Goal: Transaction & Acquisition: Purchase product/service

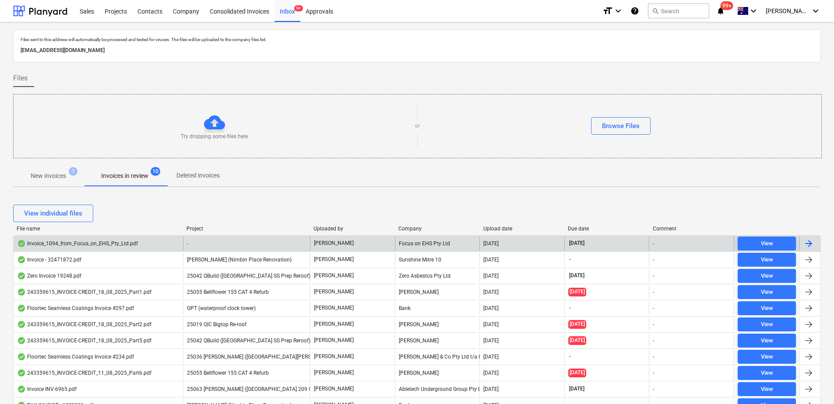
click at [197, 245] on div "-" at bounding box center [246, 244] width 127 height 14
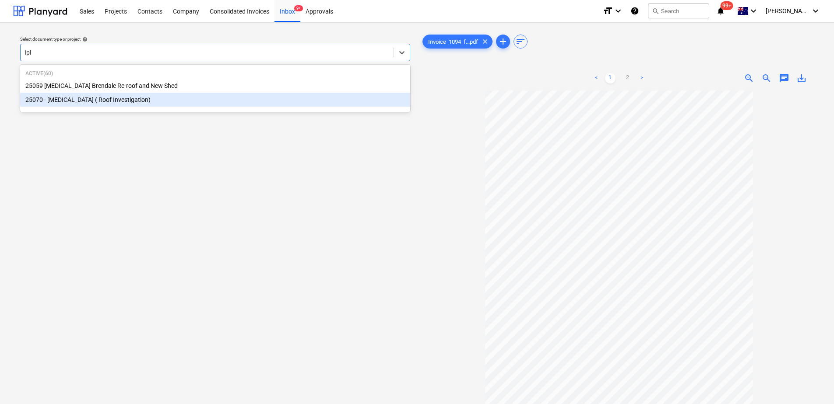
type input "ipl"
click at [319, 254] on div "Select document type or project help option 25070 - [MEDICAL_DATA] ( Roof Inves…" at bounding box center [215, 251] width 404 height 445
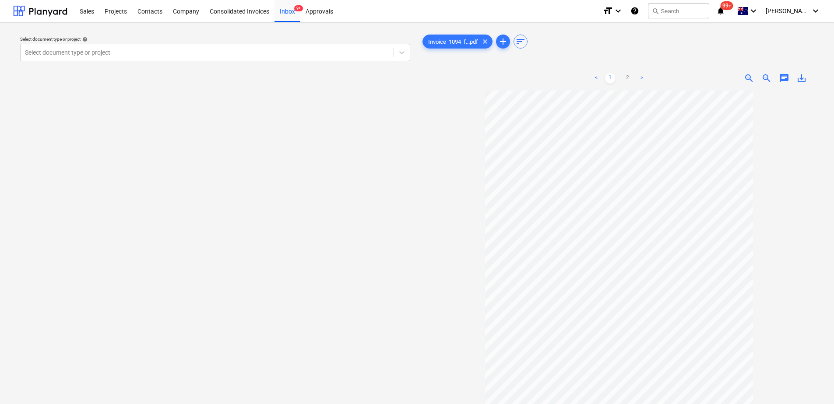
click at [266, 182] on div "Select document type or project help Select document type or project" at bounding box center [215, 251] width 404 height 445
click at [122, 53] on div at bounding box center [207, 52] width 364 height 9
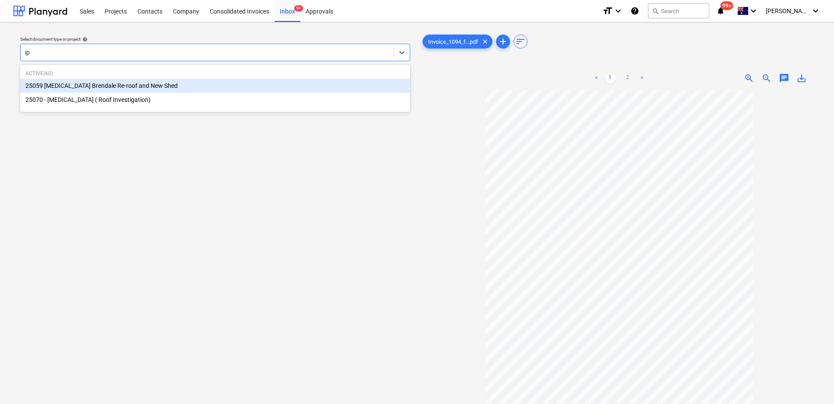
type input "ipl"
click at [131, 81] on div "25059 [MEDICAL_DATA] Brendale Re-roof and New Shed" at bounding box center [215, 86] width 390 height 14
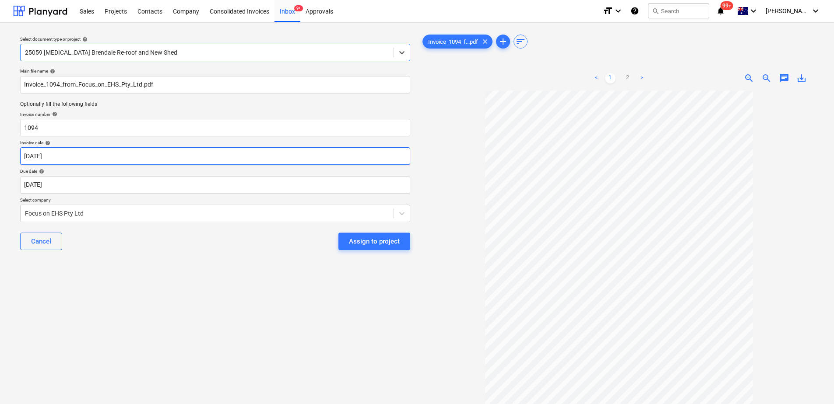
click at [63, 157] on body "Sales Projects Contacts Company Consolidated Invoices Inbox 9+ Approvals format…" at bounding box center [417, 202] width 834 height 404
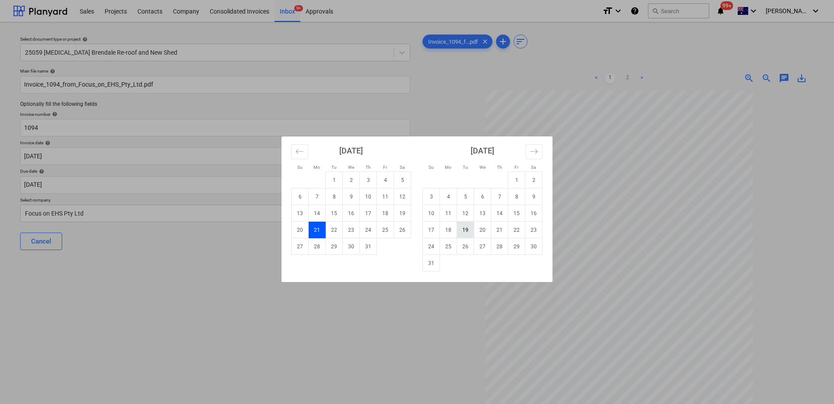
click at [470, 229] on td "19" at bounding box center [465, 230] width 17 height 17
type input "[DATE]"
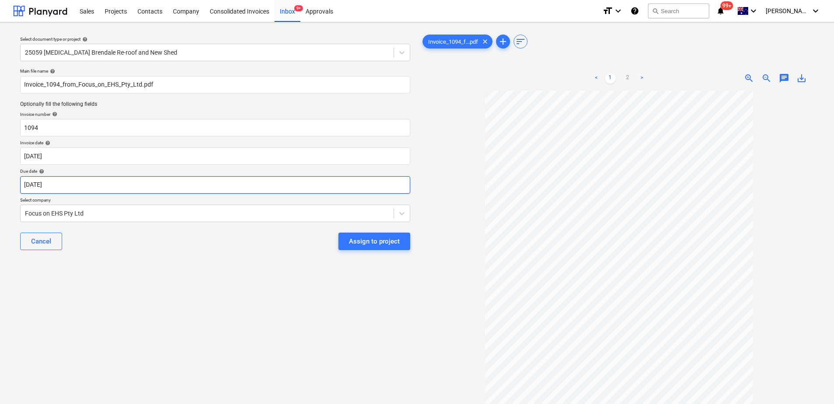
click at [109, 189] on body "Sales Projects Contacts Company Consolidated Invoices Inbox 9+ Approvals format…" at bounding box center [417, 202] width 834 height 404
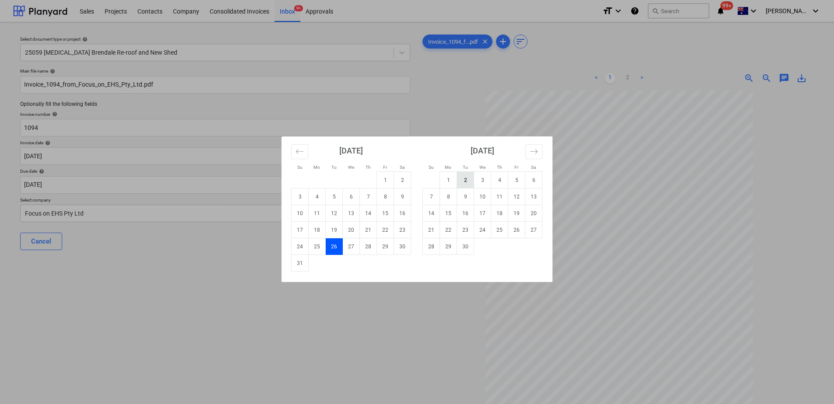
click at [469, 177] on td "2" at bounding box center [465, 180] width 17 height 17
type input "[DATE]"
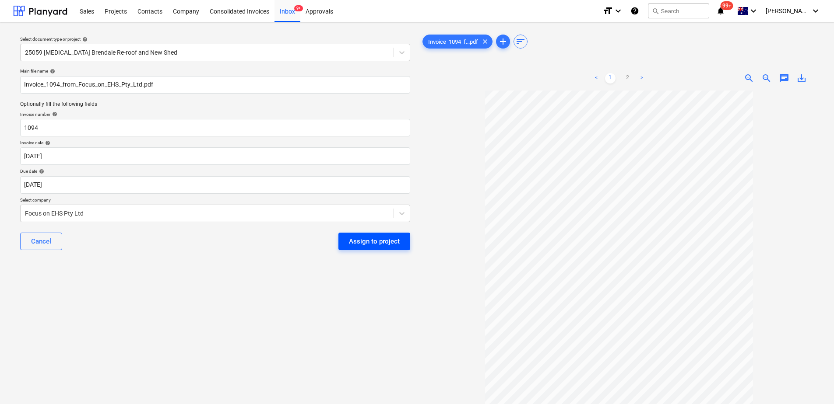
click at [363, 241] on div "Assign to project" at bounding box center [374, 241] width 51 height 11
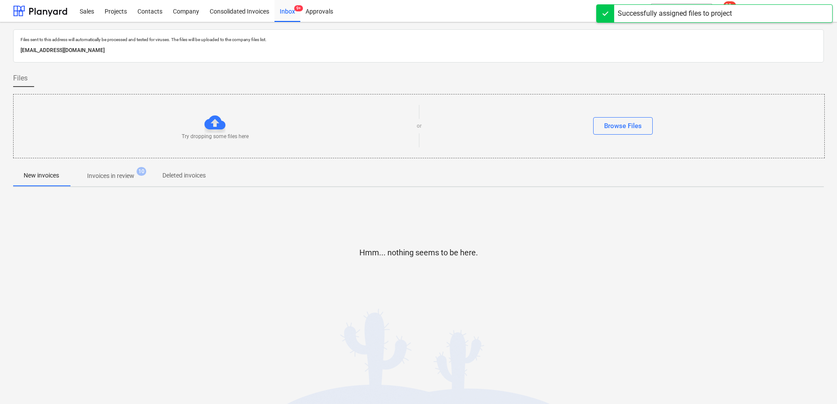
click at [119, 172] on p "Invoices in review" at bounding box center [110, 176] width 47 height 9
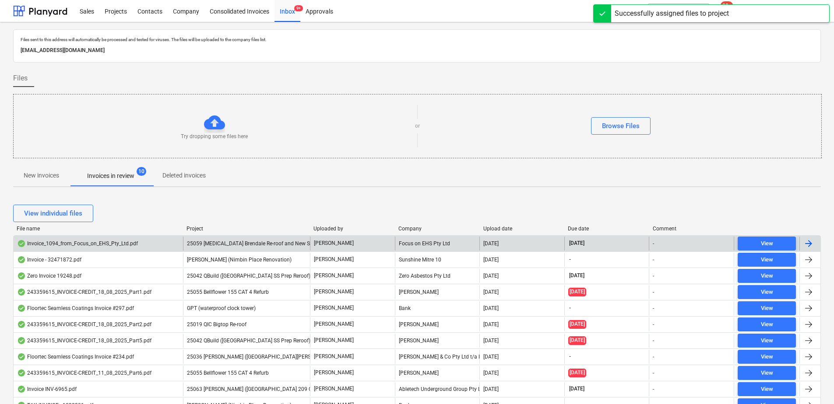
click at [237, 244] on span "25059 [MEDICAL_DATA] Brendale Re-roof and New Shed" at bounding box center [253, 244] width 132 height 6
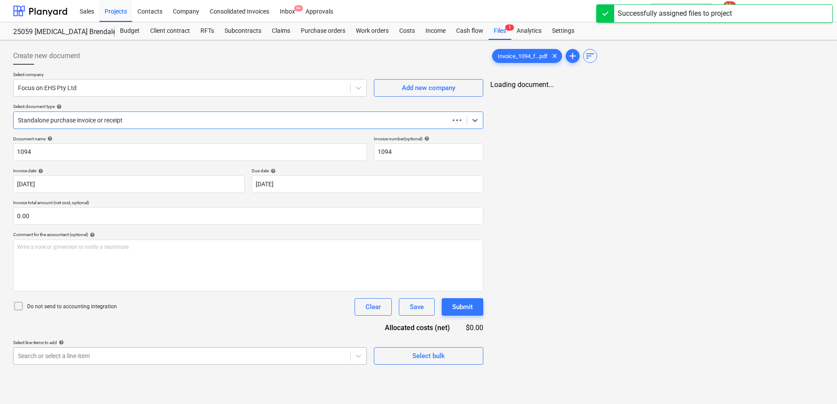
click at [148, 358] on body "Sales Projects Contacts Company Consolidated Invoices Inbox 9+ Approvals format…" at bounding box center [418, 202] width 837 height 404
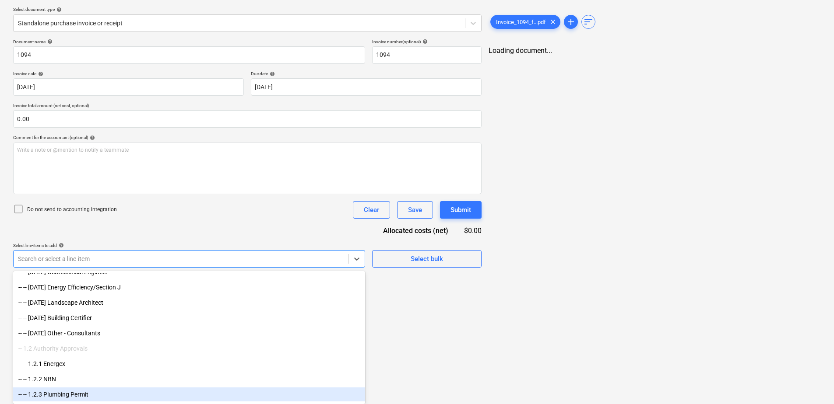
scroll to position [219, 0]
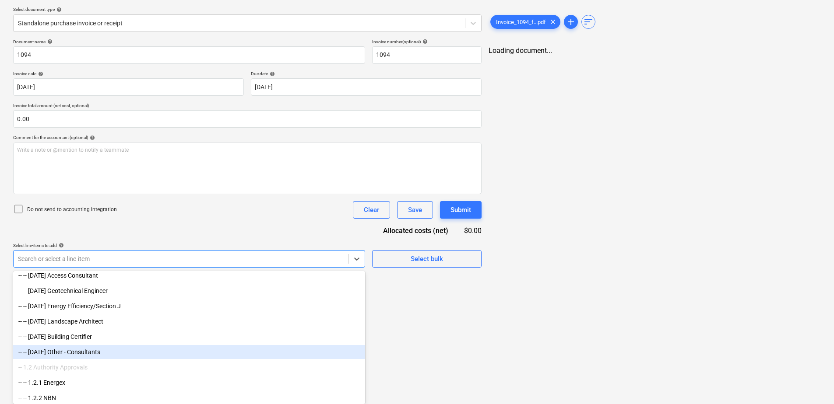
click at [140, 355] on div "-- -- [DATE] Other - Consultants" at bounding box center [189, 352] width 352 height 14
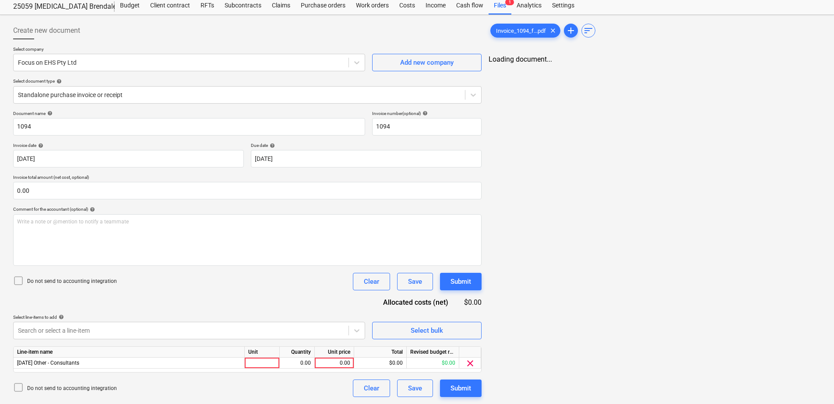
scroll to position [25, 0]
click at [185, 235] on div "Document name help 1094 Invoice number (optional) help 1094 Invoice date help […" at bounding box center [247, 254] width 468 height 287
click at [267, 365] on div at bounding box center [262, 363] width 35 height 11
type input "Item"
click at [330, 365] on div "0.00" at bounding box center [334, 363] width 32 height 11
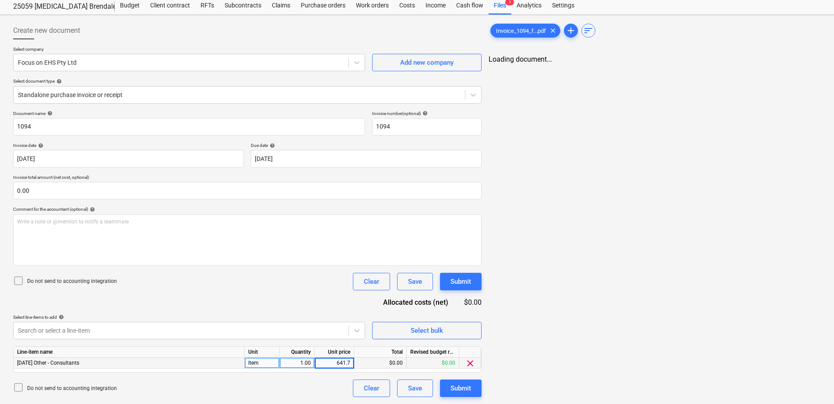
type input "641.70"
click at [455, 390] on div "Submit" at bounding box center [460, 388] width 21 height 11
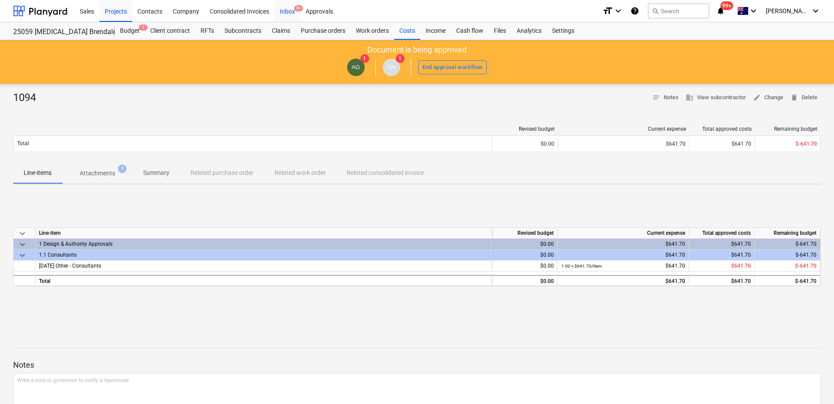
click at [294, 9] on span "9+" at bounding box center [298, 8] width 9 height 6
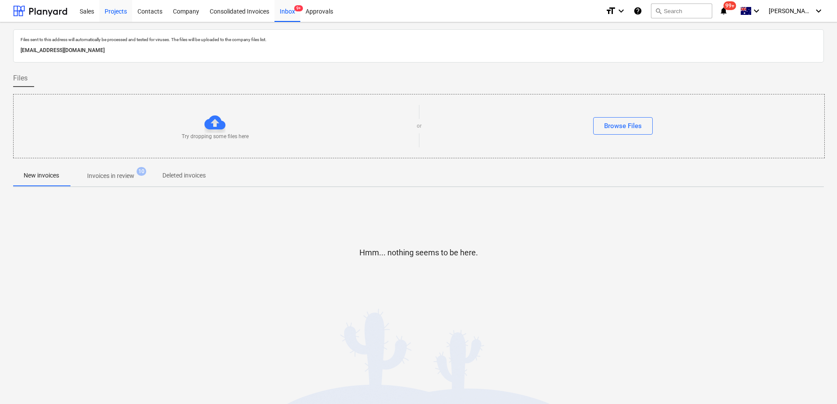
click at [121, 13] on div "Projects" at bounding box center [115, 11] width 33 height 22
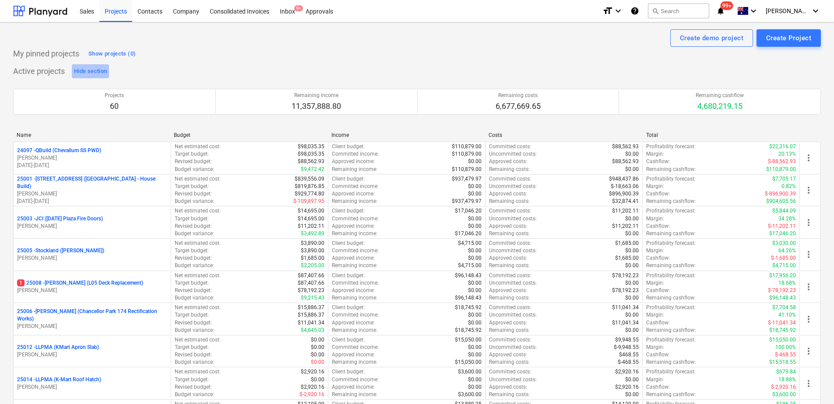
click at [92, 70] on div "Hide section" at bounding box center [90, 72] width 33 height 10
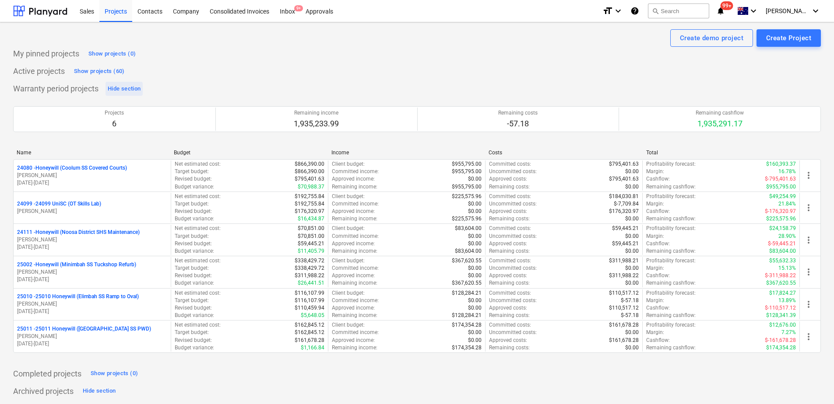
click at [119, 86] on div "Hide section" at bounding box center [124, 89] width 33 height 10
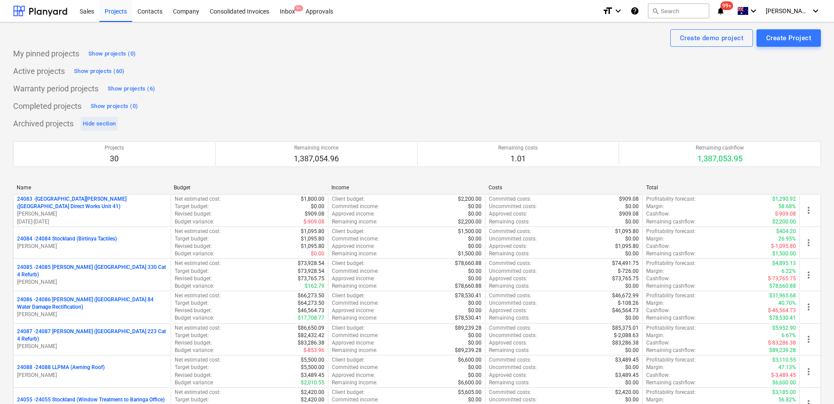
click at [108, 123] on div "Hide section" at bounding box center [99, 124] width 33 height 10
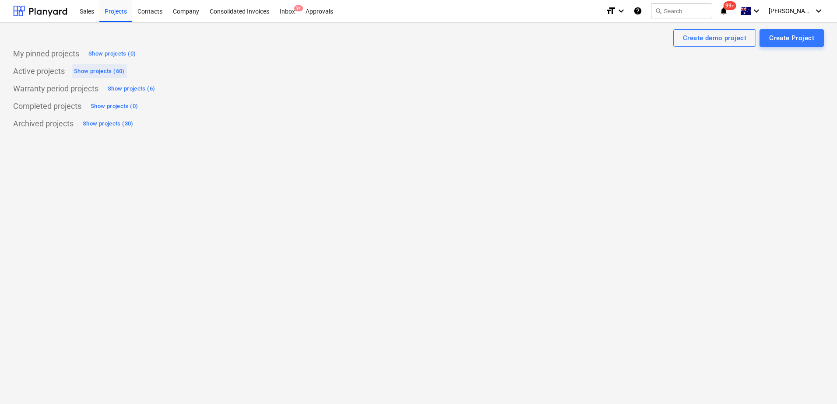
click at [98, 70] on div "Show projects (60)" at bounding box center [99, 72] width 51 height 10
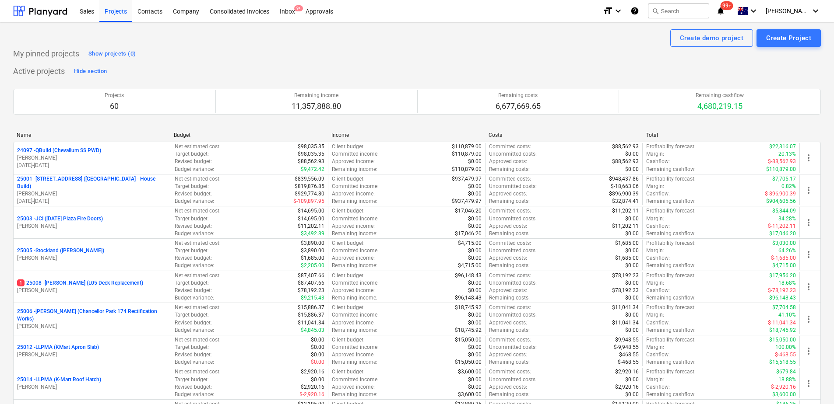
scroll to position [1741, 0]
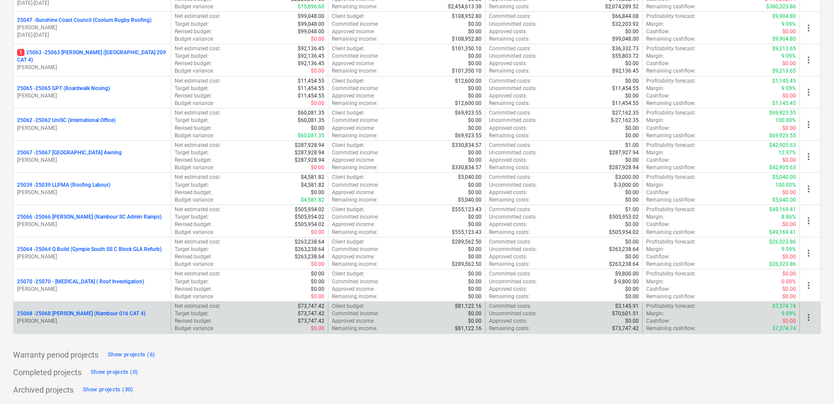
click at [113, 316] on p "25068 - 25068 [GEOGRAPHIC_DATA] (Nambour 016 CAT 4)" at bounding box center [81, 313] width 128 height 7
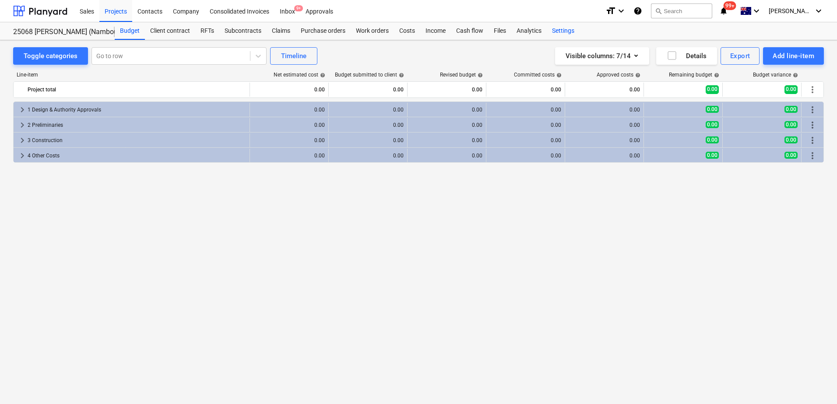
click at [572, 34] on div "Settings" at bounding box center [563, 31] width 33 height 18
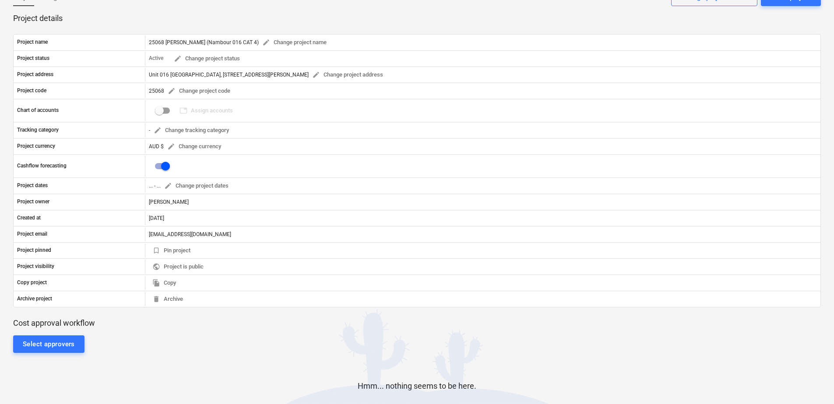
scroll to position [131, 0]
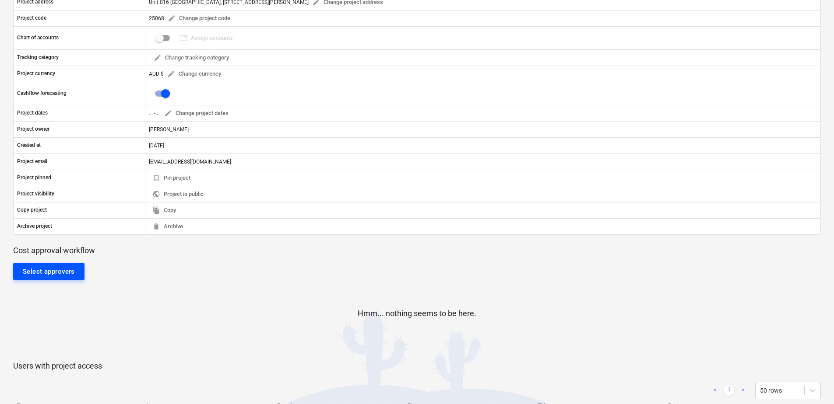
click at [49, 270] on div "Select approvers" at bounding box center [49, 271] width 52 height 11
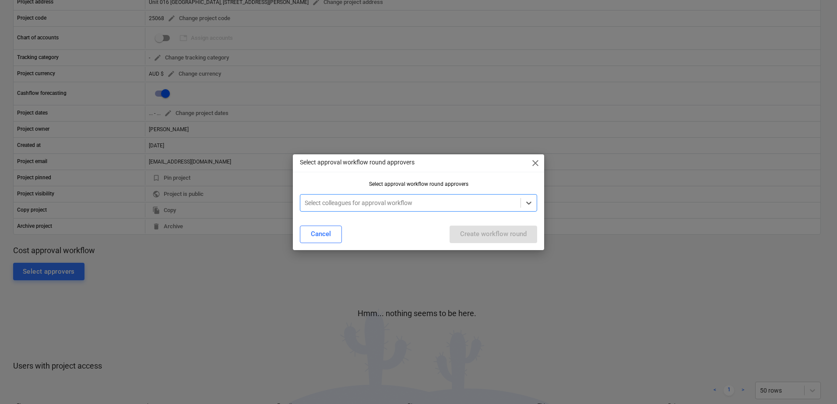
click at [323, 200] on div at bounding box center [410, 203] width 211 height 9
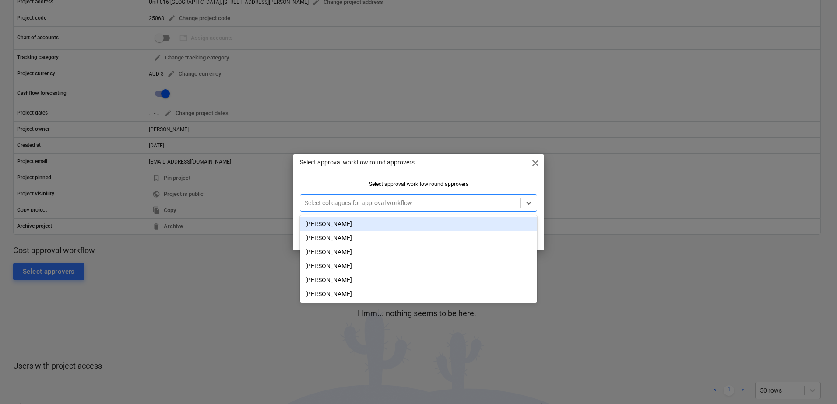
click at [334, 225] on div "[PERSON_NAME]" at bounding box center [418, 224] width 237 height 14
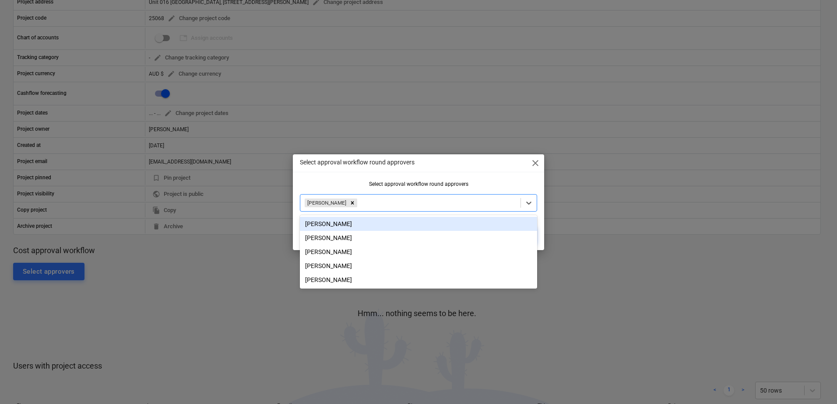
click at [466, 179] on div "Select approval workflow round approvers close Select approval workflow round a…" at bounding box center [418, 202] width 251 height 96
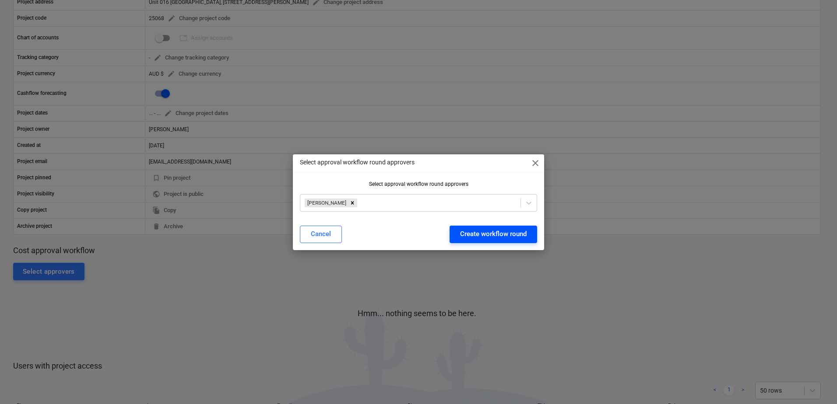
click at [498, 235] on div "Create workflow round" at bounding box center [493, 233] width 67 height 11
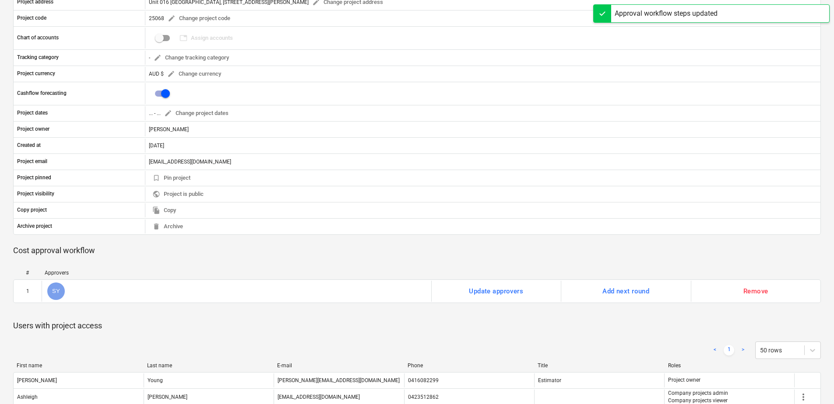
scroll to position [0, 0]
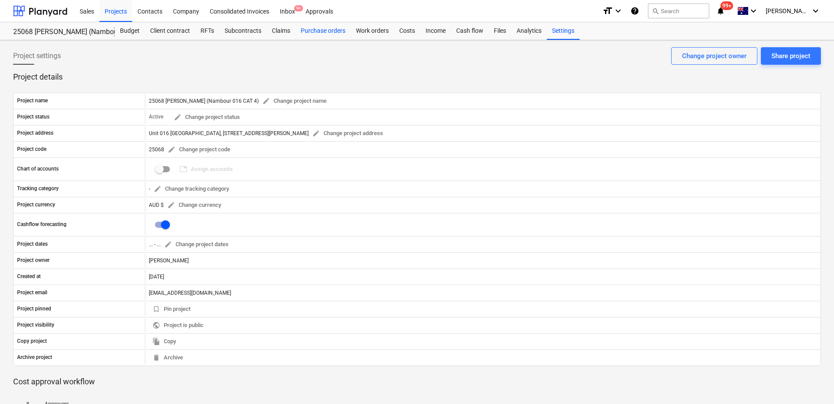
click at [316, 35] on div "Purchase orders" at bounding box center [322, 31] width 55 height 18
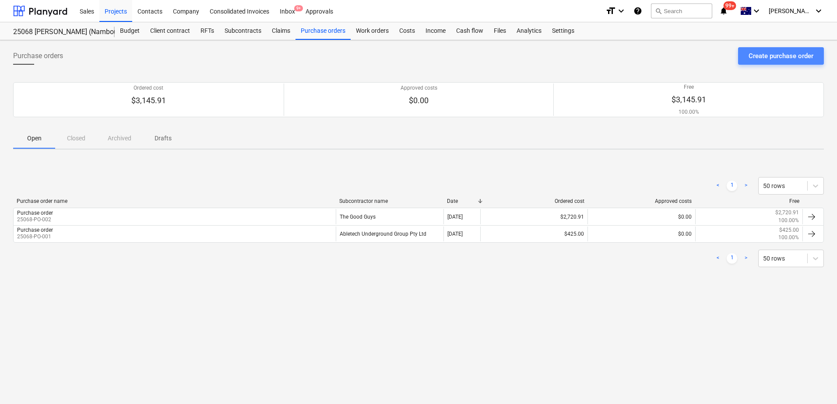
click at [769, 52] on div "Create purchase order" at bounding box center [780, 55] width 65 height 11
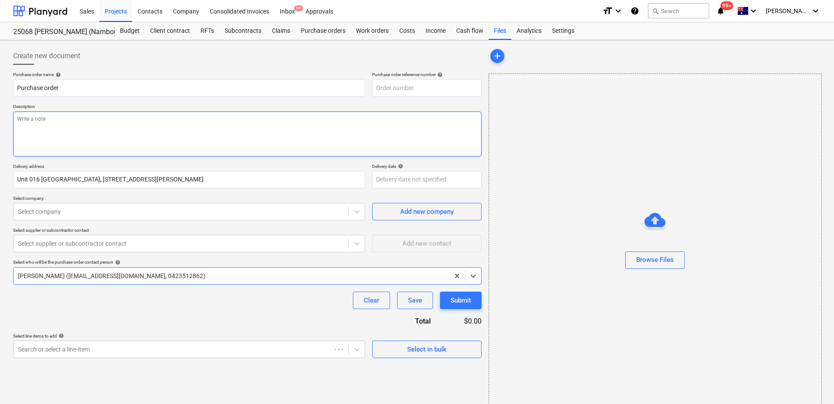
type textarea "x"
type input "25068-PO-003"
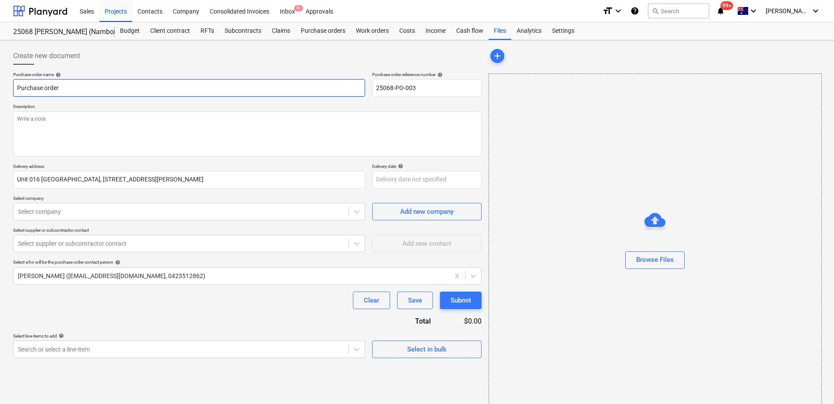
click at [119, 87] on input "Purchase order" at bounding box center [189, 88] width 352 height 18
click at [86, 87] on input "Purchase order" at bounding box center [189, 88] width 352 height 18
drag, startPoint x: 73, startPoint y: 87, endPoint x: -36, endPoint y: 91, distance: 108.6
click at [0, 91] on html "Sales Projects Contacts Company Consolidated Invoices Inbox 9+ Approvals format…" at bounding box center [417, 202] width 834 height 404
paste input "- Azco - Unit [GEOGRAPHIC_DATA]"
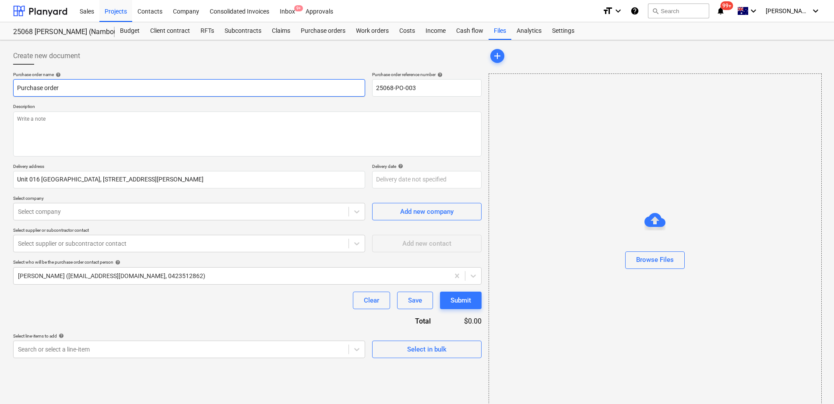
type textarea "x"
type input "Purchase order - Azco - Unit [GEOGRAPHIC_DATA]"
click at [103, 88] on input "Purchase order - Azco - Unit [GEOGRAPHIC_DATA]" at bounding box center [189, 88] width 352 height 18
type textarea "x"
type input "Purchase order - Azco - Unit 20 [GEOGRAPHIC_DATA]"
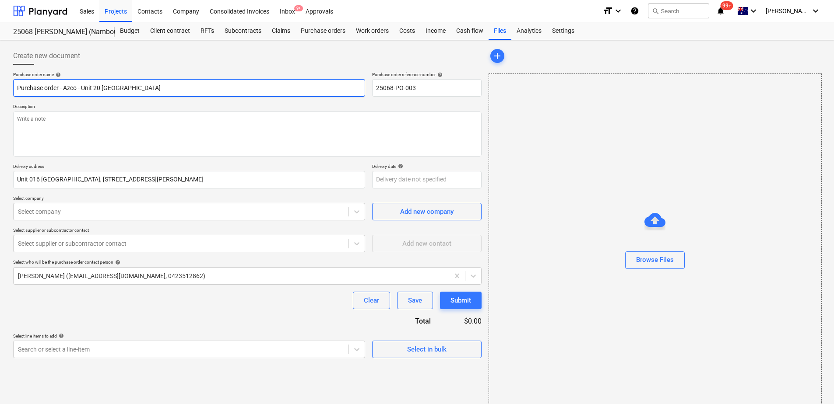
type textarea "x"
type input "Purchase order - Azco - Unit 2 [GEOGRAPHIC_DATA]"
type textarea "x"
type input "Purchase order - Azco - Unit [GEOGRAPHIC_DATA]"
type textarea "x"
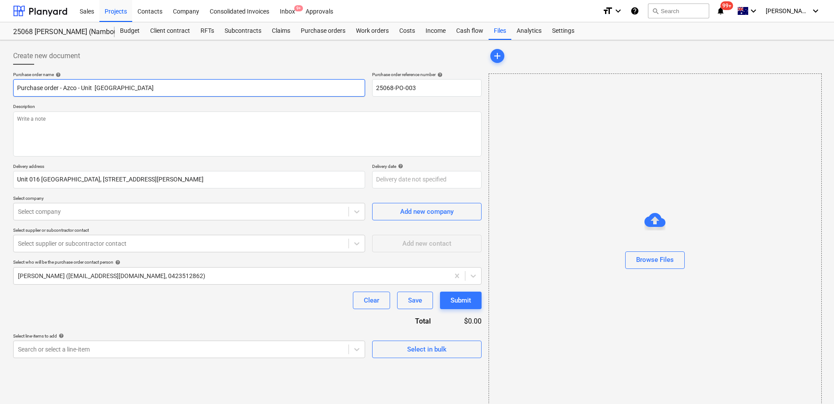
type input "Purchase order - Azco - Unit 1 [GEOGRAPHIC_DATA]"
type textarea "x"
type input "Purchase order - Azco - Unit [GEOGRAPHIC_DATA]"
drag, startPoint x: 103, startPoint y: 89, endPoint x: 145, endPoint y: 87, distance: 42.0
click at [145, 87] on input "Purchase order - Azco - Unit [GEOGRAPHIC_DATA]" at bounding box center [189, 88] width 352 height 18
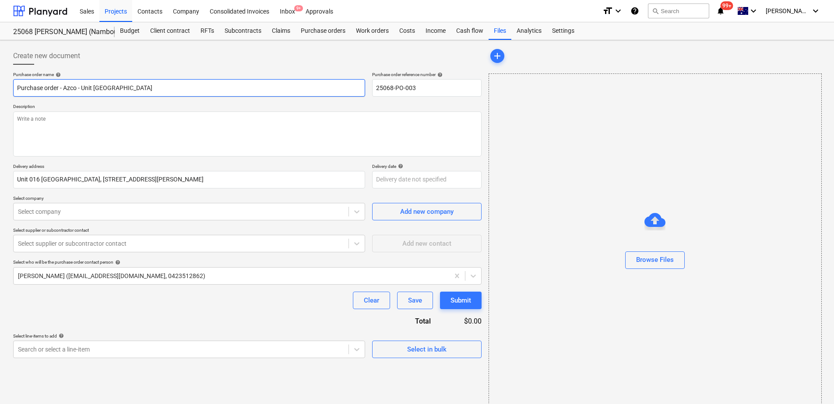
type textarea "x"
type input "Purchase order - Azco - Unit 16 N Retirement Village"
type textarea "x"
type input "Purchase order - Azco - Unit 16 Na Retirement Village"
type textarea "x"
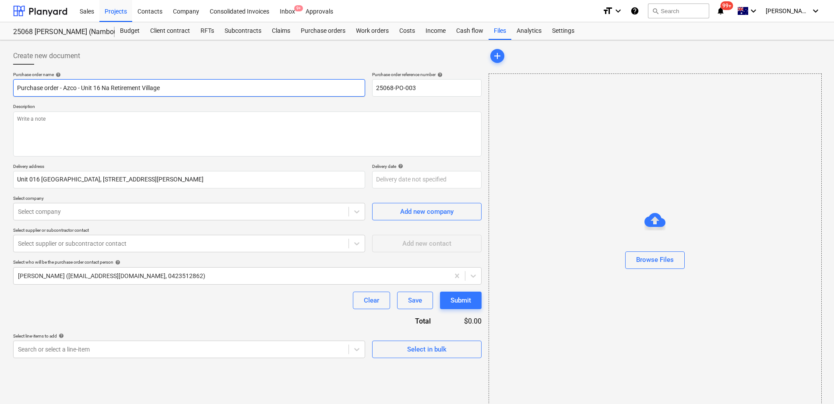
type input "Purchase order - Azco - Unit 16 Nam Retirement Village"
type textarea "x"
type input "Purchase order - Azco - Unit 16 Namb Retirement Village"
type textarea "x"
type input "Purchase order - Azco - Unit 16 [PERSON_NAME] Retirement Village"
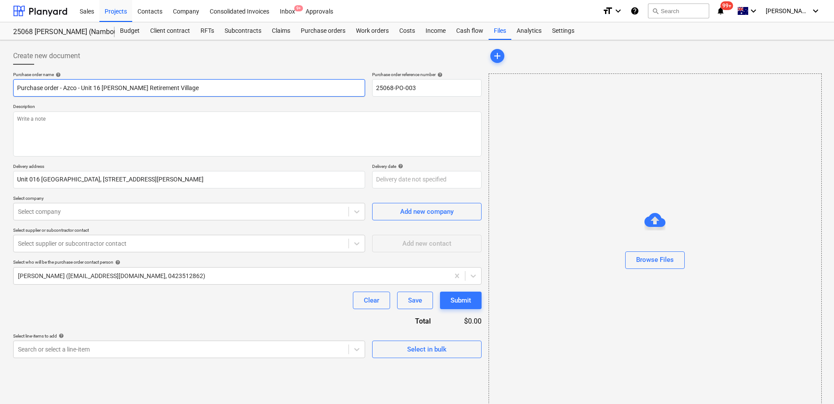
type textarea "x"
type input "Purchase order - Azco - Unit 16 Nambou Retirement Village"
type textarea "x"
drag, startPoint x: 193, startPoint y: 87, endPoint x: 9, endPoint y: 92, distance: 183.4
click at [9, 92] on div "Create new document Purchase order name help Purchase order - Azco - Unit 16 Na…" at bounding box center [417, 229] width 834 height 379
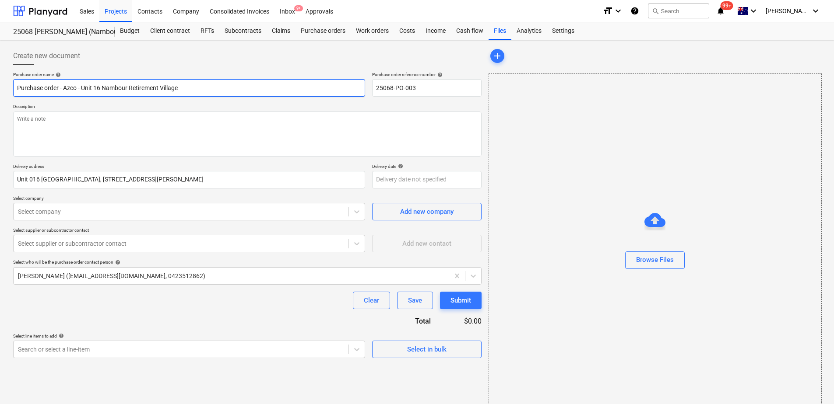
type input "Purchase order - Azco - Unit 16 Nambour Retirement Village"
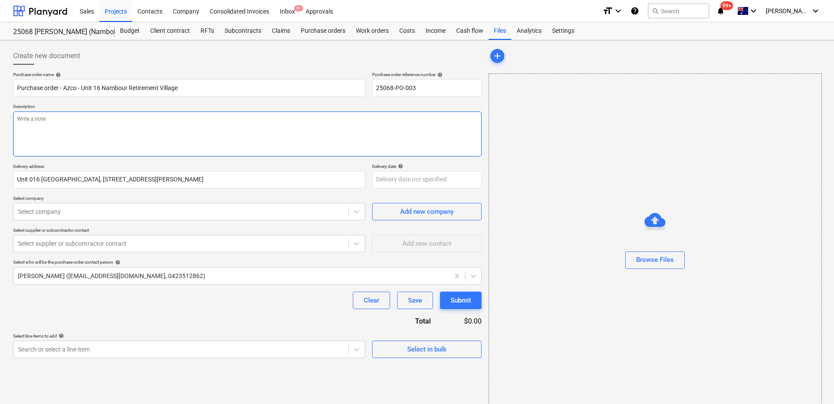
click at [62, 129] on textarea at bounding box center [247, 134] width 468 height 45
type textarea "x"
type textarea "N"
type textarea "x"
type textarea "N/"
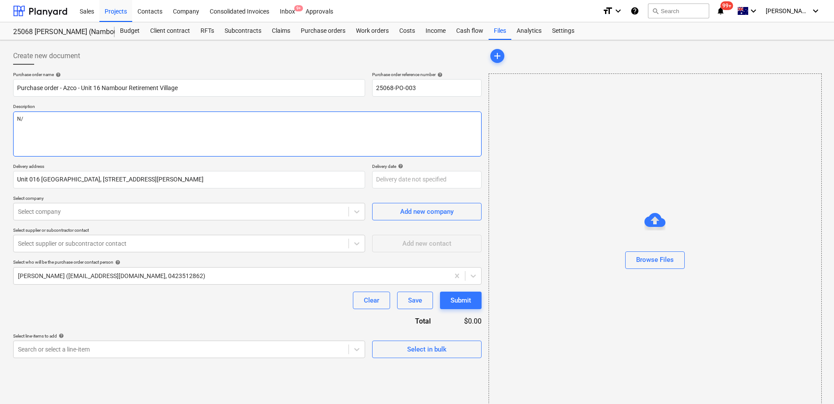
type textarea "x"
type textarea "N/A"
type textarea "x"
click at [102, 217] on div "Select company" at bounding box center [181, 212] width 335 height 12
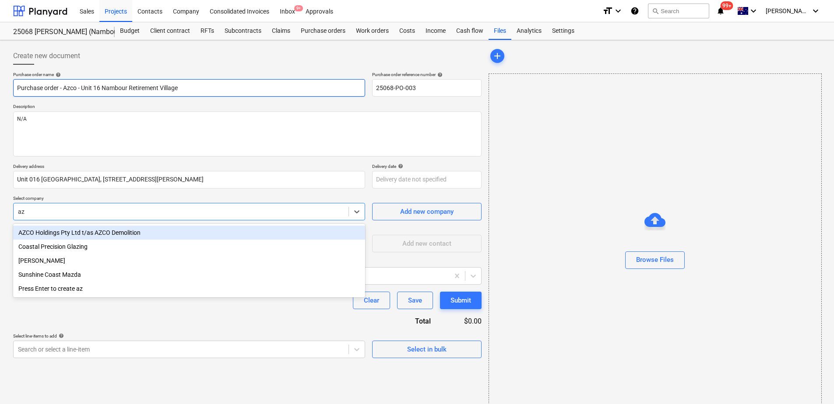
type input "az"
type textarea "x"
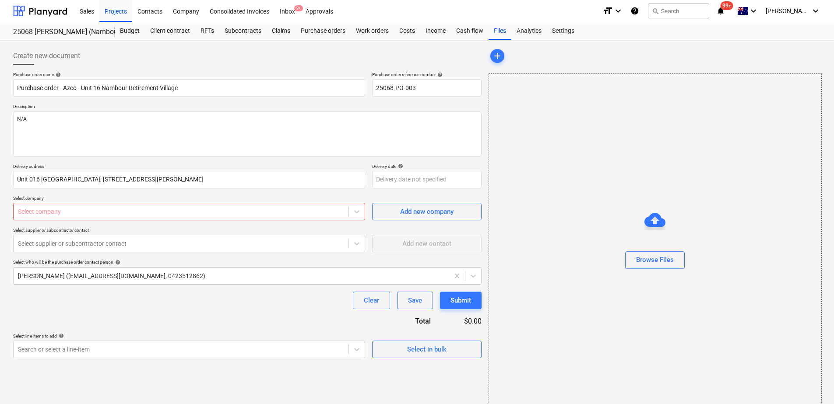
type textarea "x"
click at [171, 215] on div at bounding box center [181, 211] width 326 height 9
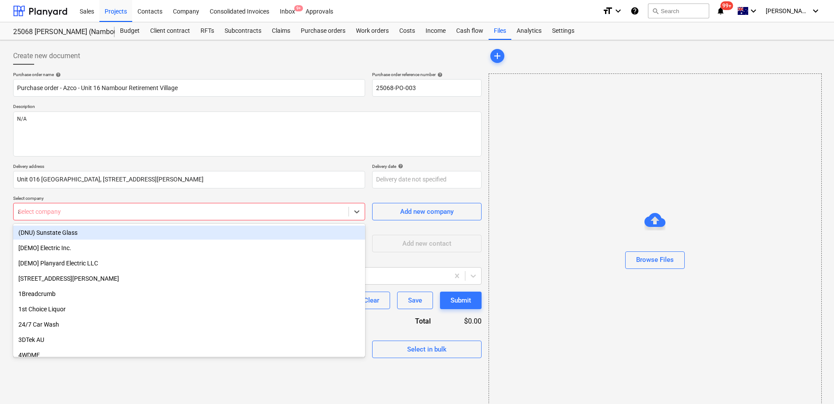
type input "az"
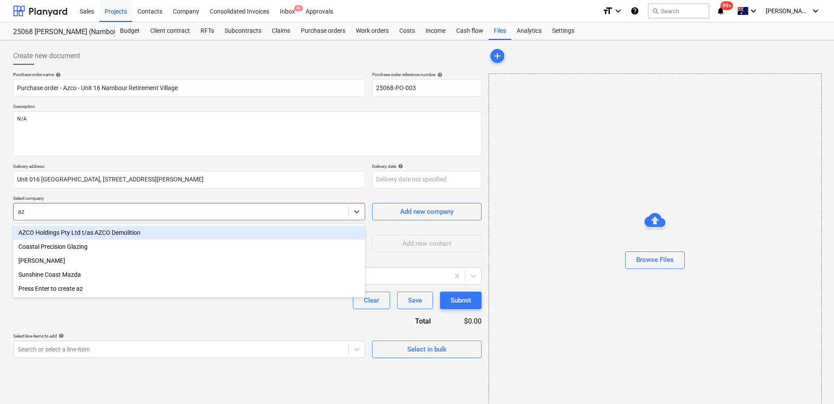
type textarea "x"
type input "azco"
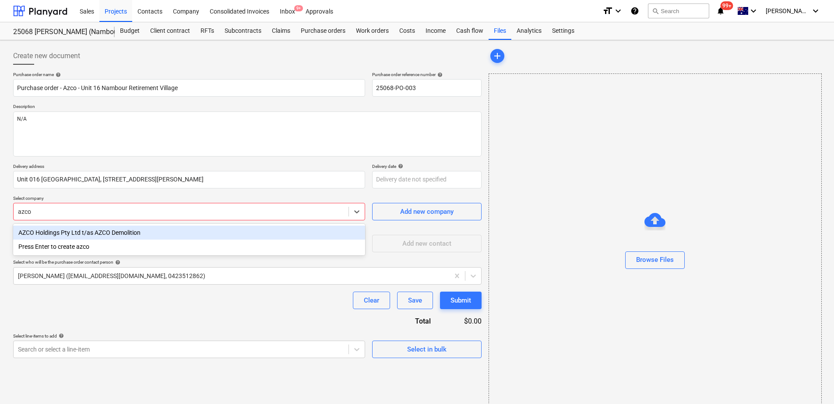
click at [145, 233] on div "AZCO Holdings Pty Ltd t/as AZCO Demolition" at bounding box center [189, 233] width 352 height 14
type textarea "x"
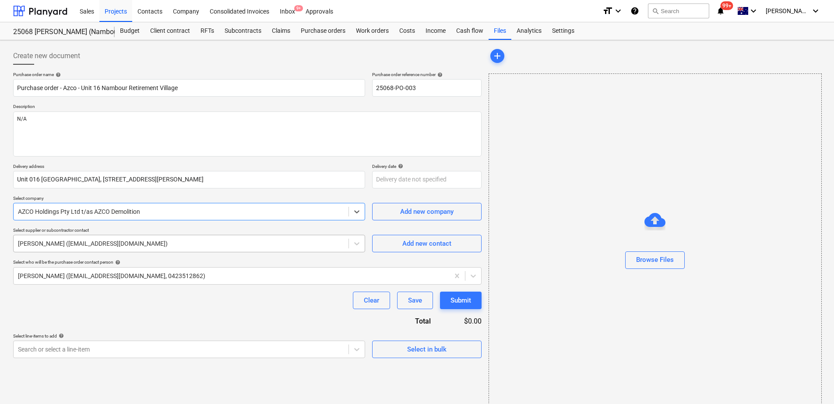
click at [145, 242] on div at bounding box center [181, 243] width 326 height 9
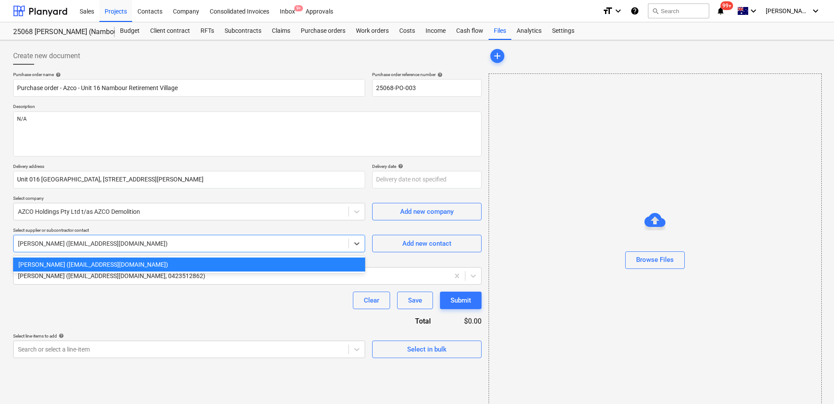
click at [145, 242] on div at bounding box center [181, 243] width 326 height 9
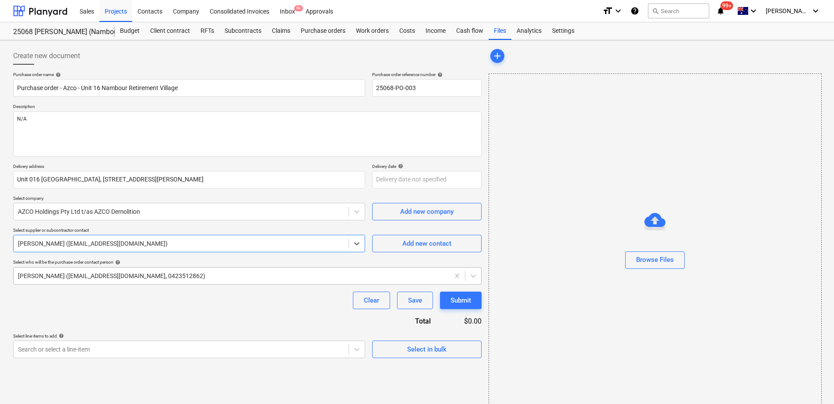
click at [147, 277] on div at bounding box center [231, 276] width 427 height 9
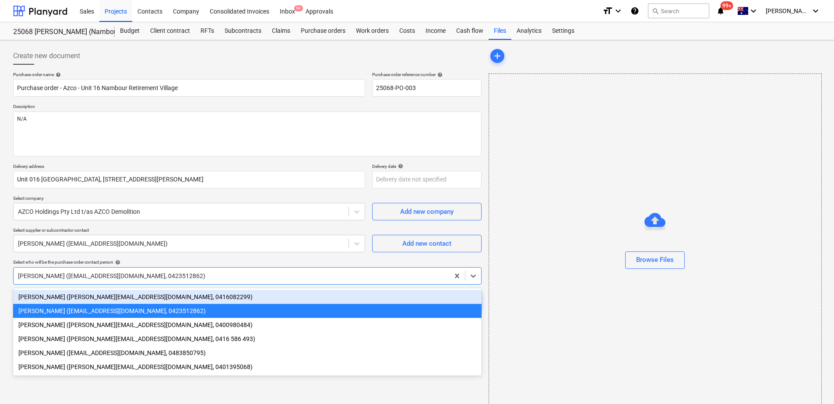
click at [149, 299] on div "[PERSON_NAME] ([PERSON_NAME][EMAIL_ADDRESS][DOMAIN_NAME], 0416082299)" at bounding box center [247, 297] width 468 height 14
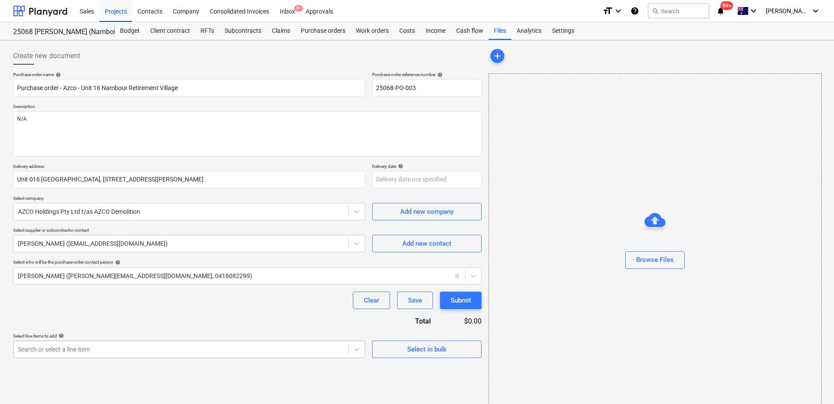
click at [60, 350] on body "Sales Projects Contacts Company Consolidated Invoices Inbox 9+ Approvals format…" at bounding box center [417, 202] width 834 height 404
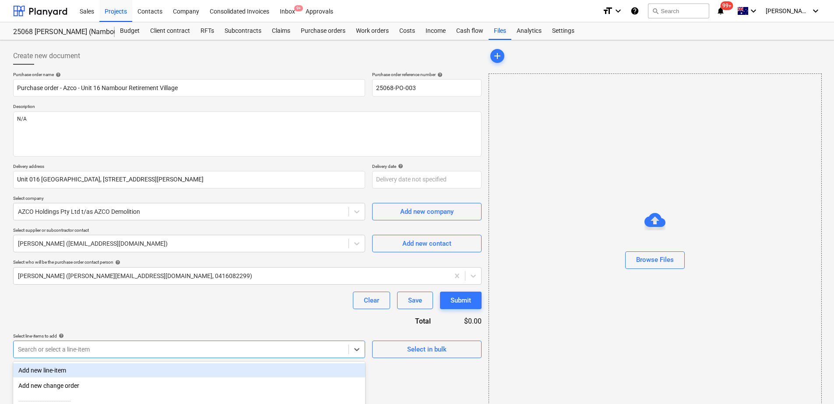
type textarea "x"
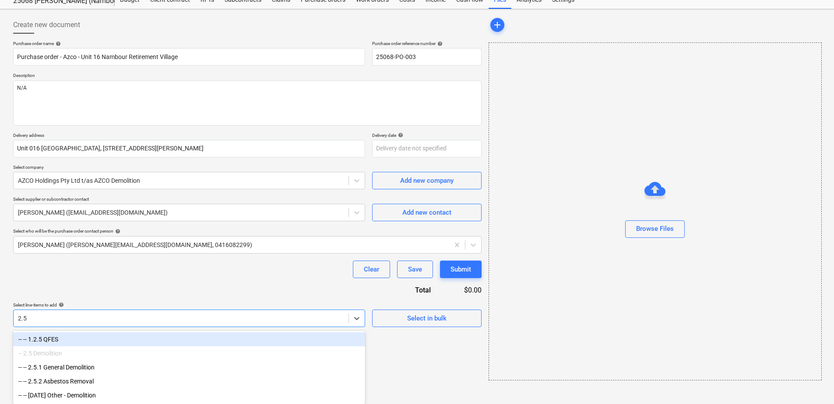
type input "2.5."
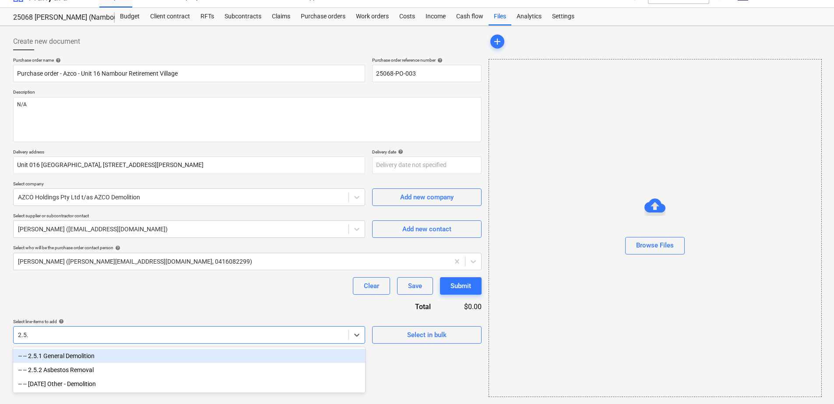
type textarea "x"
type input "2.5.1"
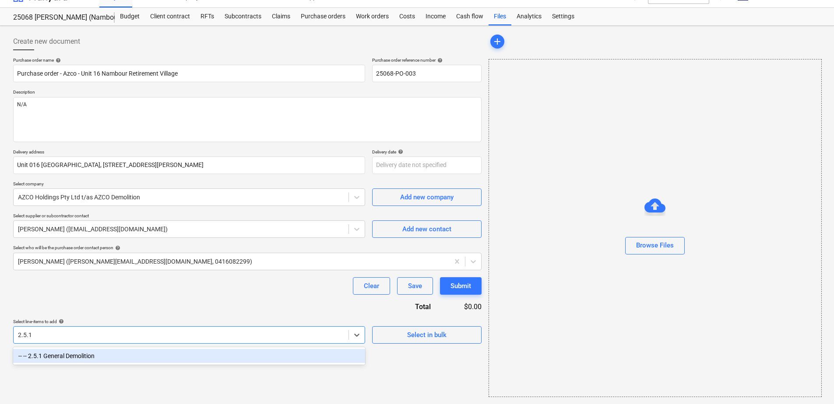
click at [58, 354] on div "-- -- 2.5.1 General Demolition" at bounding box center [189, 356] width 352 height 14
type textarea "x"
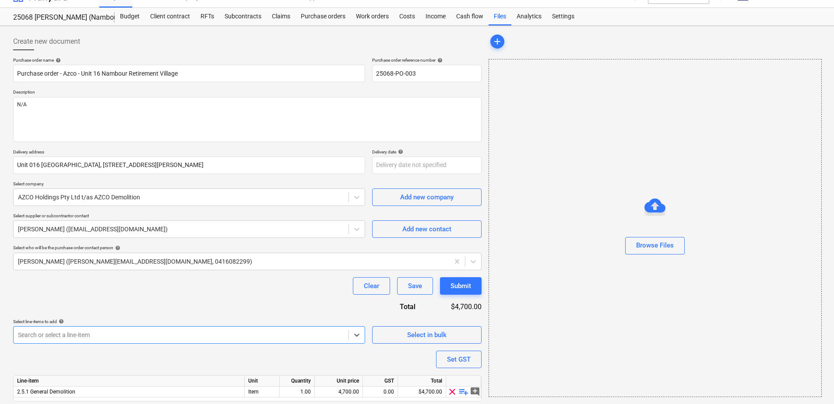
click at [70, 308] on div "Purchase order name help Purchase order - Azco - Unit 16 Nambour Retirement Vil…" at bounding box center [247, 241] width 468 height 369
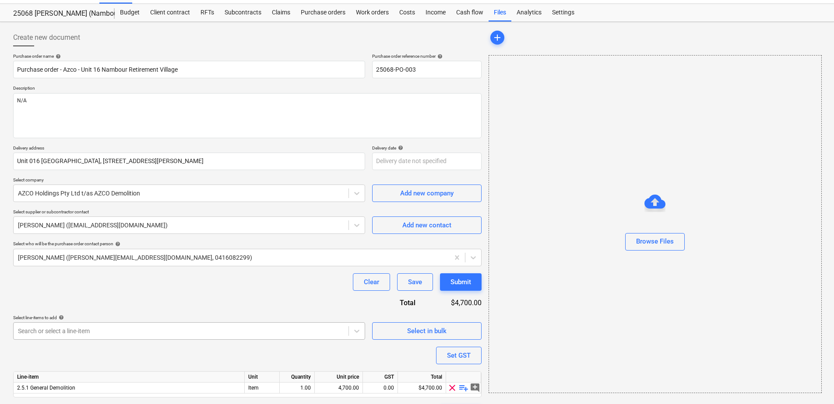
scroll to position [43, 0]
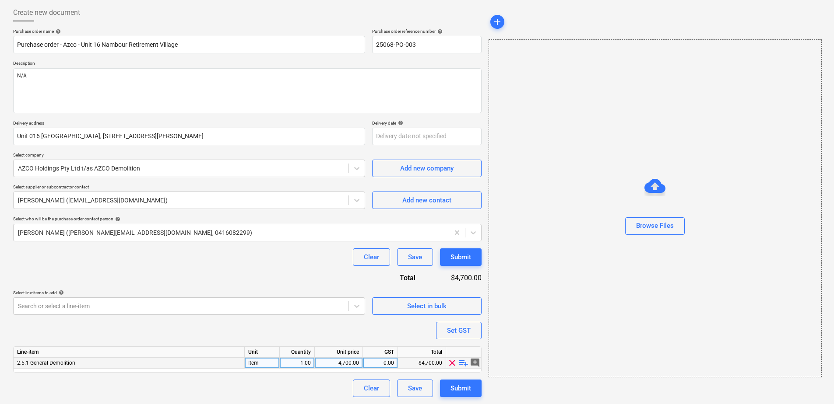
click at [463, 364] on span "playlist_add" at bounding box center [463, 363] width 11 height 11
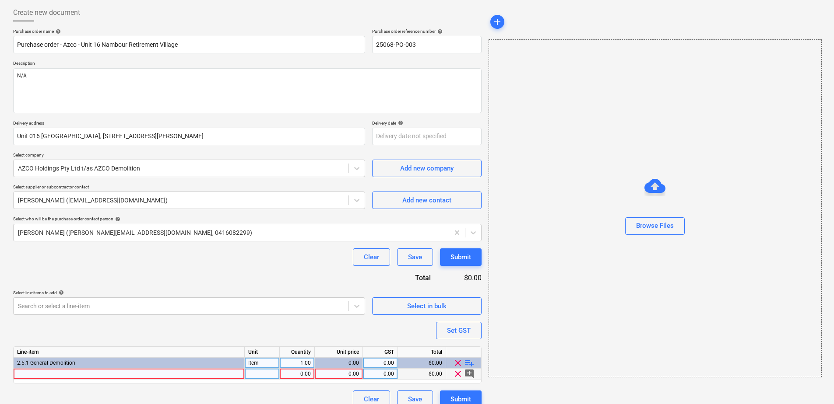
type textarea "x"
click at [77, 375] on div at bounding box center [129, 374] width 231 height 11
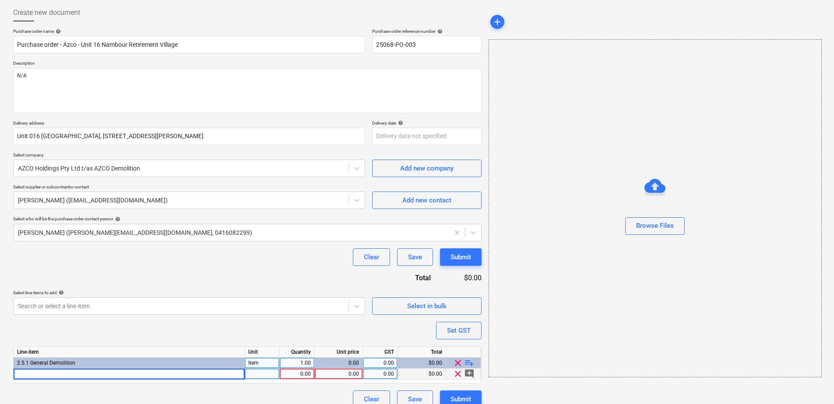
type input "Unit Refurbishment Demolition Works Works are Do & Charge"
type textarea "x"
click at [119, 374] on input "Unit Refurbishment Demolition Works Works are Do & Charge" at bounding box center [129, 374] width 231 height 11
type input "Unit Refurbishment Demolition - Works are Do & Charge"
type textarea "x"
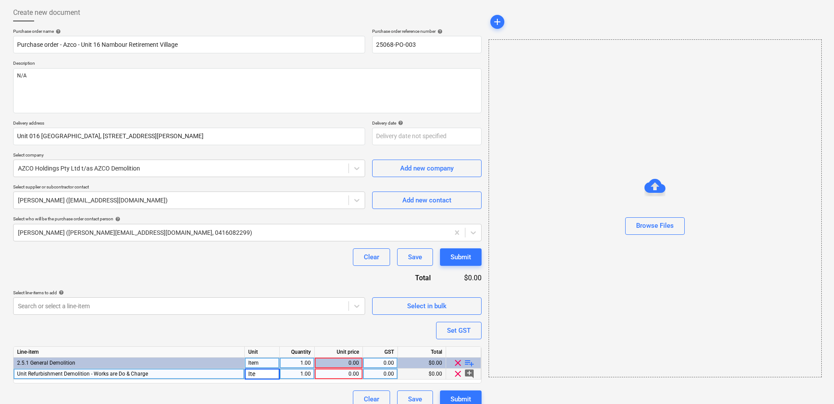
type input "Item"
type textarea "x"
click at [346, 376] on div "0.00" at bounding box center [338, 374] width 41 height 11
type input "1"
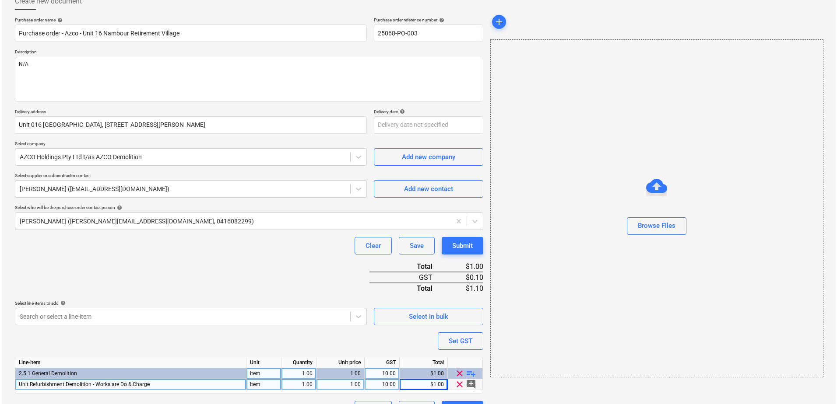
scroll to position [76, 0]
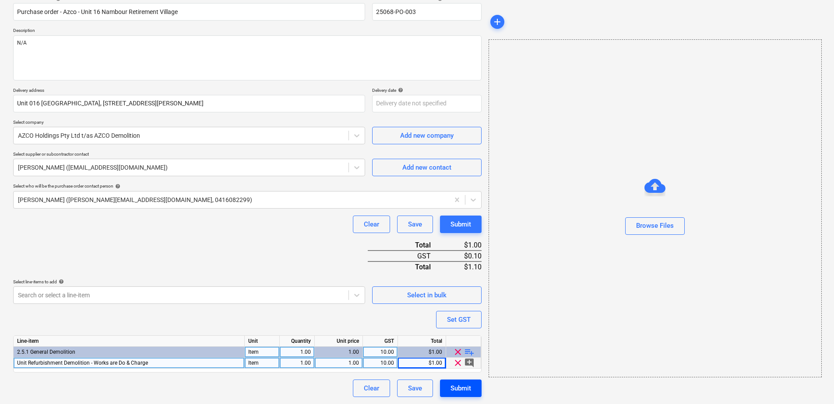
click at [451, 389] on div "Submit" at bounding box center [460, 388] width 21 height 11
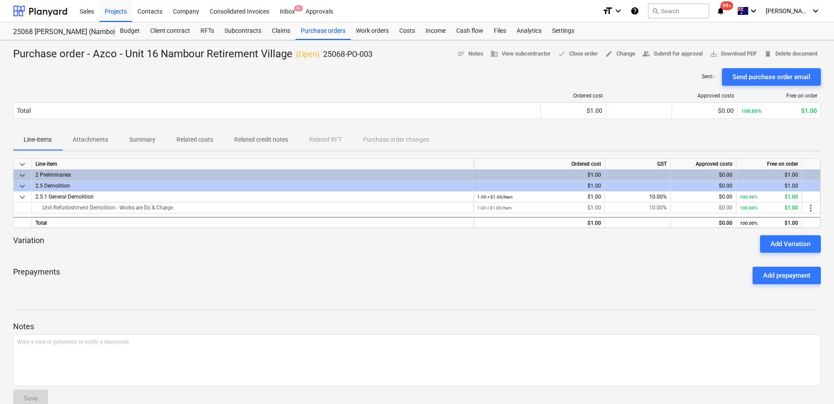
click at [95, 140] on p "Attachments" at bounding box center [90, 139] width 35 height 9
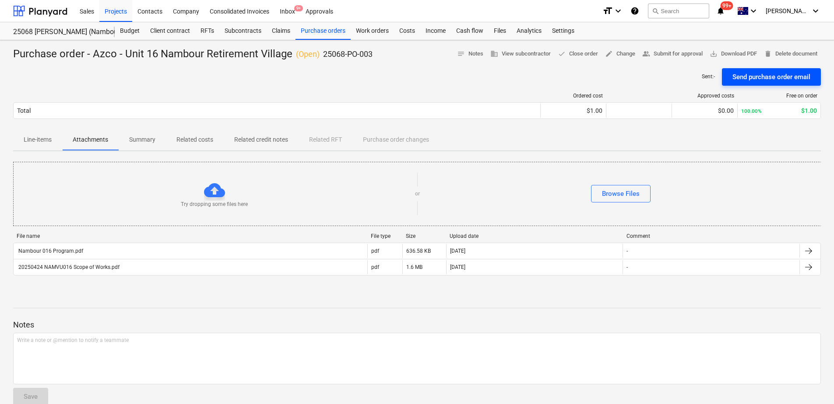
click at [768, 76] on div "Send purchase order email" at bounding box center [771, 76] width 78 height 11
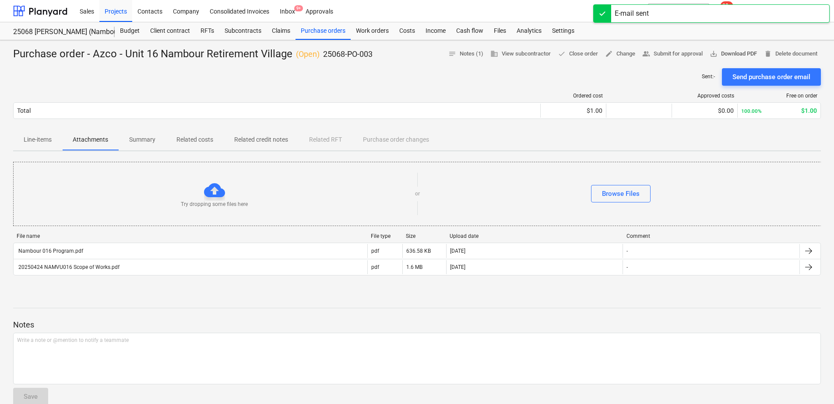
click at [733, 55] on span "save_alt Download PDF" at bounding box center [732, 54] width 47 height 10
click at [336, 32] on div "Purchase orders" at bounding box center [322, 31] width 55 height 18
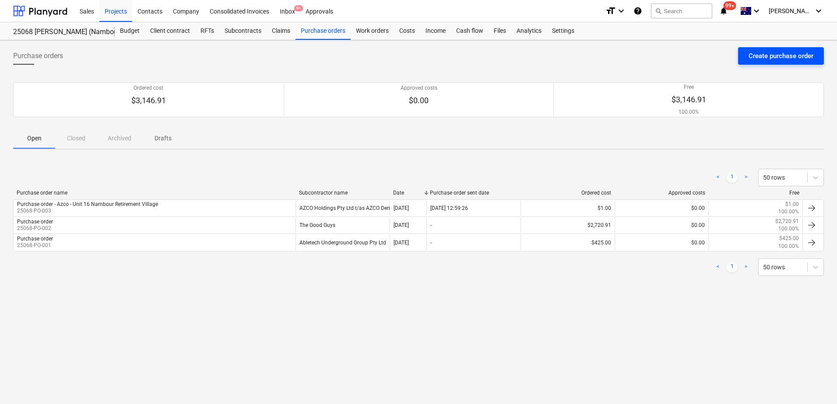
click at [768, 54] on div "Create purchase order" at bounding box center [780, 55] width 65 height 11
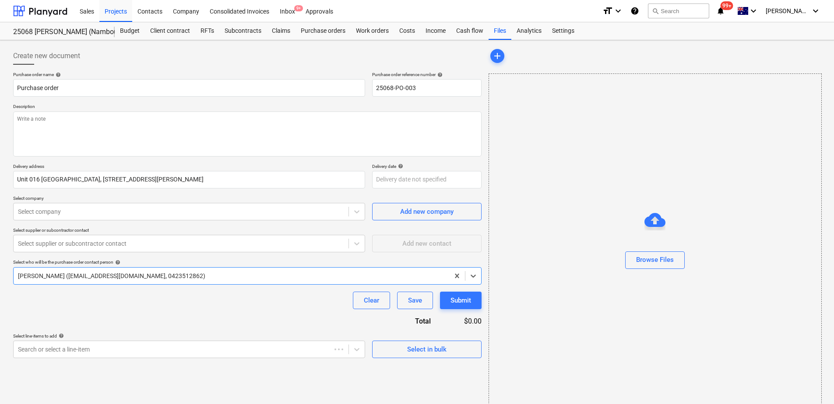
type textarea "x"
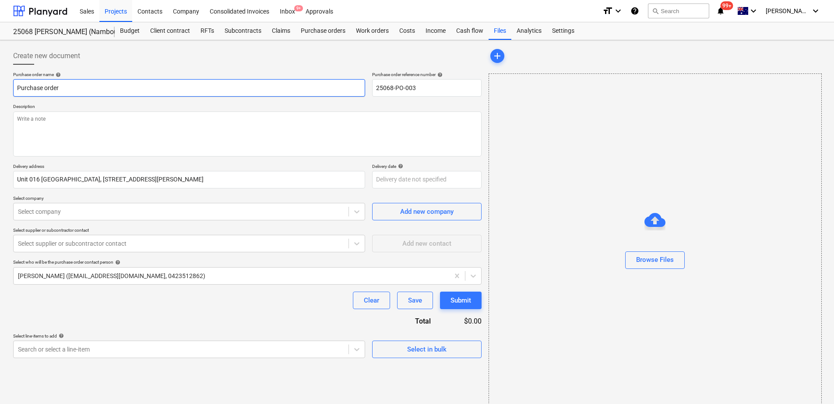
click at [74, 89] on input "Purchase order" at bounding box center [189, 88] width 352 height 18
type input "Purchase order - Azco - Unit 16 Nambour Retirement Village"
click at [77, 89] on input "Purchase order - Azco - Unit 16 Nambour Retirement Village" at bounding box center [189, 88] width 352 height 18
type textarea "x"
type input "Purchase order - Azc - Unit 16 Nambour Retirement Village"
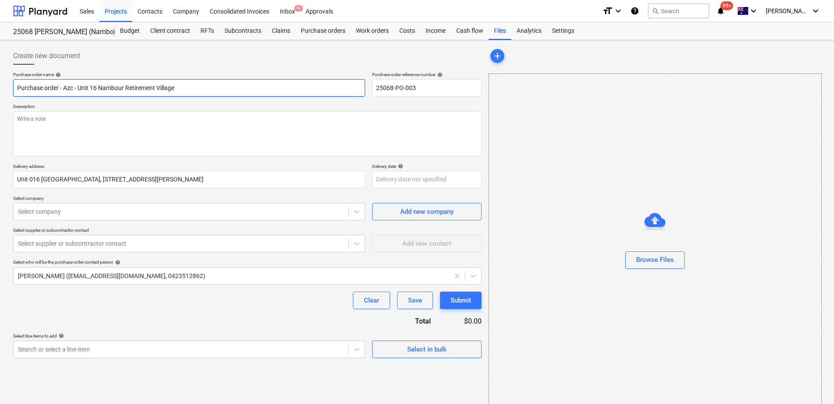
type textarea "x"
type input "Purchase order - Az - Unit 16 Nambour Retirement Village"
type textarea "x"
type input "Purchase order - A - Unit 16 Nambour Retirement Village"
type textarea "x"
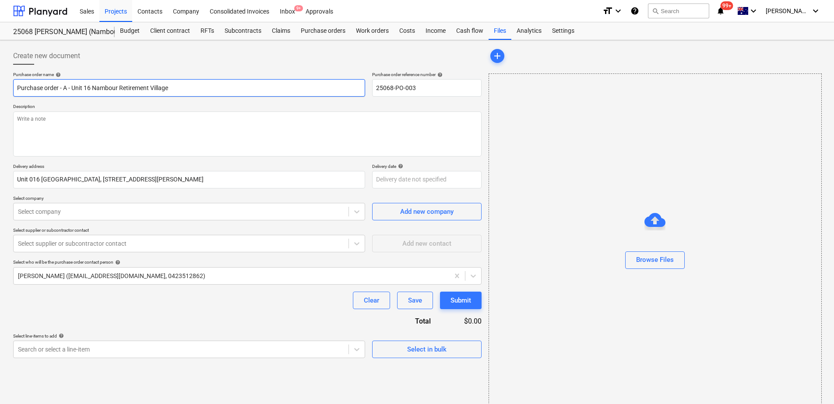
type input "Purchase order - - Unit 16 Nambour Retirement Village"
type textarea "x"
type input "Purchase order - L - Unit 16 Nambour Retirement Village"
type textarea "x"
type input "Purchase order - Lo - Unit 16 Nambour Retirement Village"
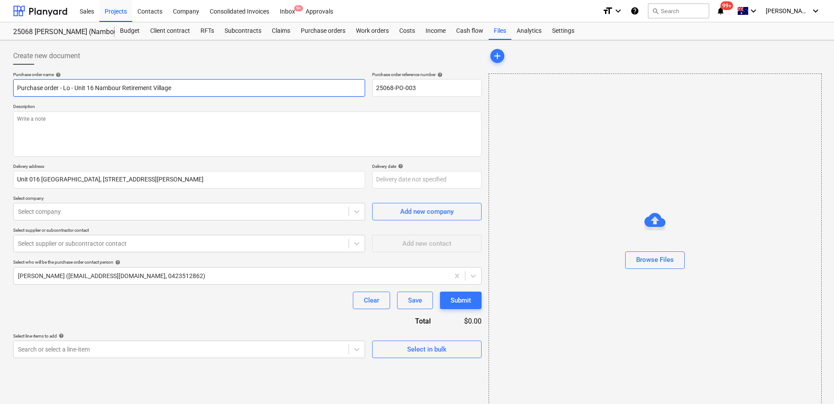
type textarea "x"
type input "Purchase order - Loc - Unit 16 [GEOGRAPHIC_DATA]"
type textarea "x"
type input "Purchase order - Lock - Unit 16 Nambour Retirement Village"
type textarea "x"
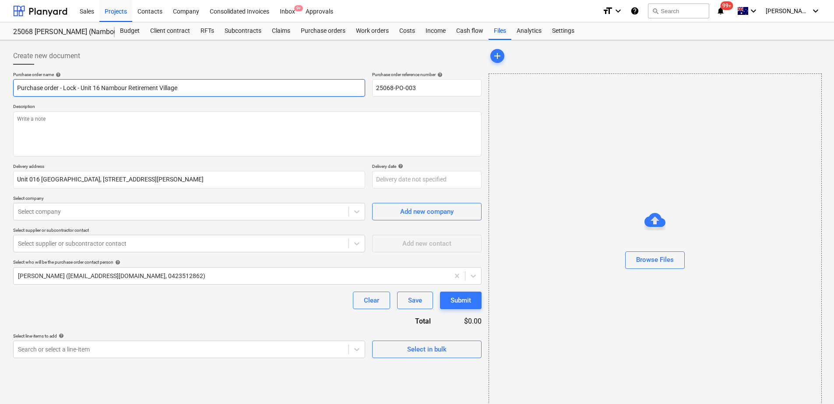
type input "Purchase order - Lockb - Unit 16 Nambour Retirement Village"
type textarea "x"
type input "Purchase order - Lockbe - Unit 16 Nambour Retirement Village"
type textarea "x"
type input "Purchase order - Lockbel - Unit 16 Nambour Retirement Village"
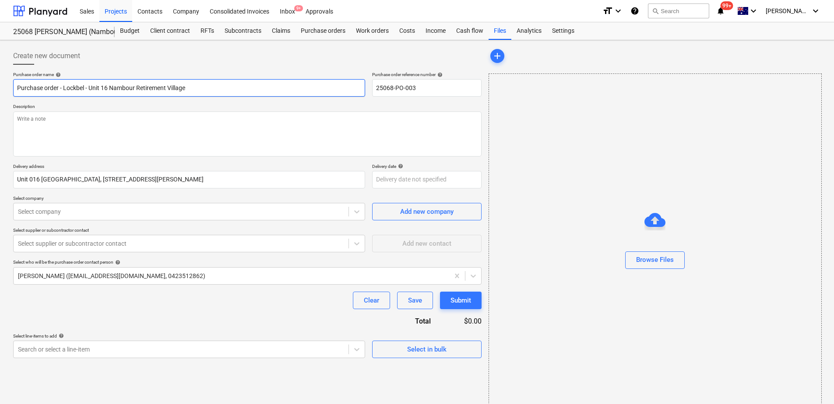
type textarea "x"
type input "Purchase order - Lockbell - Unit 16 Nambour Retirement Village"
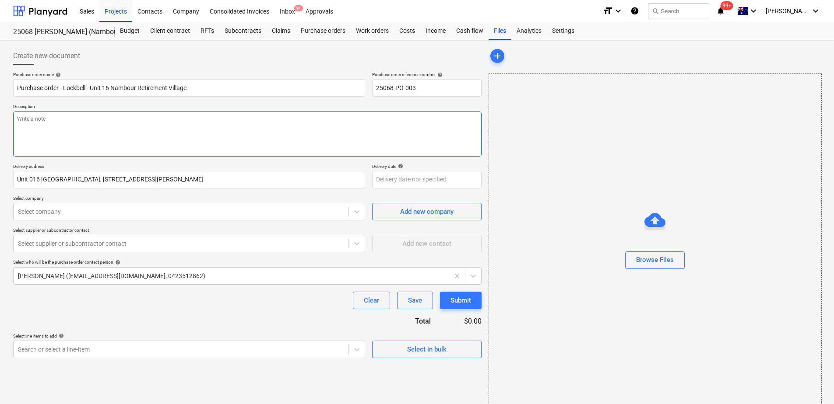
click at [53, 122] on textarea at bounding box center [247, 134] width 468 height 45
type textarea "x"
type textarea "N"
type textarea "x"
type textarea "N/"
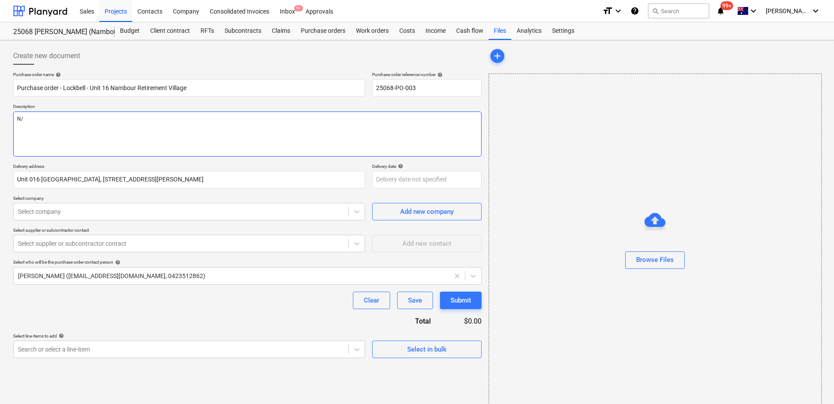
type textarea "x"
type textarea "N/A"
type textarea "x"
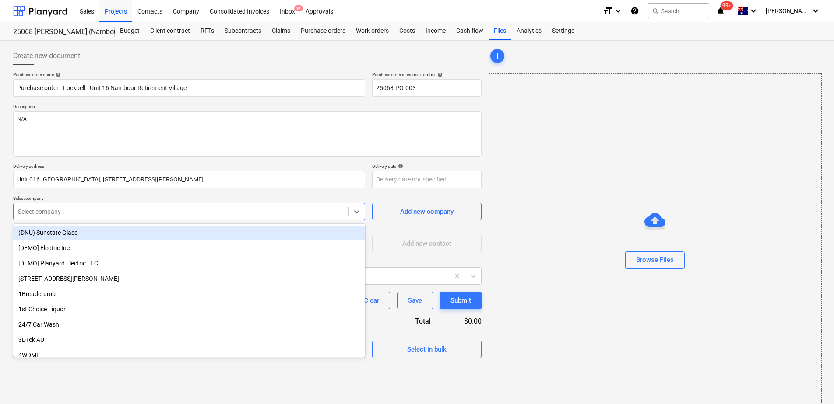
click at [40, 213] on div at bounding box center [181, 211] width 326 height 9
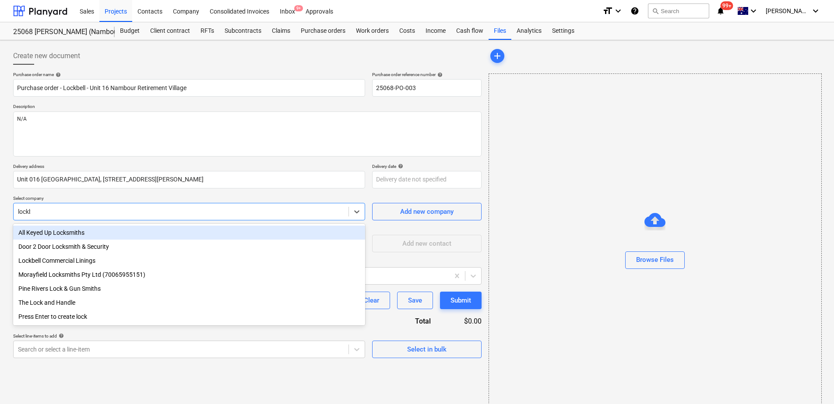
type input "lockbe"
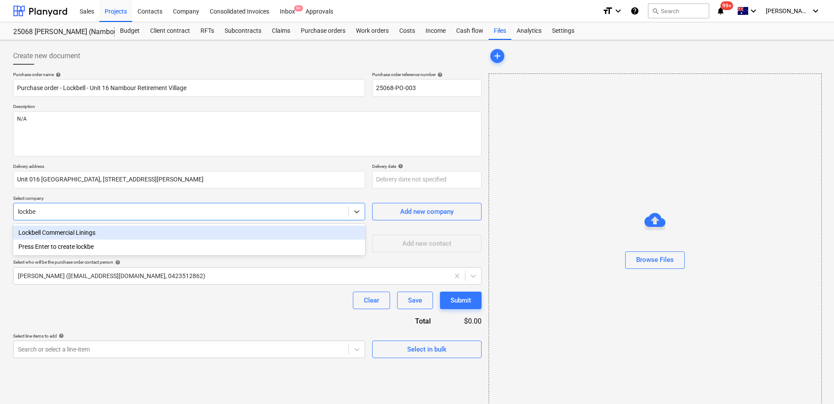
click at [41, 235] on div "Lockbell Commercial Linings" at bounding box center [189, 233] width 352 height 14
type textarea "x"
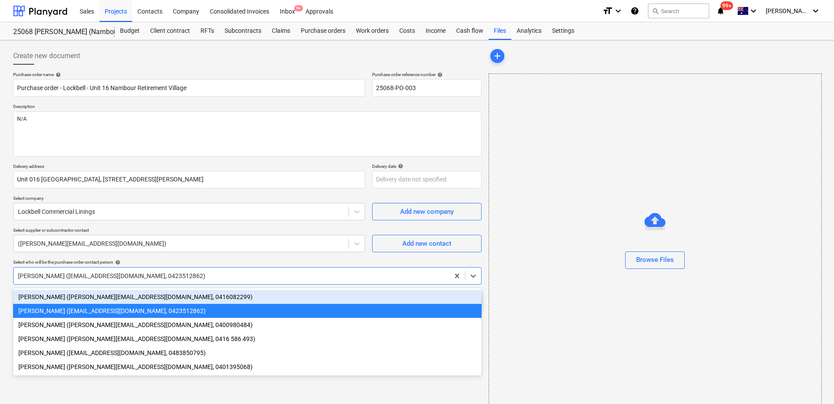
click at [46, 278] on div at bounding box center [231, 276] width 427 height 9
click at [43, 302] on div "[PERSON_NAME] ([PERSON_NAME][EMAIL_ADDRESS][DOMAIN_NAME], 0416082299)" at bounding box center [247, 297] width 468 height 14
type textarea "x"
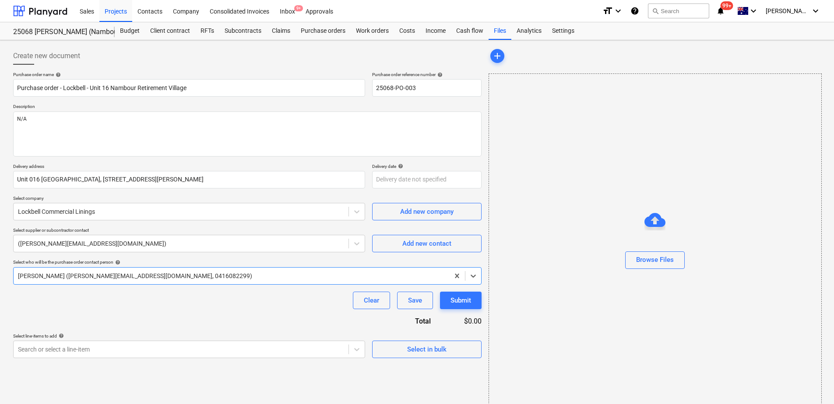
scroll to position [14, 0]
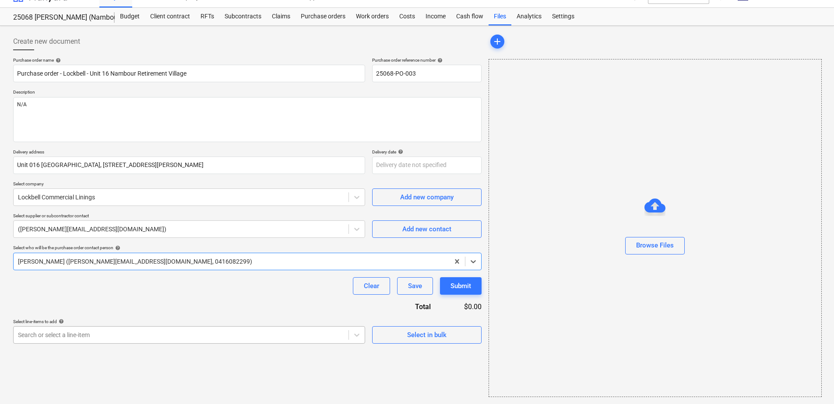
click at [48, 337] on body "Sales Projects Contacts Company Consolidated Invoices Inbox 9+ Approvals format…" at bounding box center [417, 188] width 834 height 404
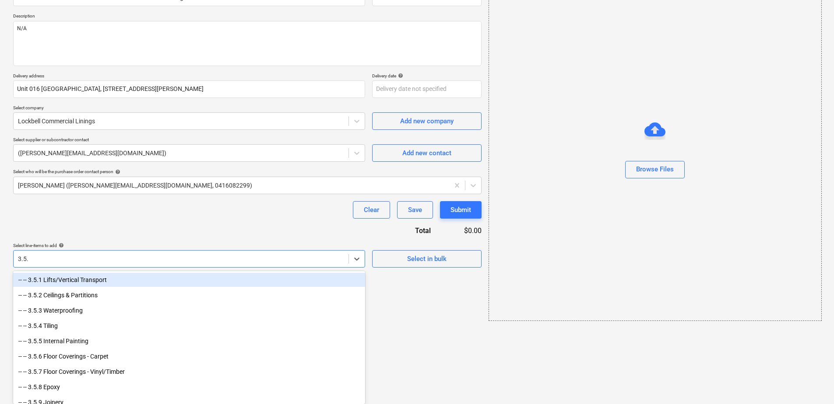
type input "3.5.2"
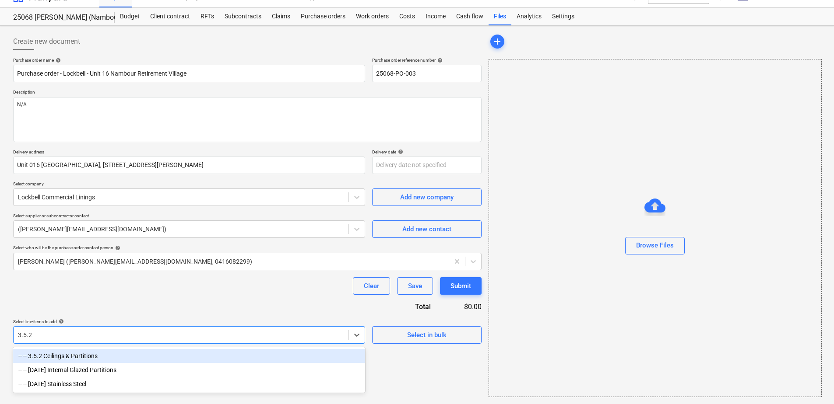
click at [63, 355] on div "-- -- 3.5.2 Ceilings & Partitions" at bounding box center [189, 356] width 352 height 14
type textarea "x"
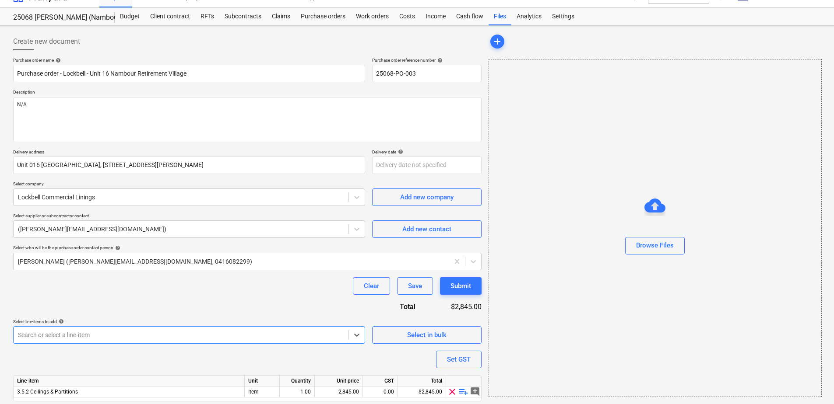
click at [109, 301] on div "Purchase order name help Purchase order - Lockbell - Unit 16 Nambour Retirement…" at bounding box center [247, 241] width 468 height 369
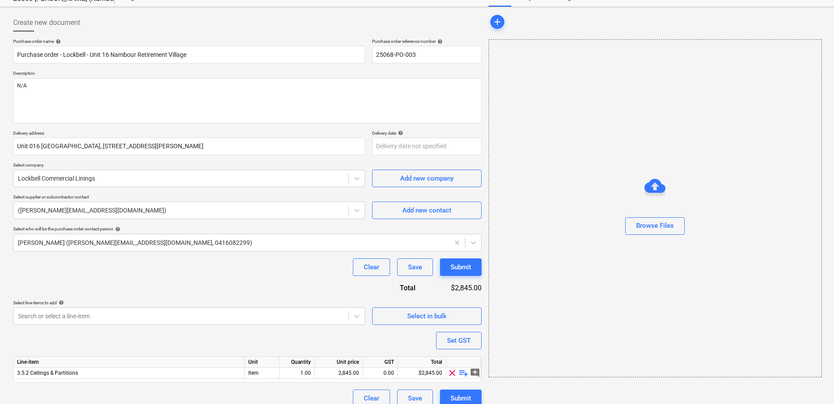
scroll to position [43, 0]
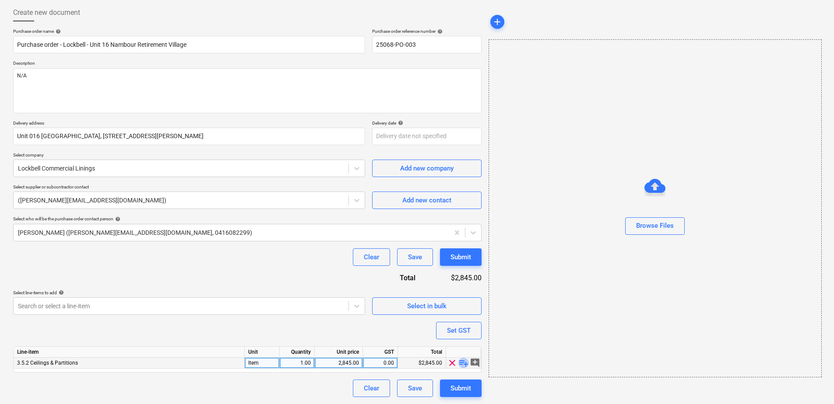
click at [462, 364] on span "playlist_add" at bounding box center [463, 363] width 11 height 11
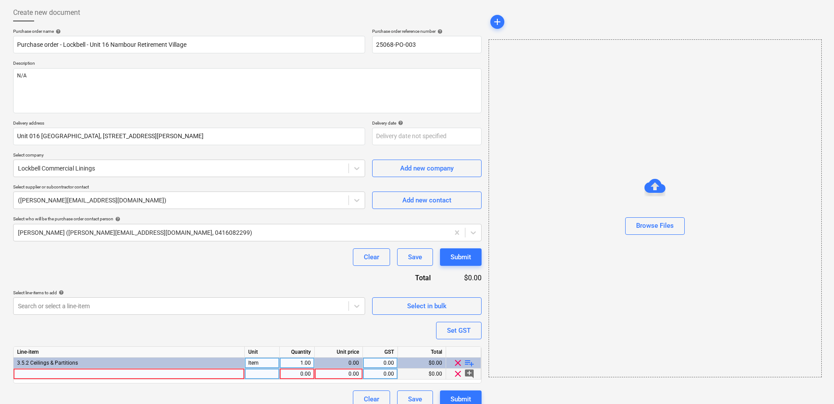
type textarea "x"
click at [133, 374] on div at bounding box center [129, 374] width 231 height 11
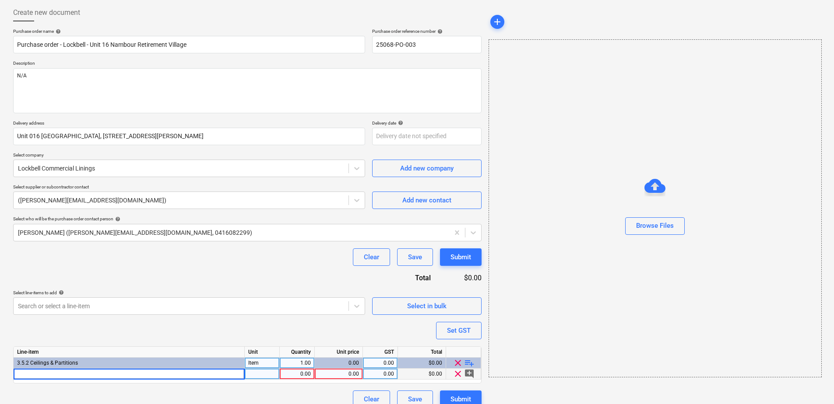
type input "Unit Refurbishment Plastering Works Works are Do & Charge"
type textarea "x"
click at [116, 374] on input "Unit Refurbishment Plastering Works Works are Do & Charge" at bounding box center [129, 374] width 231 height 11
type input "Unit Refurbishment Plastering - Works are Do & Charge"
type textarea "x"
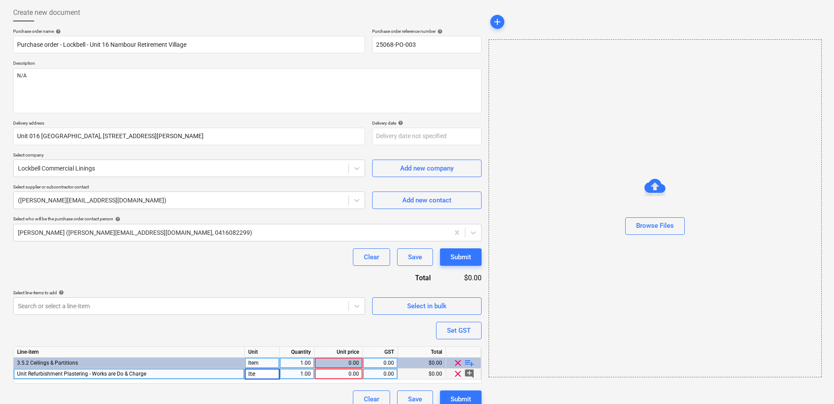
type input "Item"
type textarea "x"
type input "10"
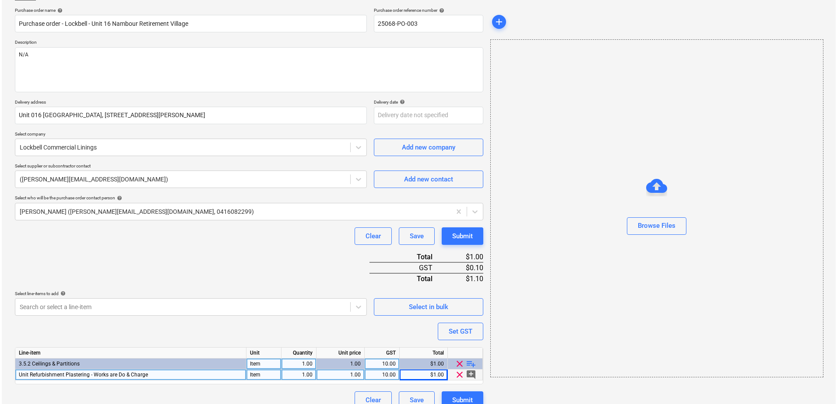
scroll to position [76, 0]
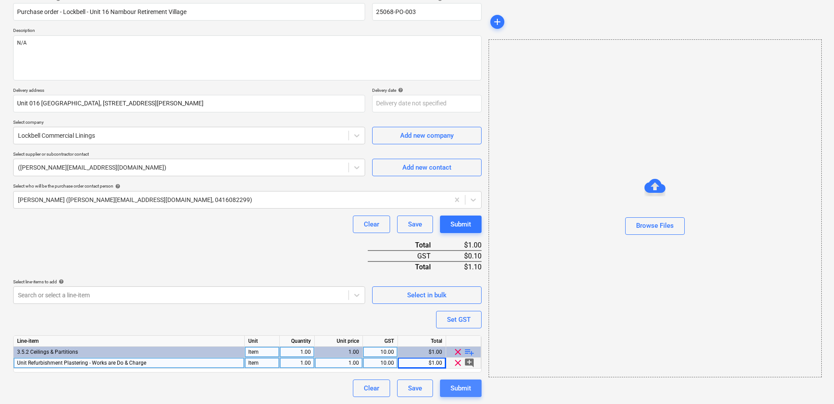
click at [449, 390] on button "Submit" at bounding box center [461, 389] width 42 height 18
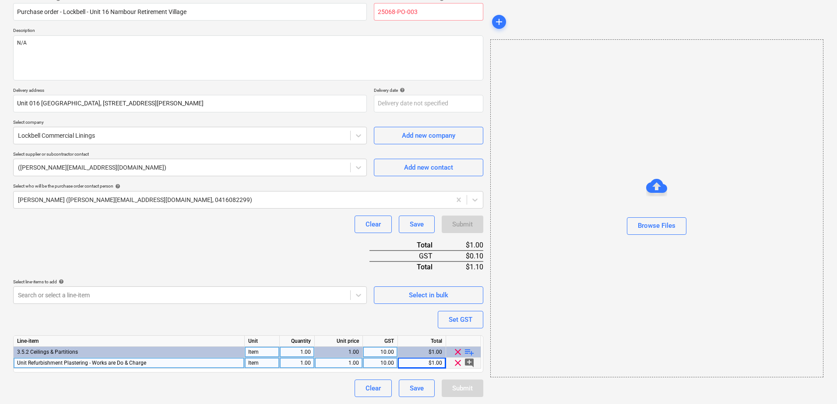
type textarea "x"
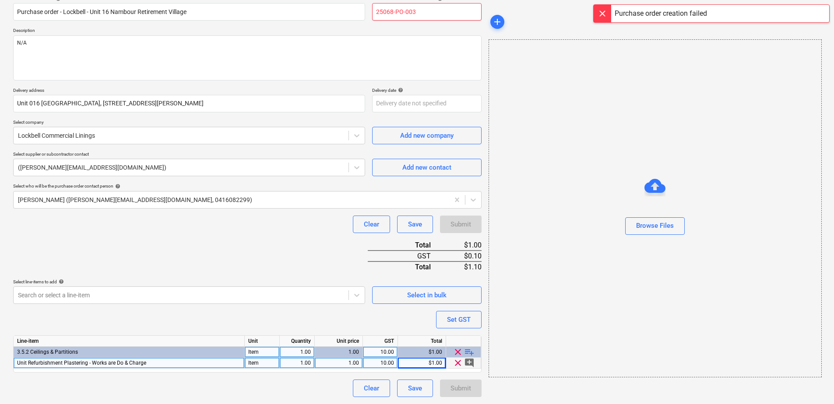
click at [417, 9] on input "25068-PO-003" at bounding box center [426, 12] width 109 height 18
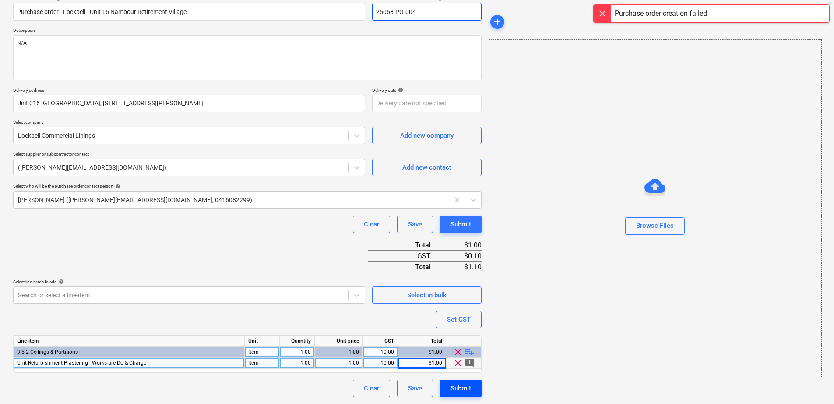
type input "25068-PO-004"
click at [463, 388] on div "Submit" at bounding box center [460, 388] width 21 height 11
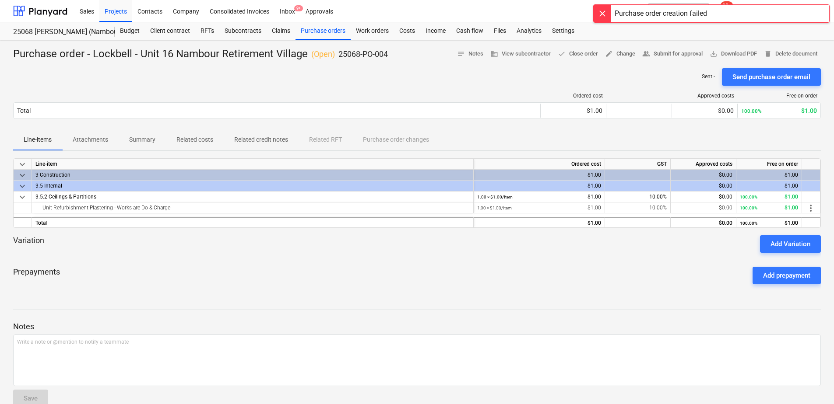
click at [92, 140] on p "Attachments" at bounding box center [90, 139] width 35 height 9
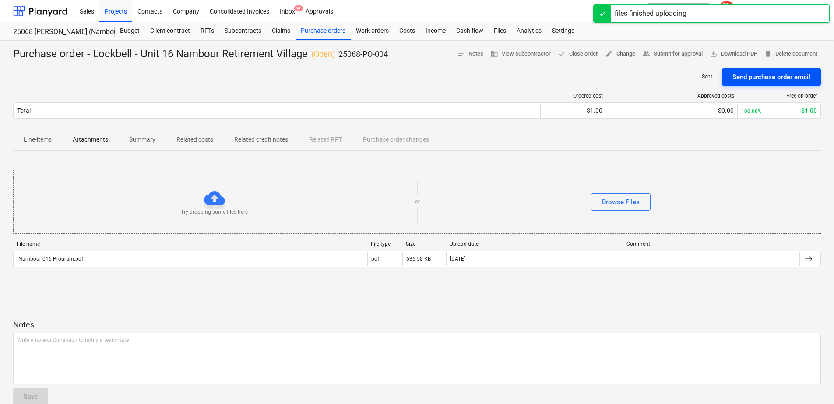
click at [764, 73] on div "Send purchase order email" at bounding box center [771, 76] width 78 height 11
click at [740, 53] on span "save_alt Download PDF" at bounding box center [732, 54] width 47 height 10
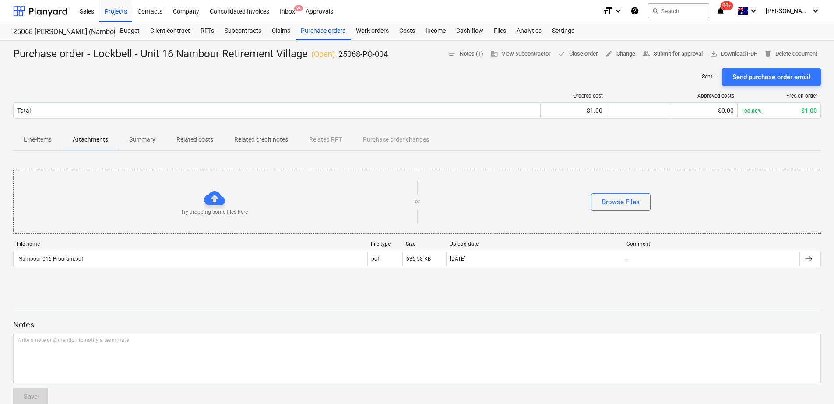
drag, startPoint x: 328, startPoint y: 81, endPoint x: 338, endPoint y: 80, distance: 10.5
click at [328, 81] on div "Sent : - Send purchase order email" at bounding box center [416, 77] width 807 height 18
click at [325, 28] on div "Purchase orders" at bounding box center [322, 31] width 55 height 18
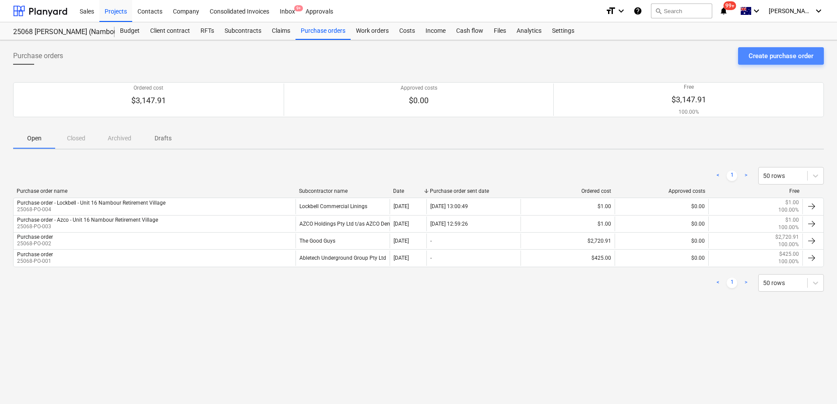
click at [755, 53] on div "Create purchase order" at bounding box center [780, 55] width 65 height 11
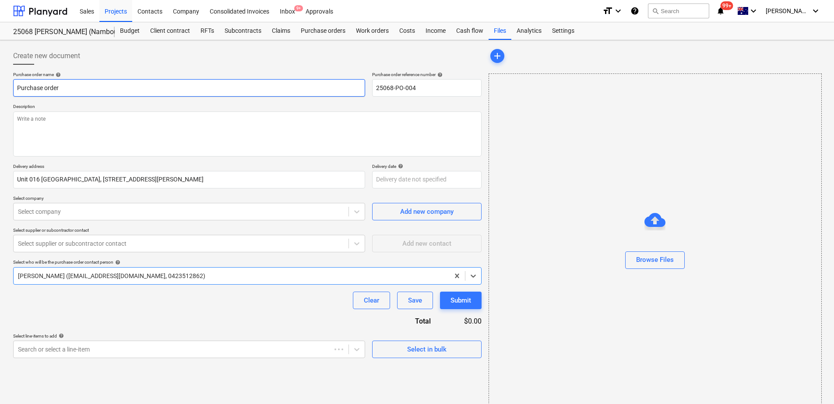
click at [101, 84] on input "Purchase order" at bounding box center [189, 88] width 352 height 18
type input "Purchase order - Able Security - Unit 16 Nambour Retirement Village"
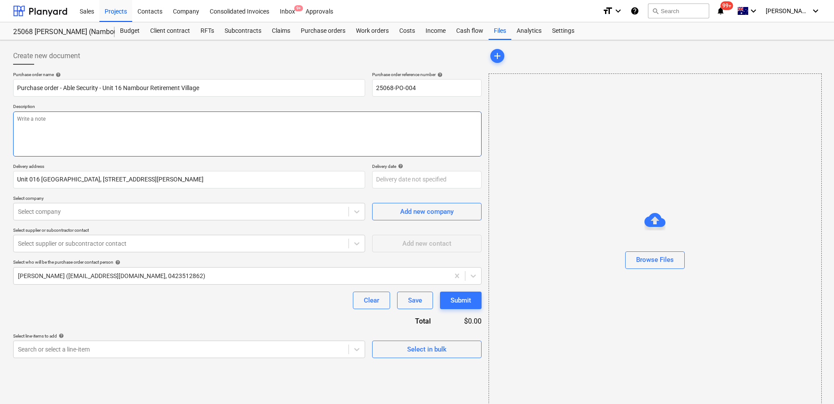
click at [122, 128] on textarea at bounding box center [247, 134] width 468 height 45
paste textarea "Works are to be scheduled in with [PERSON_NAME] (0418 737 822)"
type textarea "Works are to be scheduled in with [PERSON_NAME] (0418 737 822)"
click at [81, 212] on div at bounding box center [181, 211] width 326 height 9
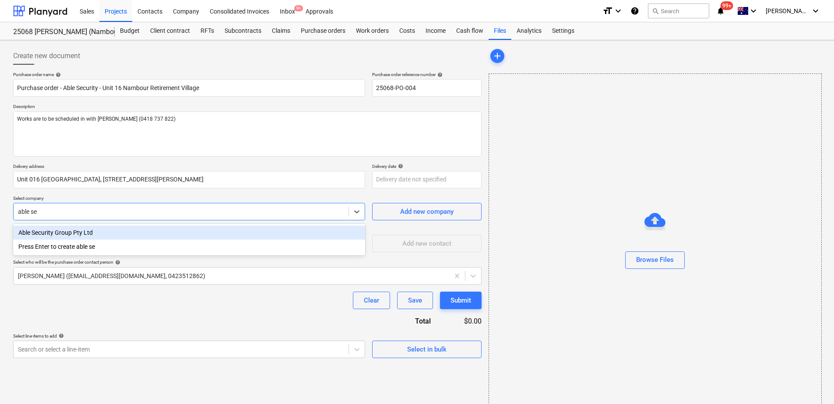
type input "able sec"
click at [81, 233] on div "Able Security Group Pty Ltd" at bounding box center [189, 233] width 352 height 14
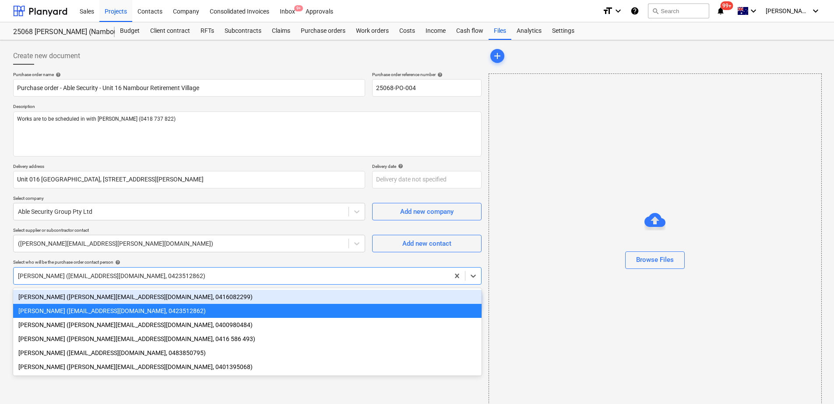
click at [81, 276] on div at bounding box center [231, 276] width 427 height 9
click at [77, 297] on div "[PERSON_NAME] ([PERSON_NAME][EMAIL_ADDRESS][DOMAIN_NAME], 0416082299)" at bounding box center [247, 297] width 468 height 14
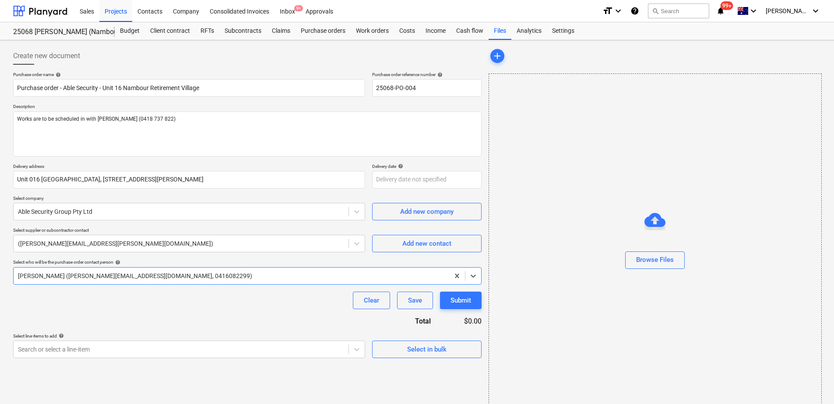
click at [77, 297] on div "Clear Save Submit" at bounding box center [247, 301] width 468 height 18
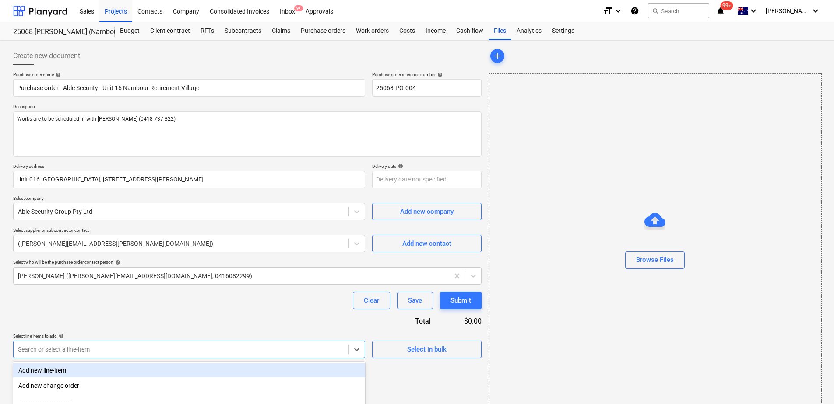
scroll to position [91, 0]
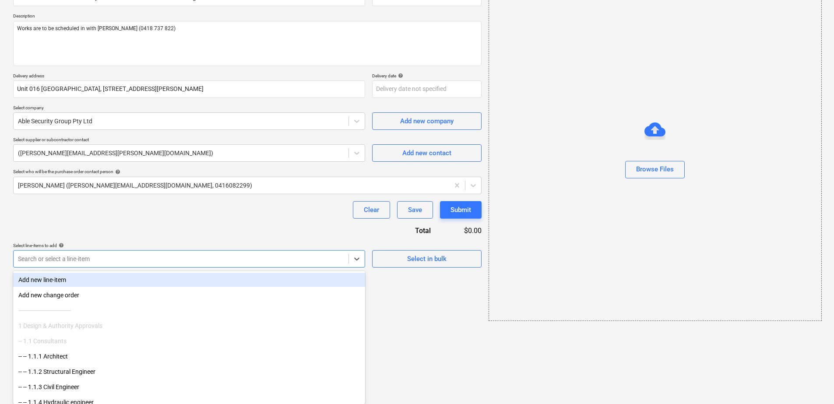
click at [77, 314] on body "Sales Projects Contacts Company Consolidated Invoices Inbox 9+ Approvals format…" at bounding box center [417, 111] width 834 height 404
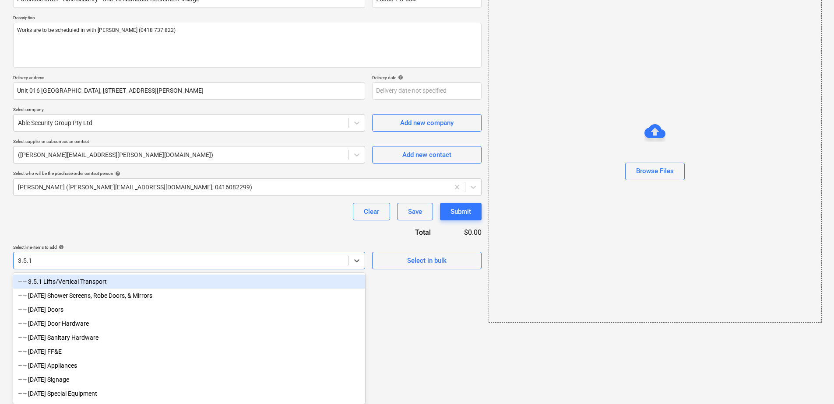
type input "[DATE]"
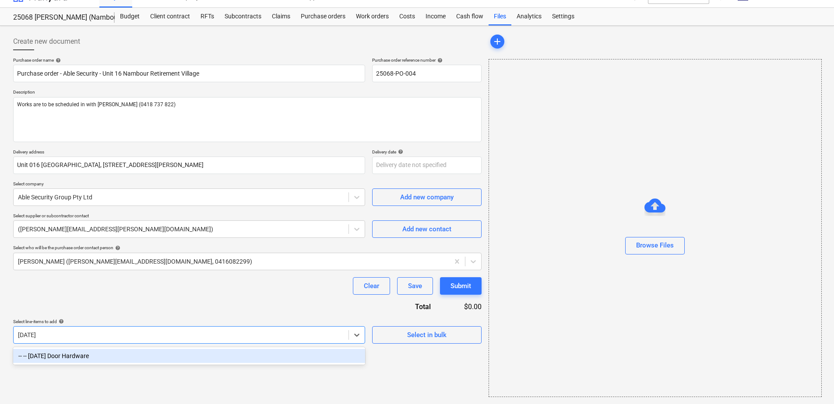
click at [78, 356] on div "-- -- [DATE] Door Hardware" at bounding box center [189, 356] width 352 height 14
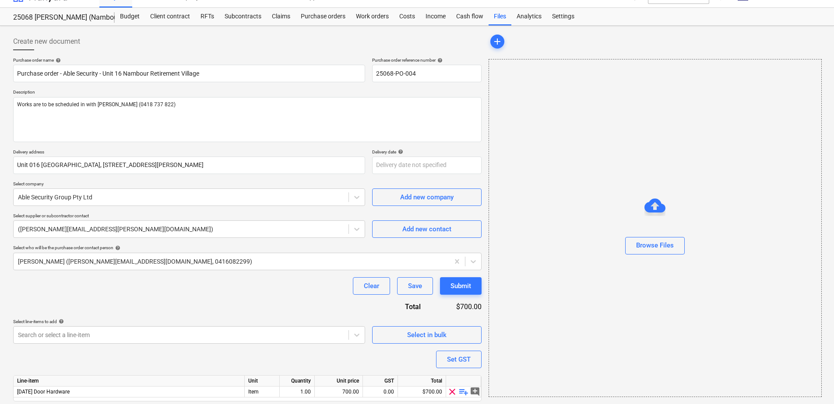
click at [128, 280] on div "Clear Save Submit" at bounding box center [247, 286] width 468 height 18
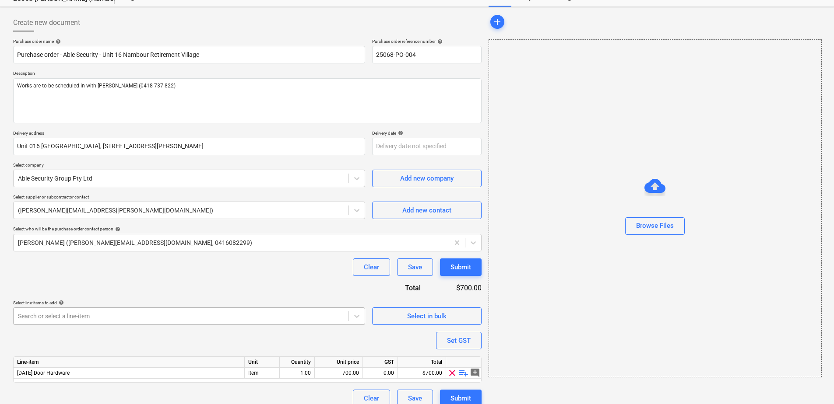
scroll to position [43, 0]
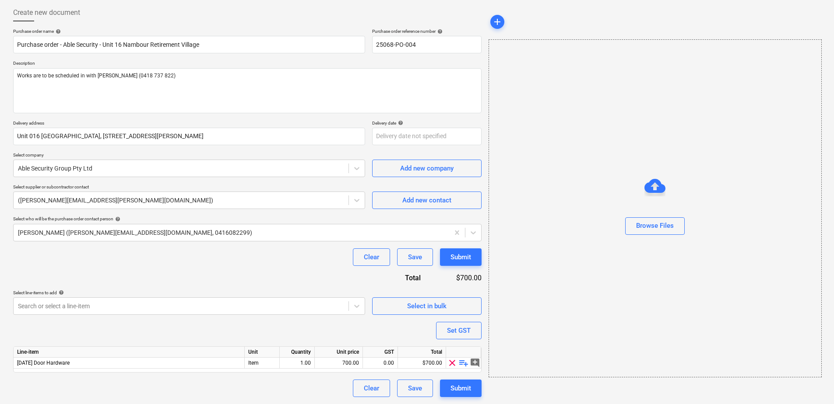
click at [462, 364] on span "playlist_add" at bounding box center [463, 363] width 11 height 11
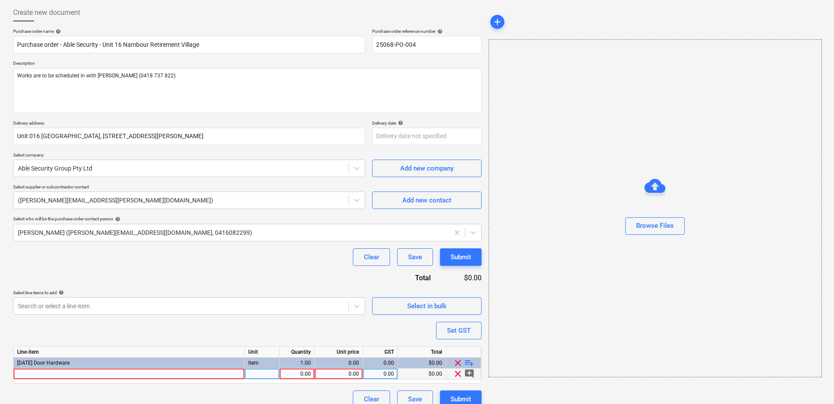
click at [167, 371] on div at bounding box center [129, 374] width 231 height 11
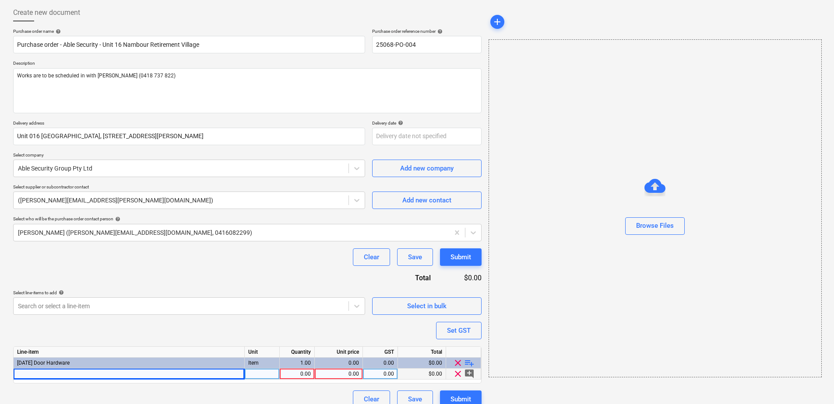
click at [70, 375] on div at bounding box center [129, 374] width 231 height 11
click at [176, 372] on input "Supply and Install door hardware as per [PERSON_NAME] Retirement specification …" at bounding box center [129, 374] width 231 height 11
type input "Supply and Install door hardware as per [PERSON_NAME] Retirement specification …"
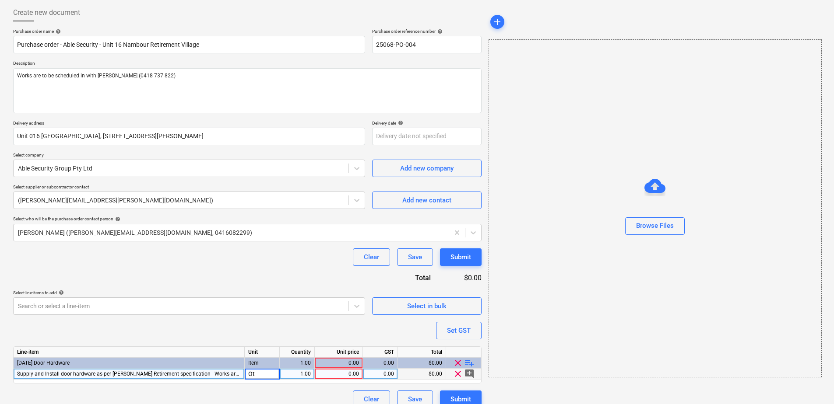
type input "O"
type input "Item"
type input "10"
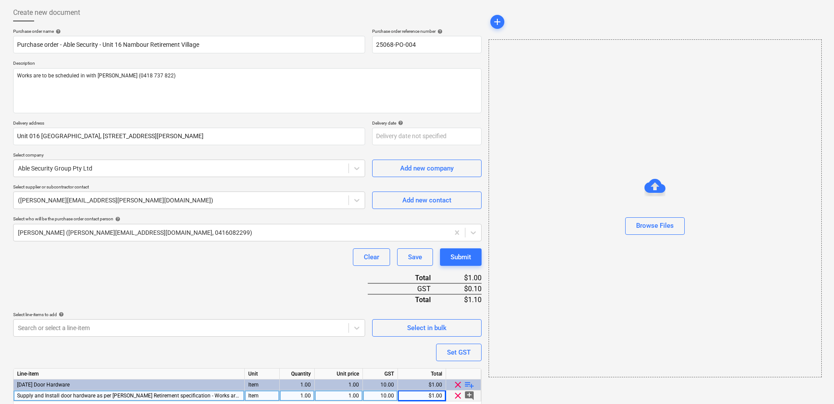
click at [275, 298] on div "Purchase order name help Purchase order - Able Security - Unit 16 Nambour Retir…" at bounding box center [247, 229] width 468 height 402
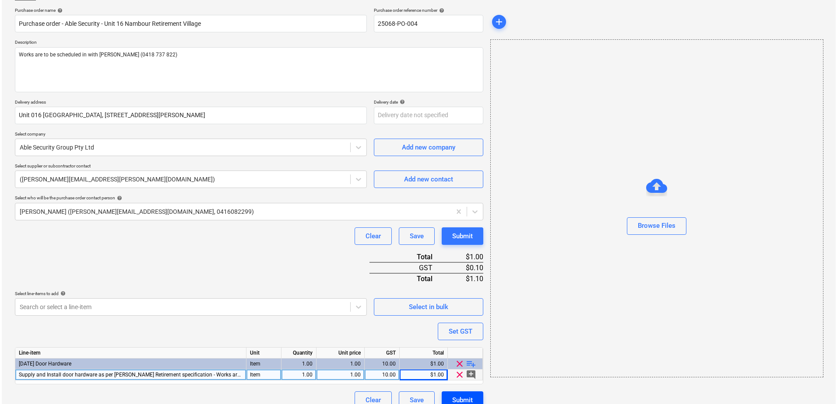
scroll to position [76, 0]
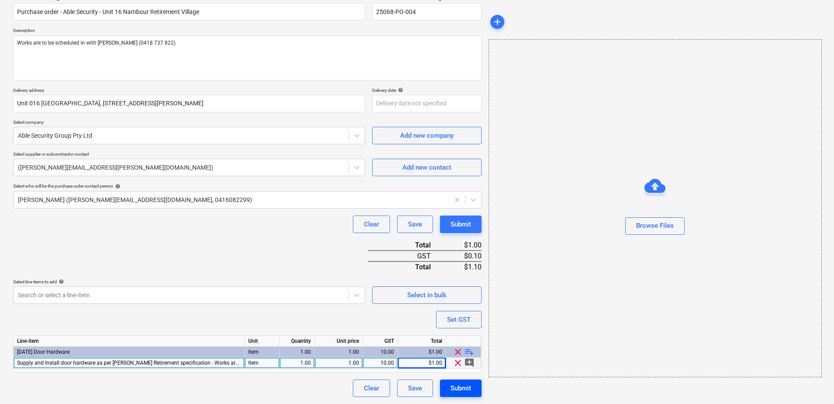
click at [475, 387] on button "Submit" at bounding box center [461, 389] width 42 height 18
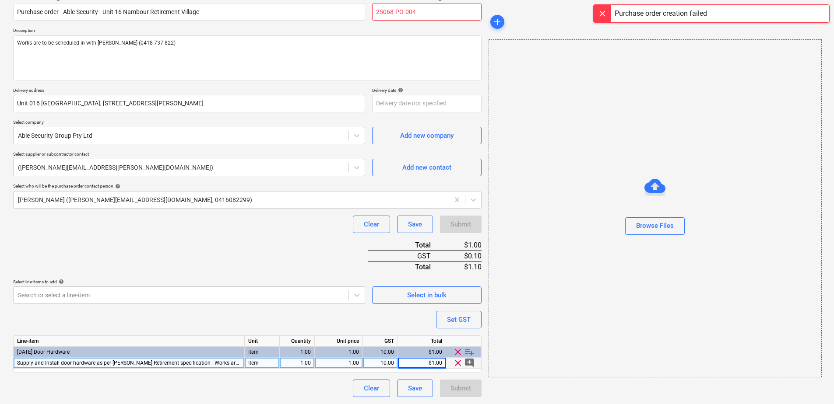
click at [421, 9] on input "25068-PO-004" at bounding box center [426, 12] width 109 height 18
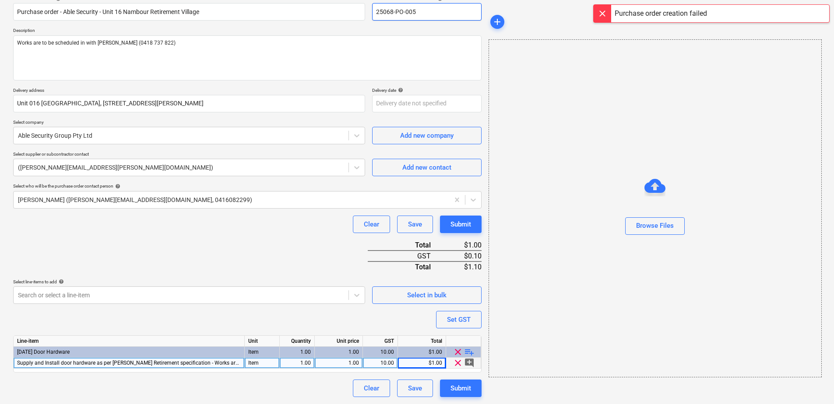
type input "25068-PO-005"
click at [326, 241] on div "Purchase order name help Purchase order - Able Security - Unit 16 Nambour Retir…" at bounding box center [247, 197] width 468 height 402
click at [455, 389] on div "Submit" at bounding box center [460, 388] width 21 height 11
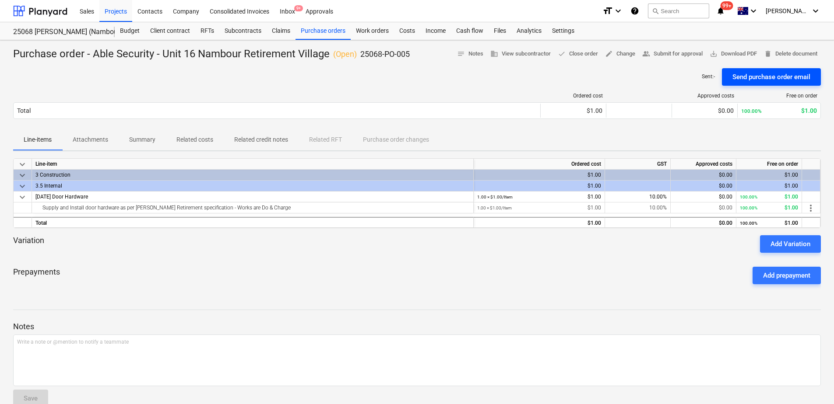
click at [768, 76] on div "Send purchase order email" at bounding box center [771, 76] width 78 height 11
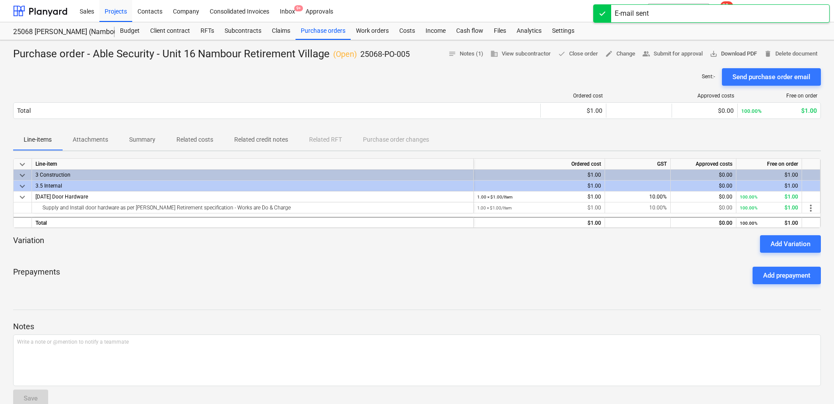
click at [733, 53] on span "save_alt Download PDF" at bounding box center [732, 54] width 47 height 10
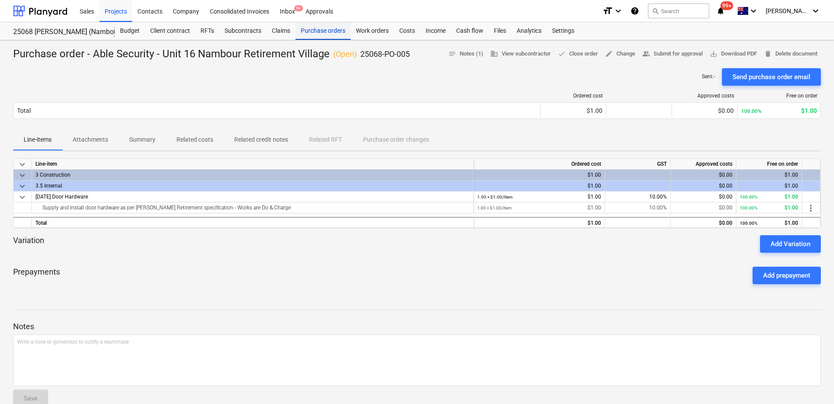
click at [316, 34] on div "Purchase orders" at bounding box center [322, 31] width 55 height 18
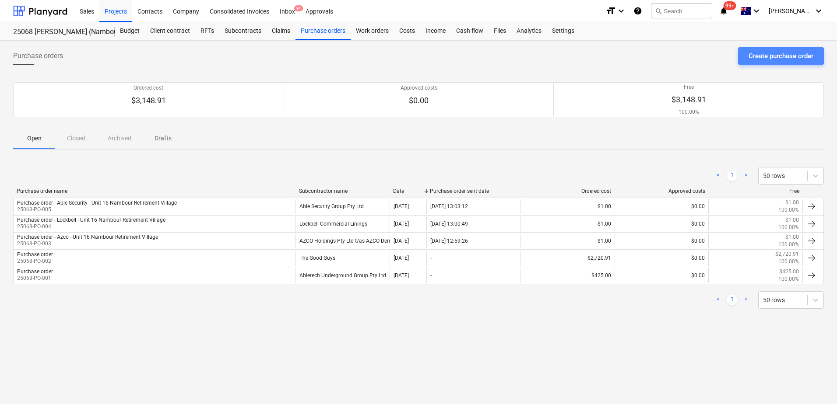
click at [750, 62] on div "Create purchase order" at bounding box center [780, 55] width 65 height 11
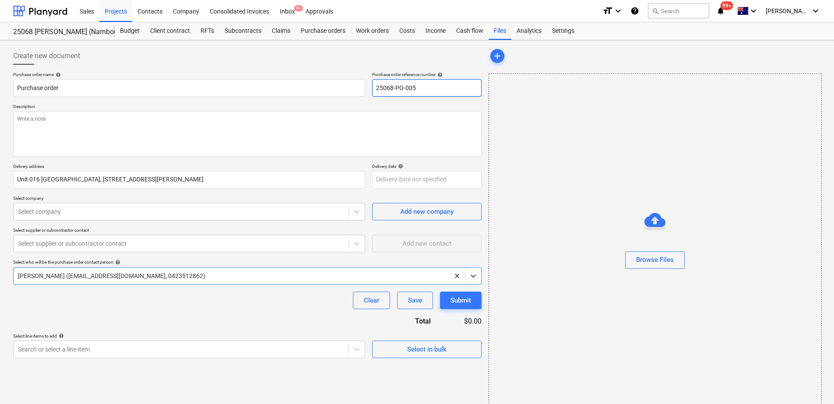
click at [428, 89] on input "25068-PO-005" at bounding box center [426, 88] width 109 height 18
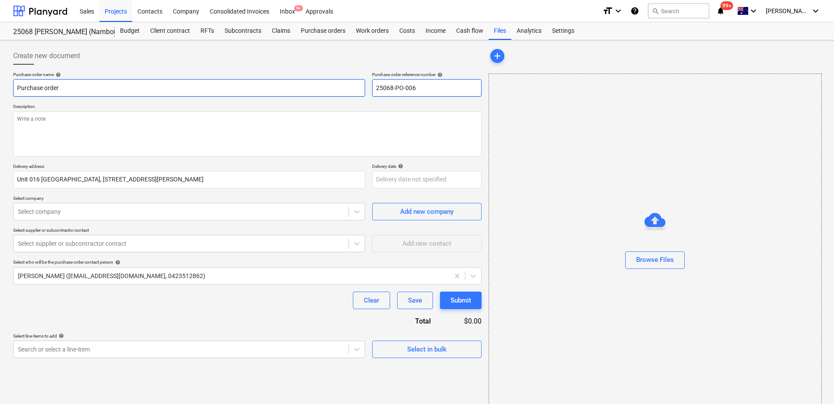
type input "25068-PO-006"
click at [116, 88] on input "Purchase order" at bounding box center [189, 88] width 352 height 18
click at [98, 87] on input "Purchase order - Able Security - Unit 16 Nambour Retirement Village" at bounding box center [189, 88] width 352 height 18
type input "Purchase order - Native Coatings - Unit 16 Nambour Retirement Village"
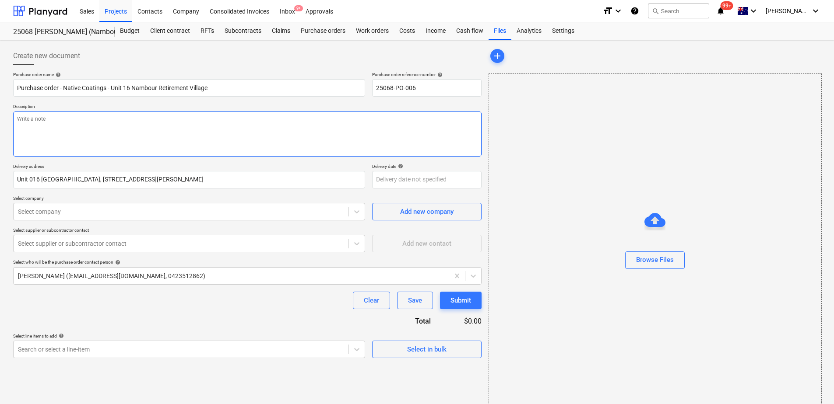
click at [63, 126] on textarea at bounding box center [247, 134] width 468 height 45
type textarea "N/A"
click at [62, 208] on div at bounding box center [181, 211] width 326 height 9
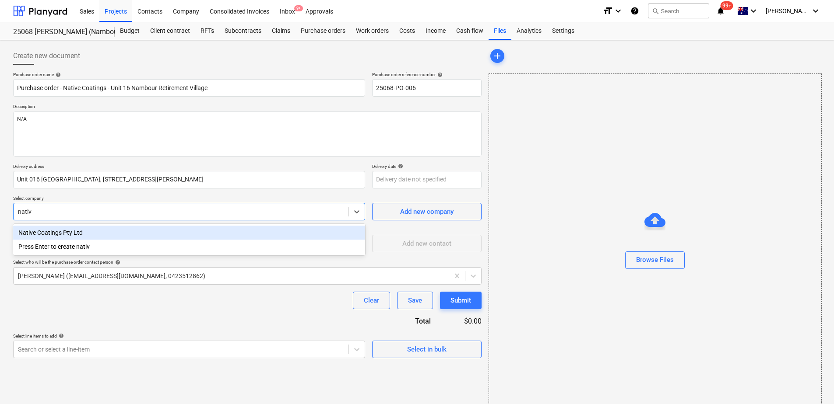
type input "native"
click at [68, 230] on div "Native Coatings Pty Ltd" at bounding box center [189, 233] width 352 height 14
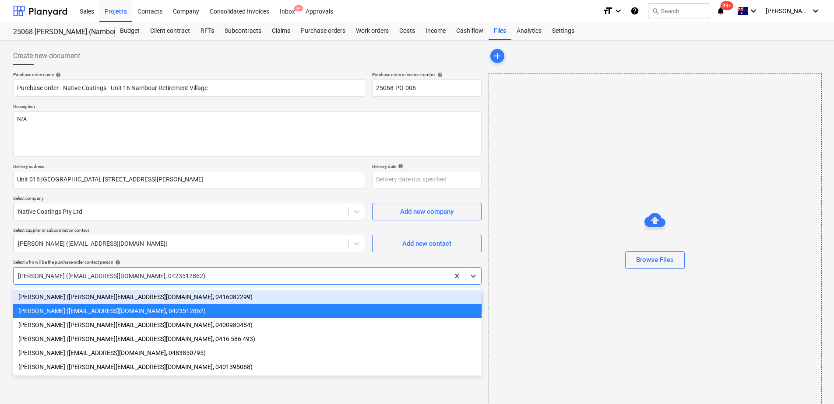
click at [63, 272] on div at bounding box center [231, 276] width 427 height 9
click at [69, 298] on div "[PERSON_NAME] ([PERSON_NAME][EMAIL_ADDRESS][DOMAIN_NAME], 0416082299)" at bounding box center [247, 297] width 468 height 14
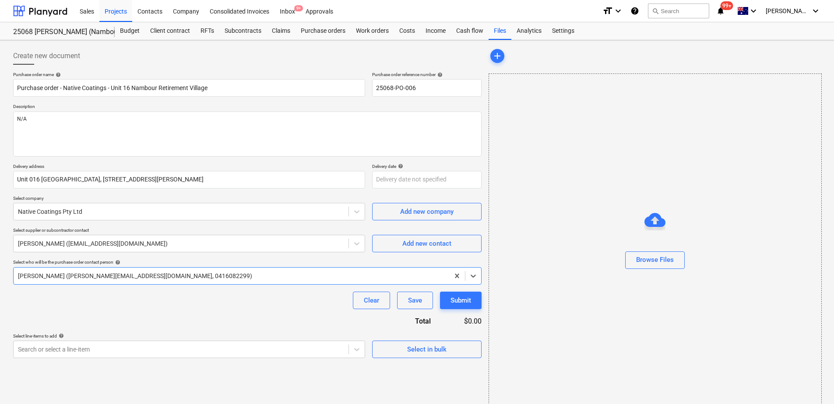
click at [70, 299] on div "Clear Save Submit" at bounding box center [247, 301] width 468 height 18
click at [81, 347] on body "Sales Projects Contacts Company Consolidated Invoices Inbox 9+ Approvals format…" at bounding box center [417, 202] width 834 height 404
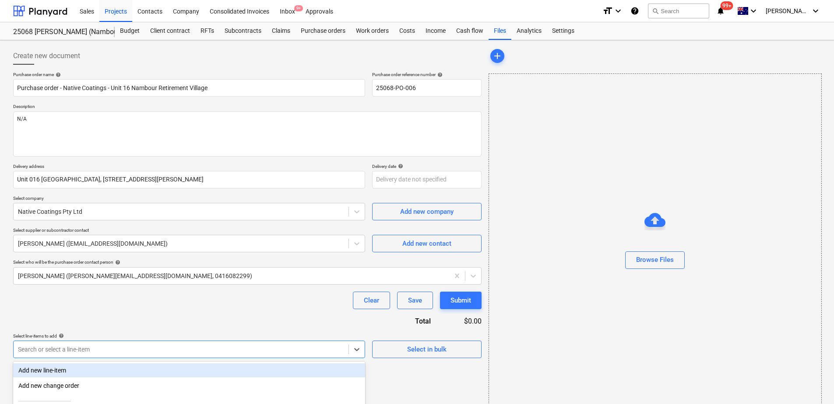
scroll to position [91, 0]
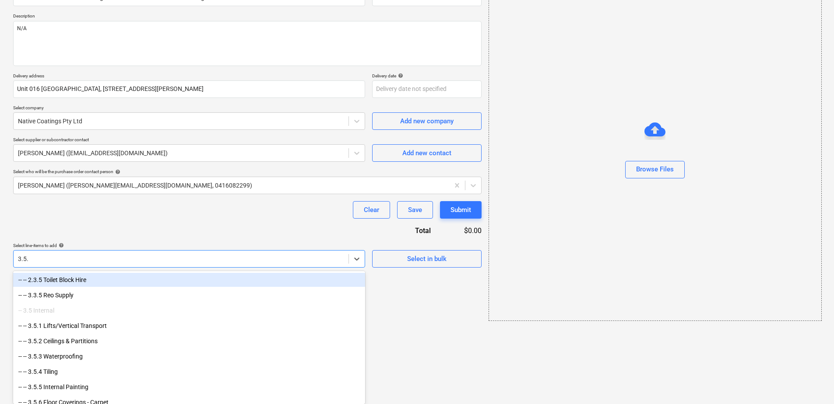
type input "3.5.5"
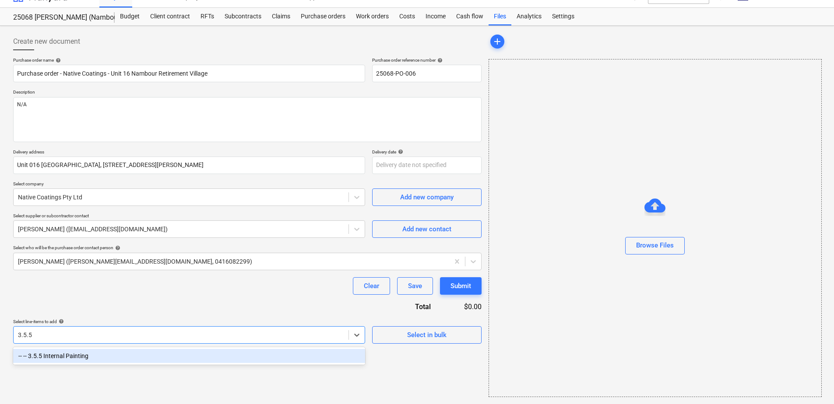
scroll to position [14, 0]
click at [84, 357] on div "-- -- 3.5.5 Internal Painting" at bounding box center [189, 356] width 352 height 14
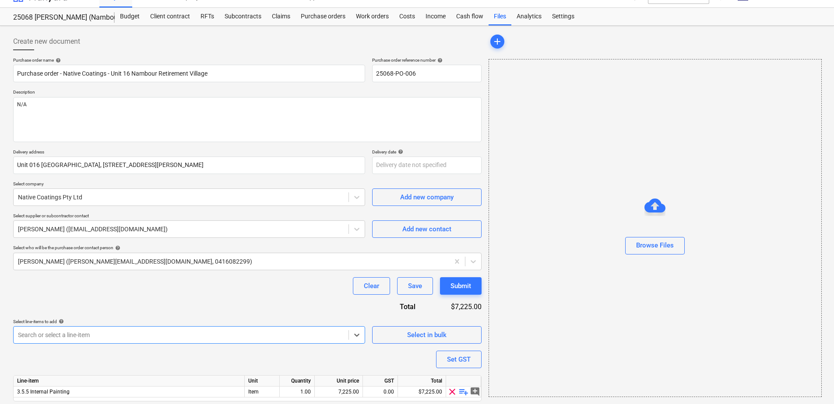
click at [123, 302] on div "Purchase order name help Purchase order - Native Coatings - Unit 16 Nambour Ret…" at bounding box center [247, 241] width 468 height 369
click at [78, 361] on div "Purchase order name help Purchase order - Native Coatings - Unit 16 Nambour Ret…" at bounding box center [247, 241] width 468 height 369
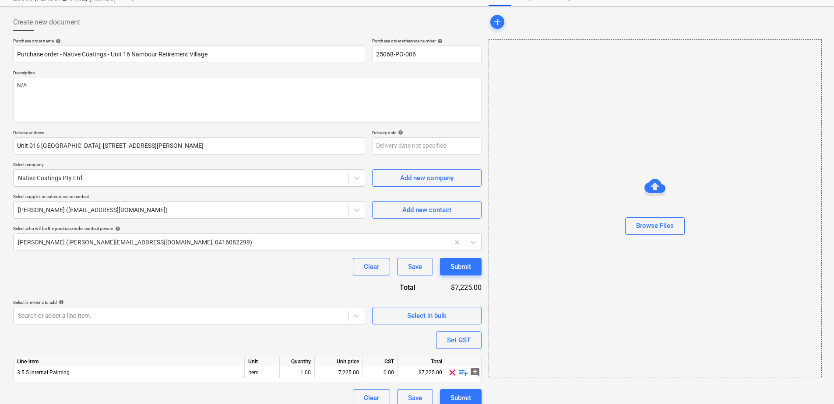
scroll to position [43, 0]
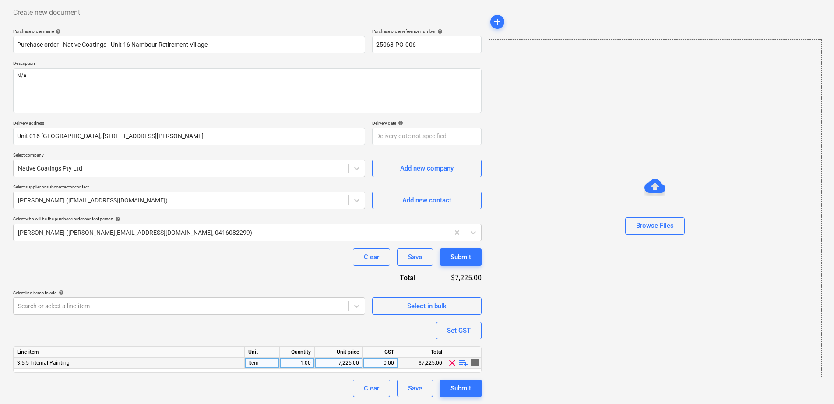
click at [464, 365] on span "playlist_add" at bounding box center [463, 363] width 11 height 11
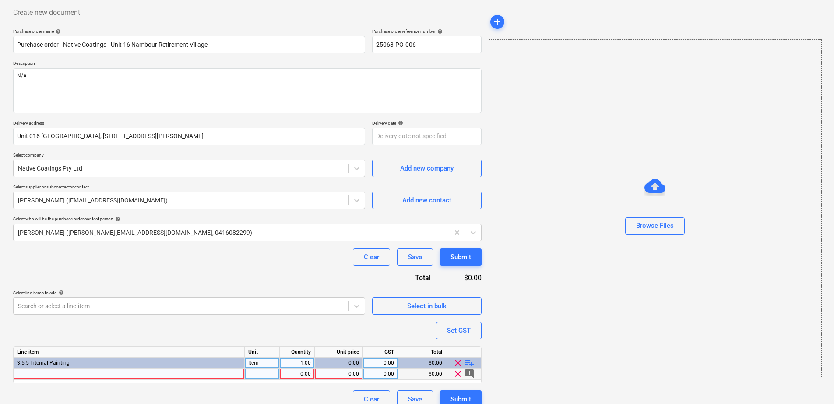
click at [74, 373] on div at bounding box center [129, 374] width 231 height 11
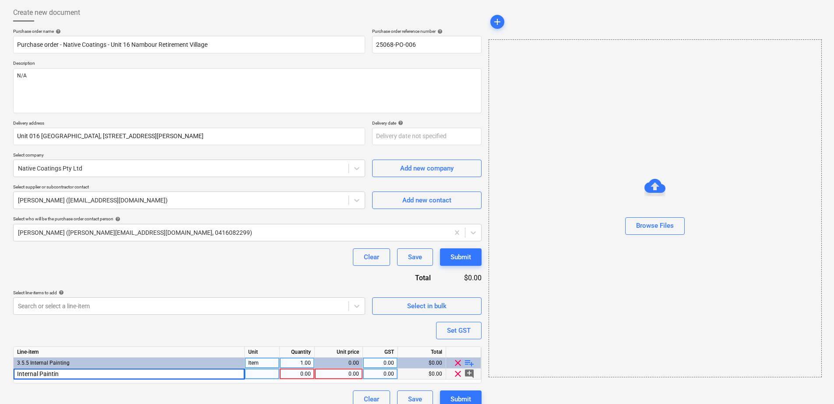
type input "Internal Painting"
type input "m2"
type input "55"
type input "10"
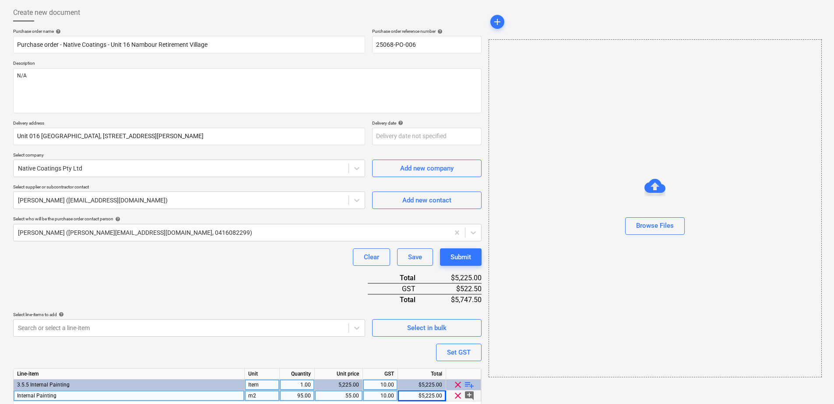
click at [169, 280] on div "Purchase order name help Purchase order - Native Coatings - Unit 16 Nambour Ret…" at bounding box center [247, 229] width 468 height 402
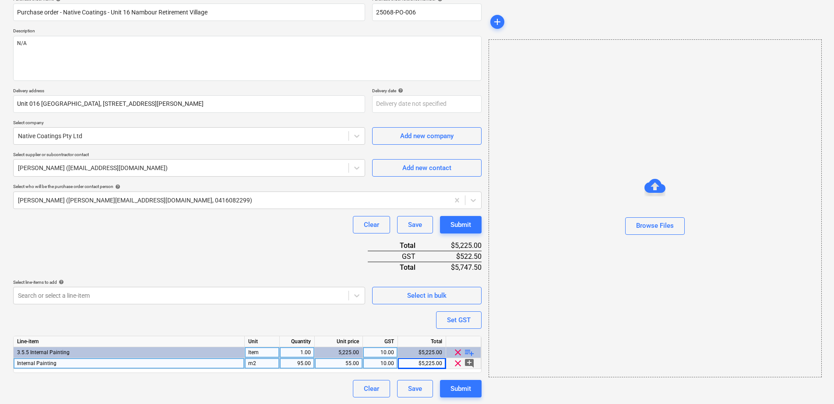
scroll to position [76, 0]
click at [467, 353] on span "playlist_add" at bounding box center [469, 352] width 11 height 11
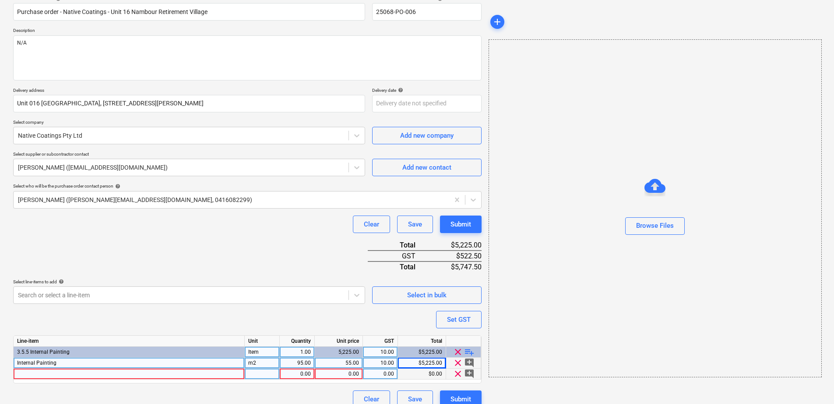
click at [27, 372] on div at bounding box center [129, 374] width 231 height 11
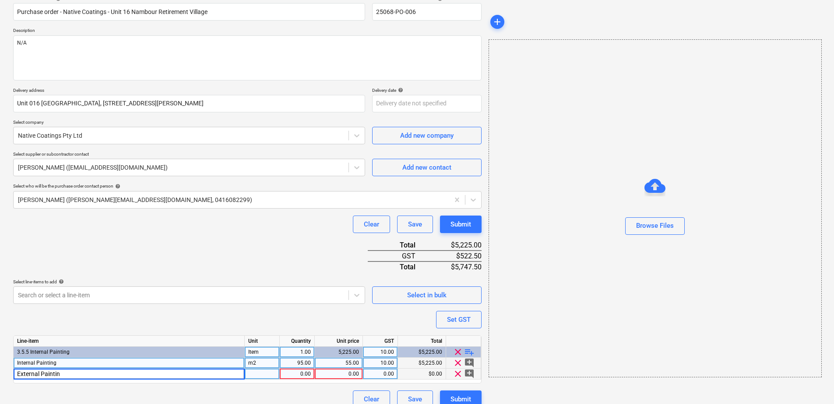
type input "External Painting"
type input "Item"
type input "500"
type input "10"
click at [148, 325] on div "Purchase order name help Purchase order - Native Coatings - Unit 16 Nambour Ret…" at bounding box center [247, 202] width 468 height 413
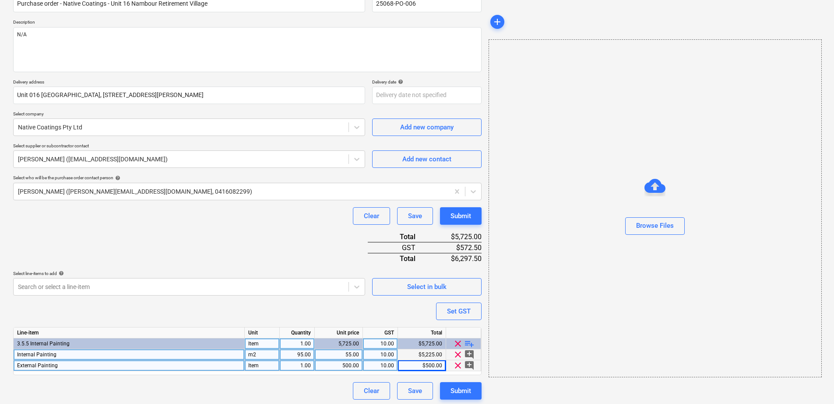
scroll to position [87, 0]
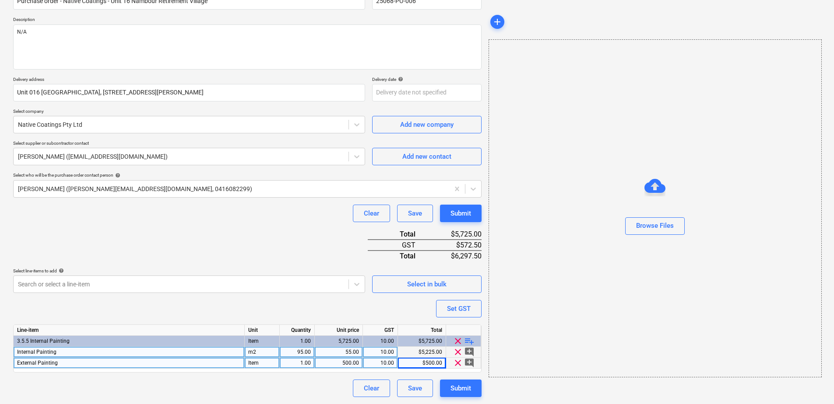
click at [468, 344] on span "playlist_add" at bounding box center [469, 341] width 11 height 11
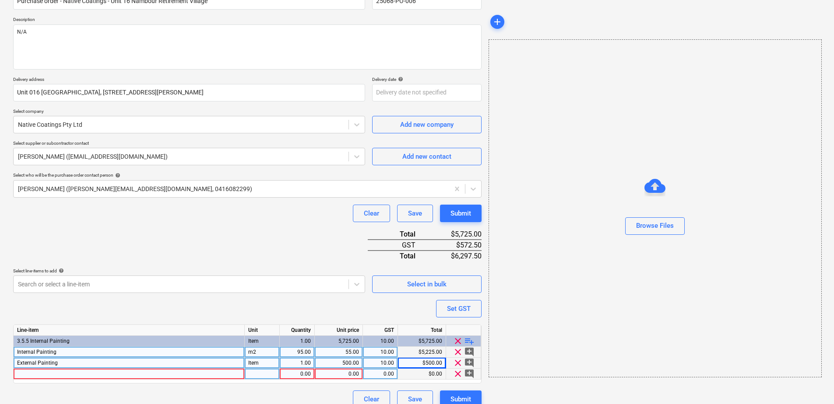
click at [107, 375] on div at bounding box center [129, 374] width 231 height 11
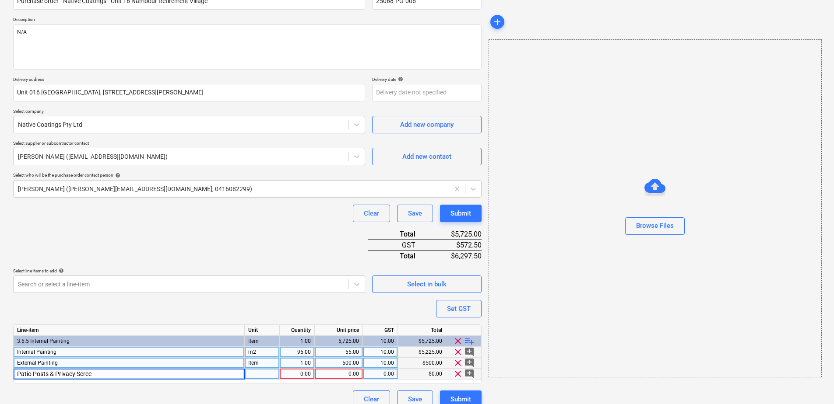
type input "Patio Posts & Privacy Screen"
type input "Item"
type input "1500"
click at [236, 253] on div "Purchase order name help Purchase order - Native Coatings - Unit 16 Nambour Ret…" at bounding box center [247, 197] width 468 height 424
click at [248, 232] on div "Purchase order name help Purchase order - Native Coatings - Unit 16 Nambour Ret…" at bounding box center [247, 197] width 468 height 424
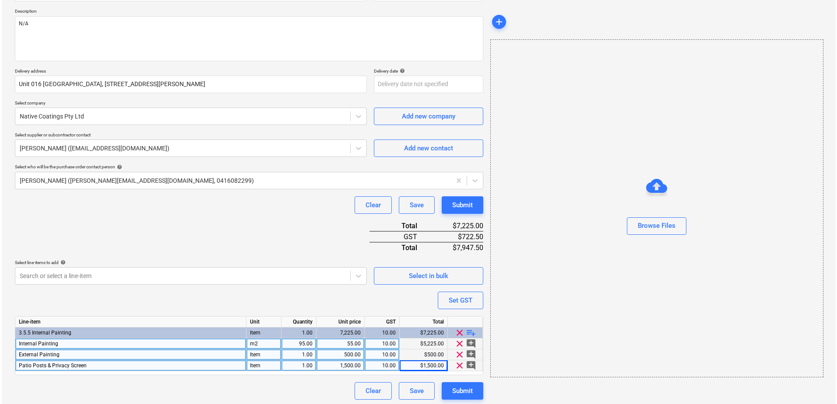
scroll to position [98, 0]
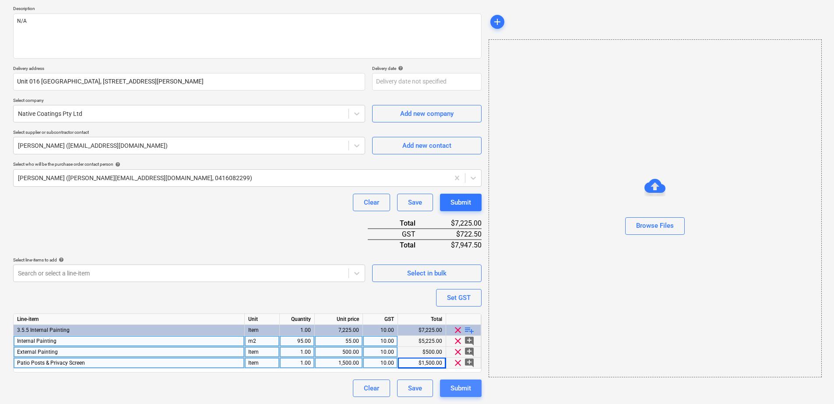
click at [463, 386] on div "Submit" at bounding box center [460, 388] width 21 height 11
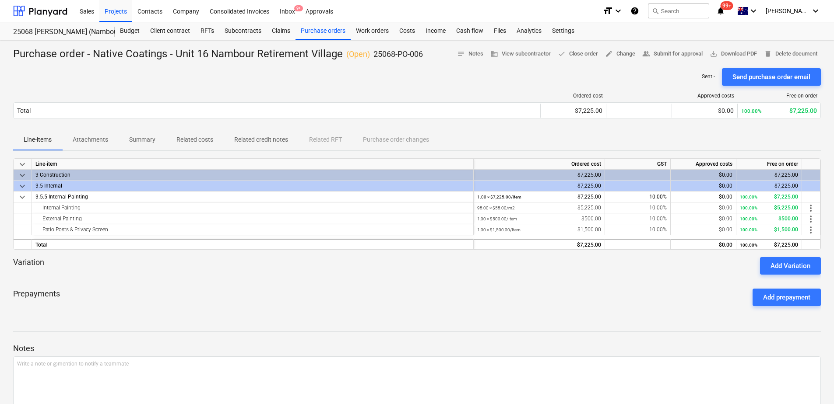
click at [103, 138] on p "Attachments" at bounding box center [90, 139] width 35 height 9
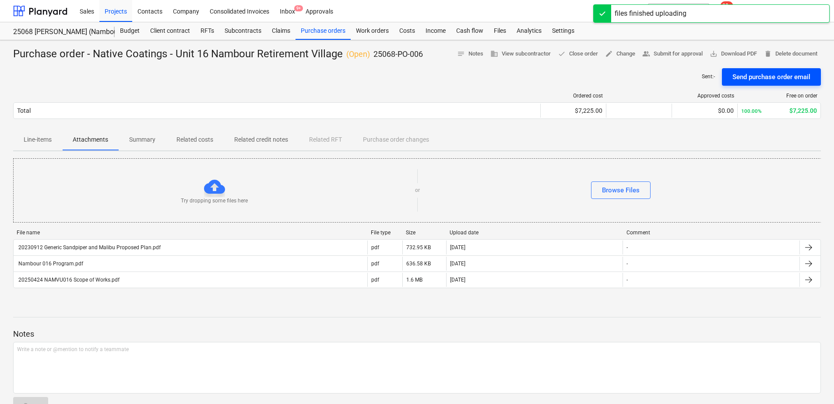
click at [788, 76] on div "Send purchase order email" at bounding box center [771, 76] width 78 height 11
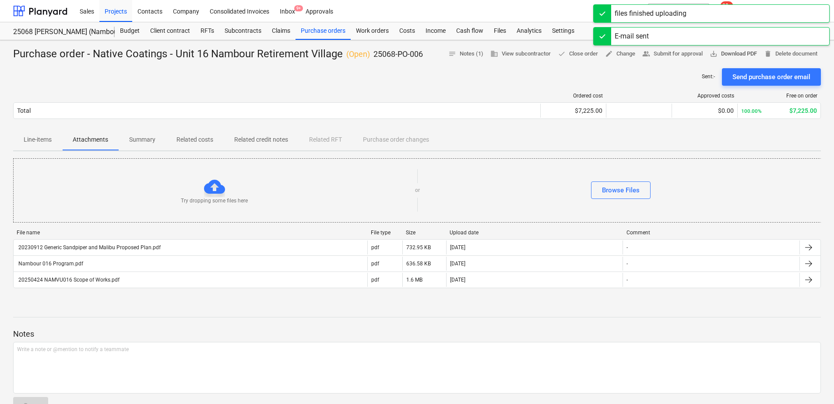
click at [733, 49] on button "save_alt Download PDF" at bounding box center [733, 54] width 54 height 14
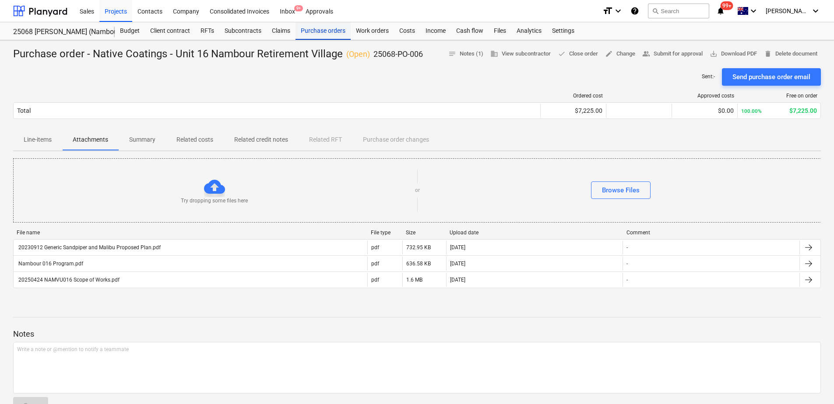
drag, startPoint x: 323, startPoint y: 32, endPoint x: 323, endPoint y: 38, distance: 6.6
click at [323, 32] on div "Purchase orders" at bounding box center [322, 31] width 55 height 18
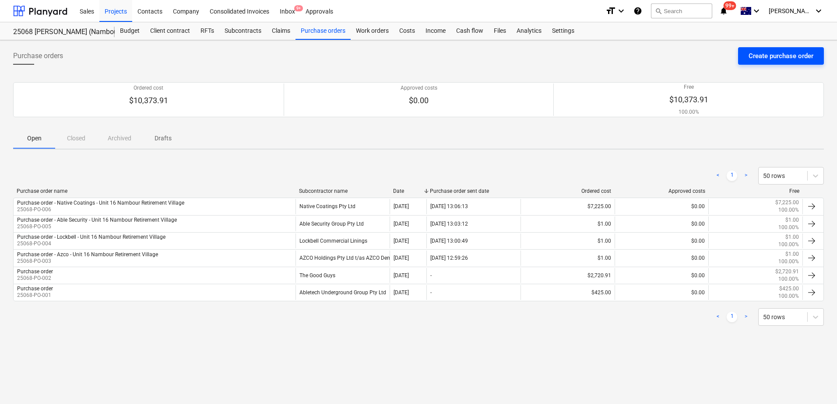
click at [798, 56] on div "Create purchase order" at bounding box center [780, 55] width 65 height 11
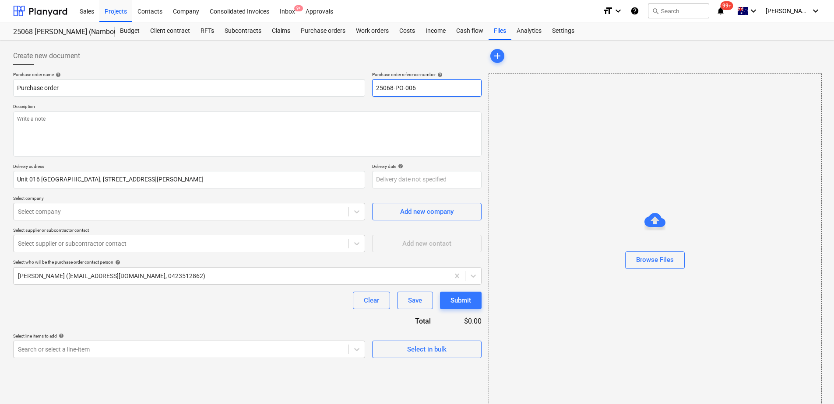
click at [454, 86] on input "25068-PO-006" at bounding box center [426, 88] width 109 height 18
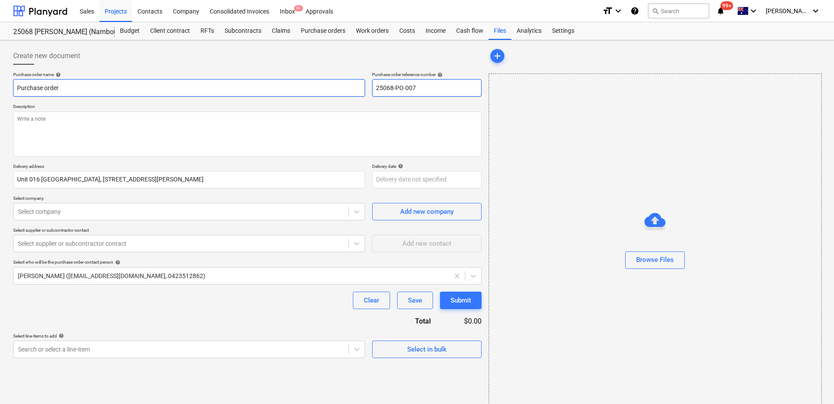
type input "25068-PO-007"
click at [134, 84] on input "Purchase order" at bounding box center [189, 88] width 352 height 18
click at [92, 89] on input "Purchase order" at bounding box center [189, 88] width 352 height 18
drag, startPoint x: 75, startPoint y: 87, endPoint x: -17, endPoint y: 85, distance: 91.5
click at [0, 85] on html "Sales Projects Contacts Company Consolidated Invoices Inbox 9+ Approvals format…" at bounding box center [417, 202] width 834 height 404
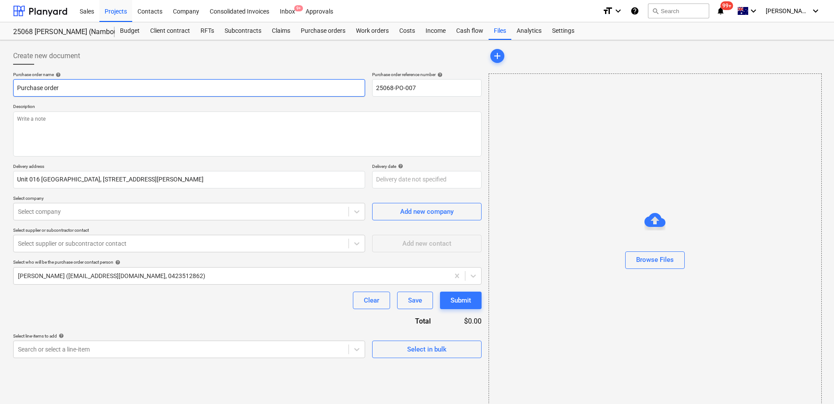
paste input "- Azco - Unit 16 Nambour Retirement Village"
click at [74, 90] on input "Purchase order - Azco - Unit 16 Nambour Retirement Village" at bounding box center [189, 88] width 352 height 18
type input "Purchase order - [PERSON_NAME] - Unit 16 Nambour Retirement Village"
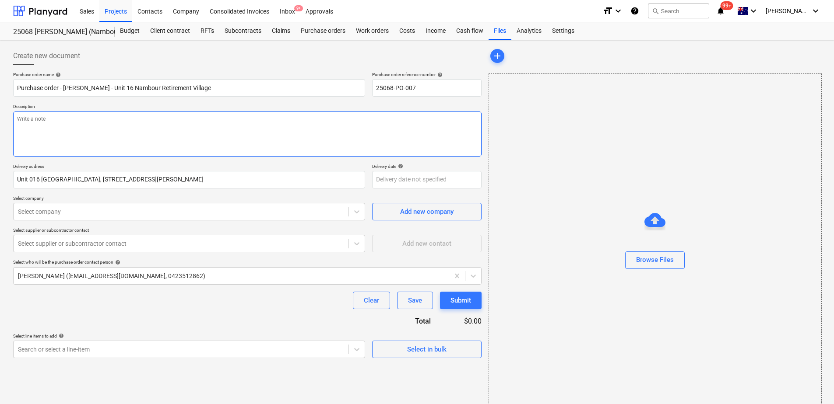
click at [69, 122] on textarea at bounding box center [247, 134] width 468 height 45
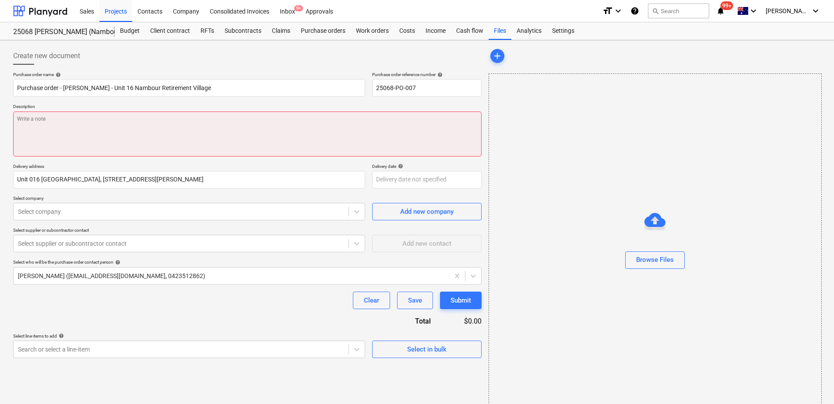
click at [179, 126] on textarea at bounding box center [247, 134] width 468 height 45
paste textarea "Final bill to include the [PERSON_NAME] Handover Checklist & Electrical Certifi…"
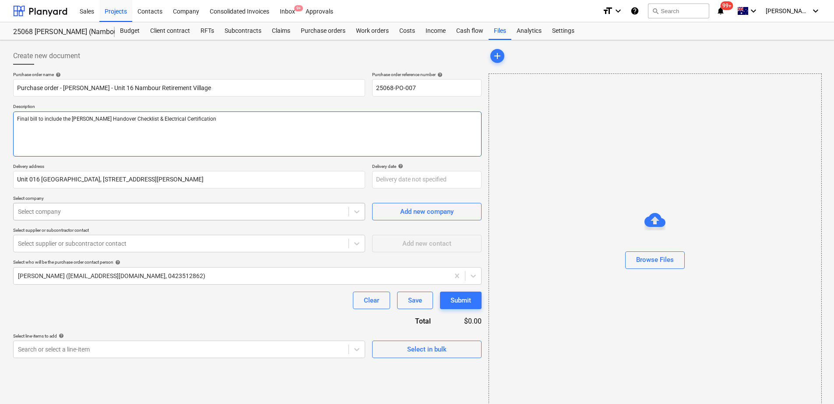
type textarea "Final bill to include the [PERSON_NAME] Handover Checklist & Electrical Certifi…"
click at [107, 214] on div at bounding box center [181, 211] width 326 height 9
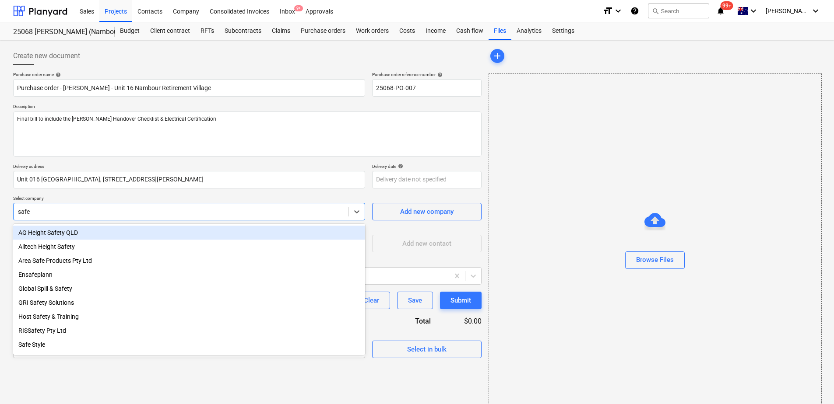
type input "safe t"
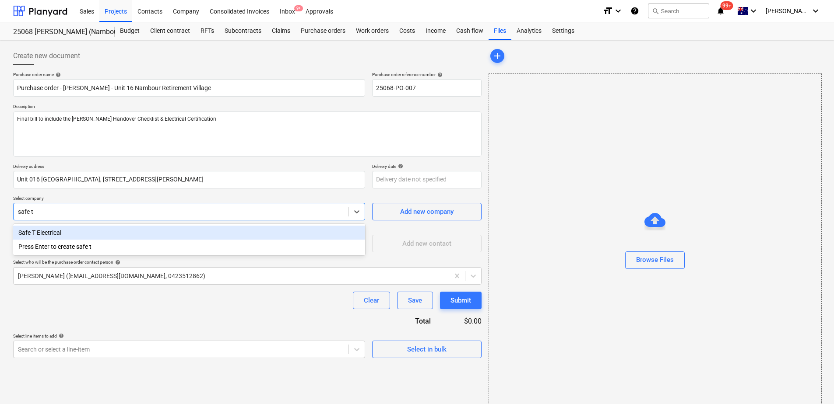
click at [97, 231] on div "Safe T Electrical" at bounding box center [189, 233] width 352 height 14
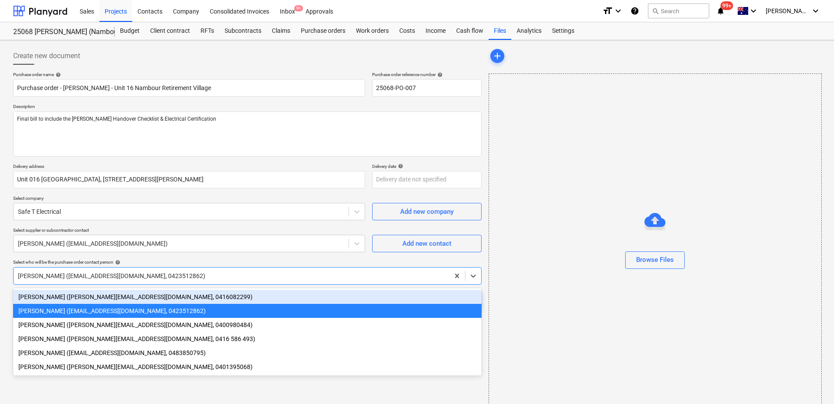
click at [89, 276] on div at bounding box center [231, 276] width 427 height 9
click at [88, 297] on div "[PERSON_NAME] ([PERSON_NAME][EMAIL_ADDRESS][DOMAIN_NAME], 0416082299)" at bounding box center [247, 297] width 468 height 14
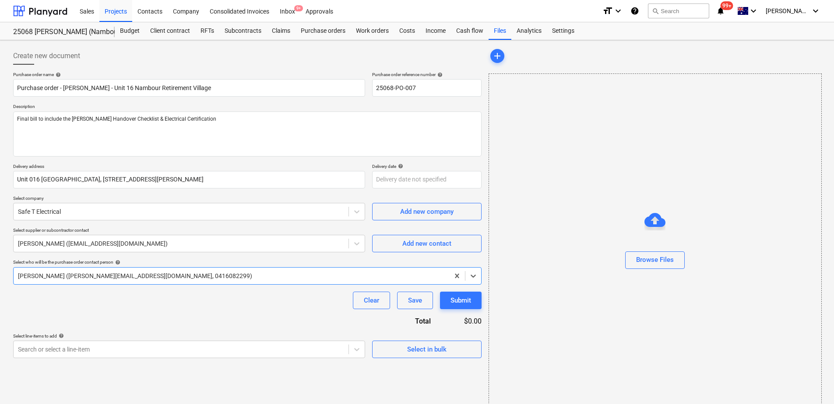
click at [88, 301] on div "Clear Save Submit" at bounding box center [247, 301] width 468 height 18
click at [77, 345] on body "Sales Projects Contacts Company Consolidated Invoices Inbox 9+ Approvals format…" at bounding box center [417, 202] width 834 height 404
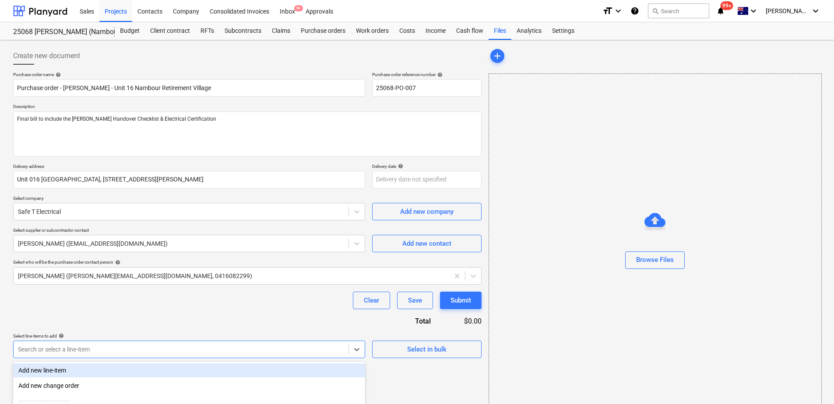
scroll to position [91, 0]
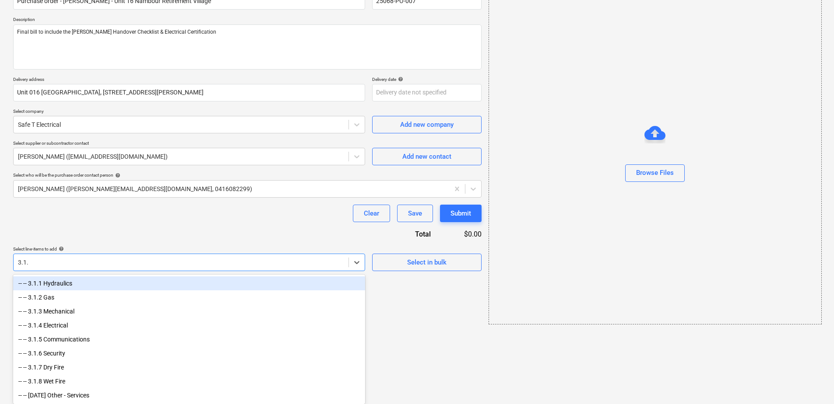
type input "3.1.4"
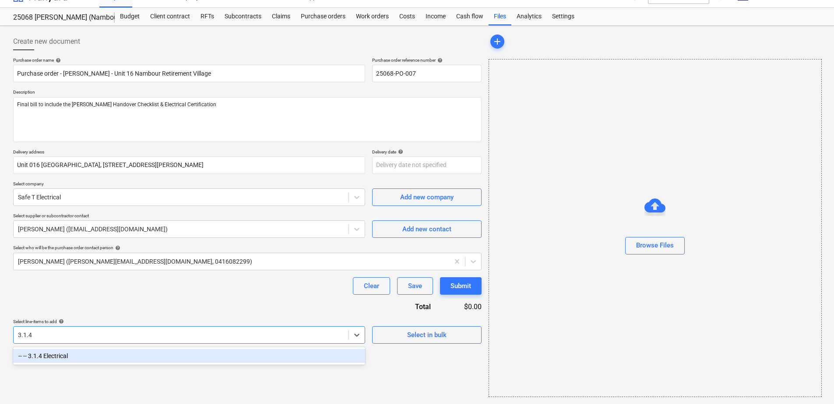
click at [81, 360] on div "-- -- 3.1.4 Electrical" at bounding box center [189, 356] width 352 height 14
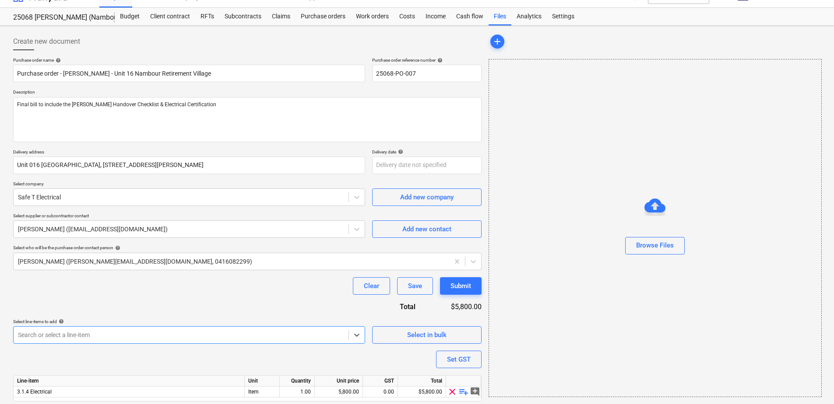
click at [116, 303] on div "Purchase order name help Purchase order - [PERSON_NAME] - Unit 16 Nambour Retir…" at bounding box center [247, 241] width 468 height 369
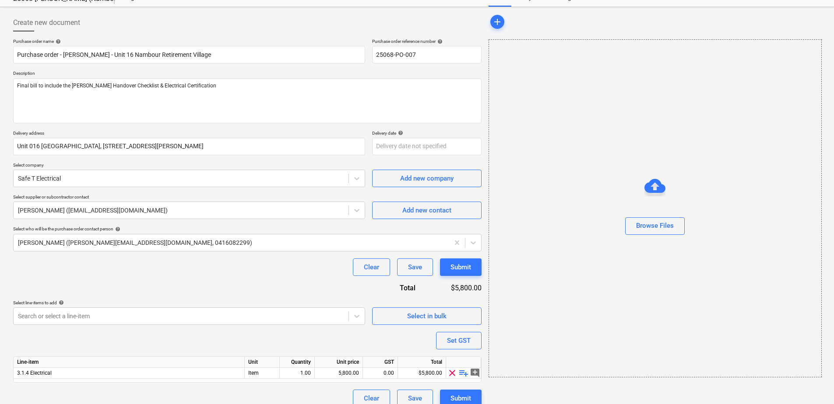
scroll to position [43, 0]
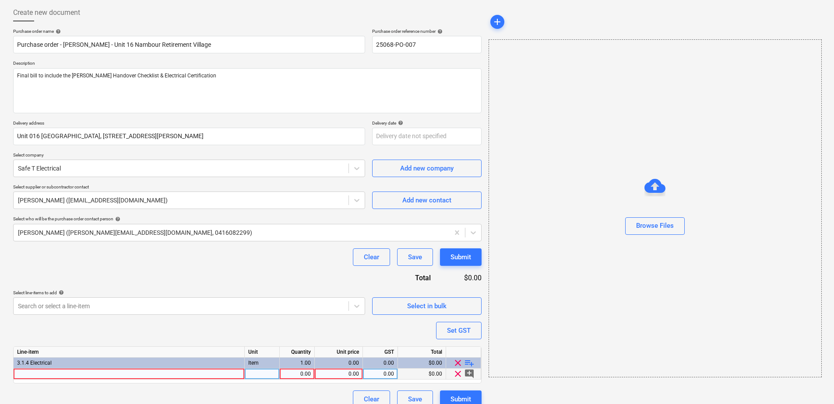
click at [91, 372] on div at bounding box center [129, 374] width 231 height 11
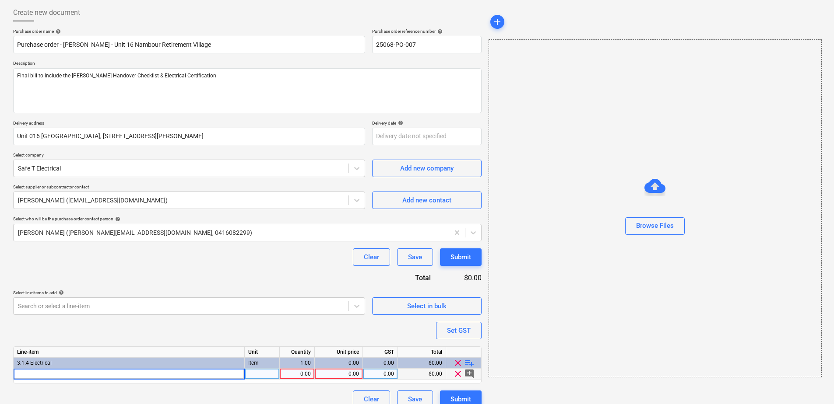
type input "Unit Refurbishment Electrical Works"
click at [265, 374] on div "pcs" at bounding box center [262, 374] width 35 height 11
type input "Item"
type input "5300"
type input "10"
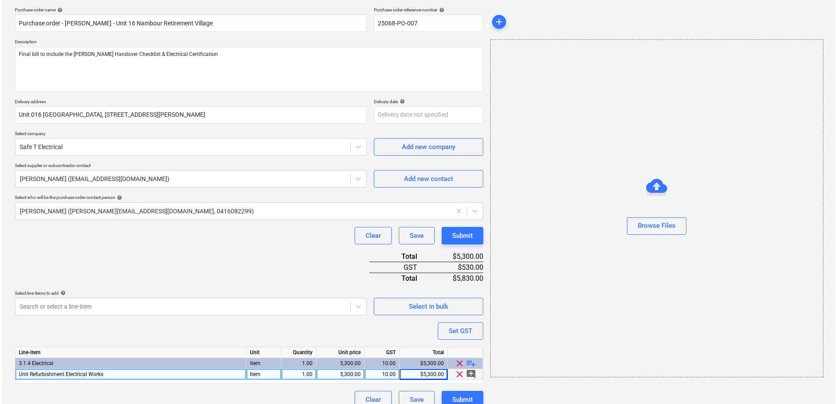
scroll to position [76, 0]
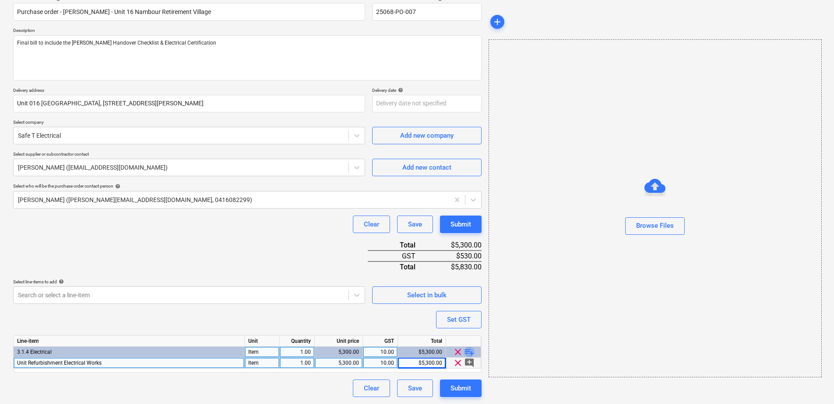
click at [468, 351] on span "playlist_add" at bounding box center [469, 352] width 11 height 11
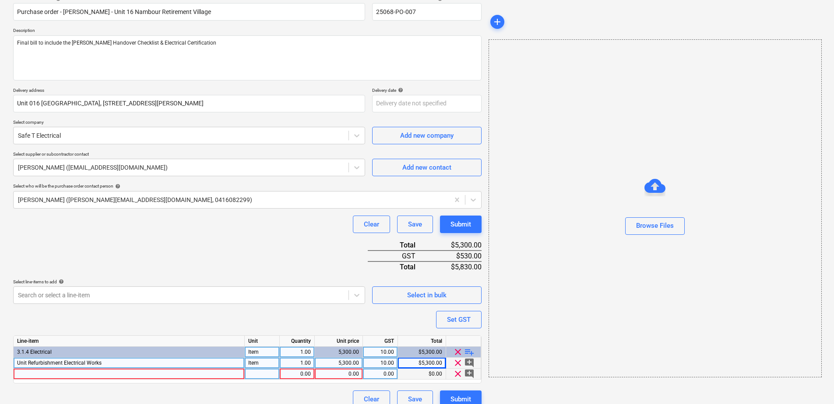
click at [61, 372] on div at bounding box center [129, 374] width 231 height 11
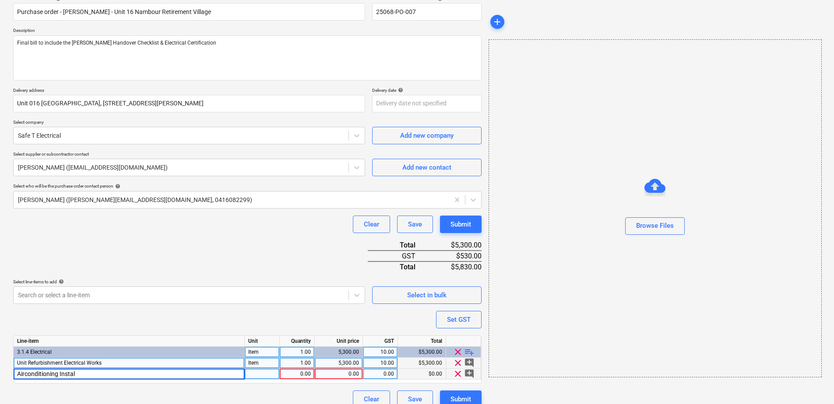
type input "Airconditioning Install"
type input "Item"
type input "500"
type input "10"
click at [456, 396] on div "Submit" at bounding box center [460, 399] width 21 height 11
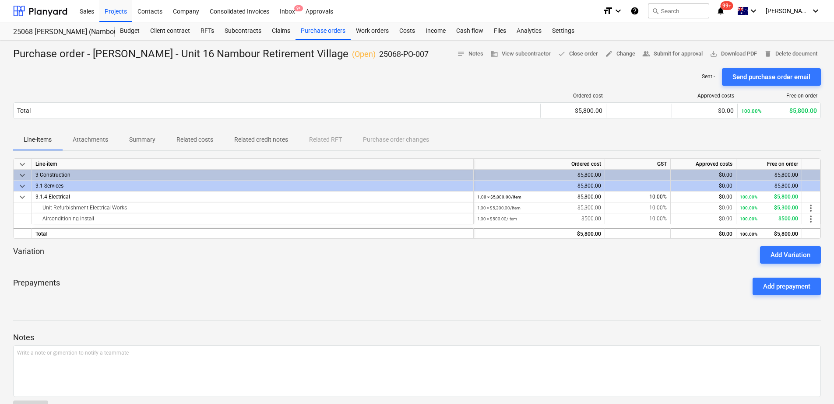
click at [96, 140] on p "Attachments" at bounding box center [90, 139] width 35 height 9
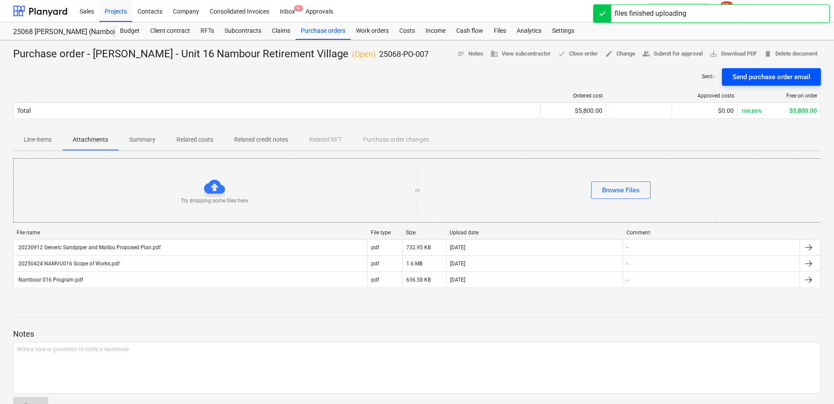
click at [770, 77] on div "Send purchase order email" at bounding box center [771, 76] width 78 height 11
click at [747, 49] on span "save_alt Download PDF" at bounding box center [732, 54] width 47 height 10
drag, startPoint x: 337, startPoint y: 28, endPoint x: 330, endPoint y: 35, distance: 10.0
click at [337, 28] on div "Purchase orders" at bounding box center [322, 31] width 55 height 18
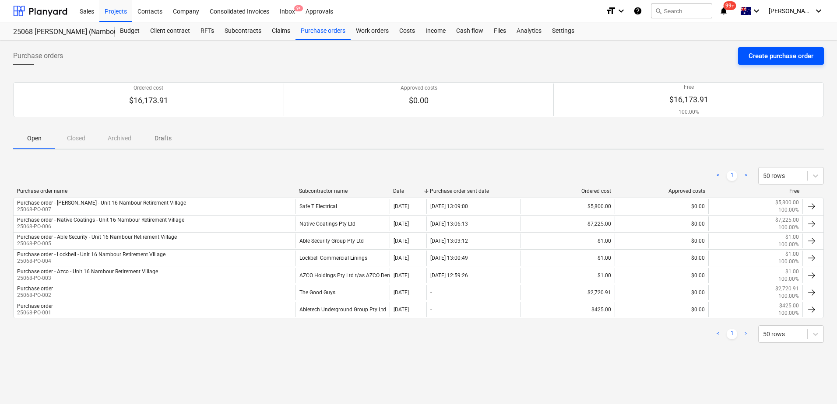
click at [787, 56] on div "Create purchase order" at bounding box center [780, 55] width 65 height 11
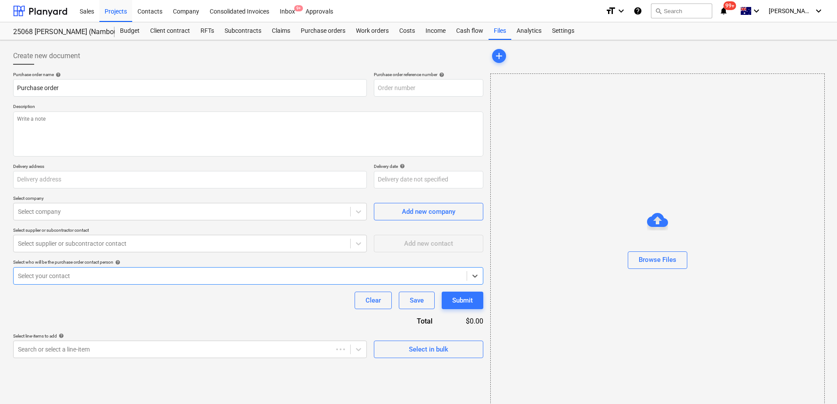
type input "25068-PO-007"
type input "Unit 016 [GEOGRAPHIC_DATA], [STREET_ADDRESS][PERSON_NAME]"
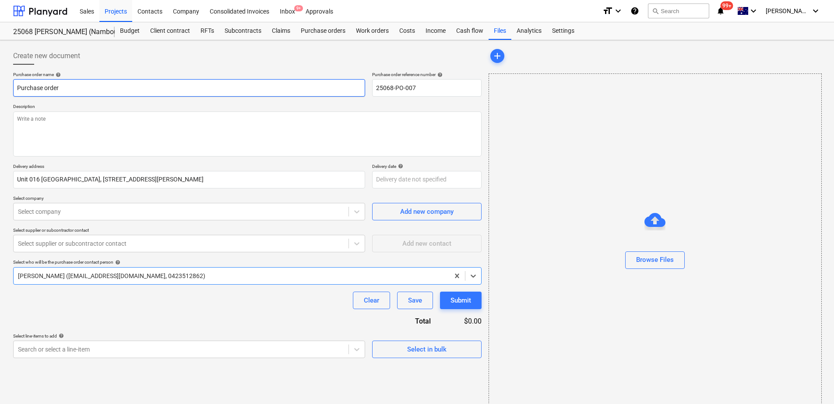
click at [312, 91] on input "Purchase order" at bounding box center [189, 88] width 352 height 18
type input "Purchase order - [PERSON_NAME] - Unit 16 Nambour Retirement Village"
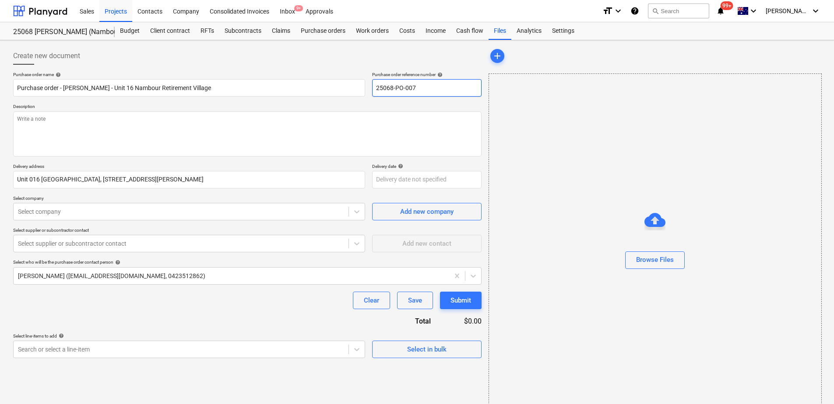
click at [427, 88] on input "25068-PO-007" at bounding box center [426, 88] width 109 height 18
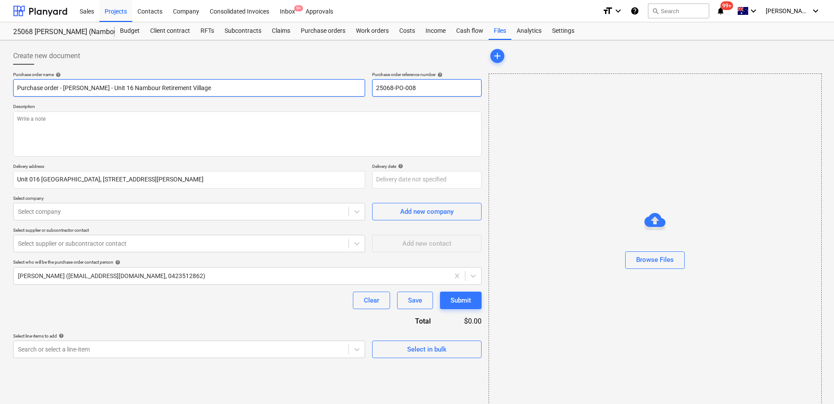
type input "25068-PO-008"
click at [78, 86] on input "Purchase order - [PERSON_NAME] - Unit 16 Nambour Retirement Village" at bounding box center [189, 88] width 352 height 18
type input "Purchase order - Superior - Unit 16 Nambour Retirement Village"
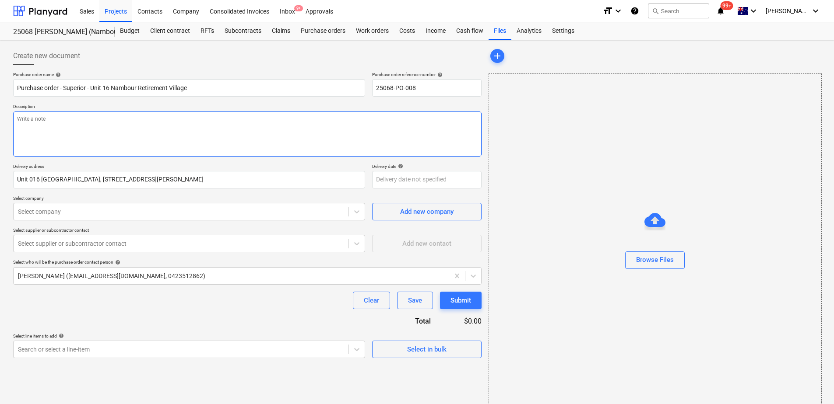
click at [135, 126] on textarea at bounding box center [247, 134] width 468 height 45
paste textarea "Final bill to include the [PERSON_NAME] Handover Checklist & Form 4"
type textarea "Final bill to include the [PERSON_NAME] Handover Checklist & Form 4"
click at [95, 212] on div at bounding box center [181, 211] width 326 height 9
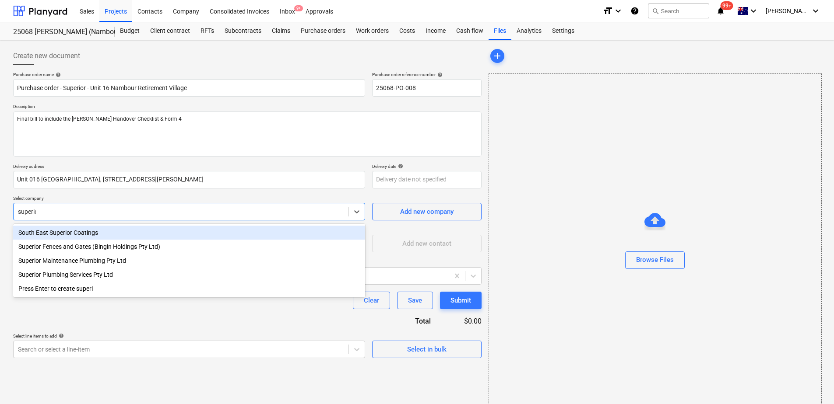
type input "superior"
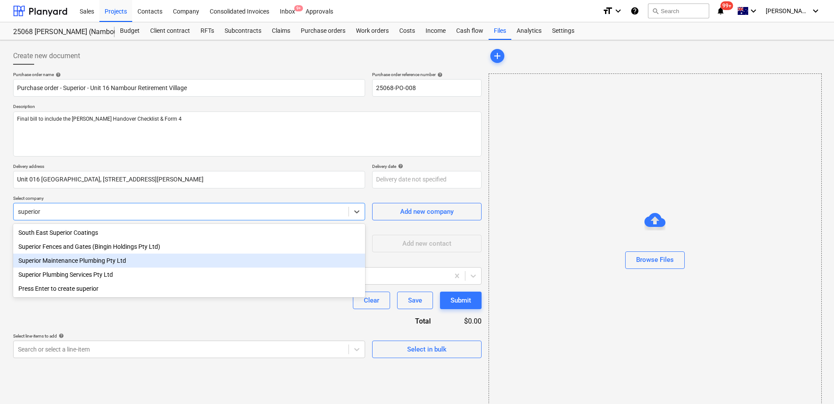
click at [88, 260] on div "Superior Maintenance Plumbing Pty Ltd" at bounding box center [189, 261] width 352 height 14
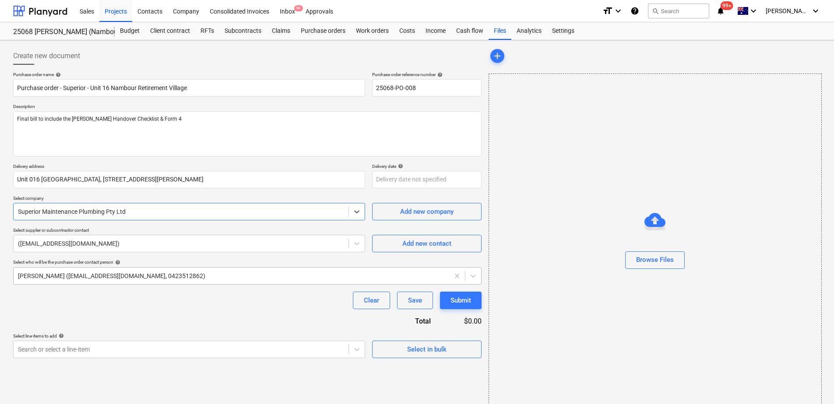
click at [81, 278] on div at bounding box center [231, 276] width 427 height 9
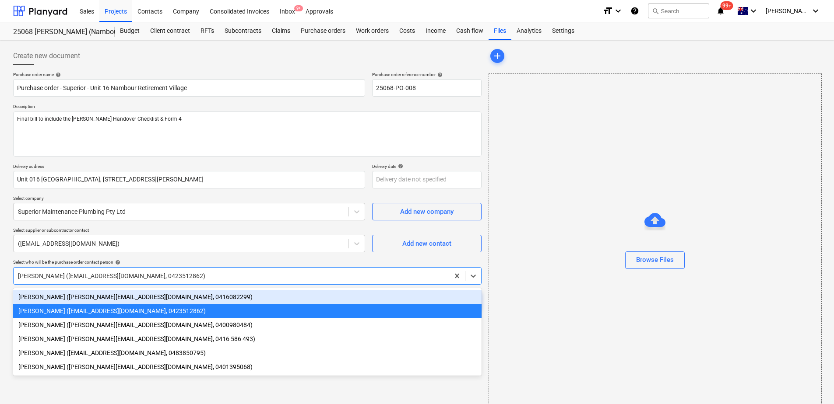
click at [80, 296] on div "[PERSON_NAME] ([PERSON_NAME][EMAIL_ADDRESS][DOMAIN_NAME], 0416082299)" at bounding box center [247, 297] width 468 height 14
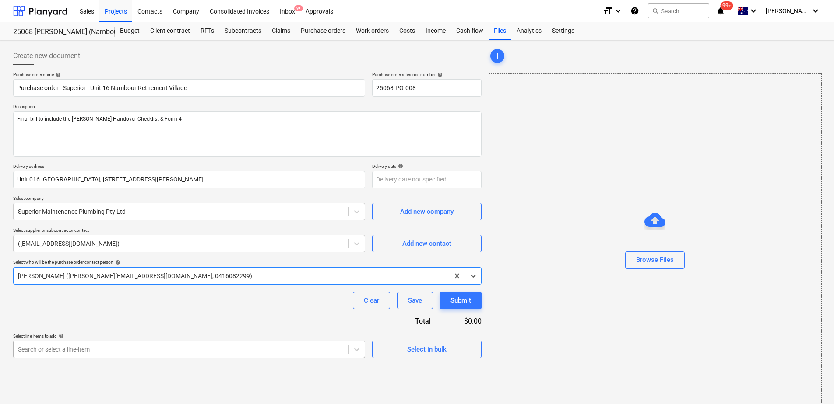
scroll to position [91, 0]
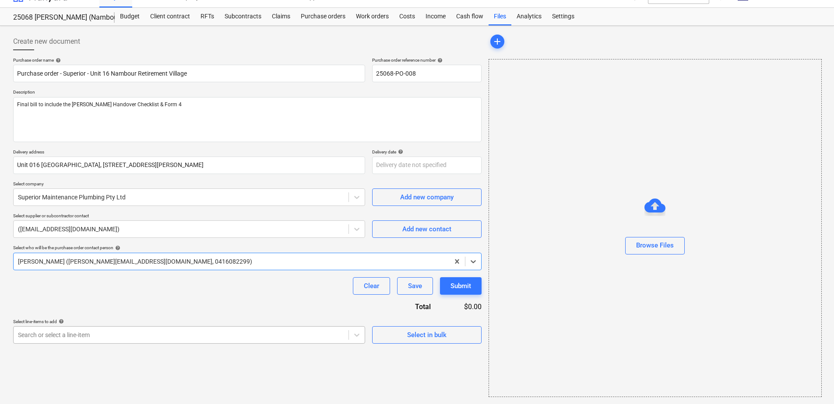
click at [81, 349] on body "Sales Projects Contacts Company Consolidated Invoices Inbox 9+ Approvals format…" at bounding box center [417, 188] width 834 height 404
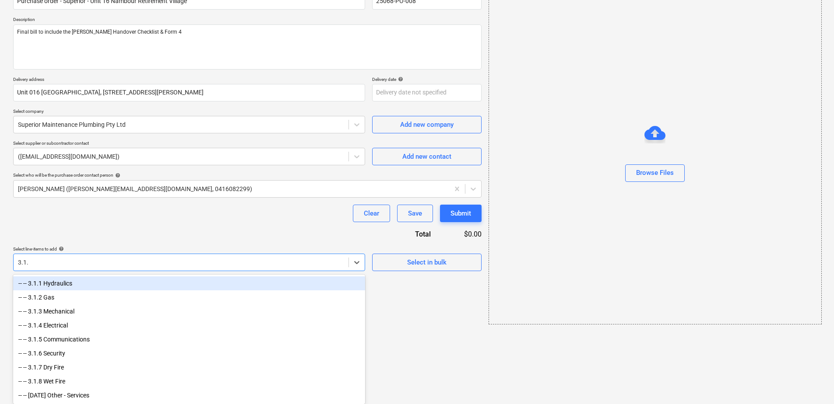
type input "3.1.1"
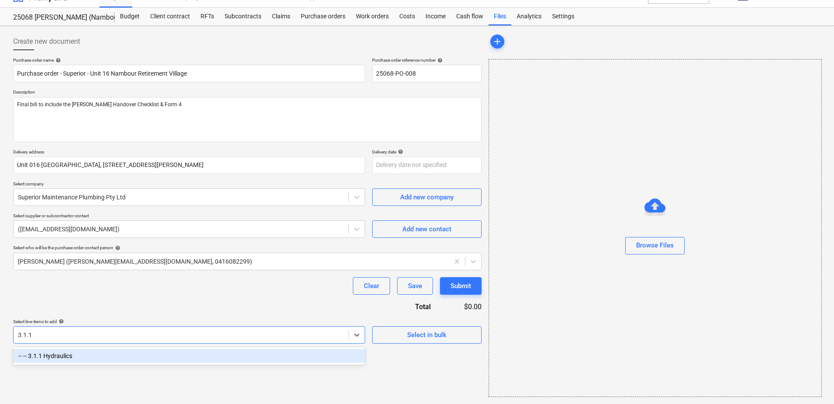
scroll to position [14, 0]
click at [81, 356] on div "-- -- 3.1.1 Hydraulics" at bounding box center [189, 356] width 352 height 14
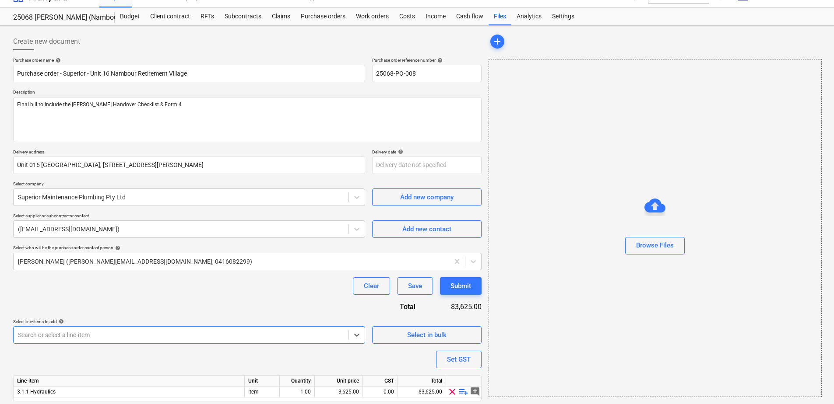
click at [91, 302] on div "Purchase order name help Purchase order - Superior - Unit 16 Nambour Retirement…" at bounding box center [247, 241] width 468 height 369
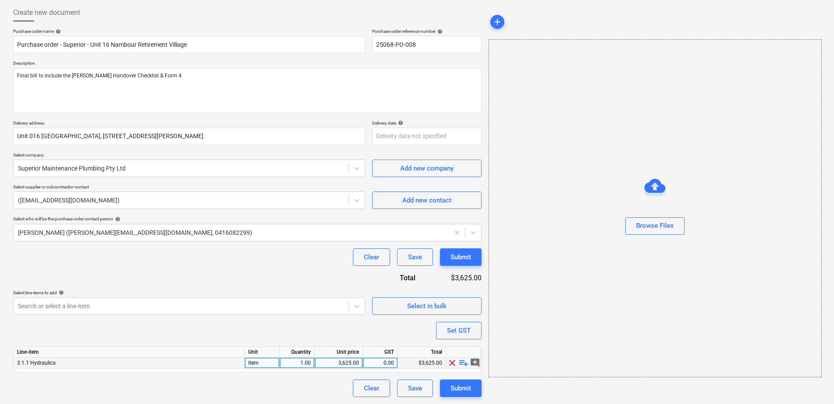
click at [466, 364] on span "playlist_add" at bounding box center [463, 363] width 11 height 11
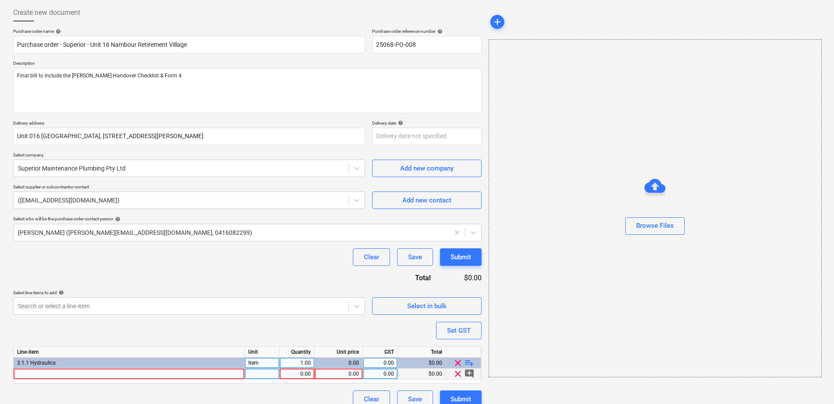
click at [107, 374] on div at bounding box center [129, 374] width 231 height 11
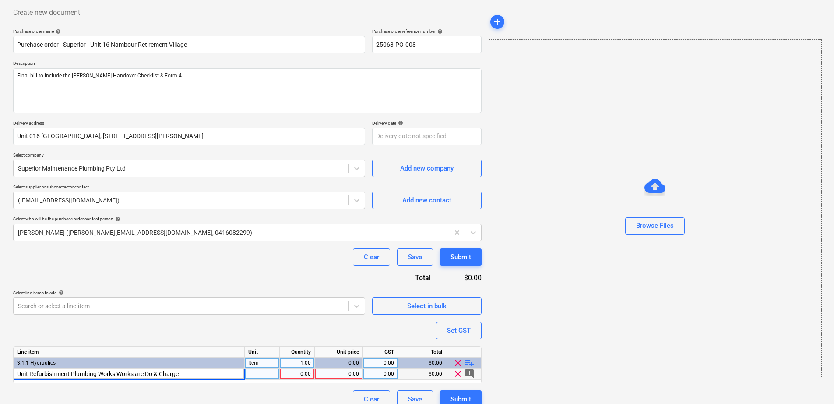
click at [116, 372] on input "Unit Refurbishment Plumbing Works Works are Do & Charge" at bounding box center [129, 374] width 231 height 11
type input "Unit Refurbishment Plumbing - Works are Do & Charge"
type input "Item"
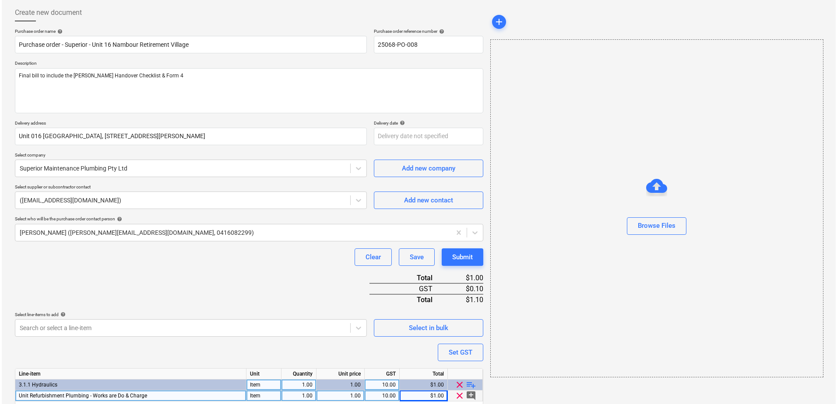
scroll to position [76, 0]
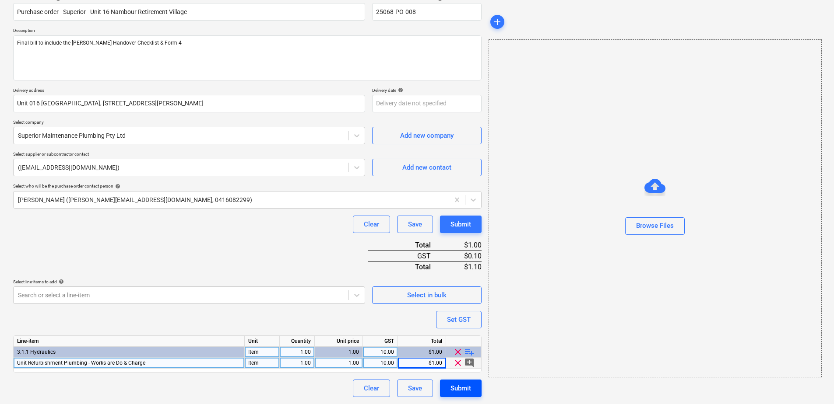
click at [459, 386] on div "Submit" at bounding box center [460, 388] width 21 height 11
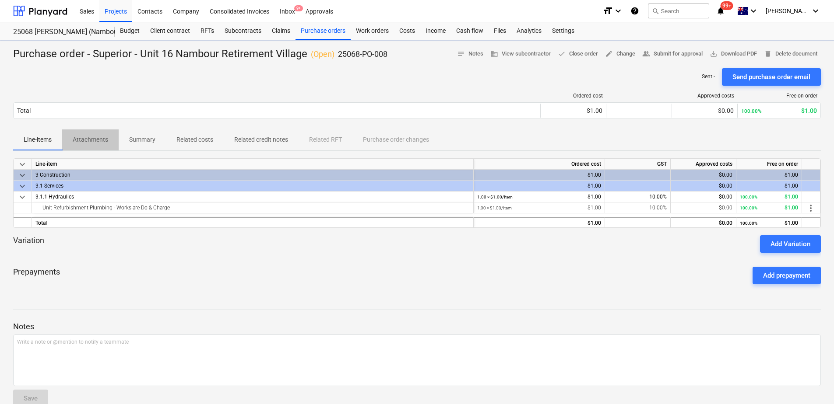
click at [90, 144] on p "Attachments" at bounding box center [90, 139] width 35 height 9
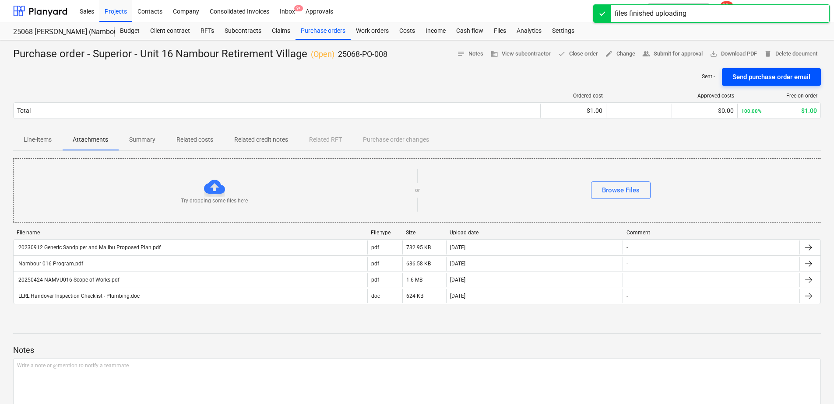
click at [784, 78] on div "Send purchase order email" at bounding box center [771, 76] width 78 height 11
click at [729, 54] on span "save_alt Download PDF" at bounding box center [732, 54] width 47 height 10
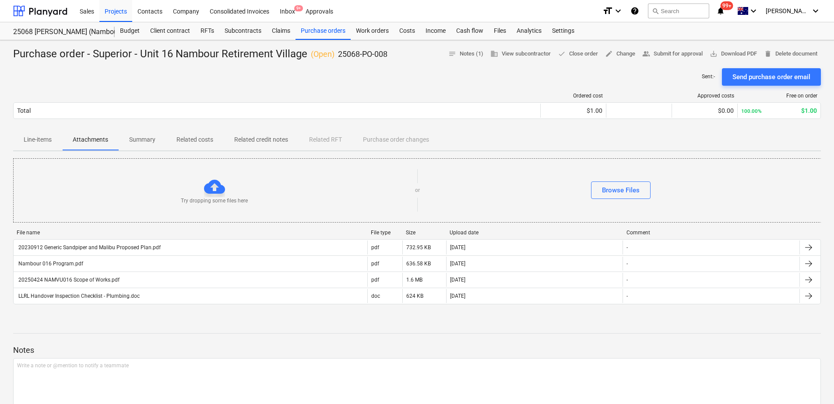
drag, startPoint x: 417, startPoint y: 79, endPoint x: 402, endPoint y: 75, distance: 15.9
click at [417, 79] on div "Sent : - Send purchase order email" at bounding box center [416, 77] width 807 height 18
click at [333, 33] on div "Purchase orders" at bounding box center [322, 31] width 55 height 18
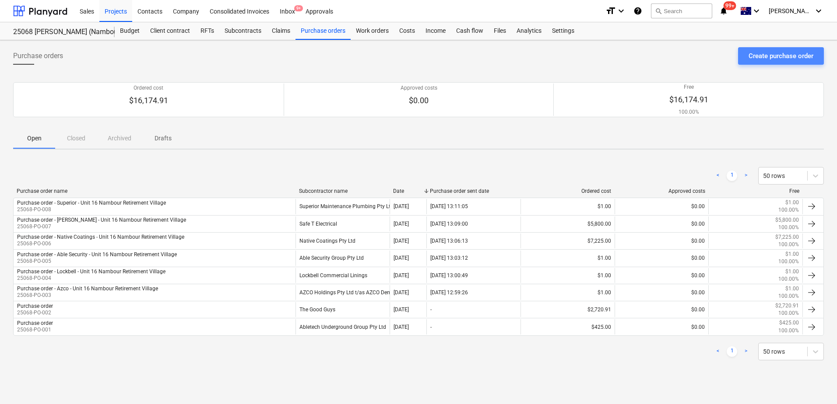
click at [760, 60] on div "Create purchase order" at bounding box center [780, 55] width 65 height 11
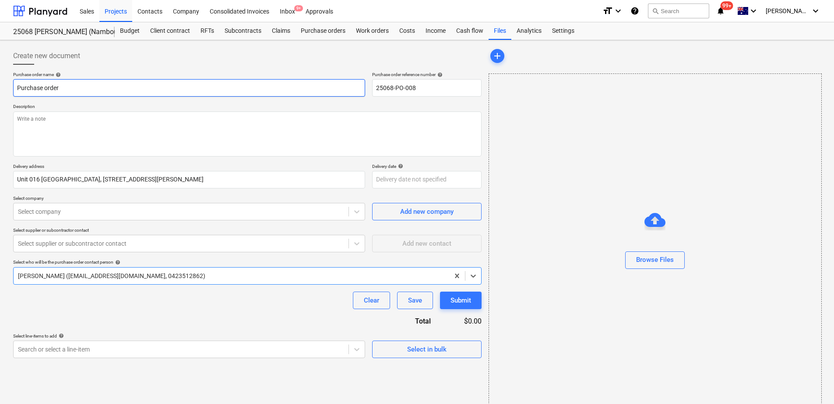
click at [101, 88] on input "Purchase order" at bounding box center [189, 88] width 352 height 18
click at [86, 87] on input "Purchase order - Superior - Unit 16 Nambour Retirement Village" at bounding box center [189, 88] width 352 height 18
type input "Purchase order - Cabinets - Unit 16 Nambour Retirement Village"
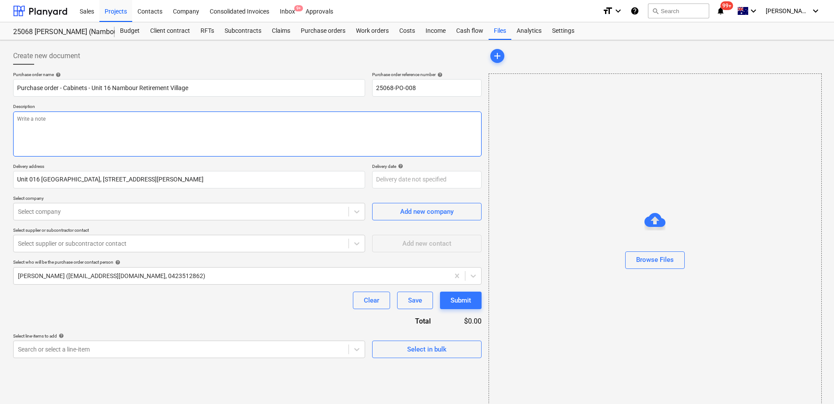
click at [77, 123] on textarea at bounding box center [247, 134] width 468 height 45
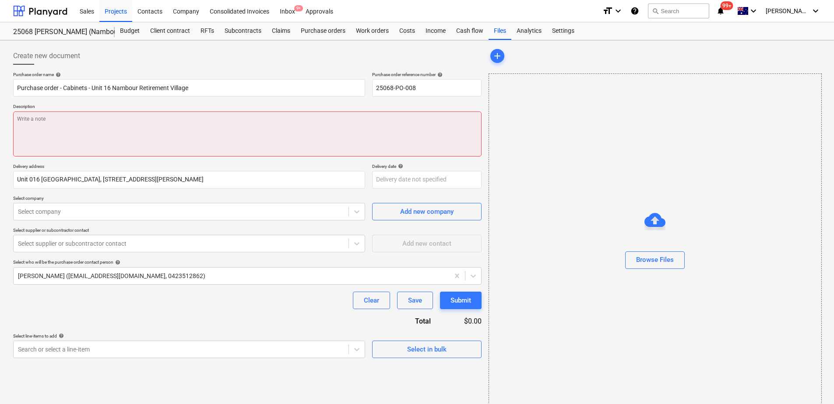
click at [155, 132] on textarea at bounding box center [247, 134] width 468 height 45
paste textarea "Final bill to include the [PERSON_NAME] Handover Checklist"
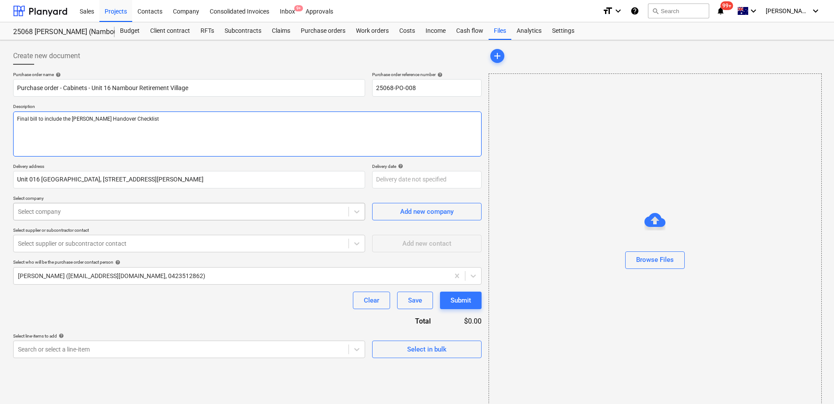
type textarea "Final bill to include the [PERSON_NAME] Handover Checklist"
click at [67, 215] on div at bounding box center [181, 211] width 326 height 9
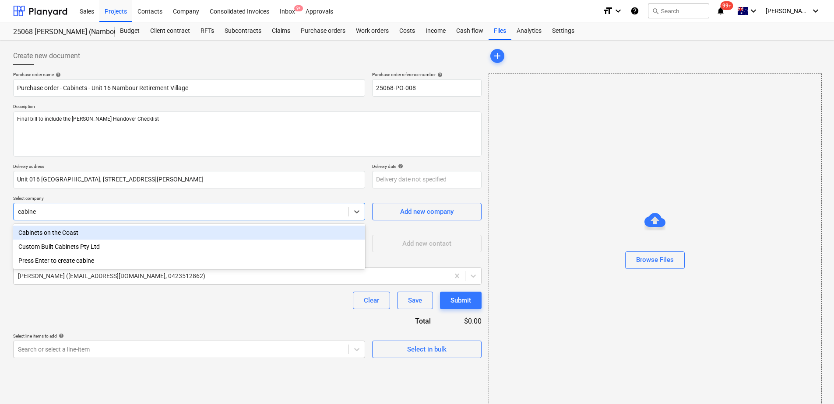
type input "cabinet"
click at [66, 228] on div "Cabinets on the Coast" at bounding box center [189, 233] width 352 height 14
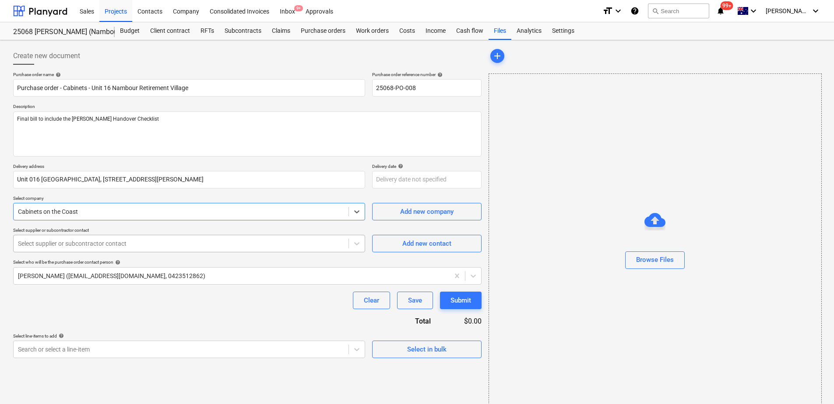
click at [65, 246] on div at bounding box center [181, 243] width 326 height 9
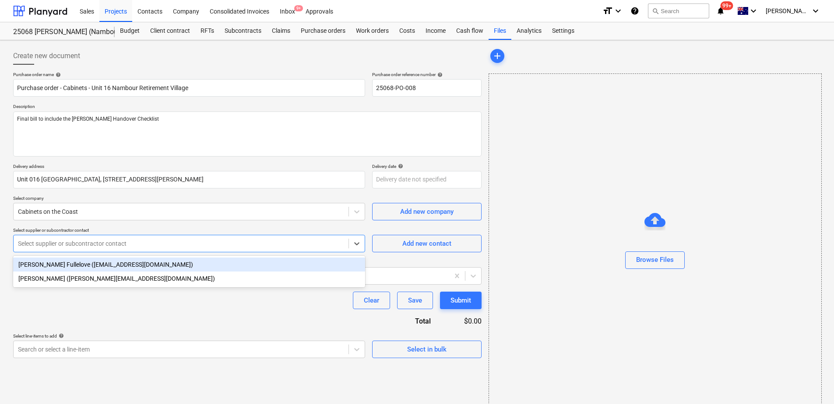
click at [73, 264] on div "[PERSON_NAME] Fullelove ([EMAIL_ADDRESS][DOMAIN_NAME])" at bounding box center [189, 265] width 352 height 14
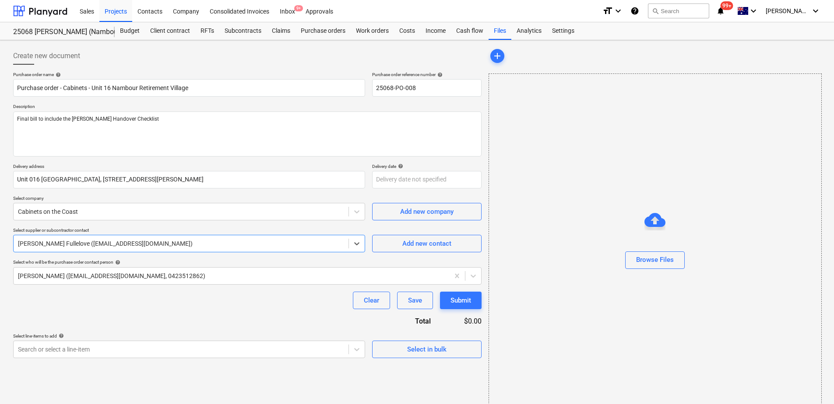
click at [70, 246] on div at bounding box center [181, 243] width 326 height 9
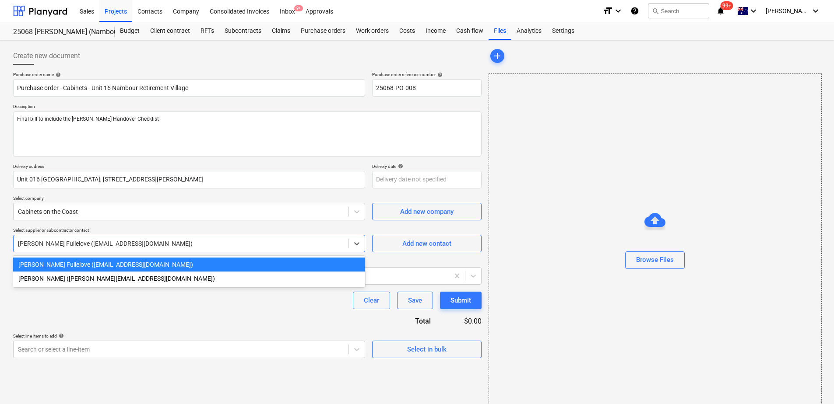
click at [70, 246] on div at bounding box center [181, 243] width 326 height 9
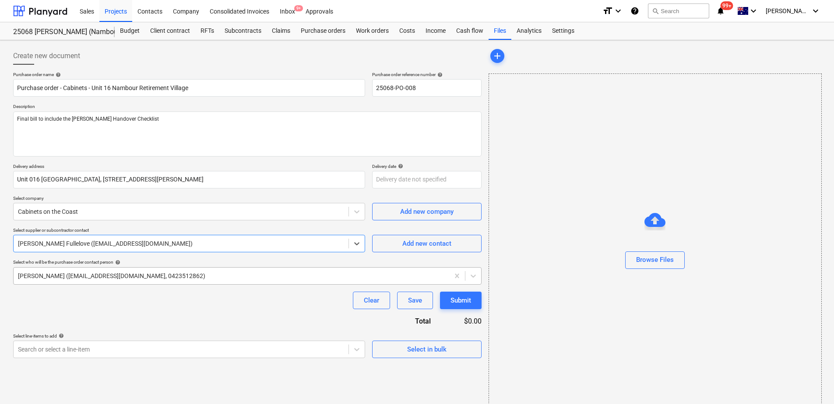
click at [73, 277] on div at bounding box center [231, 276] width 427 height 9
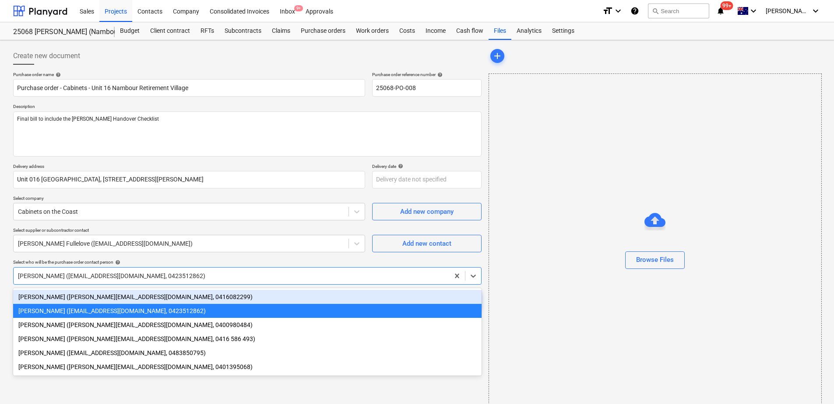
click at [73, 296] on div "[PERSON_NAME] ([PERSON_NAME][EMAIL_ADDRESS][DOMAIN_NAME], 0416082299)" at bounding box center [247, 297] width 468 height 14
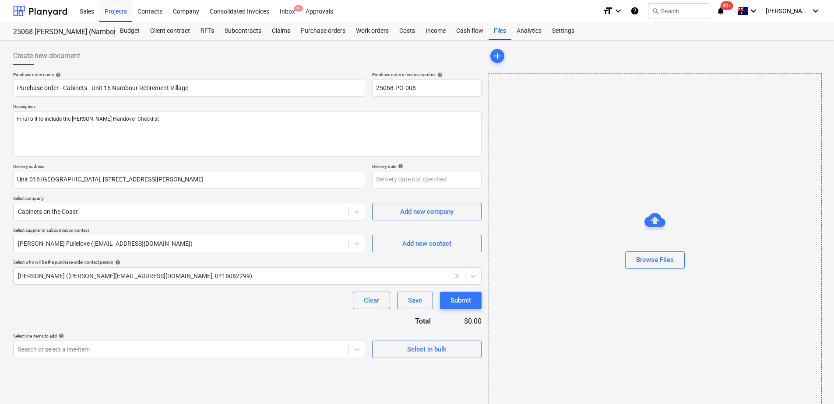
click at [73, 296] on div "Clear Save Submit" at bounding box center [247, 301] width 468 height 18
click at [72, 354] on body "Sales Projects Contacts Company Consolidated Invoices Inbox 9+ Approvals format…" at bounding box center [417, 202] width 834 height 404
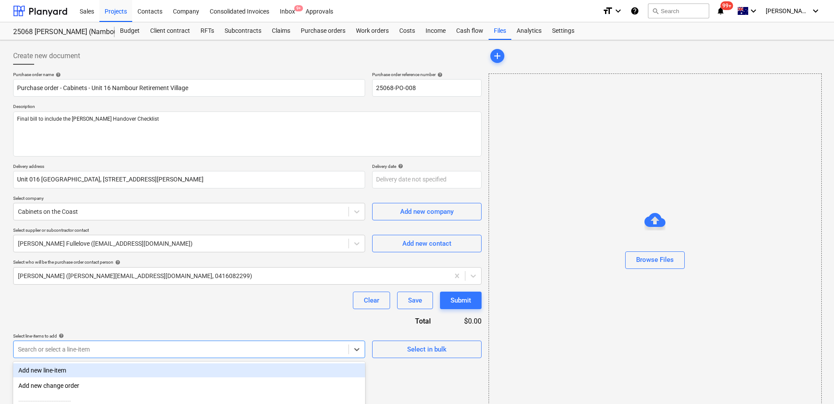
scroll to position [91, 0]
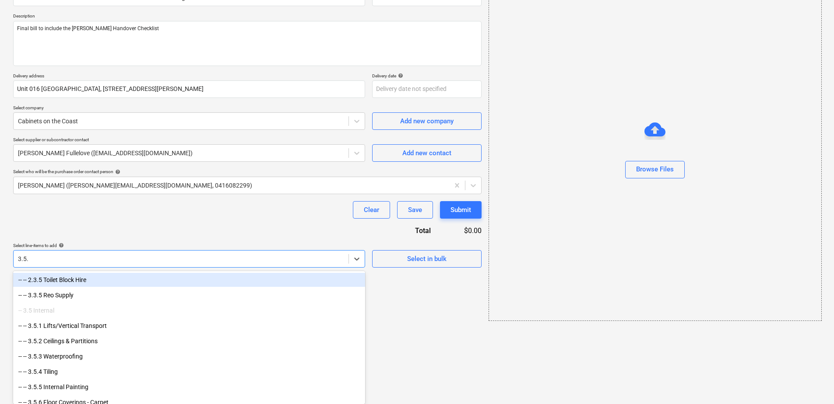
type input "3.5.9"
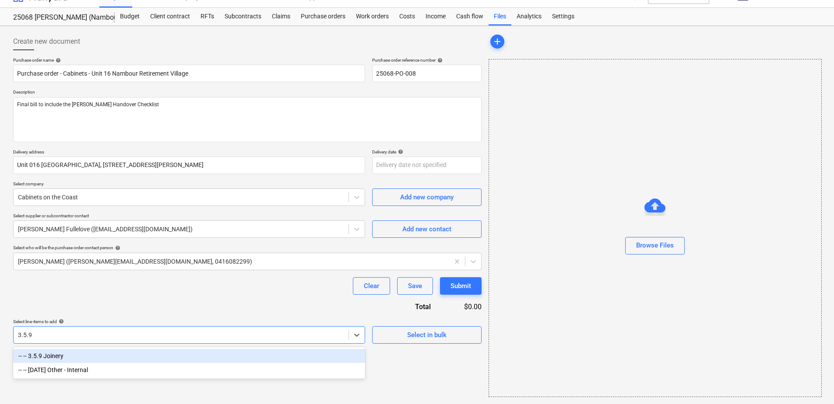
scroll to position [14, 0]
click at [72, 354] on div "-- -- 3.5.9 Joinery" at bounding box center [189, 356] width 352 height 14
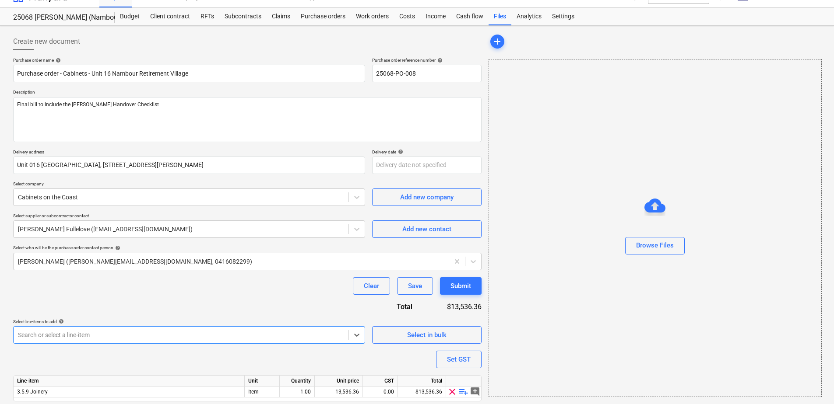
click at [128, 307] on div "Purchase order name help Purchase order - Cabinets - Unit 16 Nambour Retirement…" at bounding box center [247, 241] width 468 height 369
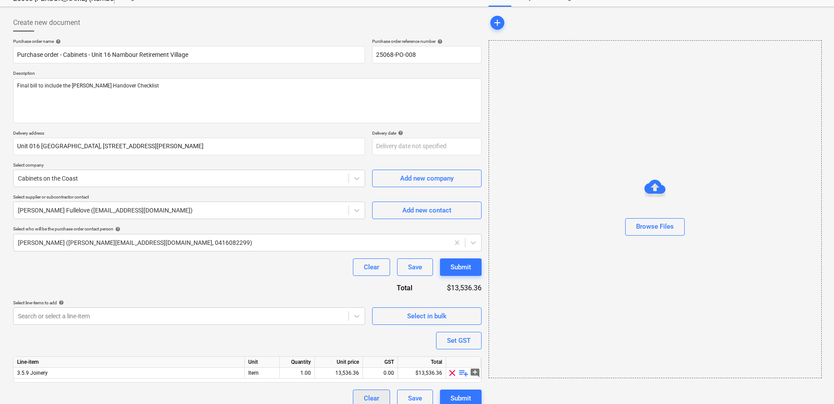
scroll to position [43, 0]
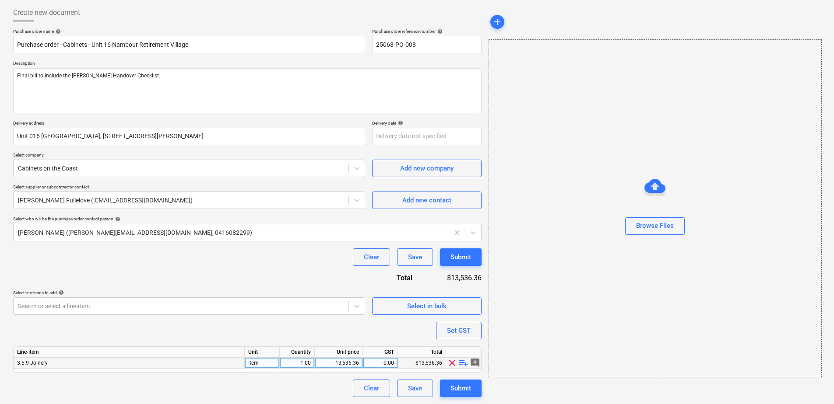
click at [462, 362] on span "playlist_add" at bounding box center [463, 363] width 11 height 11
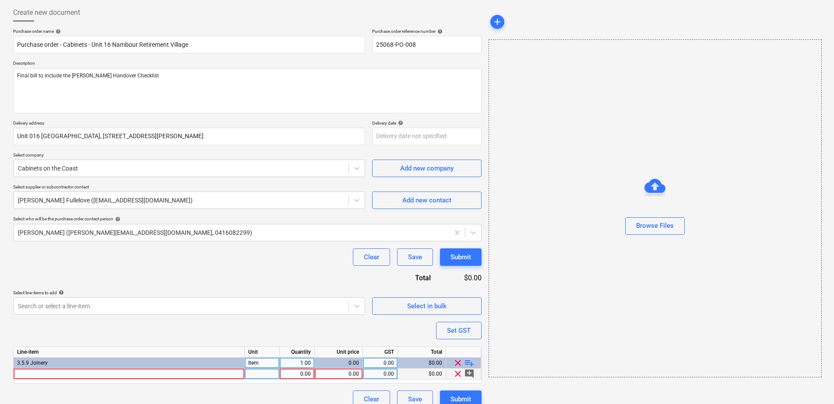
click at [54, 372] on div at bounding box center [129, 374] width 231 height 11
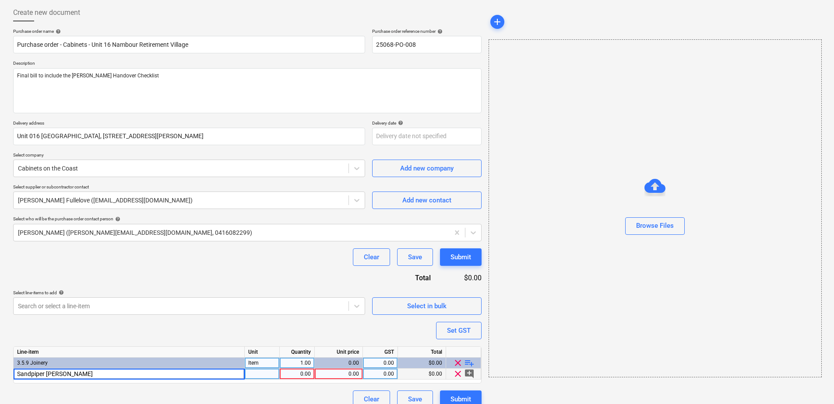
type input "Sandpiper Joinery"
type input "Item"
type input "12136.36"
type input "10"
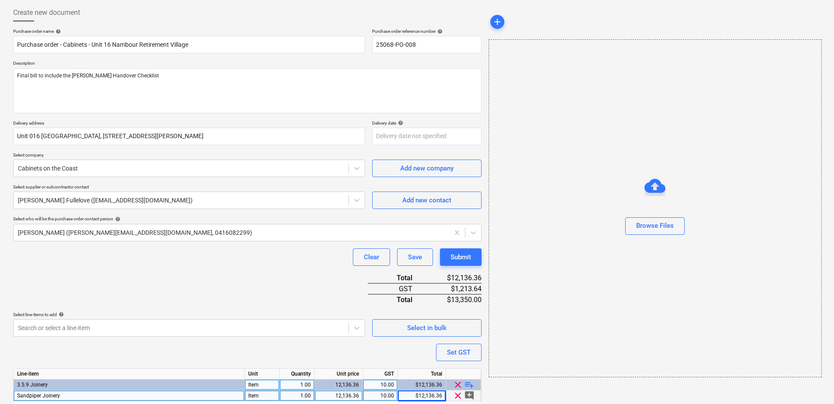
click at [114, 283] on div "Purchase order name help Purchase order - Cabinets - Unit 16 Nambour Retirement…" at bounding box center [247, 229] width 468 height 402
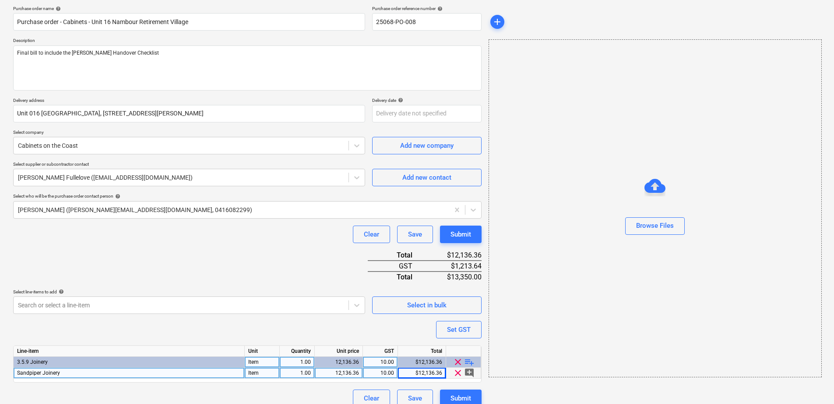
scroll to position [76, 0]
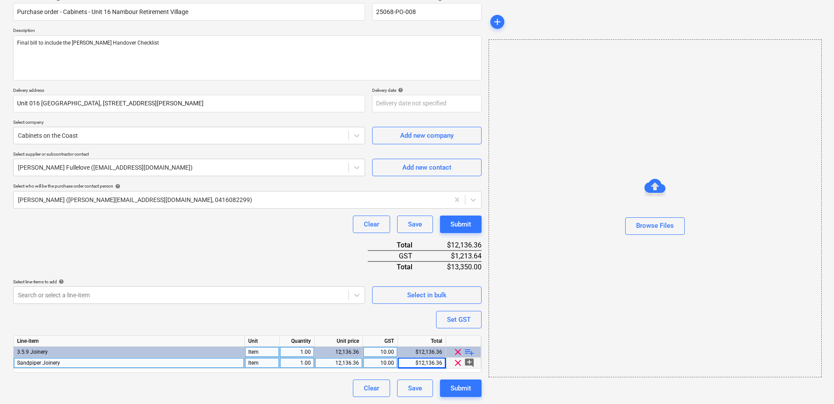
click at [469, 352] on span "playlist_add" at bounding box center [469, 352] width 11 height 11
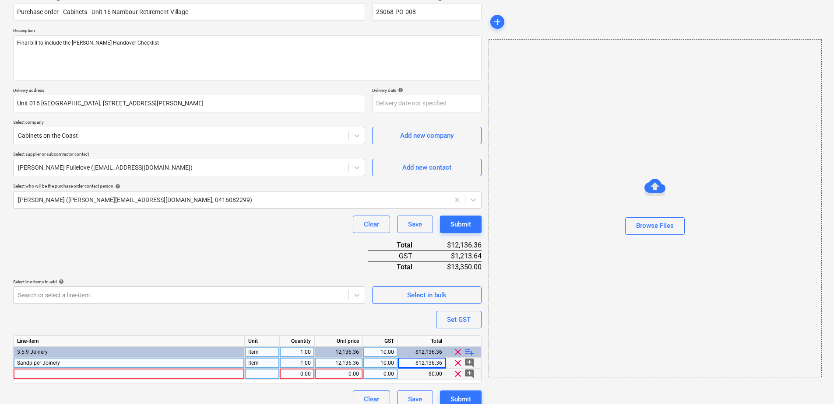
click at [63, 372] on div at bounding box center [129, 374] width 231 height 11
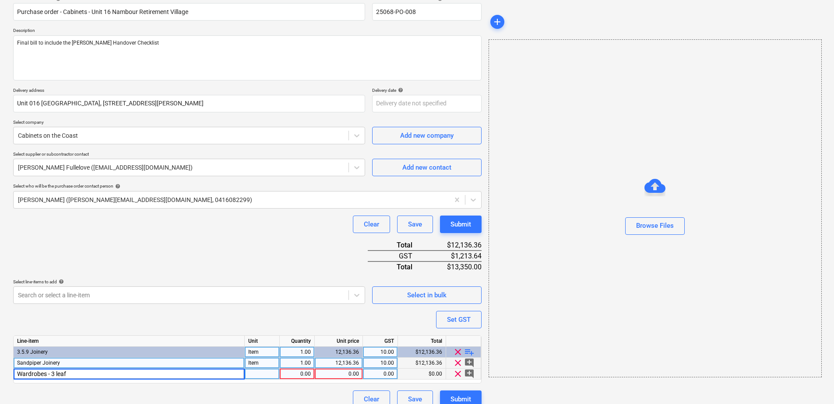
type input "Wardrobes - 3 leafs"
type input "Item"
type input "850"
type input "10"
click at [470, 351] on span "playlist_add" at bounding box center [469, 352] width 11 height 11
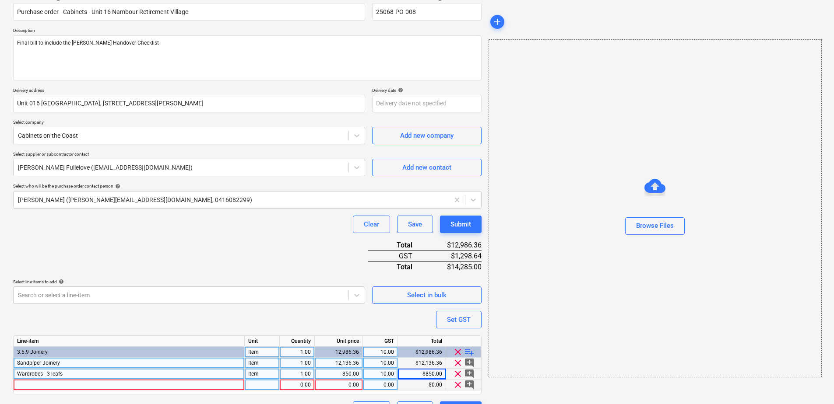
click at [28, 386] on div at bounding box center [129, 385] width 231 height 11
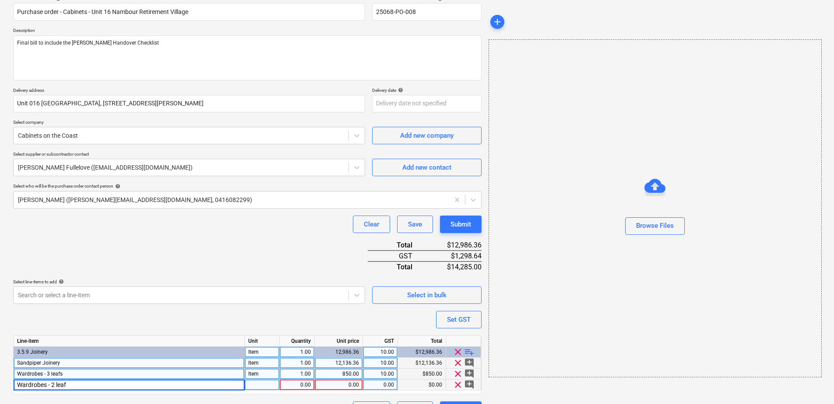
type input "Wardrobes - 2 leafs"
type input "Item"
type input "550"
type input "10"
click at [206, 246] on div "Purchase order name help Purchase order - Cabinets - Unit 16 Nambour Retirement…" at bounding box center [247, 208] width 468 height 424
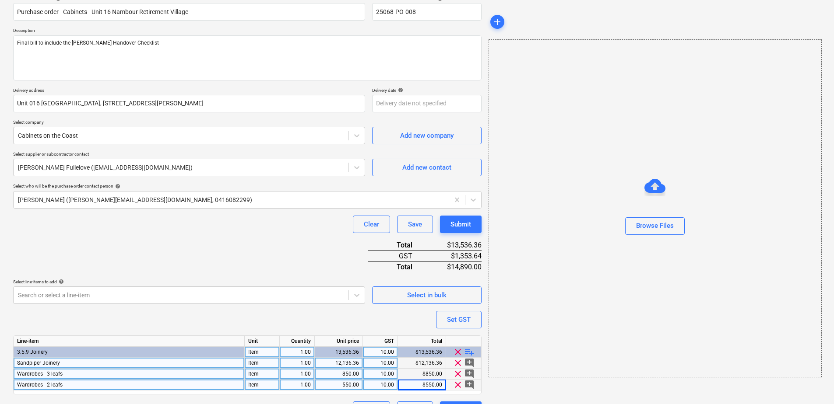
scroll to position [98, 0]
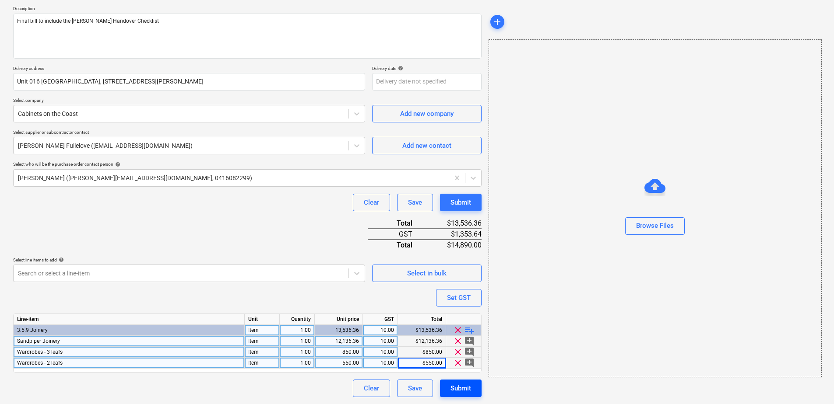
click at [463, 392] on div "Submit" at bounding box center [460, 388] width 21 height 11
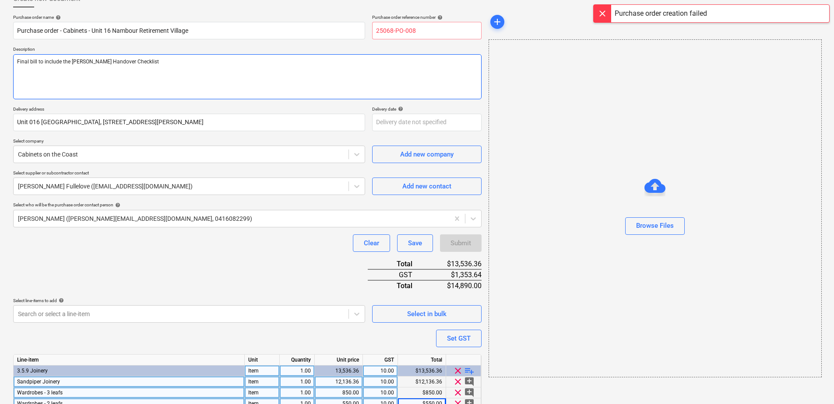
scroll to position [0, 0]
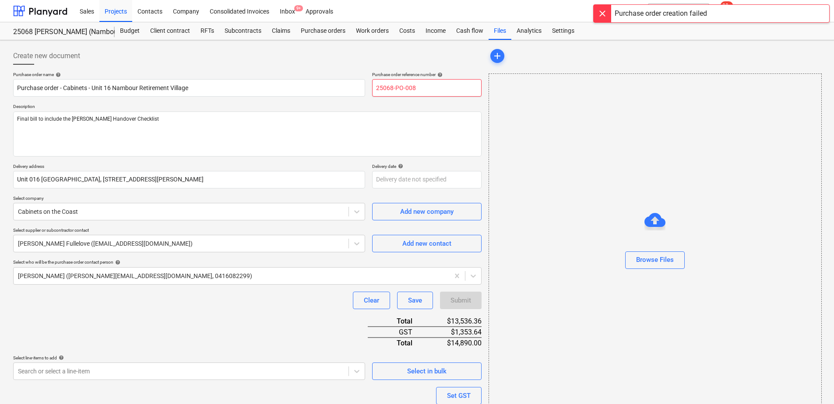
click at [436, 82] on input "25068-PO-008" at bounding box center [426, 88] width 109 height 18
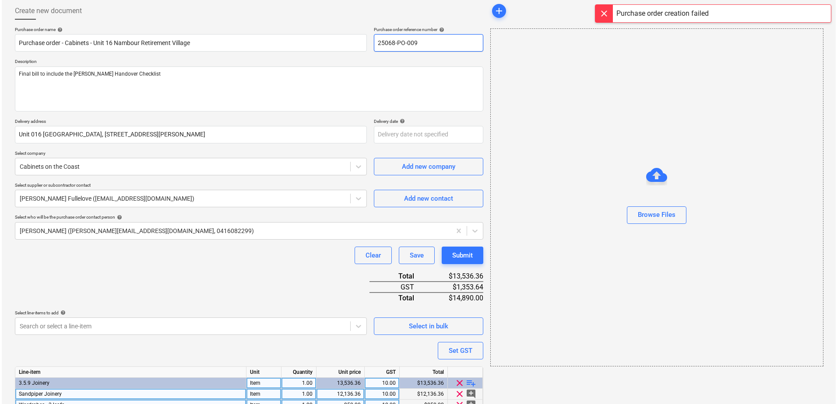
scroll to position [98, 0]
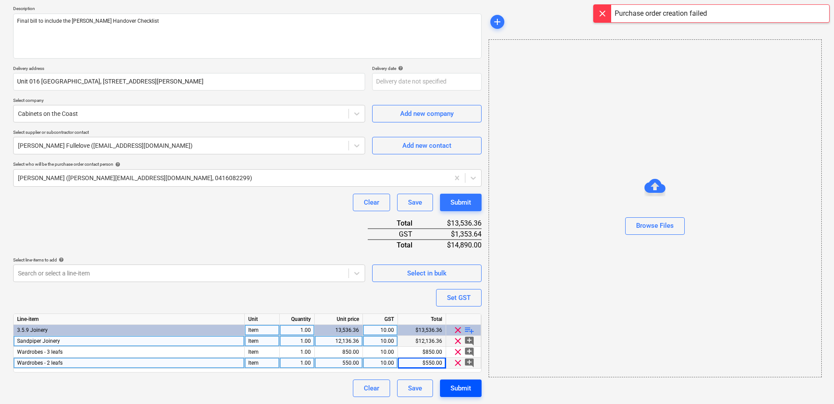
type input "25068-PO-009"
click at [462, 388] on div "Submit" at bounding box center [460, 388] width 21 height 11
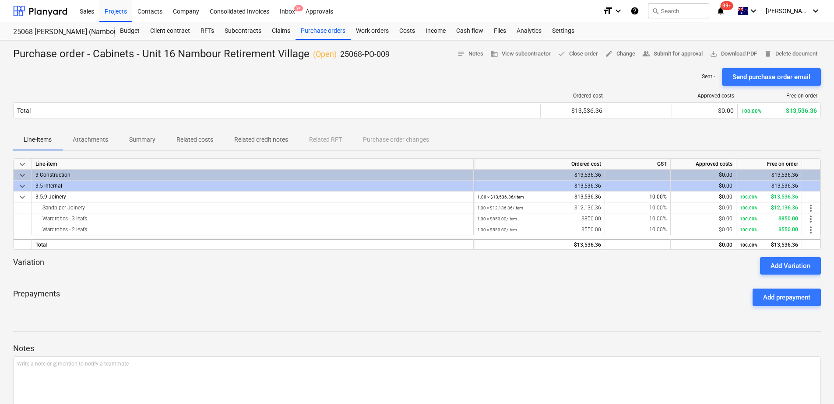
click at [98, 141] on p "Attachments" at bounding box center [90, 139] width 35 height 9
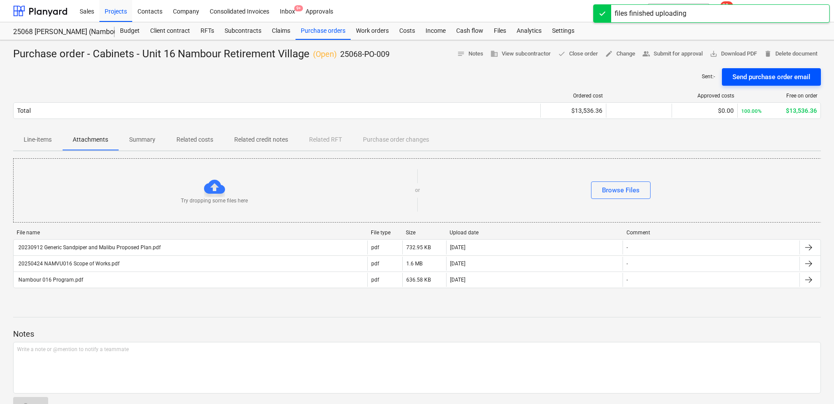
click at [774, 81] on div "Send purchase order email" at bounding box center [771, 76] width 78 height 11
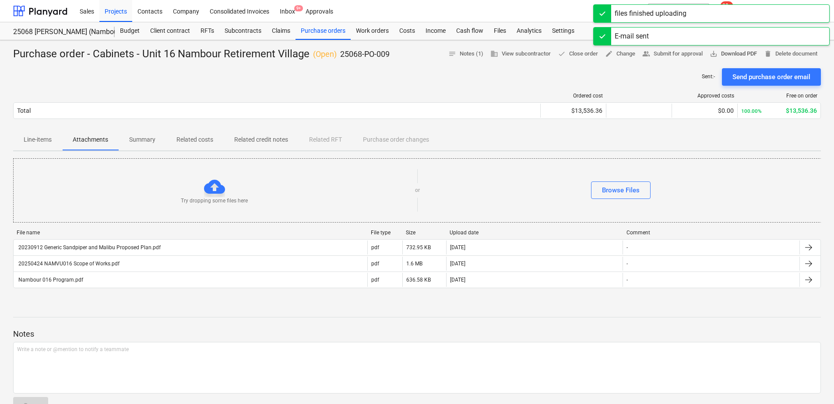
click at [742, 51] on span "save_alt Download PDF" at bounding box center [732, 54] width 47 height 10
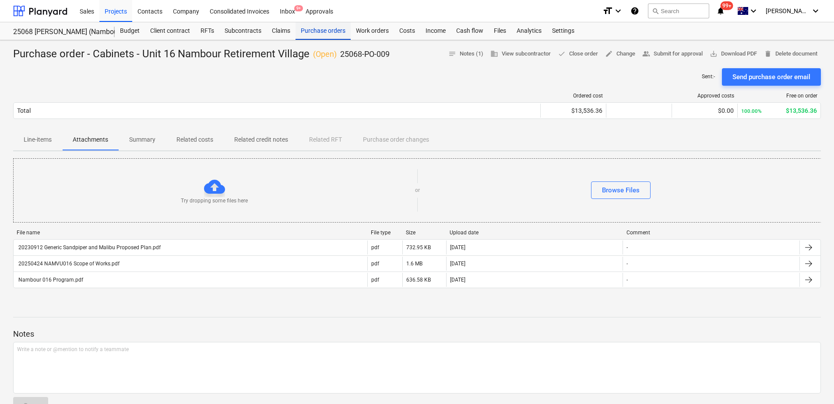
click at [319, 36] on div "Purchase orders" at bounding box center [322, 31] width 55 height 18
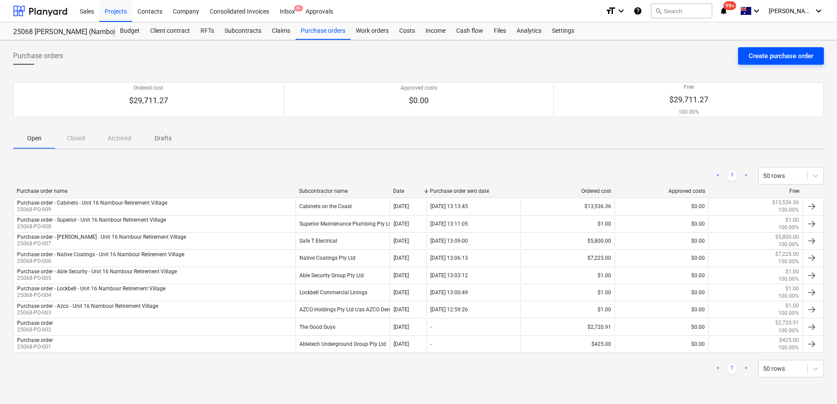
click at [750, 56] on div "Create purchase order" at bounding box center [780, 55] width 65 height 11
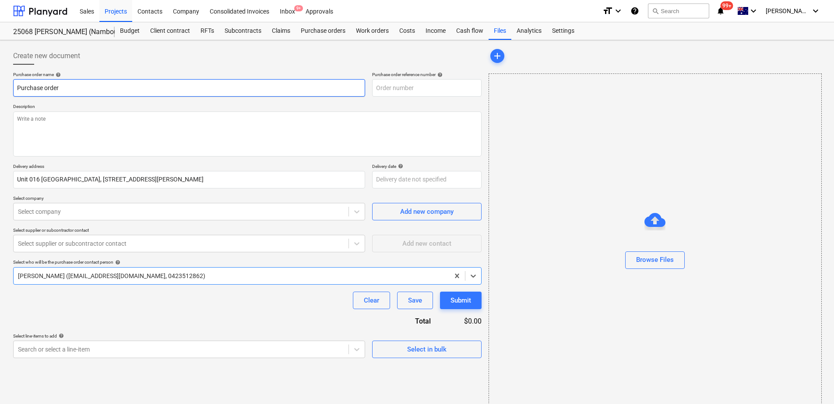
type input "25068-PO-010"
click at [99, 84] on input "Purchase order" at bounding box center [189, 88] width 352 height 18
click at [61, 84] on input "Purchase order" at bounding box center [189, 88] width 352 height 18
drag, startPoint x: 74, startPoint y: 89, endPoint x: 0, endPoint y: 102, distance: 74.2
click at [0, 102] on div "Create new document Purchase order name help Purchase order Purchase order refe…" at bounding box center [417, 229] width 834 height 379
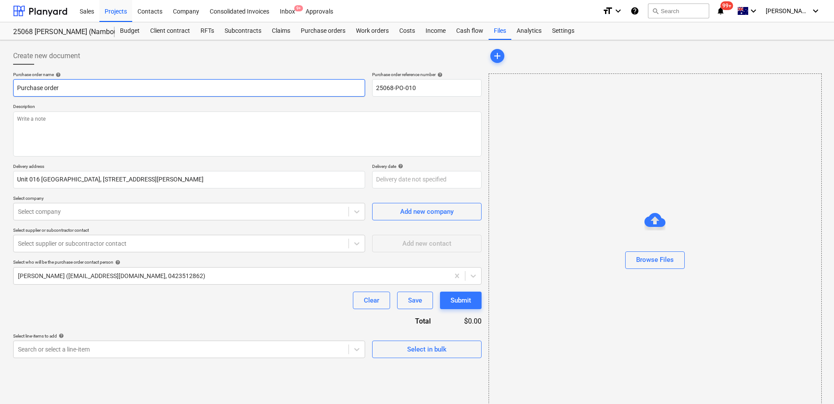
paste input "- Azco - Unit 16 Nambour Retirement Village"
click at [77, 88] on input "Purchase order - Azco - Unit 16 Nambour Retirement Village" at bounding box center [189, 88] width 352 height 18
type input "Purchase order - PWG - Unit 16 Nambour Retirement Village"
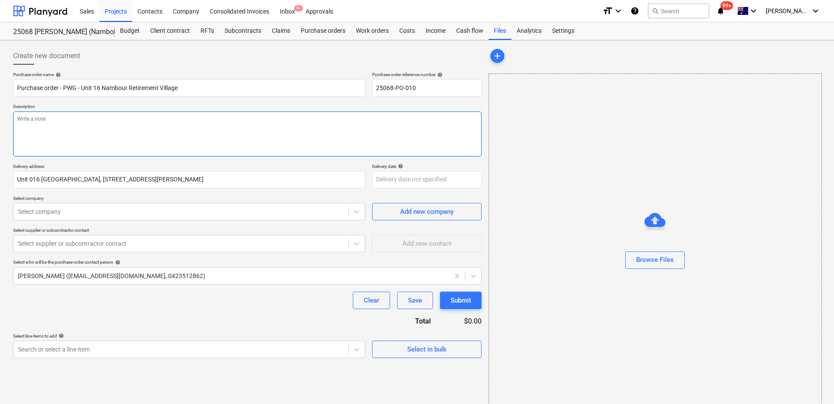
click at [65, 123] on textarea at bounding box center [247, 134] width 468 height 45
paste textarea "Works are to be scheduled in with [PERSON_NAME] (0418 737 822). Final bill to i…"
click at [182, 119] on textarea "Works are to be scheduled in with [PERSON_NAME] (0418 737 822). Final bill to i…" at bounding box center [247, 134] width 468 height 45
type textarea "Works are to be scheduled in with [PERSON_NAME] (0418 737 822). Final bill to i…"
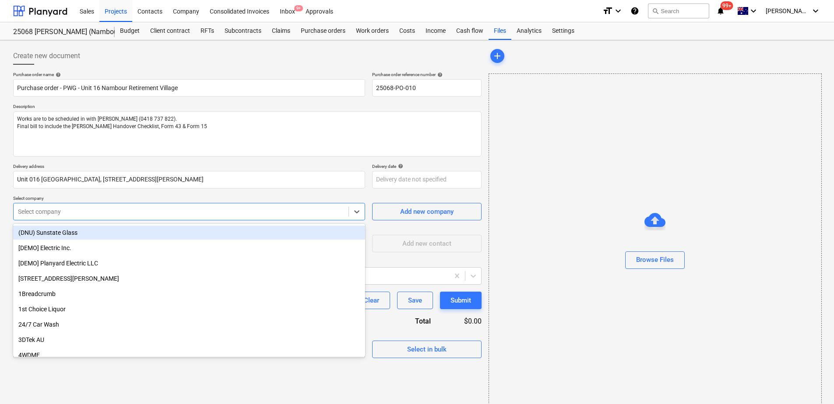
click at [73, 211] on div at bounding box center [181, 211] width 326 height 9
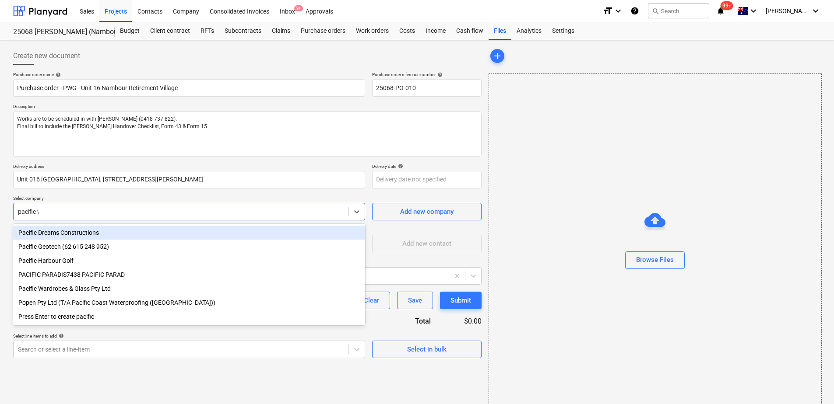
type input "pacific wa"
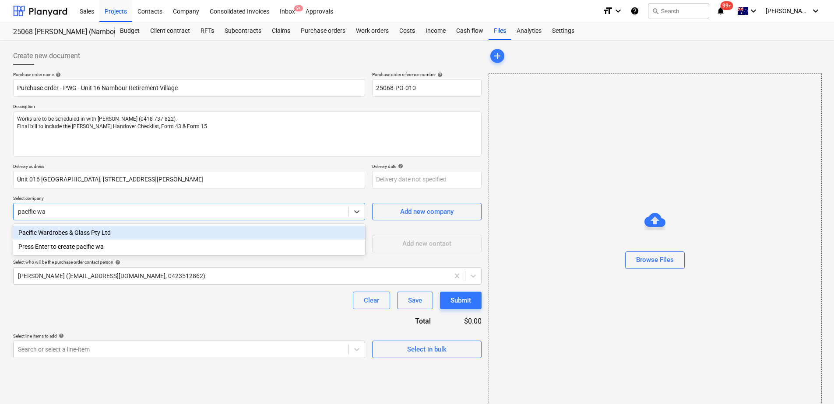
click at [78, 231] on div "Pacific Wardrobes & Glass Pty Ltd" at bounding box center [189, 233] width 352 height 14
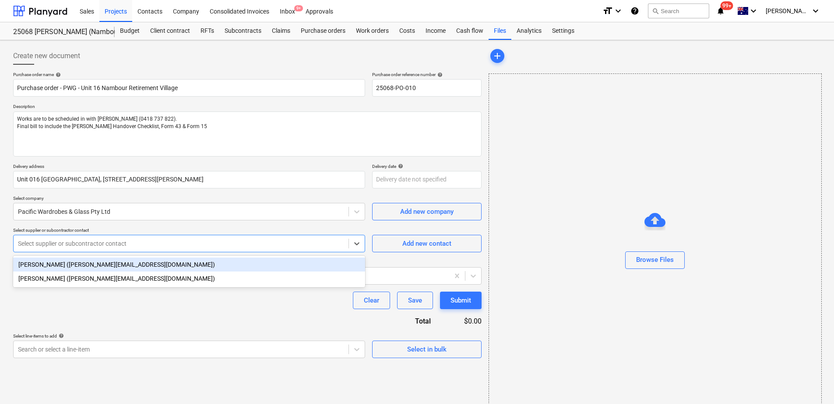
click at [78, 243] on div at bounding box center [181, 243] width 326 height 9
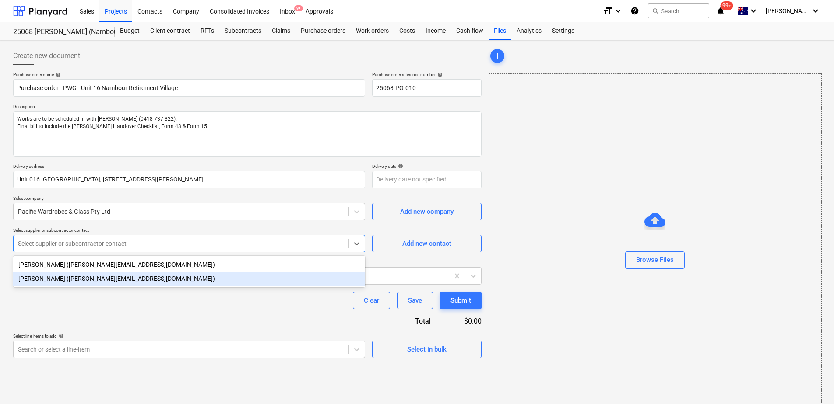
click at [88, 280] on div "[PERSON_NAME] ([PERSON_NAME][EMAIL_ADDRESS][DOMAIN_NAME])" at bounding box center [189, 279] width 352 height 14
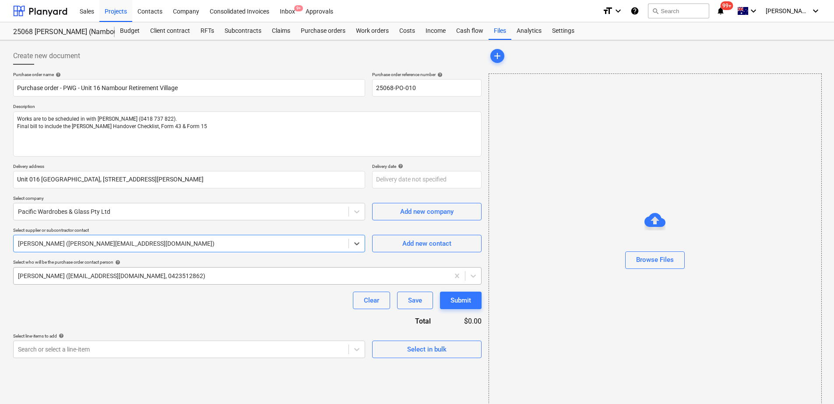
click at [86, 282] on div "[PERSON_NAME] ([EMAIL_ADDRESS][DOMAIN_NAME], 0423512862)" at bounding box center [231, 276] width 435 height 12
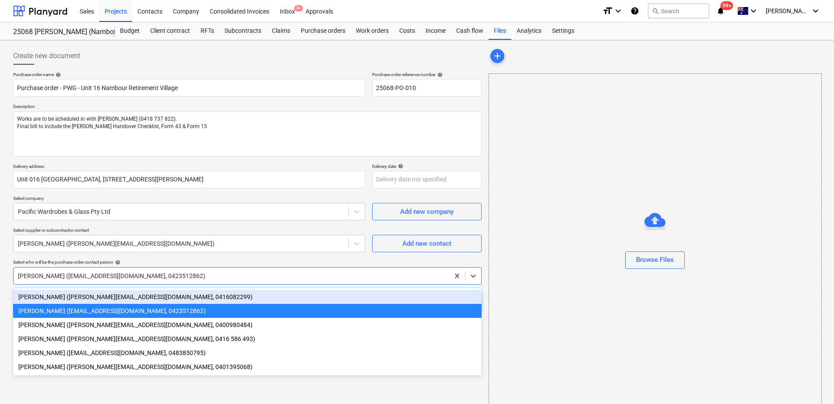
click at [86, 294] on div "[PERSON_NAME] ([PERSON_NAME][EMAIL_ADDRESS][DOMAIN_NAME], 0416082299)" at bounding box center [247, 297] width 468 height 14
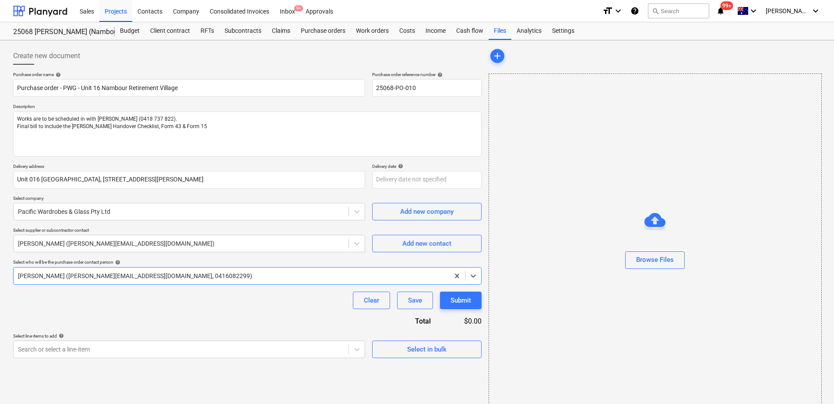
scroll to position [14, 0]
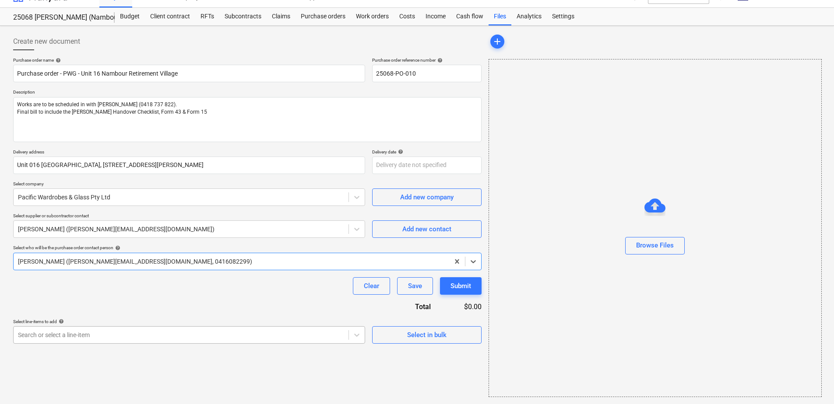
click at [74, 336] on body "Sales Projects Contacts Company Consolidated Invoices Inbox 9+ Approvals format…" at bounding box center [417, 188] width 834 height 404
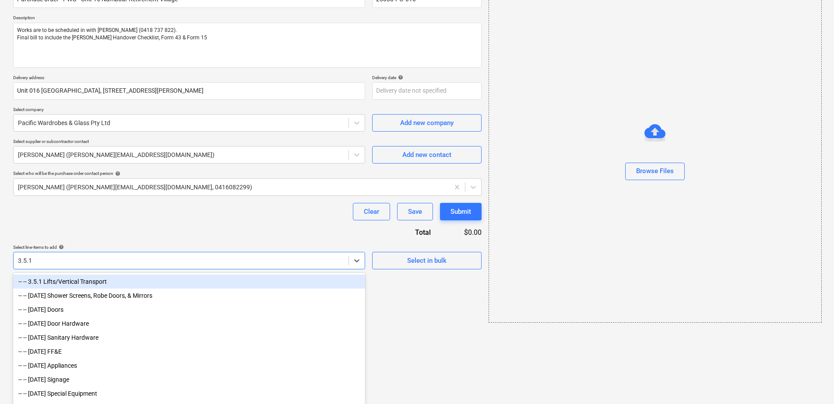
type input "[DATE]"
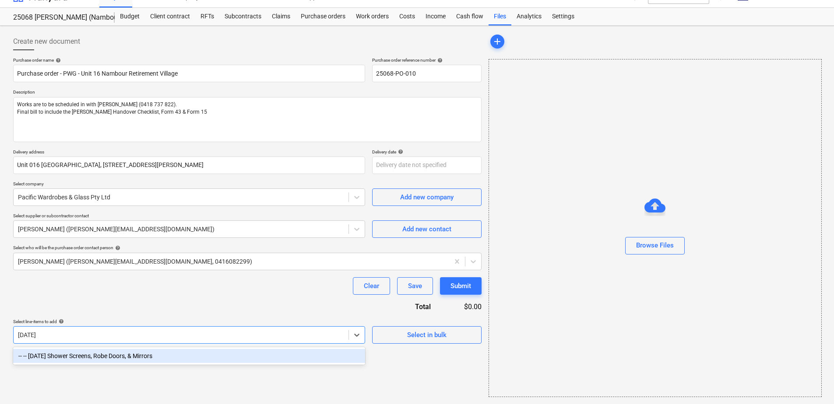
click at [74, 354] on div "-- -- [DATE] Shower Screens, Robe Doors, & Mirrors" at bounding box center [189, 356] width 352 height 14
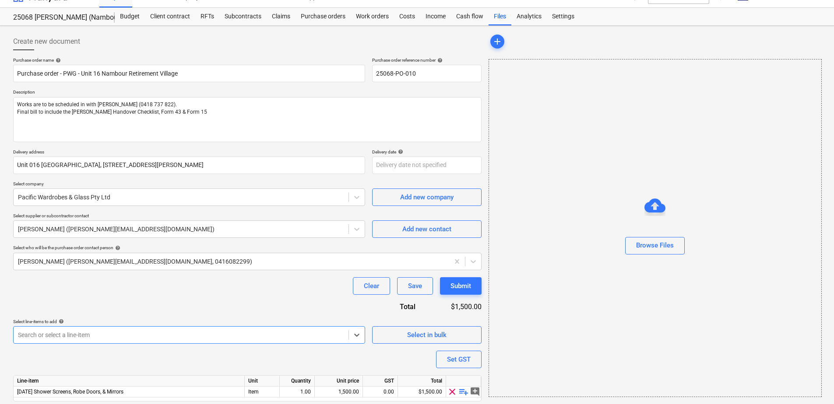
click at [100, 308] on div "Purchase order name help Purchase order - PWG - Unit 16 Nambour Retirement Vill…" at bounding box center [247, 241] width 468 height 369
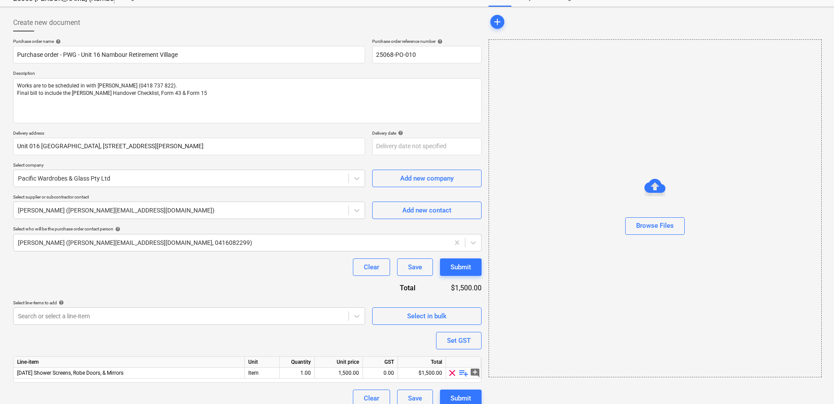
scroll to position [43, 0]
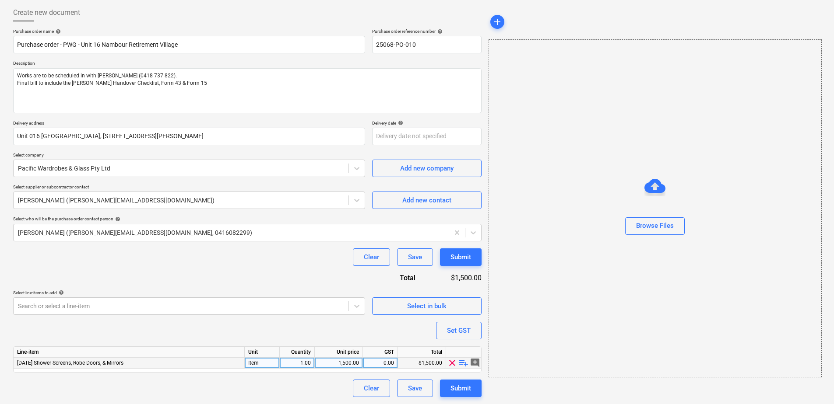
click at [462, 365] on span "playlist_add" at bounding box center [463, 363] width 11 height 11
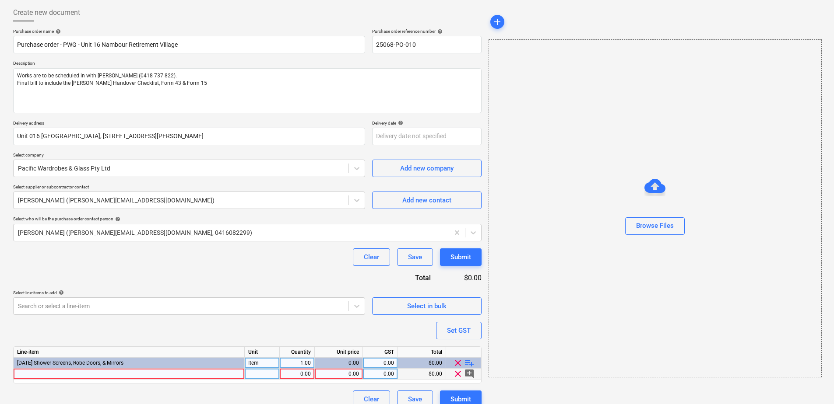
click at [72, 375] on div at bounding box center [129, 374] width 231 height 11
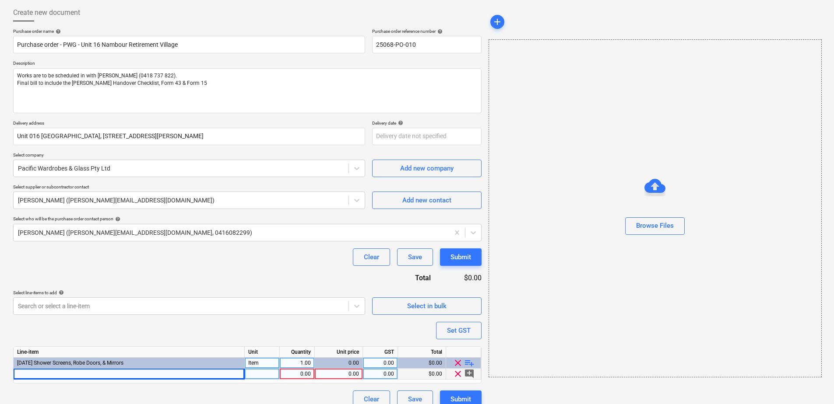
click at [98, 376] on div at bounding box center [129, 374] width 231 height 11
click at [131, 374] on input "New shower screen to bathroom. Note: works are do and charge" at bounding box center [129, 374] width 231 height 11
click at [175, 375] on input "New shower screen to bathroom. Note: Works are do and charge" at bounding box center [129, 374] width 231 height 11
type input "New shower screen to bathroom. Note: Works are do & charge"
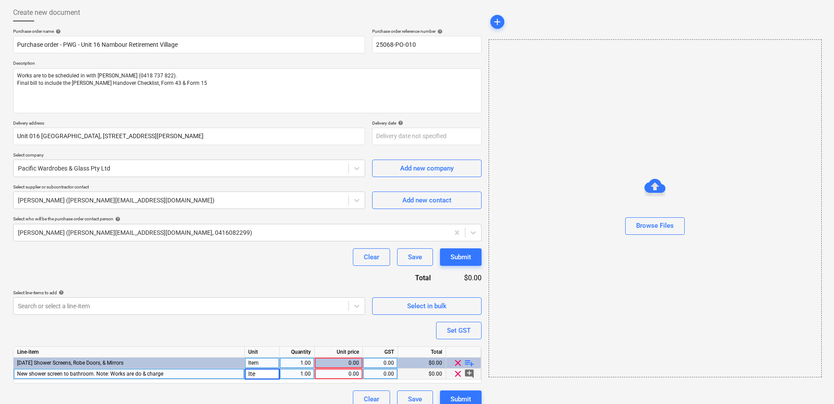
type input "Item"
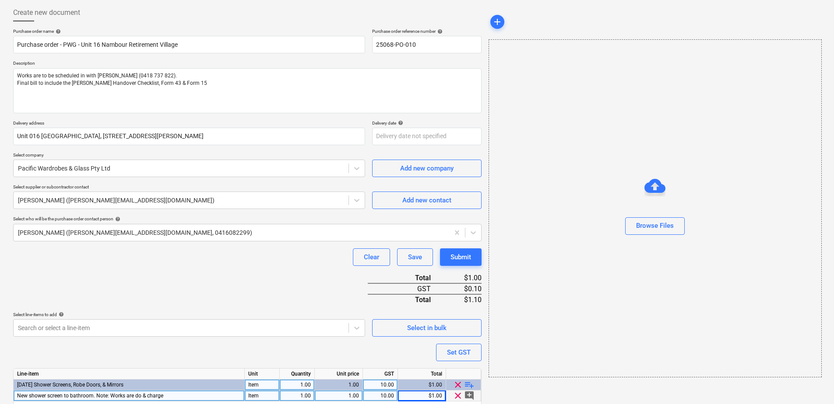
click at [161, 272] on div "Purchase order name help Purchase order - PWG - Unit 16 Nambour Retirement Vill…" at bounding box center [247, 229] width 468 height 402
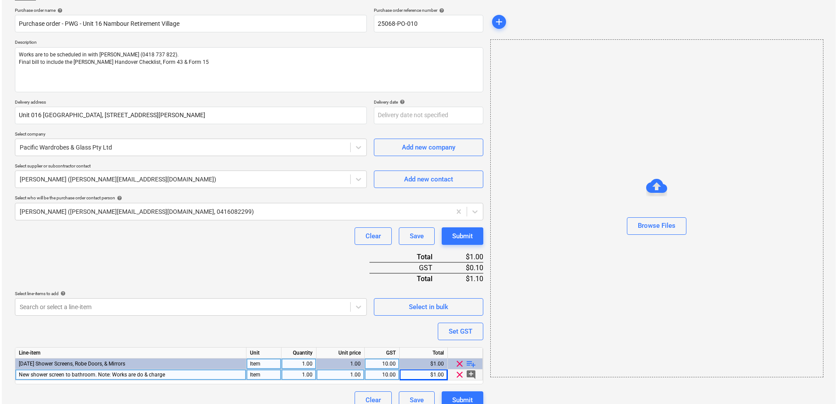
scroll to position [76, 0]
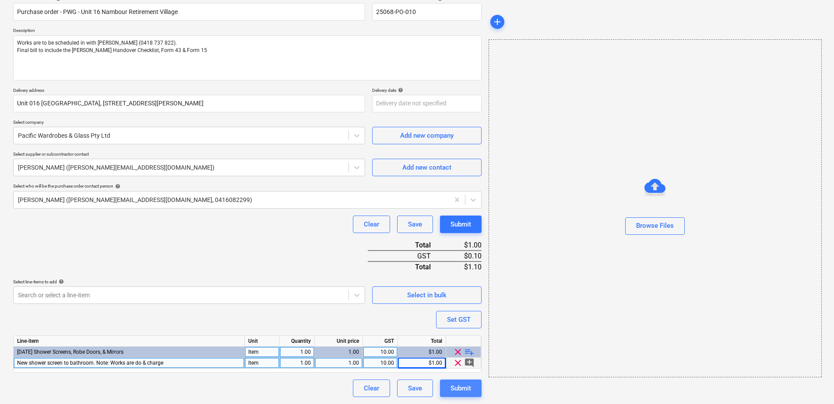
click at [453, 389] on div "Submit" at bounding box center [460, 388] width 21 height 11
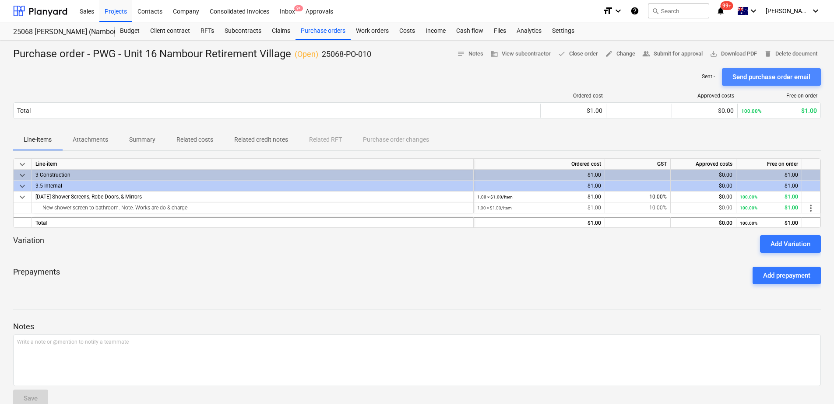
click at [780, 79] on div "Send purchase order email" at bounding box center [771, 76] width 78 height 11
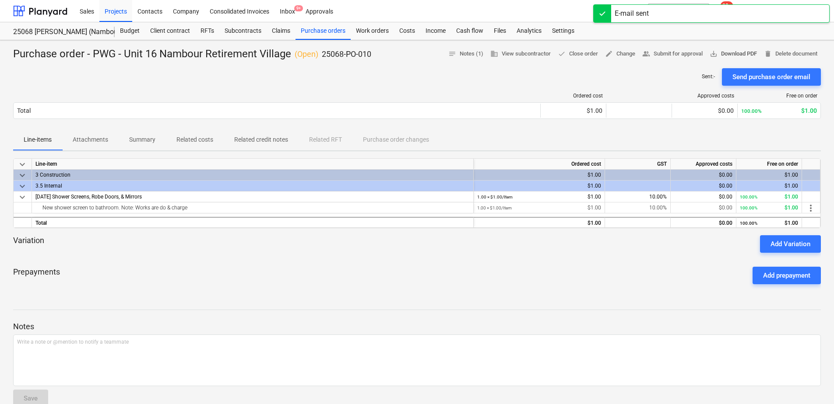
click at [747, 54] on span "save_alt Download PDF" at bounding box center [732, 54] width 47 height 10
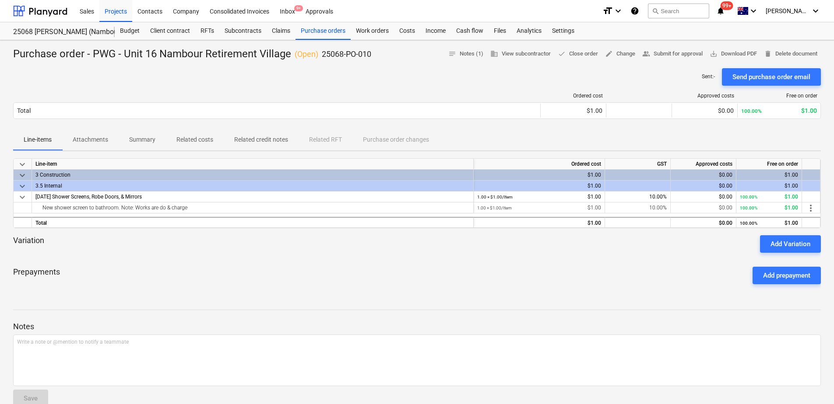
click at [423, 87] on div "Ordered cost Approved costs Free on order Total $1.00 $0.00 100.00% $1.00 Pleas…" at bounding box center [416, 108] width 807 height 44
click at [333, 34] on div "Purchase orders" at bounding box center [322, 31] width 55 height 18
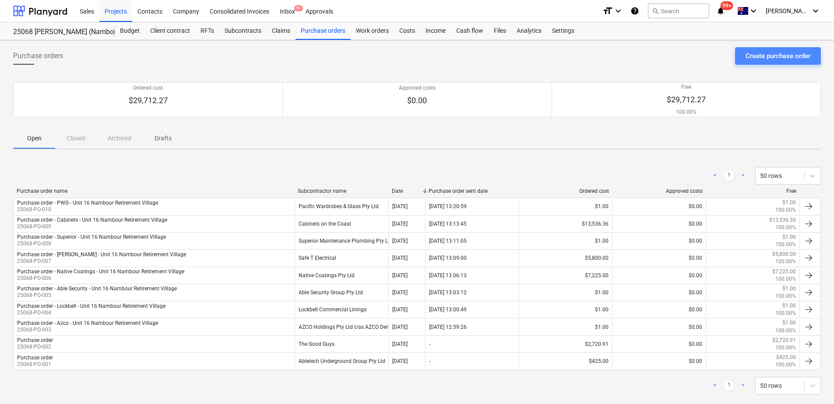
click at [780, 60] on div "Create purchase order" at bounding box center [777, 55] width 65 height 11
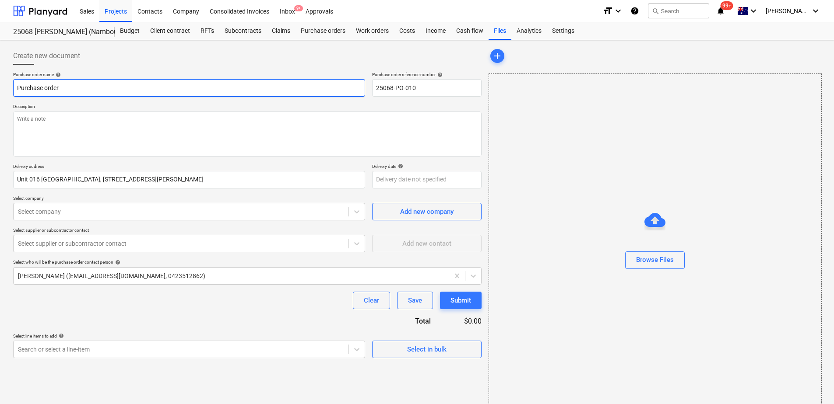
click at [87, 88] on input "Purchase order" at bounding box center [189, 88] width 352 height 18
click at [76, 85] on input "Purchase order - PWG - Unit 16 Nambour Retirement Village" at bounding box center [189, 88] width 352 height 18
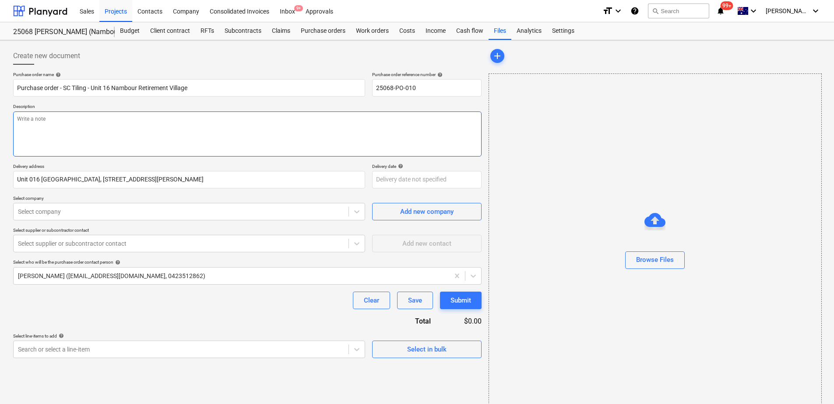
click at [55, 122] on textarea at bounding box center [247, 134] width 468 height 45
paste textarea "Final bill to include the [PERSON_NAME] Handover Checklist"
click at [80, 212] on div at bounding box center [181, 211] width 326 height 9
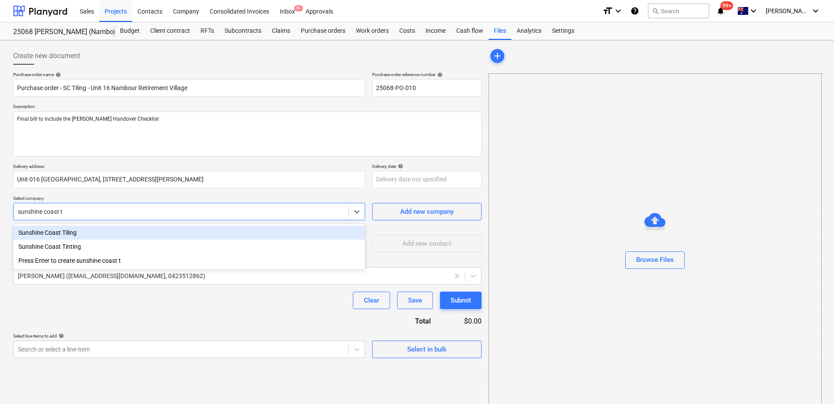
click at [72, 231] on div "Sunshine Coast Tiling" at bounding box center [189, 233] width 352 height 14
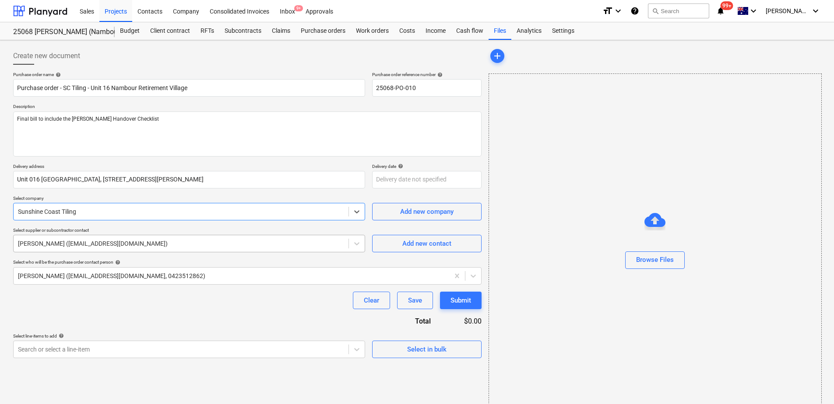
click at [74, 242] on div at bounding box center [181, 243] width 326 height 9
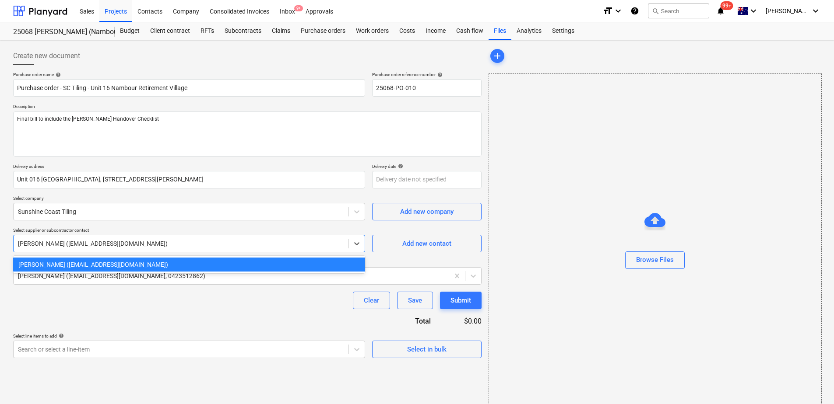
click at [74, 242] on div at bounding box center [181, 243] width 326 height 9
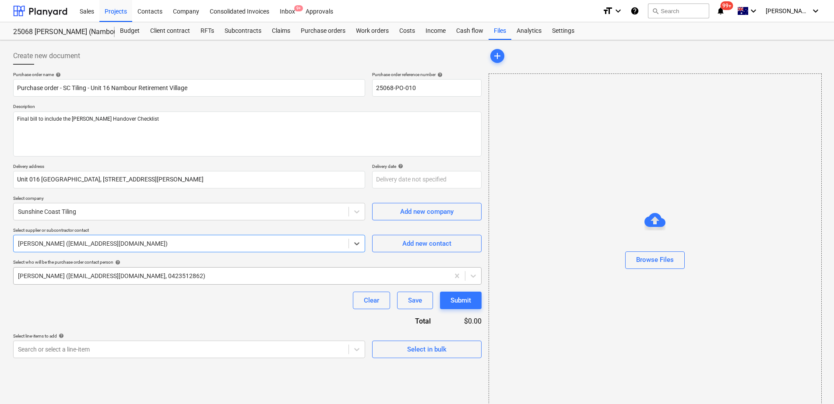
click at [71, 280] on div at bounding box center [231, 276] width 427 height 9
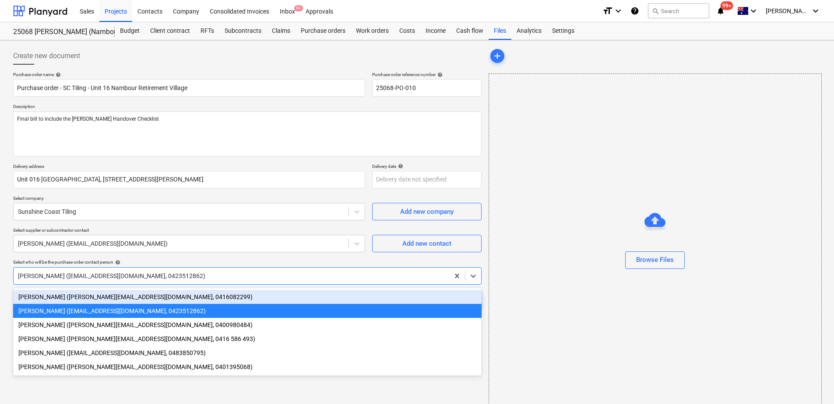
click at [71, 295] on div "[PERSON_NAME] ([PERSON_NAME][EMAIL_ADDRESS][DOMAIN_NAME], 0416082299)" at bounding box center [247, 297] width 468 height 14
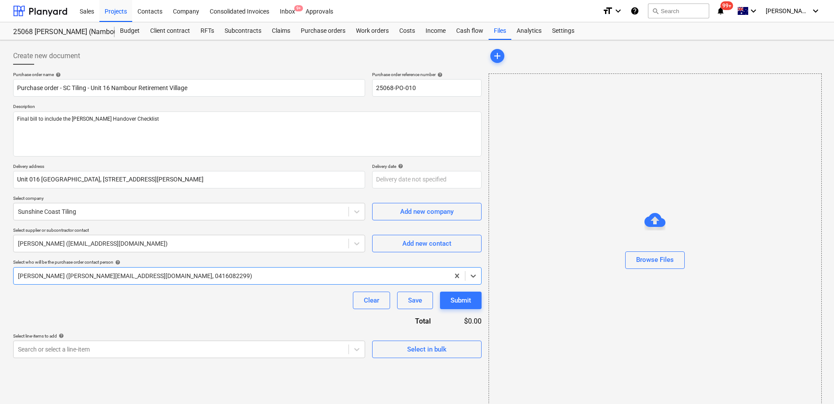
click at [75, 305] on div "Clear Save Submit" at bounding box center [247, 301] width 468 height 18
click at [76, 350] on body "Sales Projects Contacts Company Consolidated Invoices Inbox 9+ Approvals format…" at bounding box center [417, 202] width 834 height 404
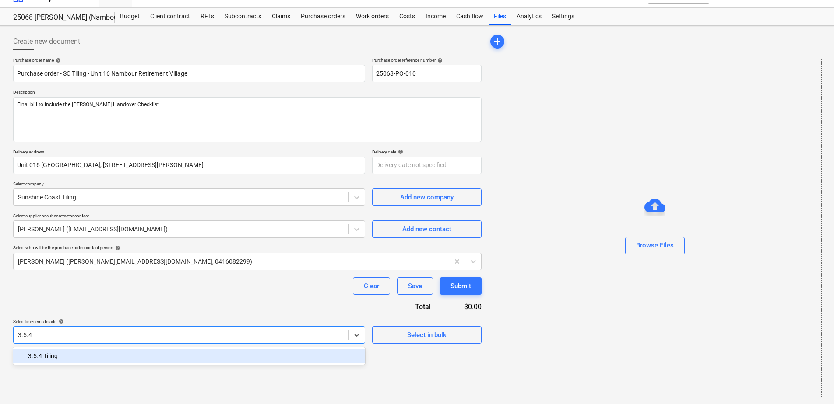
scroll to position [14, 0]
click at [78, 359] on div "-- -- 3.5.4 Tiling" at bounding box center [189, 356] width 352 height 14
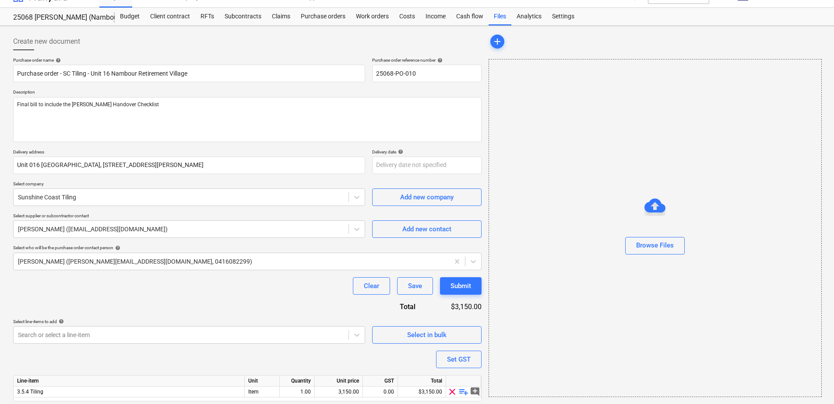
click at [103, 309] on div "Purchase order name help Purchase order - SC Tiling - Unit 16 Nambour Retiremen…" at bounding box center [247, 241] width 468 height 369
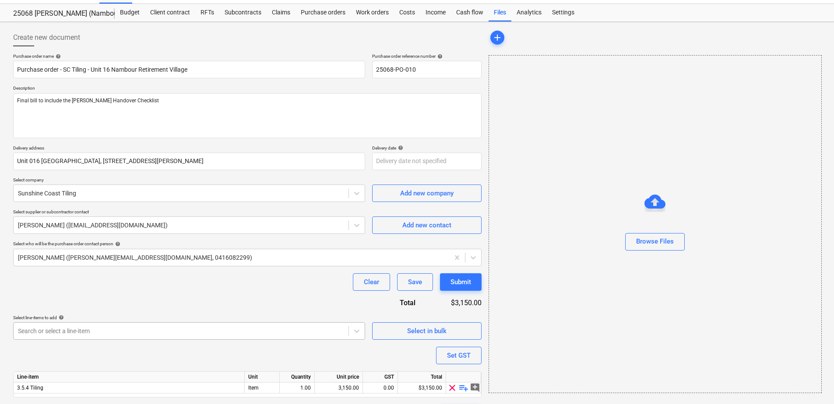
scroll to position [43, 0]
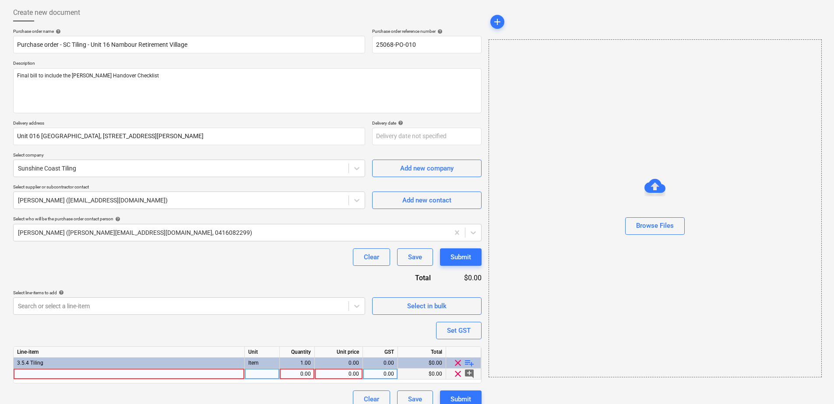
click at [88, 374] on div at bounding box center [129, 374] width 231 height 11
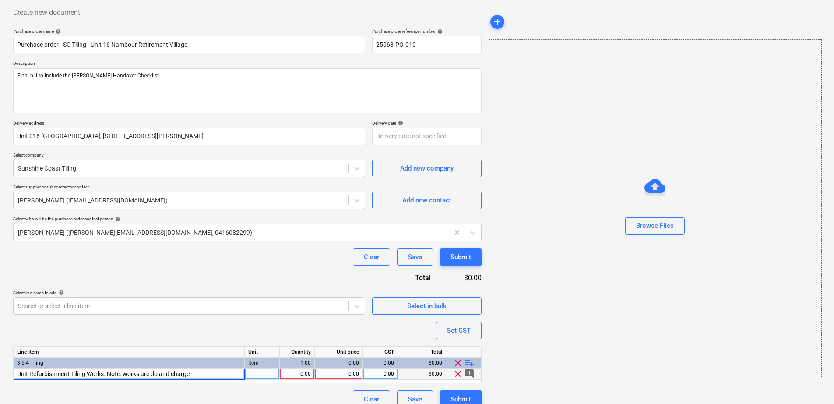
click at [126, 375] on input "Unit Refurbishment Tiling Works. Note: works are do and charge" at bounding box center [129, 374] width 231 height 11
click at [164, 339] on div "Purchase order name help Purchase order - SC Tiling - Unit 16 Nambour Retiremen…" at bounding box center [247, 218] width 468 height 380
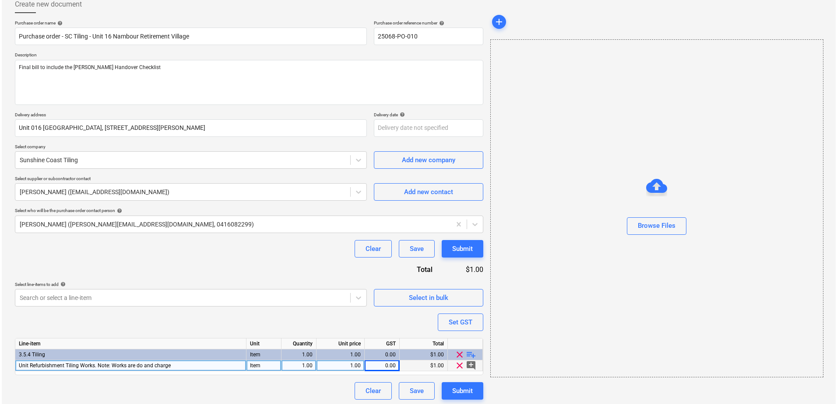
scroll to position [54, 0]
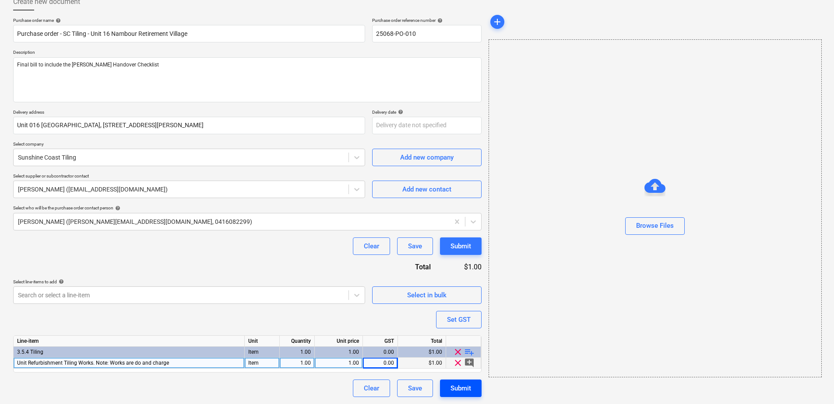
click at [471, 392] on button "Submit" at bounding box center [461, 389] width 42 height 18
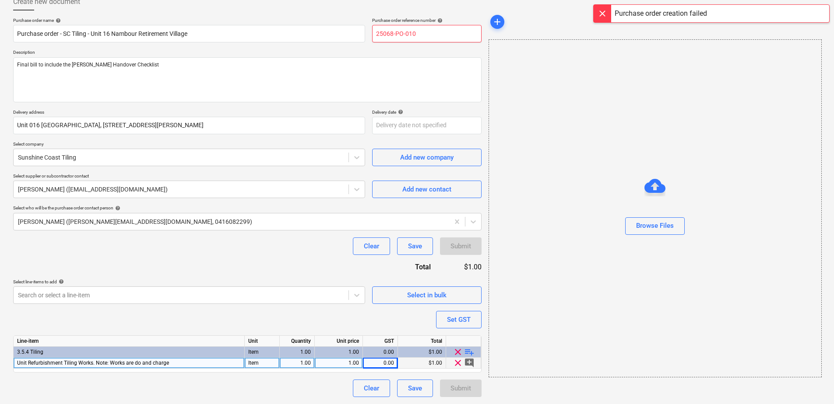
click at [445, 33] on input "25068-PO-010" at bounding box center [426, 34] width 109 height 18
click at [457, 387] on div "Submit" at bounding box center [460, 388] width 21 height 11
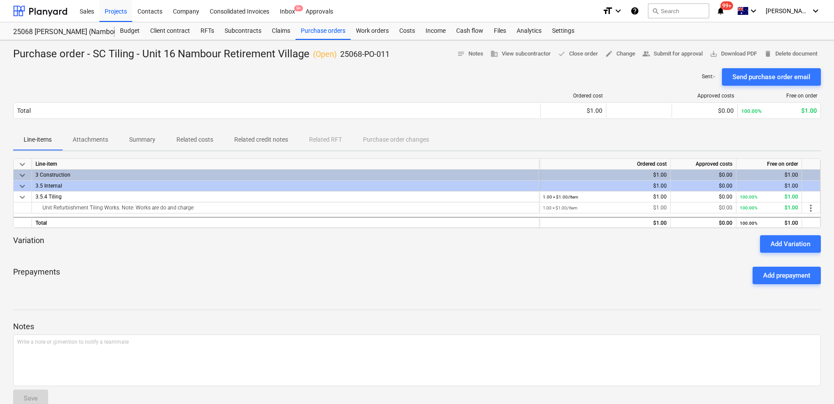
click at [91, 140] on p "Attachments" at bounding box center [90, 139] width 35 height 9
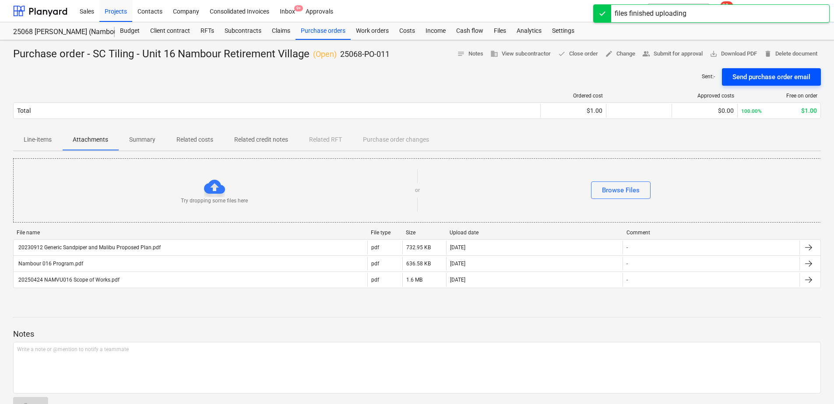
click at [776, 73] on div "Send purchase order email" at bounding box center [771, 76] width 78 height 11
click at [745, 54] on span "save_alt Download PDF" at bounding box center [732, 54] width 47 height 10
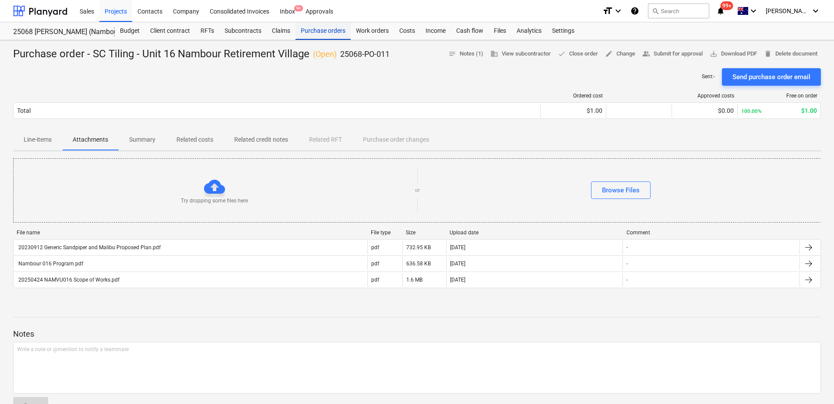
click at [328, 35] on div "Purchase orders" at bounding box center [322, 31] width 55 height 18
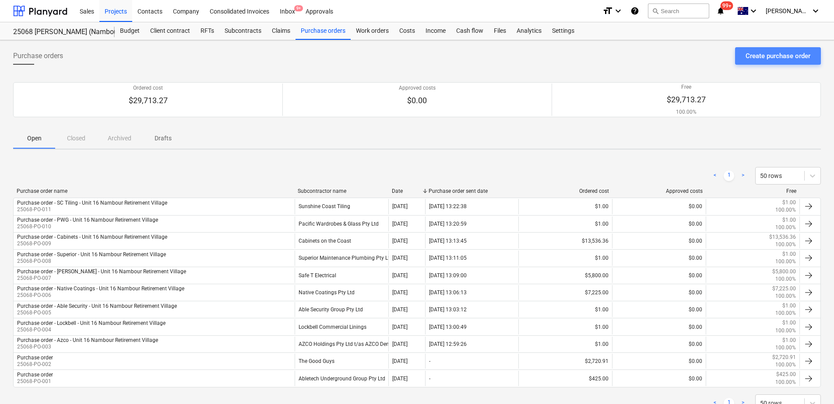
click at [751, 57] on div "Create purchase order" at bounding box center [777, 55] width 65 height 11
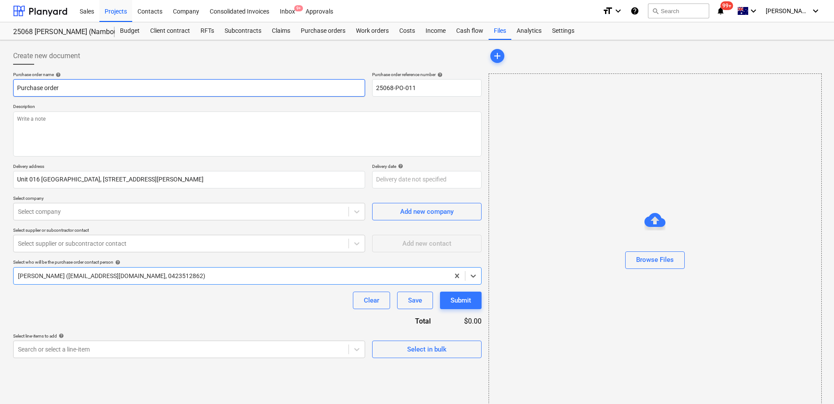
click at [88, 88] on input "Purchase order" at bounding box center [189, 88] width 352 height 18
click at [66, 96] on input "Purchase order" at bounding box center [189, 88] width 352 height 18
drag, startPoint x: 66, startPoint y: 87, endPoint x: -46, endPoint y: 96, distance: 112.9
click at [0, 96] on html "Sales Projects Contacts Company Consolidated Invoices Inbox 9+ Approvals format…" at bounding box center [417, 202] width 834 height 404
paste input "- Azco - Unit 16 Nambour Retirement Village"
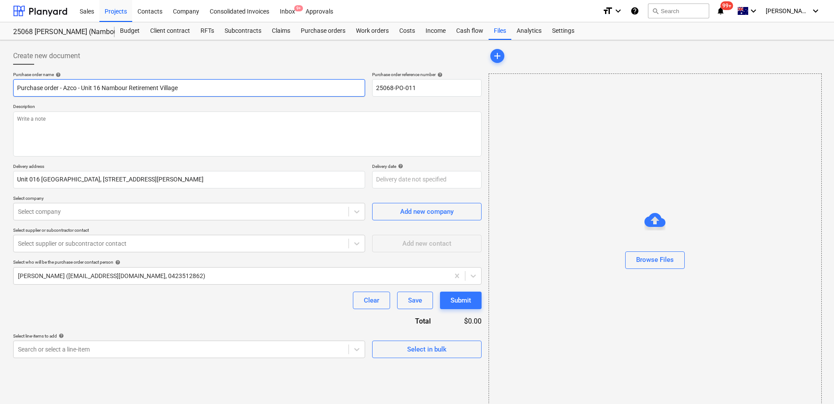
click at [76, 88] on input "Purchase order - Azco - Unit 16 Nambour Retirement Village" at bounding box center [189, 88] width 352 height 18
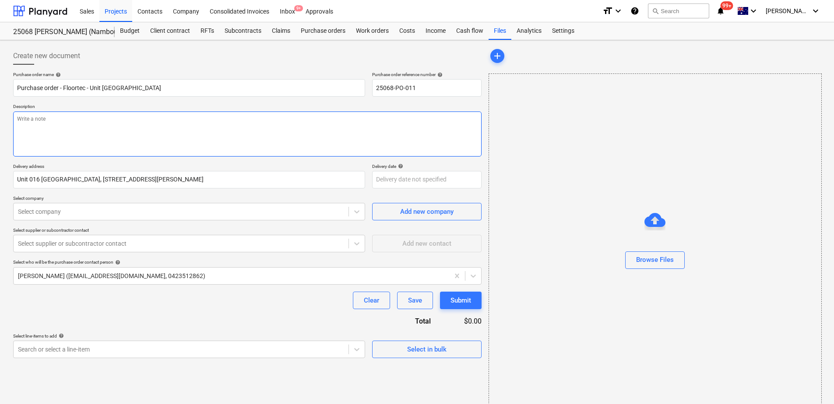
click at [59, 120] on textarea at bounding box center [247, 134] width 468 height 45
paste textarea "Final bill to include the [PERSON_NAME] Handover Checklist & Form 43"
click at [65, 214] on div at bounding box center [181, 211] width 326 height 9
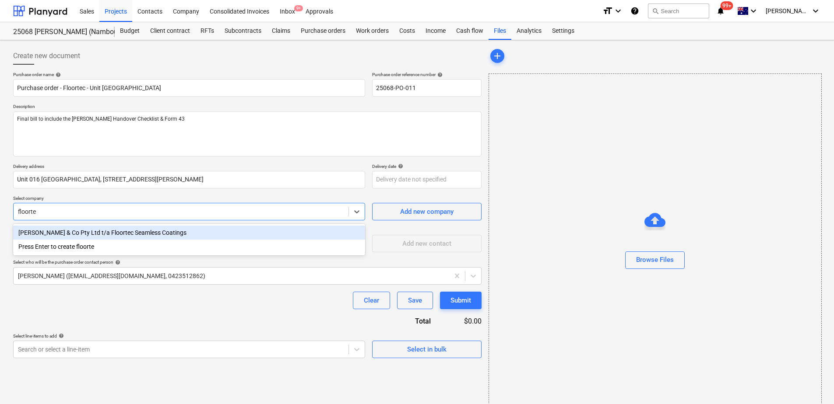
click at [77, 233] on div "[PERSON_NAME] & Co Pty Ltd t/a Floortec Seamless Coatings" at bounding box center [189, 233] width 352 height 14
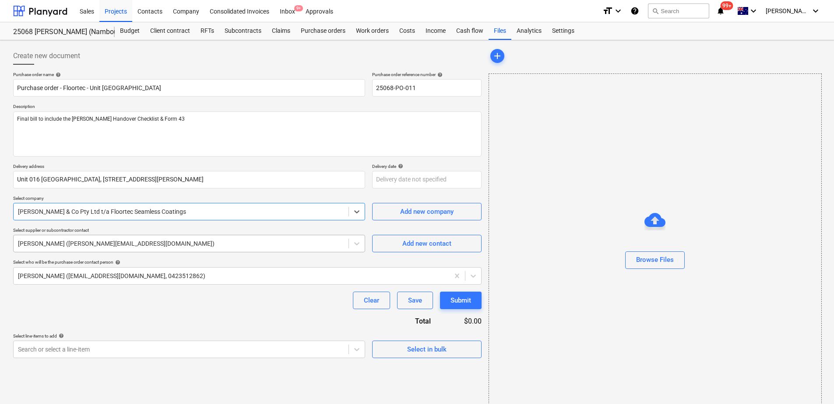
click at [80, 244] on div at bounding box center [181, 243] width 326 height 9
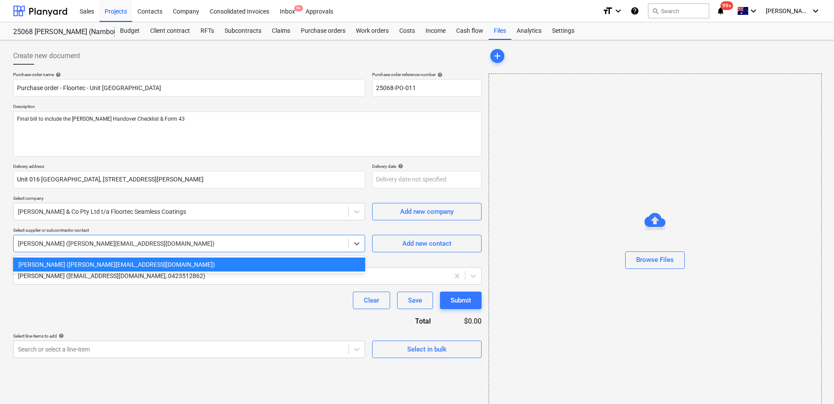
click at [80, 244] on div at bounding box center [181, 243] width 326 height 9
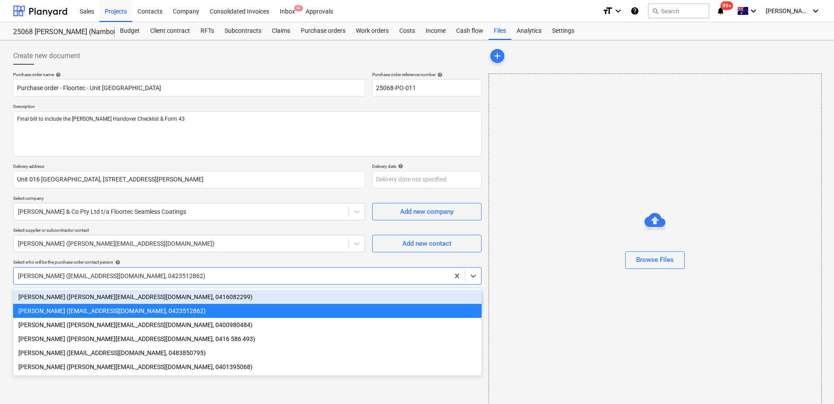
click at [69, 276] on div at bounding box center [231, 276] width 427 height 9
click at [77, 298] on div "[PERSON_NAME] ([PERSON_NAME][EMAIL_ADDRESS][DOMAIN_NAME], 0416082299)" at bounding box center [247, 297] width 468 height 14
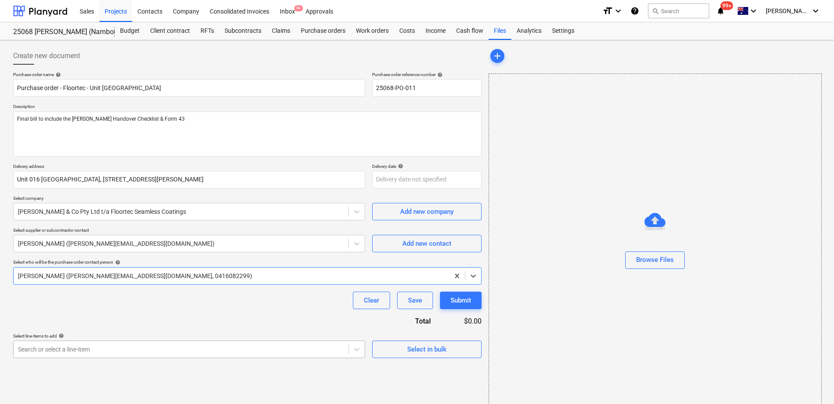
click at [61, 351] on body "Sales Projects Contacts Company Consolidated Invoices Inbox 9+ Approvals format…" at bounding box center [417, 202] width 834 height 404
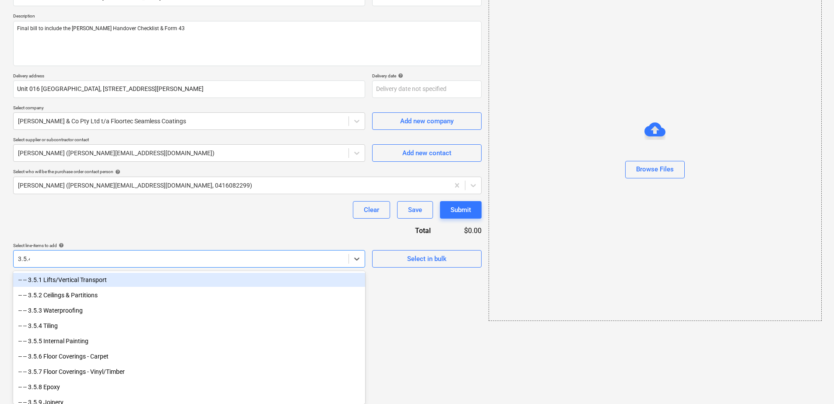
scroll to position [14, 0]
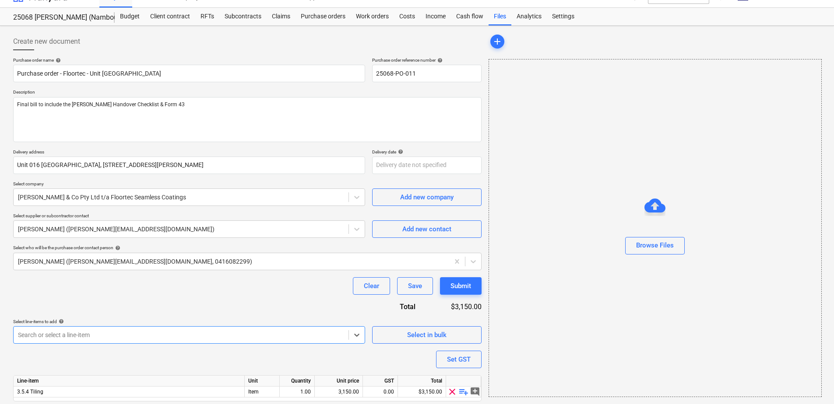
click at [181, 298] on div "Purchase order name help Purchase order - Floortec - Unit 16 Nambour Retirement…" at bounding box center [247, 241] width 468 height 369
click at [451, 393] on span "clear" at bounding box center [452, 392] width 11 height 11
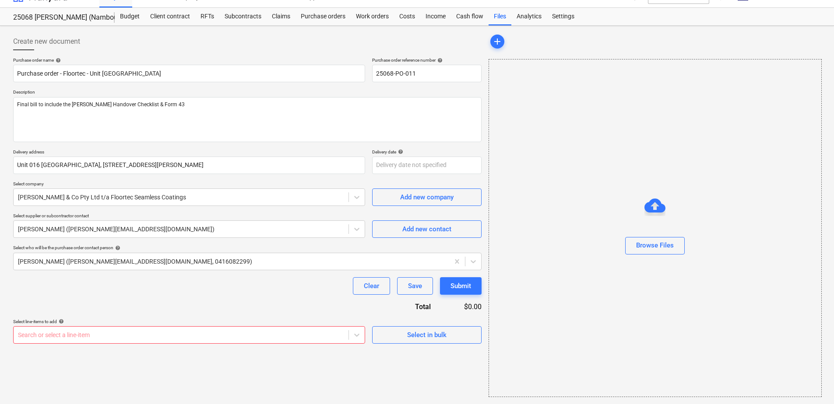
click at [86, 336] on body "Sales Projects Contacts Company Consolidated Invoices Inbox 9+ Approvals format…" at bounding box center [417, 188] width 834 height 404
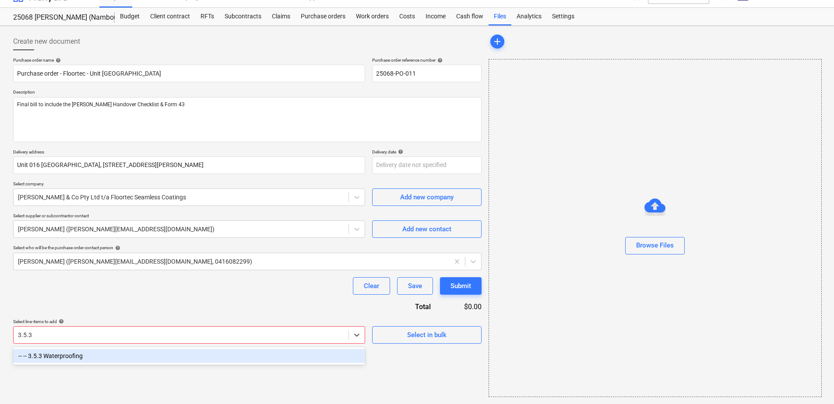
click at [85, 357] on div "-- -- 3.5.3 Waterproofing" at bounding box center [189, 356] width 352 height 14
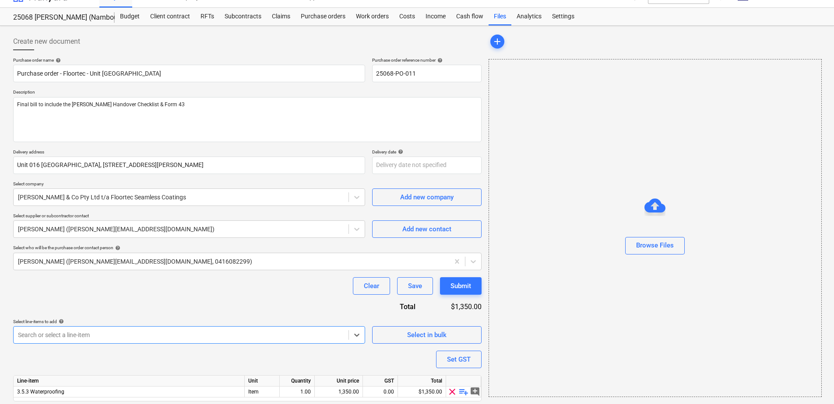
click at [100, 301] on div "Purchase order name help Purchase order - Floortec - Unit 16 Nambour Retirement…" at bounding box center [247, 241] width 468 height 369
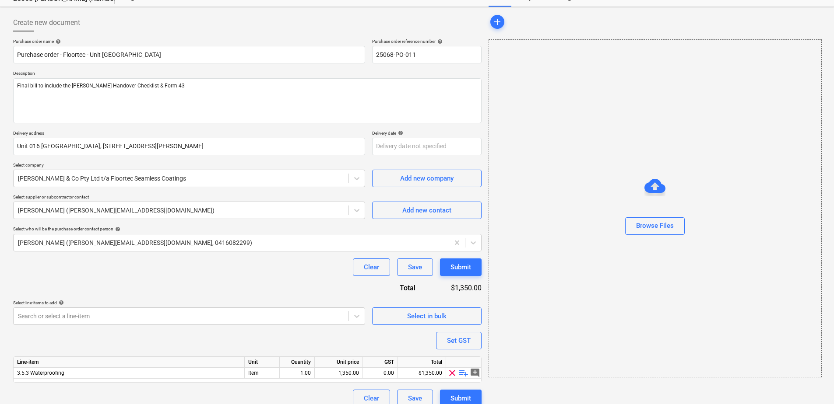
scroll to position [43, 0]
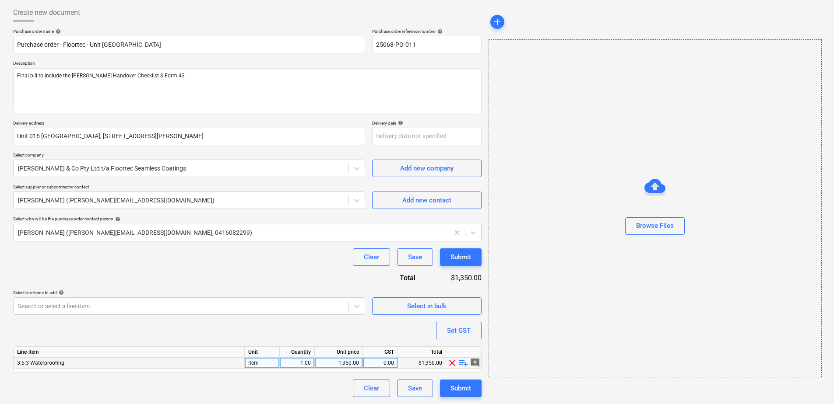
click at [462, 363] on span "playlist_add" at bounding box center [463, 363] width 11 height 11
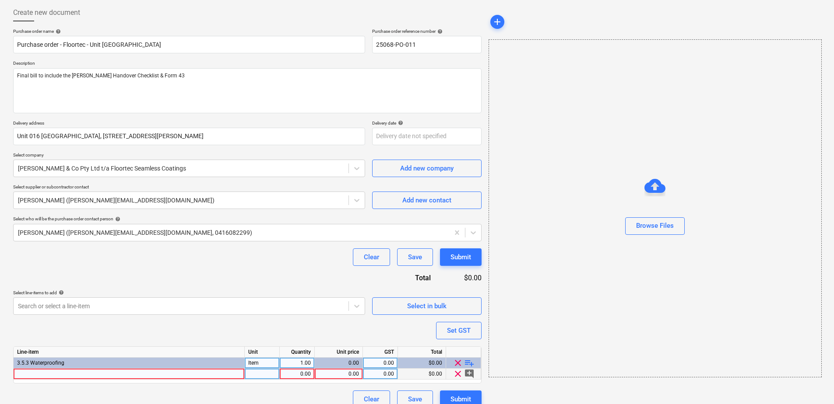
click at [203, 375] on div at bounding box center [129, 374] width 231 height 11
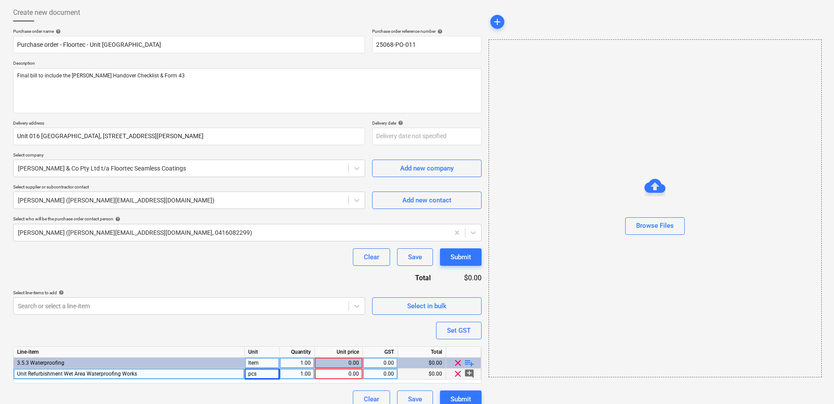
click at [264, 375] on div "pcs" at bounding box center [262, 374] width 35 height 11
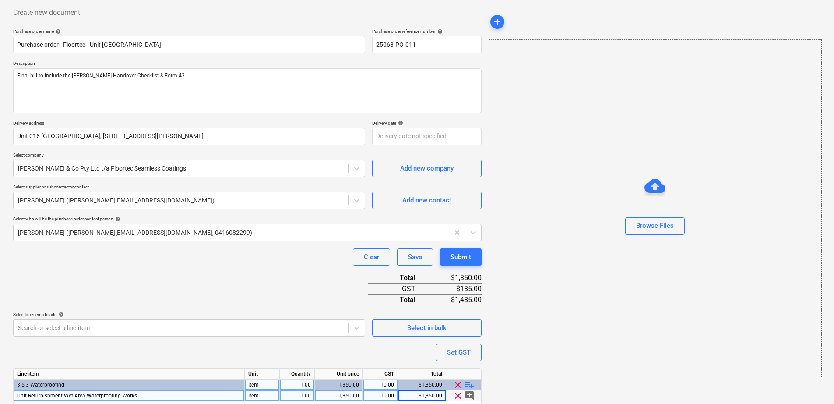
click at [151, 264] on div "Clear Save Submit" at bounding box center [247, 258] width 468 height 18
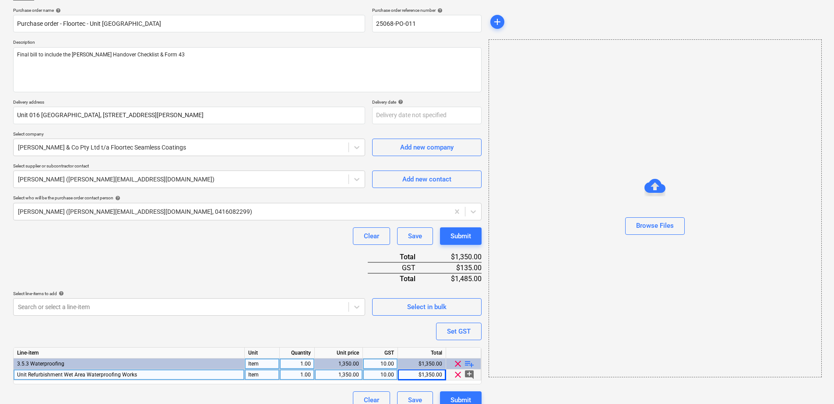
scroll to position [76, 0]
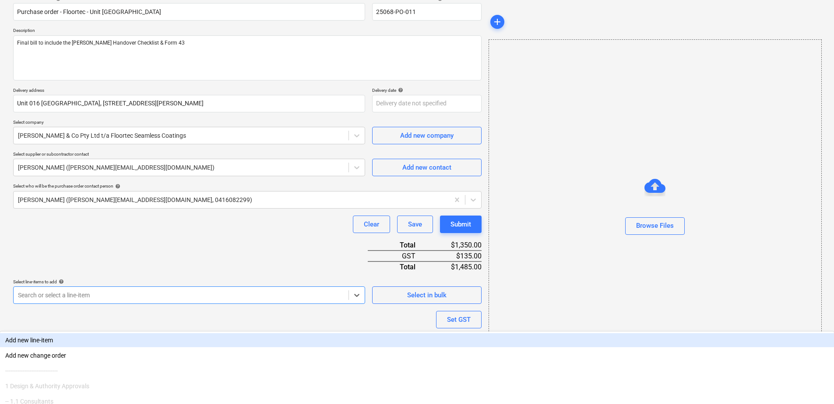
click at [103, 294] on body "Sales Projects Contacts Company Consolidated Invoices Inbox 9+ Approvals format…" at bounding box center [417, 126] width 834 height 404
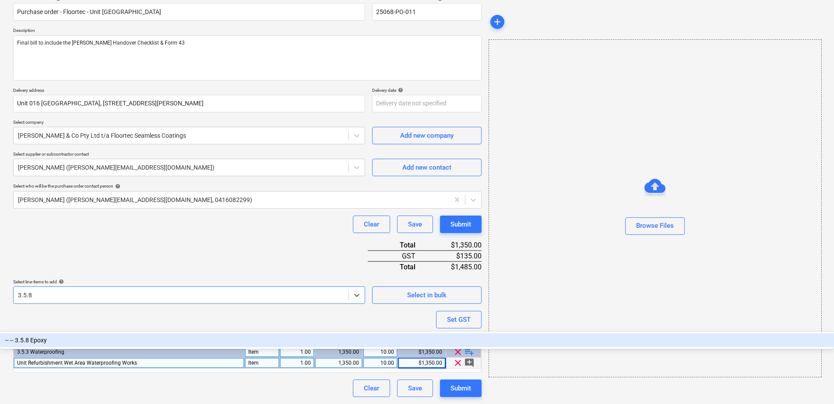
click at [90, 333] on div "-- -- 3.5.8 Epoxy" at bounding box center [417, 340] width 834 height 14
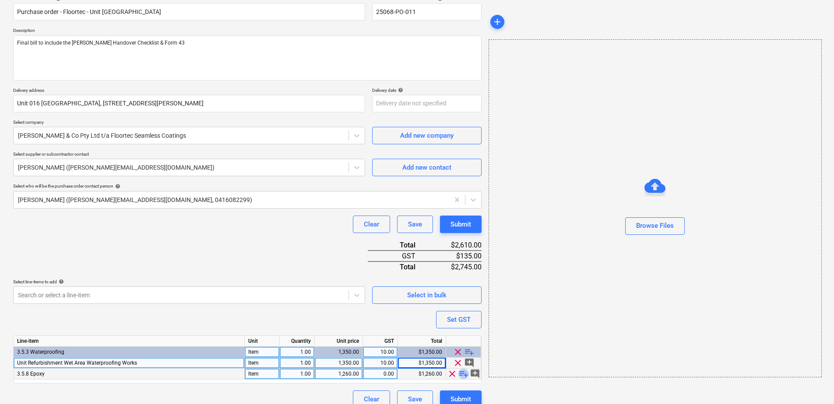
click at [462, 375] on span "playlist_add" at bounding box center [463, 374] width 11 height 11
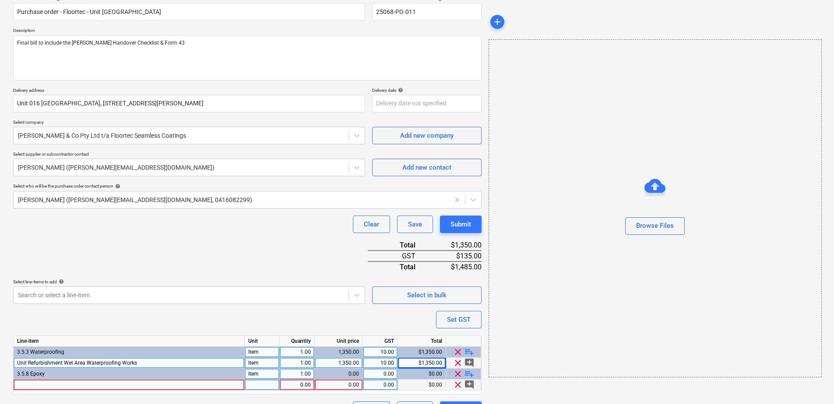
click at [41, 383] on div at bounding box center [129, 385] width 231 height 11
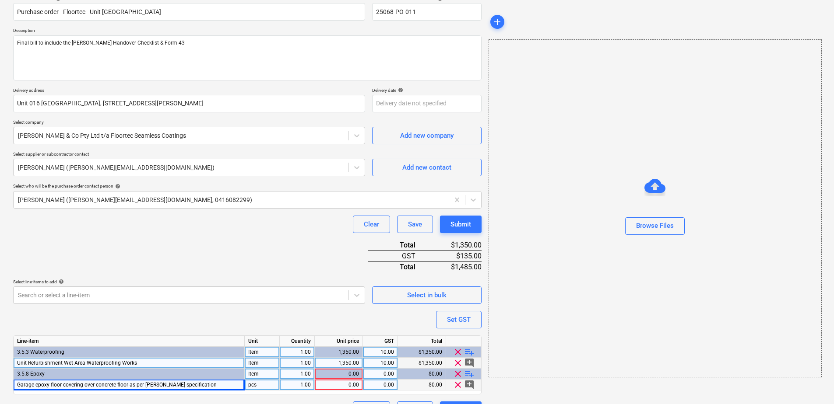
click at [258, 384] on div "pcs" at bounding box center [262, 385] width 35 height 11
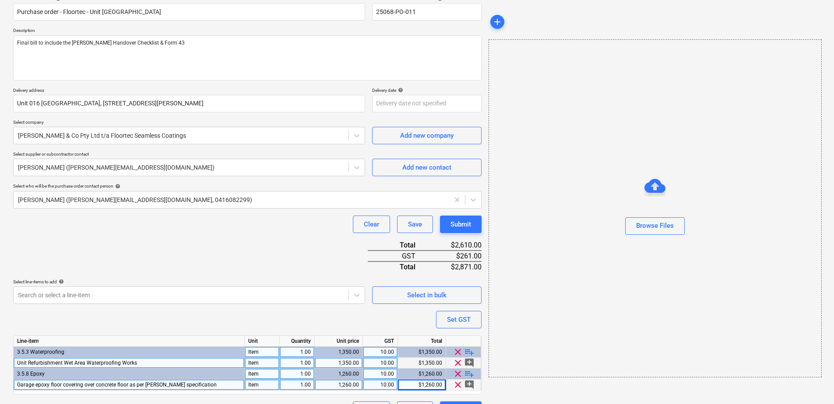
click at [273, 255] on div "Purchase order name help Purchase order - Floortec - Unit 16 Nambour Retirement…" at bounding box center [247, 208] width 468 height 424
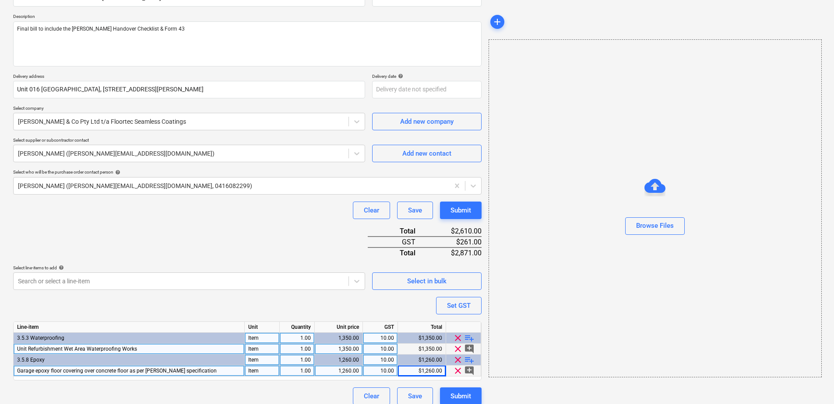
scroll to position [98, 0]
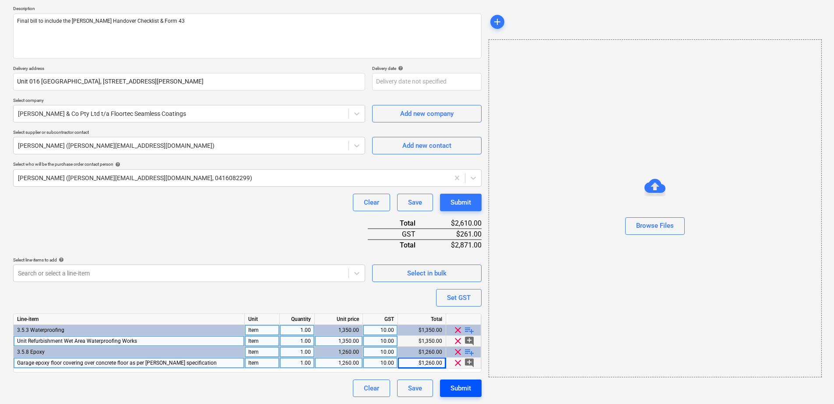
click at [473, 386] on button "Submit" at bounding box center [461, 389] width 42 height 18
click at [236, 224] on div "Purchase order name help Purchase order - Floortec - Unit 16 Nambour Retirement…" at bounding box center [247, 186] width 468 height 424
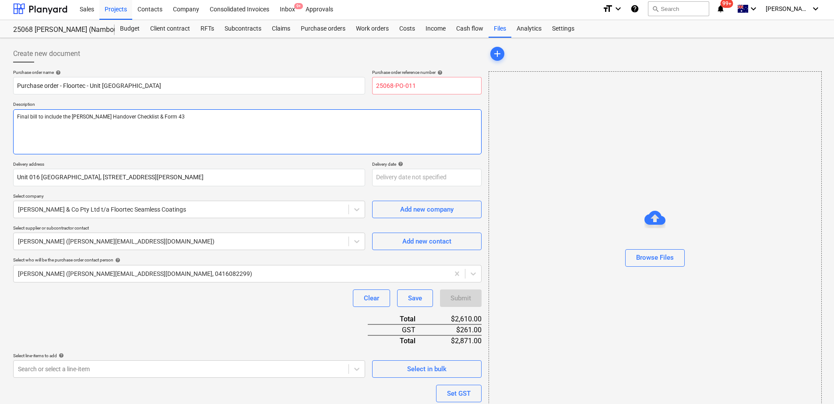
scroll to position [0, 0]
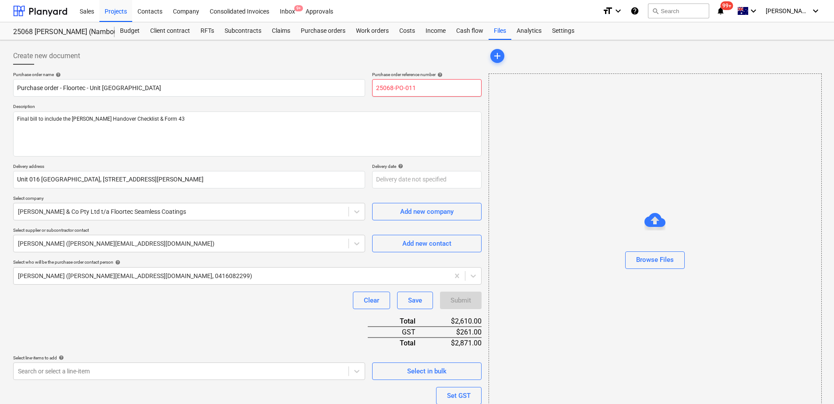
click at [429, 88] on input "25068-PO-011" at bounding box center [426, 88] width 109 height 18
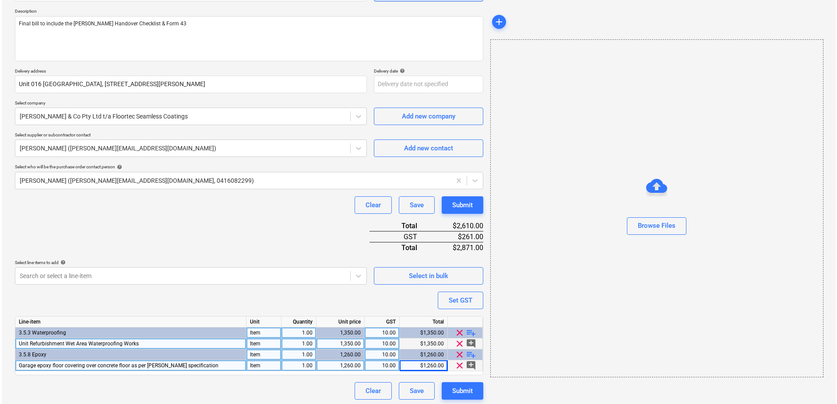
scroll to position [98, 0]
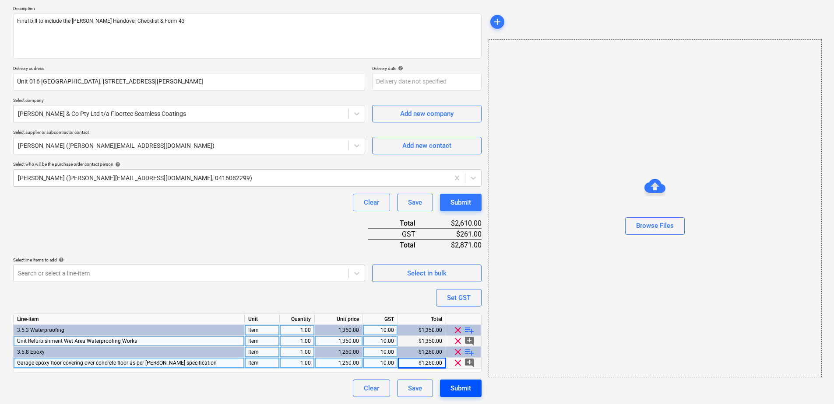
click at [459, 388] on div "Submit" at bounding box center [460, 388] width 21 height 11
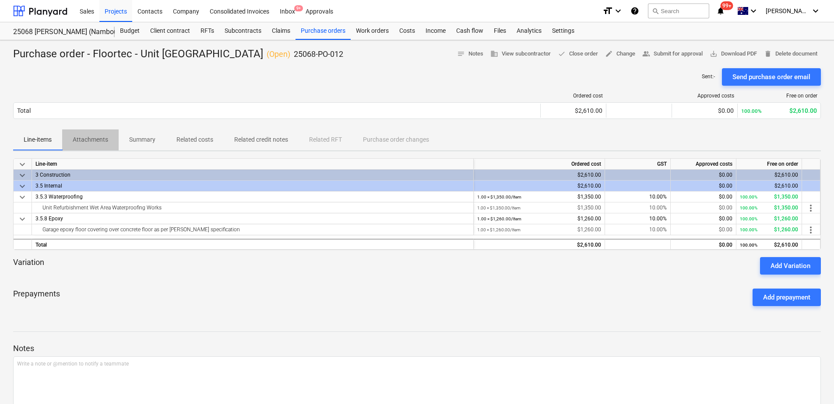
click at [88, 142] on p "Attachments" at bounding box center [90, 139] width 35 height 9
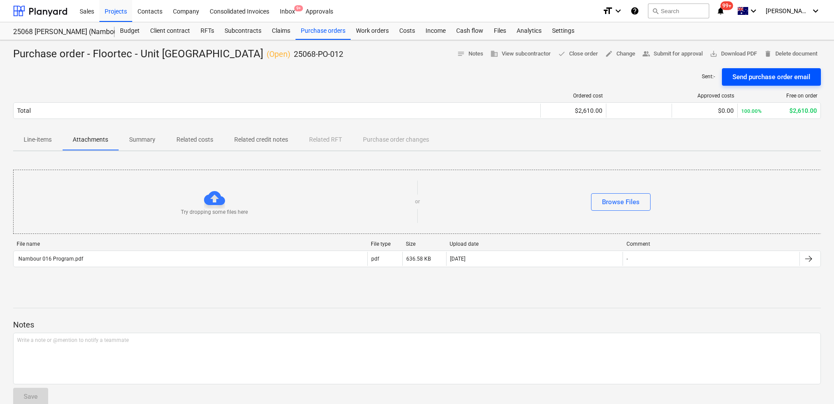
click at [786, 81] on div "Send purchase order email" at bounding box center [771, 76] width 78 height 11
click at [745, 53] on span "save_alt Download PDF" at bounding box center [732, 54] width 47 height 10
click at [320, 34] on div "Purchase orders" at bounding box center [322, 31] width 55 height 18
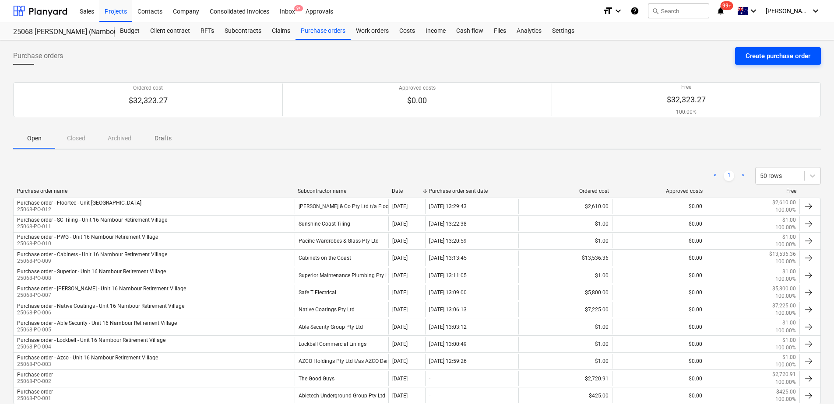
click at [757, 61] on div "Create purchase order" at bounding box center [777, 55] width 65 height 11
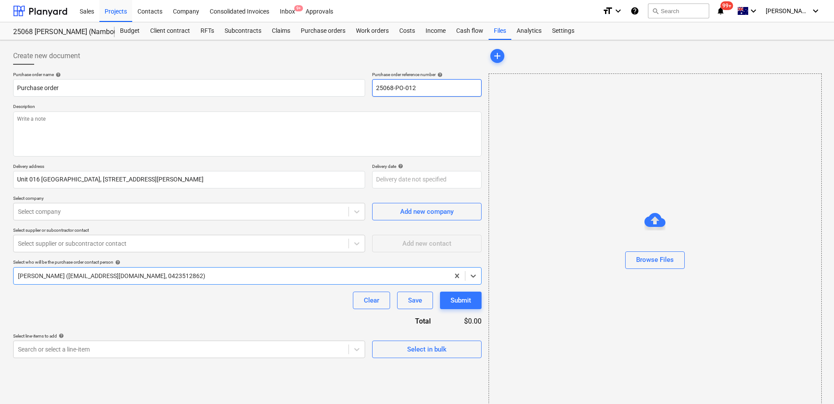
click at [430, 90] on input "25068-PO-012" at bounding box center [426, 88] width 109 height 18
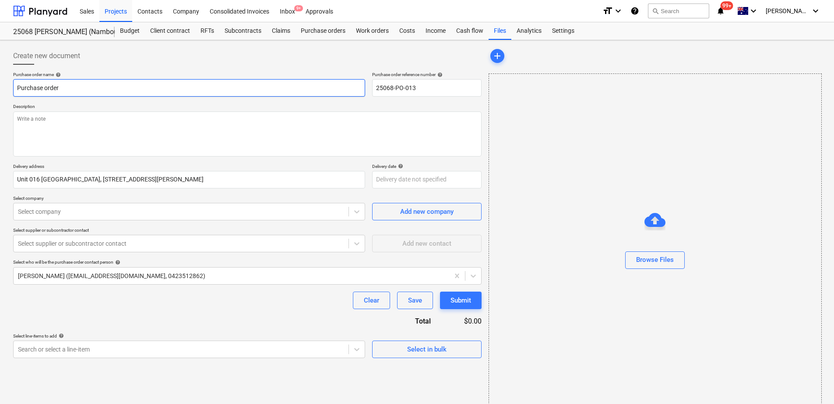
click at [257, 91] on input "Purchase order" at bounding box center [189, 88] width 352 height 18
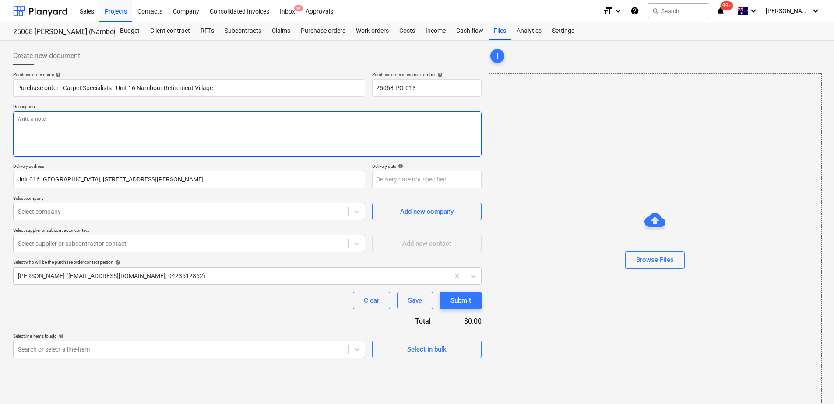
click at [67, 127] on textarea at bounding box center [247, 134] width 468 height 45
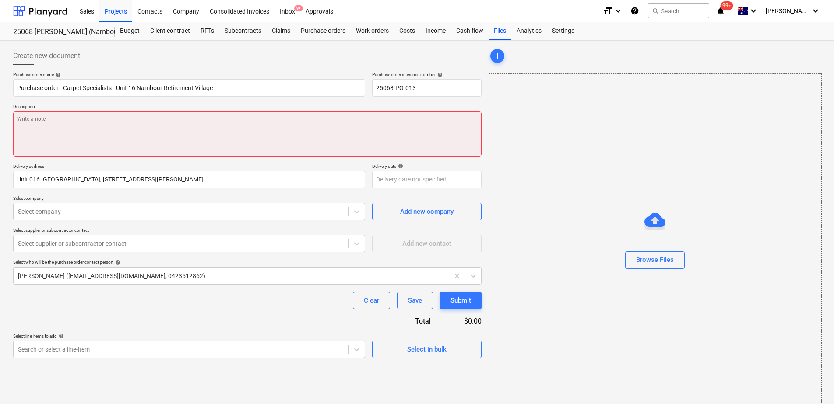
click at [28, 123] on textarea at bounding box center [247, 134] width 468 height 45
paste textarea "Final bill to include the [PERSON_NAME] Handover Checklist"
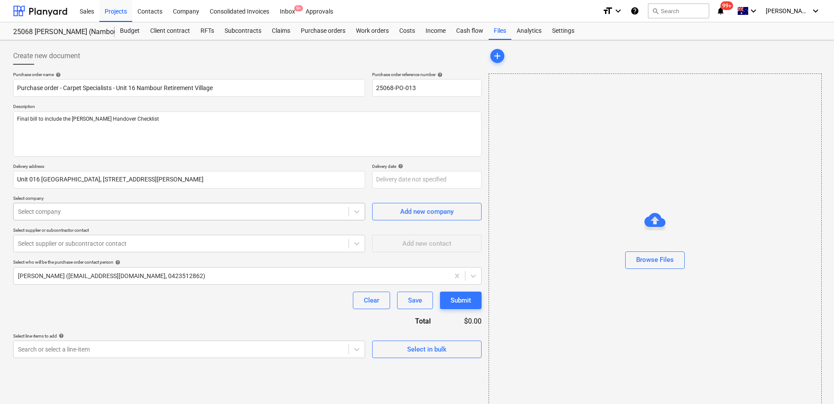
click at [68, 211] on div at bounding box center [181, 211] width 326 height 9
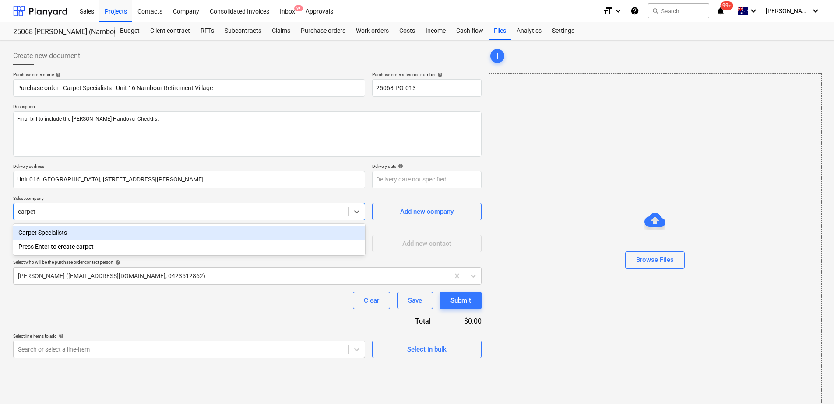
click at [72, 231] on div "Carpet Specialists" at bounding box center [189, 233] width 352 height 14
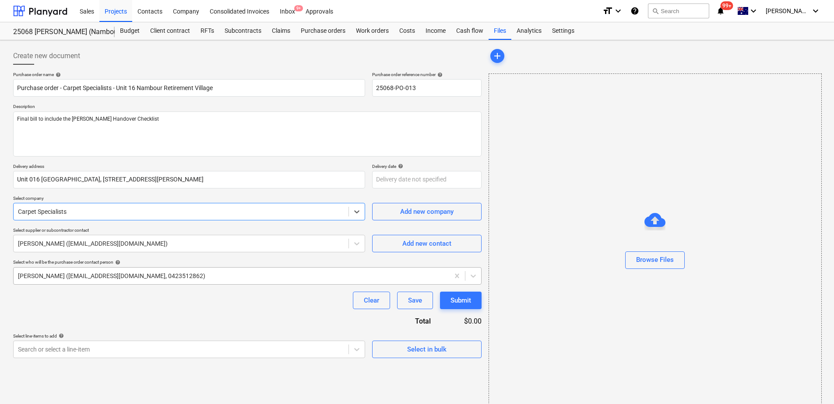
click at [82, 276] on div at bounding box center [231, 276] width 427 height 9
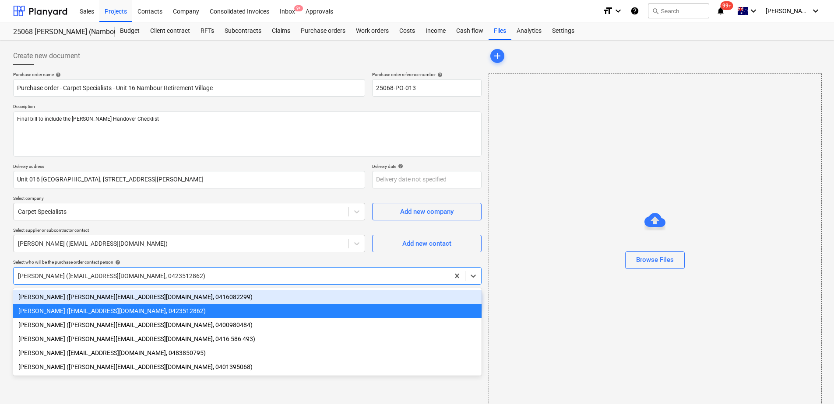
click at [77, 296] on div "[PERSON_NAME] ([PERSON_NAME][EMAIL_ADDRESS][DOMAIN_NAME], 0416082299)" at bounding box center [247, 297] width 468 height 14
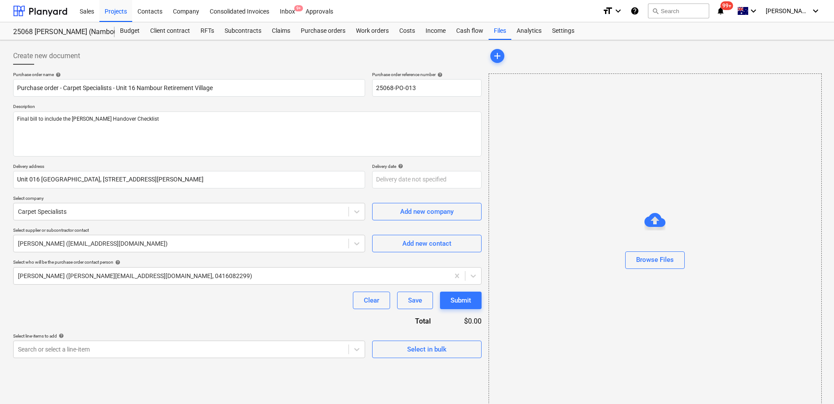
click at [77, 296] on div "Clear Save Submit" at bounding box center [247, 301] width 468 height 18
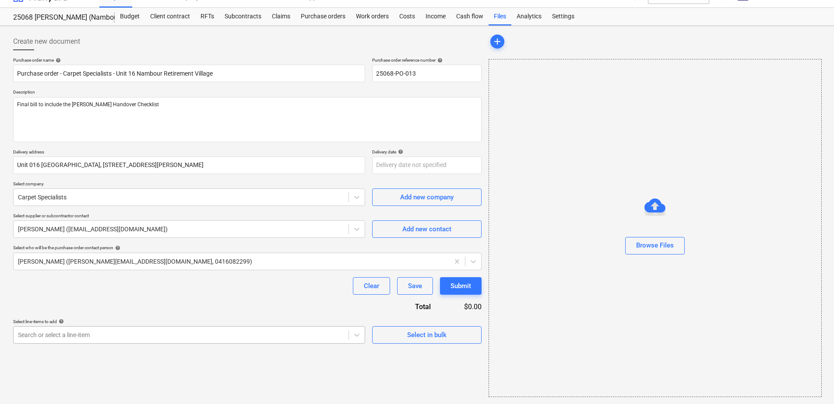
click at [96, 350] on body "Sales Projects Contacts Company Consolidated Invoices Inbox 9+ Approvals format…" at bounding box center [417, 188] width 834 height 404
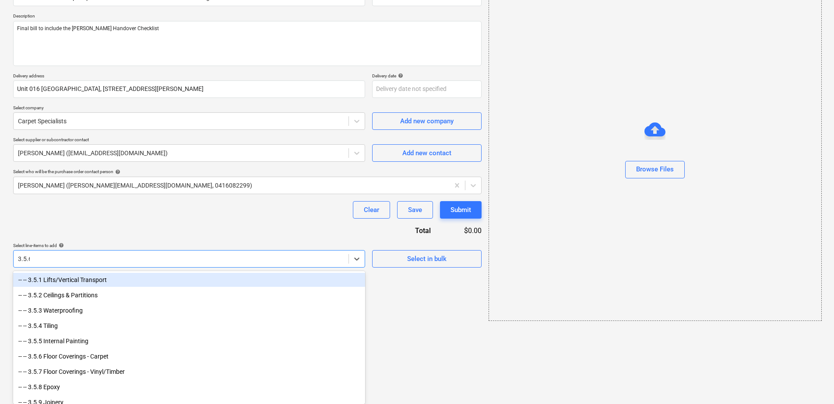
scroll to position [14, 0]
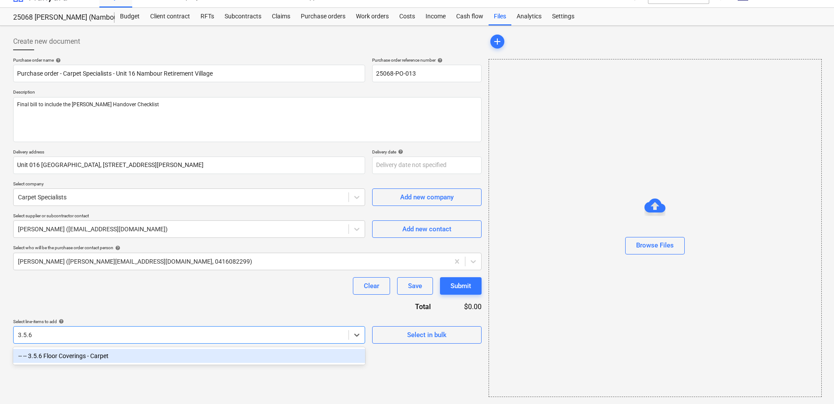
click at [97, 356] on div "-- -- 3.5.6 Floor Coverings - Carpet" at bounding box center [189, 356] width 352 height 14
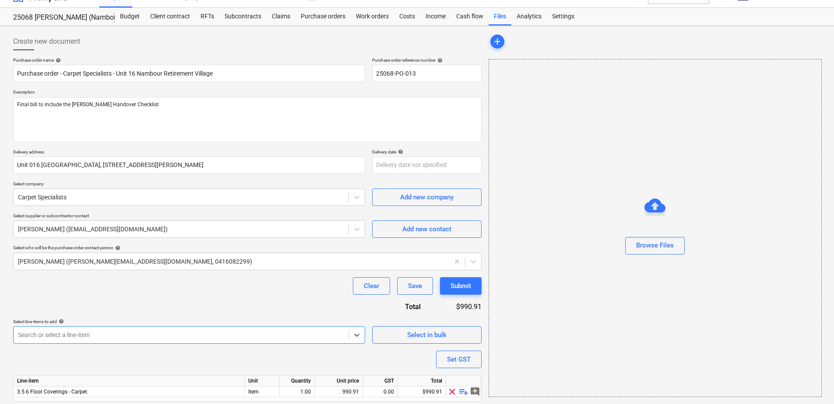
click at [126, 296] on div "Purchase order name help Purchase order - Carpet Specialists - Unit 16 Nambour …" at bounding box center [247, 241] width 468 height 369
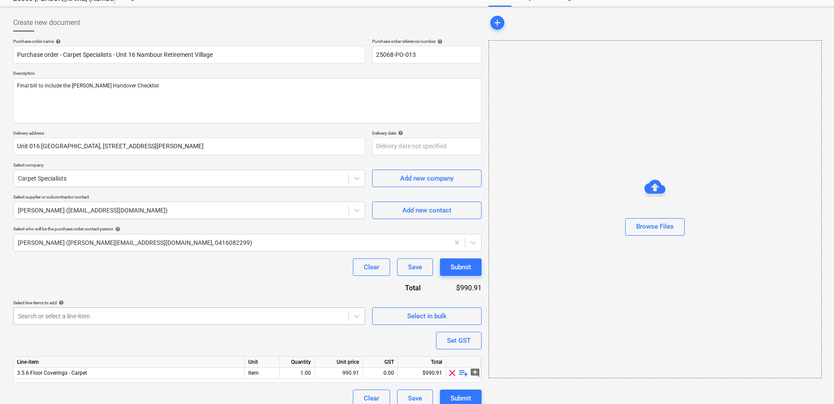
scroll to position [43, 0]
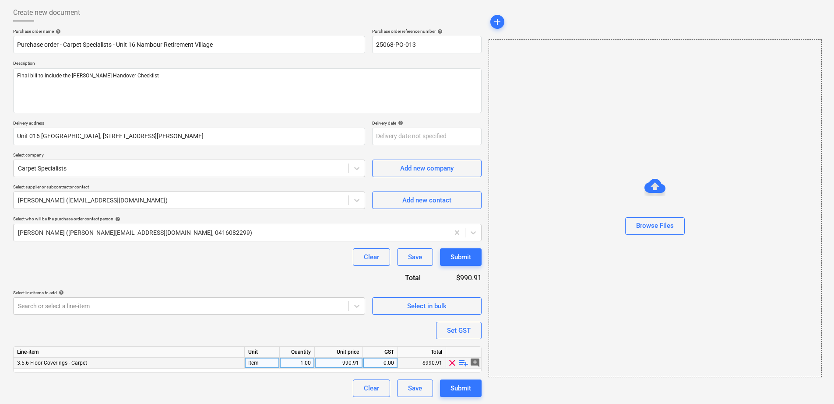
click at [461, 363] on span "playlist_add" at bounding box center [463, 363] width 11 height 11
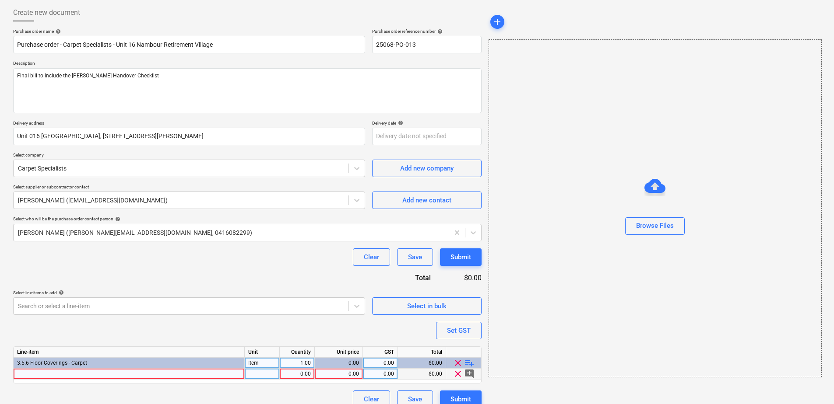
click at [64, 375] on div at bounding box center [129, 374] width 231 height 11
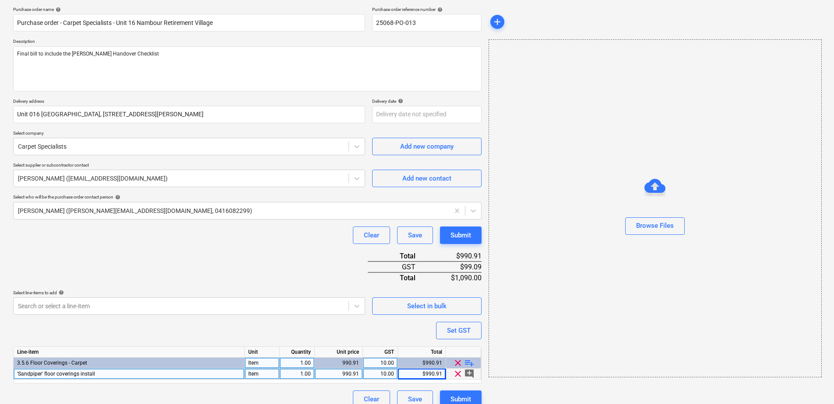
scroll to position [76, 0]
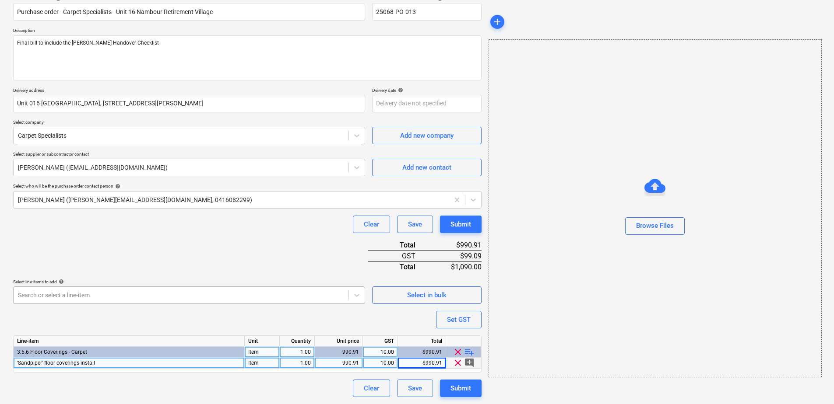
click at [286, 298] on body "Sales Projects Contacts Company Consolidated Invoices Inbox 9+ Approvals format…" at bounding box center [417, 126] width 834 height 404
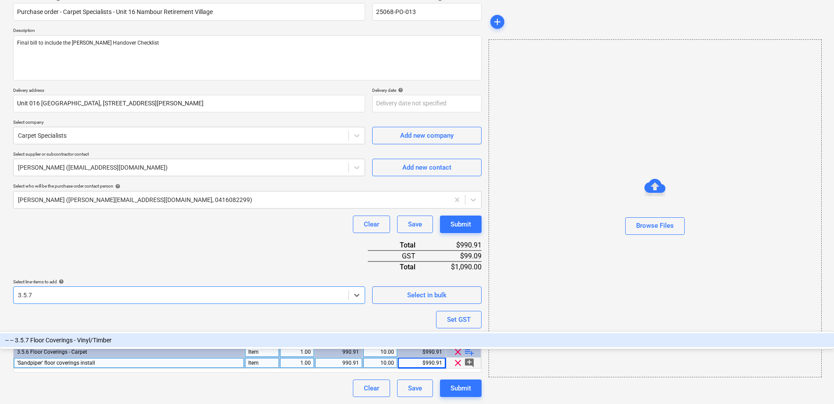
click at [185, 333] on div "-- -- 3.5.7 Floor Coverings - Vinyl/Timber" at bounding box center [417, 340] width 834 height 14
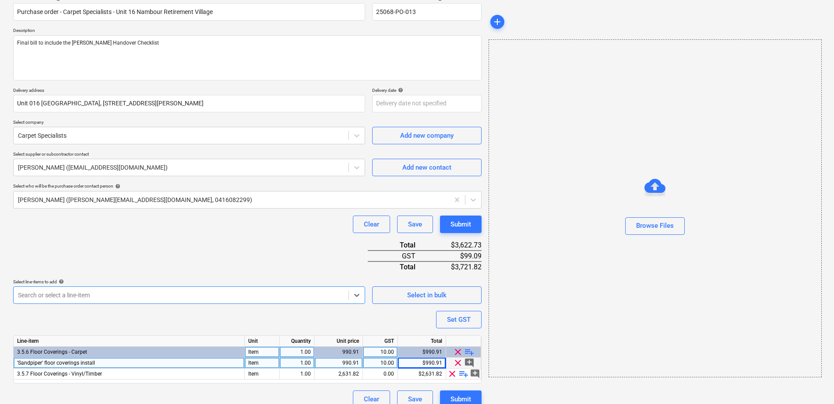
click at [210, 251] on div "Purchase order name help Purchase order - Carpet Specialists - Unit 16 Nambour …" at bounding box center [247, 202] width 468 height 413
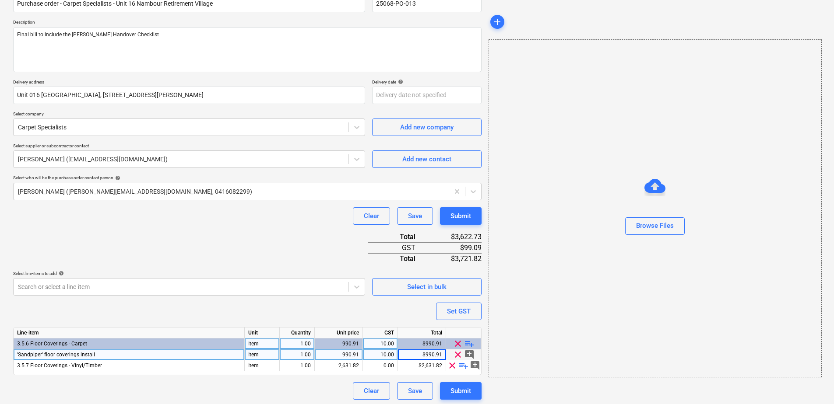
scroll to position [87, 0]
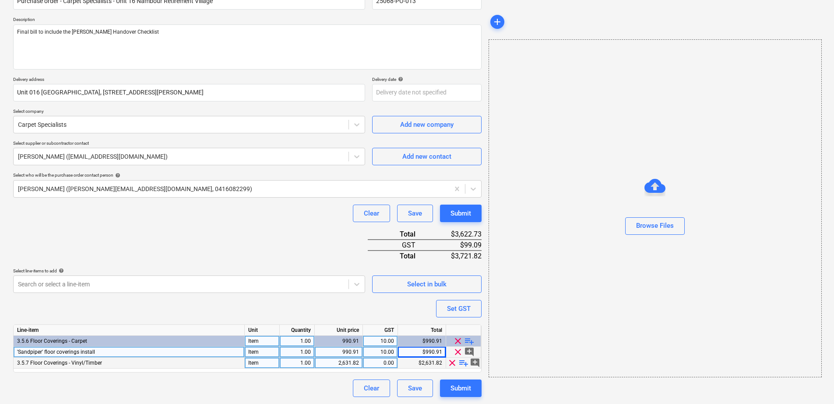
click at [462, 363] on span "playlist_add" at bounding box center [463, 363] width 11 height 11
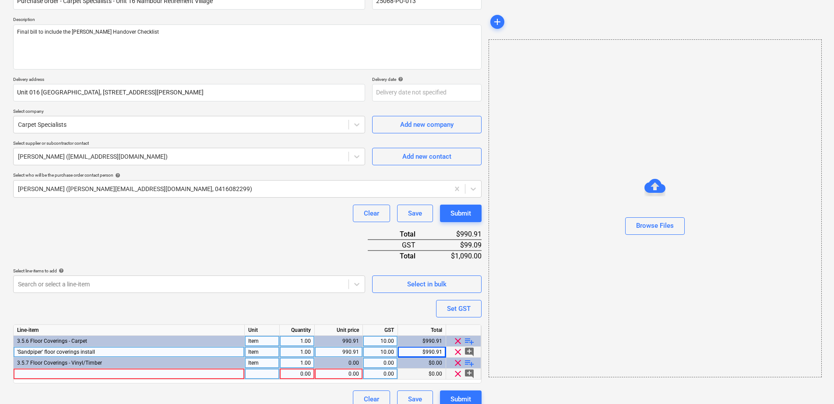
click at [61, 376] on div at bounding box center [129, 374] width 231 height 11
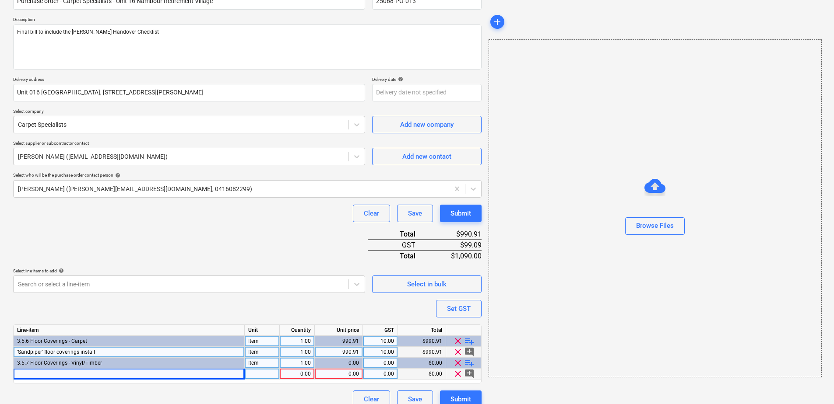
click at [47, 374] on div at bounding box center [129, 374] width 231 height 11
click at [47, 374] on input "'Sandpiper' floor coverings install" at bounding box center [129, 374] width 231 height 11
click at [44, 352] on span "'Sandpiper' floor coverings install" at bounding box center [56, 352] width 78 height 6
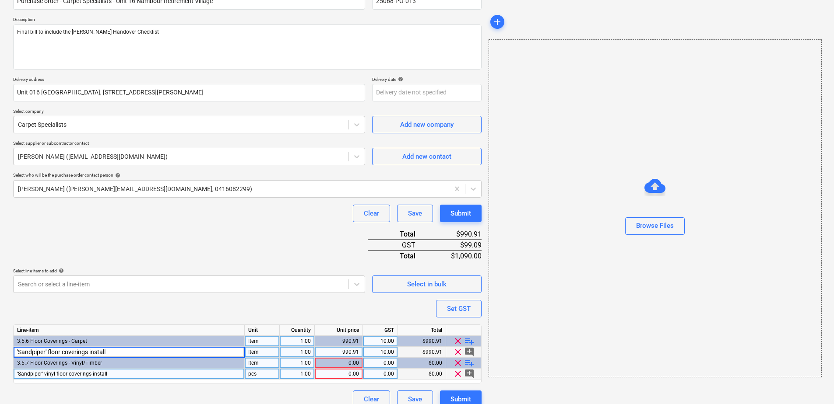
click at [48, 352] on input "'Sandpiper' floor coverings install" at bounding box center [129, 352] width 231 height 11
click at [258, 375] on div "pcs" at bounding box center [262, 374] width 35 height 11
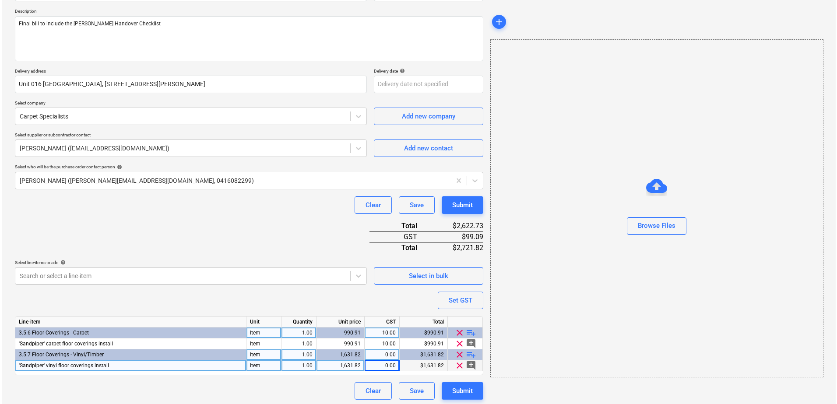
scroll to position [98, 0]
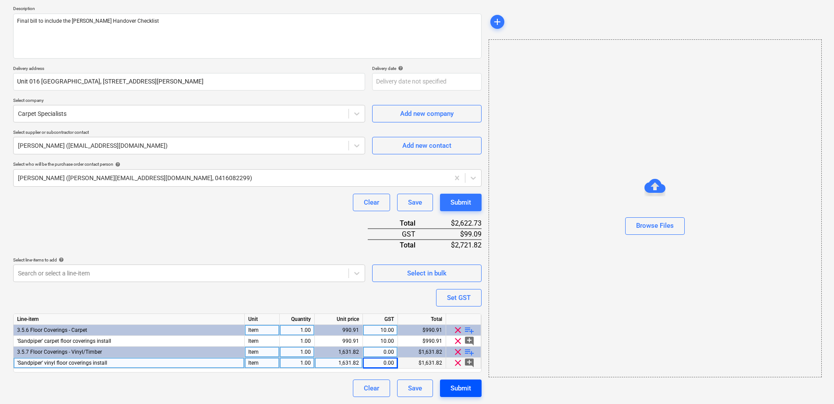
click at [450, 389] on div "Submit" at bounding box center [460, 388] width 21 height 11
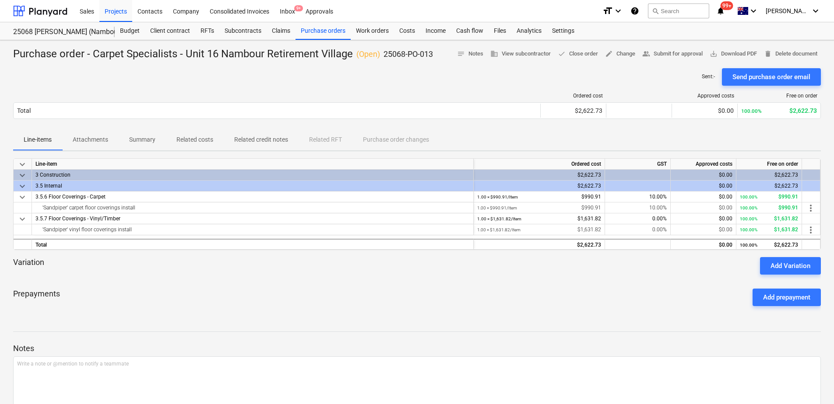
click at [97, 144] on p "Attachments" at bounding box center [90, 139] width 35 height 9
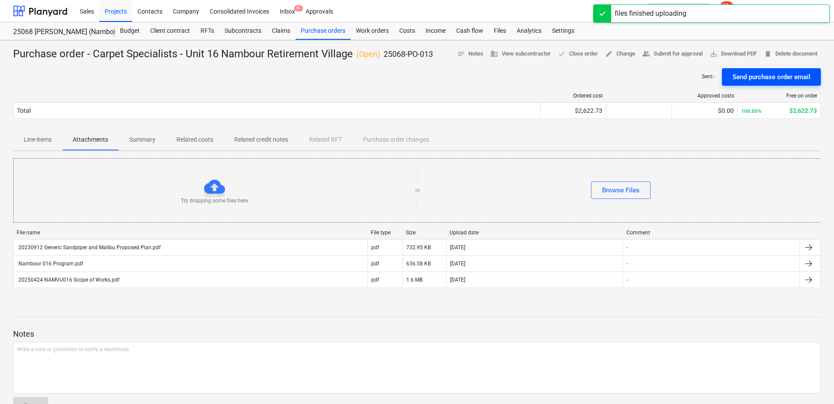
click at [774, 77] on div "Send purchase order email" at bounding box center [771, 76] width 78 height 11
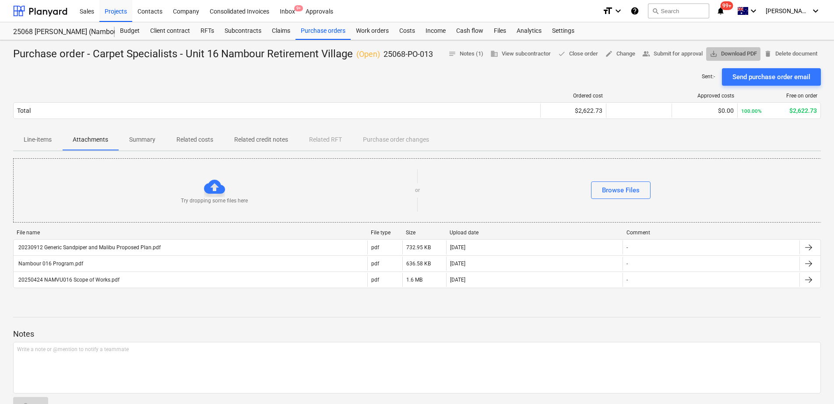
click at [719, 54] on span "save_alt Download PDF" at bounding box center [732, 54] width 47 height 10
click at [320, 29] on div "Purchase orders" at bounding box center [322, 31] width 55 height 18
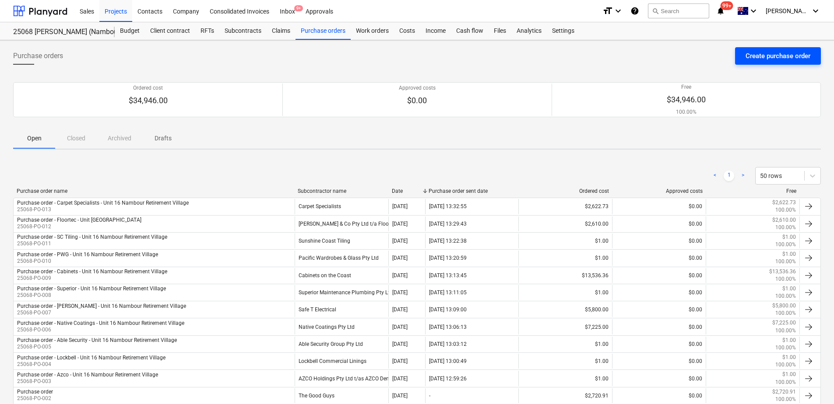
click at [769, 55] on div "Create purchase order" at bounding box center [777, 55] width 65 height 11
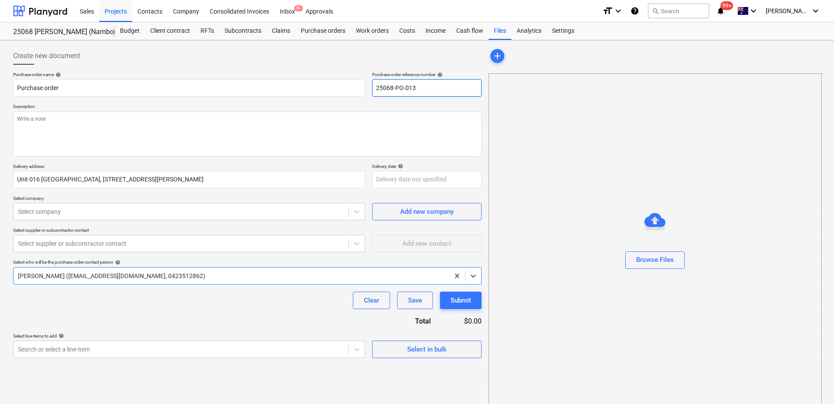
click at [428, 86] on input "25068-PO-013" at bounding box center [426, 88] width 109 height 18
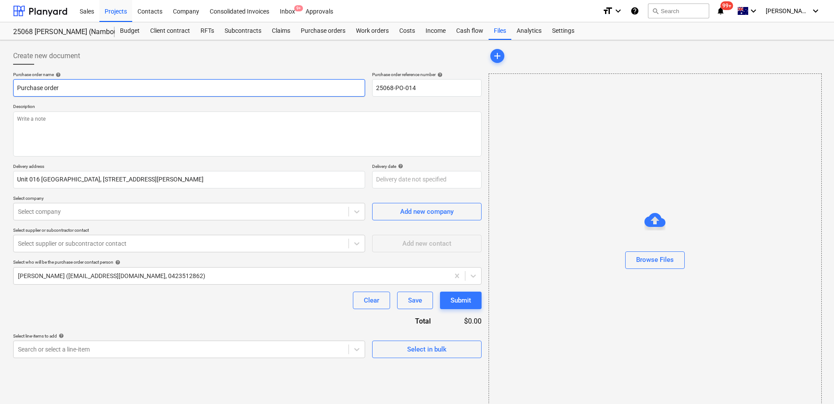
click at [191, 88] on input "Purchase order" at bounding box center [189, 88] width 352 height 18
click at [112, 89] on input "Purchase order - Carpet Specialists - Unit 16 Nambour Retirement Village" at bounding box center [189, 88] width 352 height 18
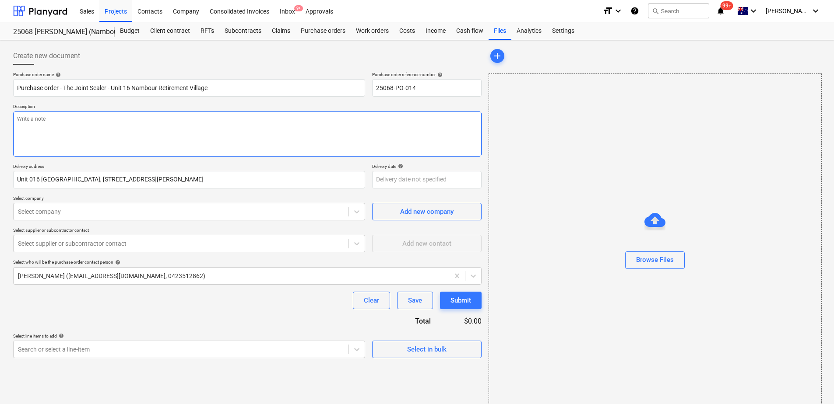
click at [49, 116] on textarea at bounding box center [247, 134] width 468 height 45
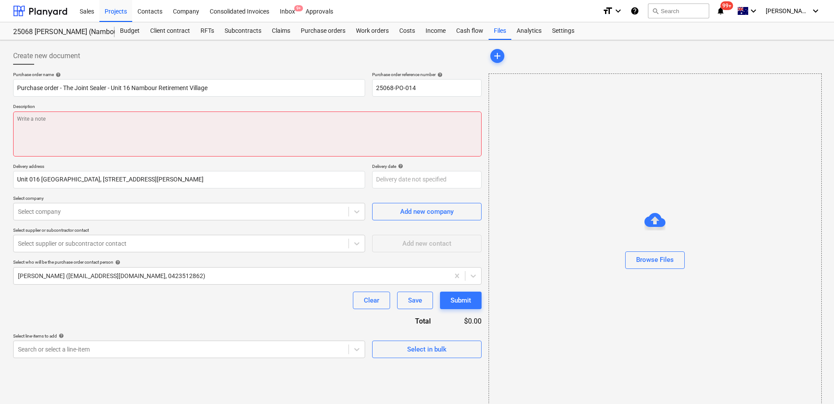
click at [89, 133] on textarea at bounding box center [247, 134] width 468 height 45
paste textarea "Works are to be scheduled in with [PERSON_NAME] (0418 737 822)"
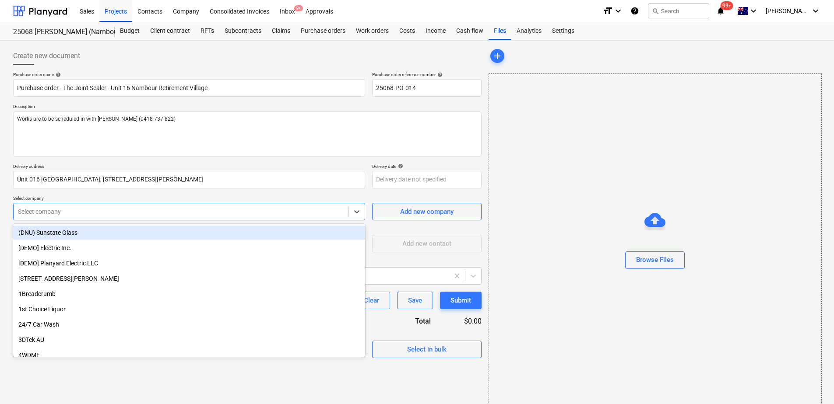
click at [74, 212] on div at bounding box center [181, 211] width 326 height 9
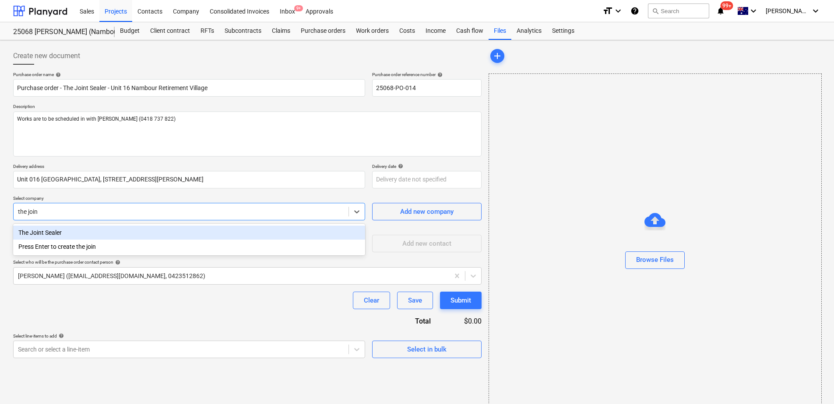
click at [70, 234] on div "The Joint Sealer" at bounding box center [189, 233] width 352 height 14
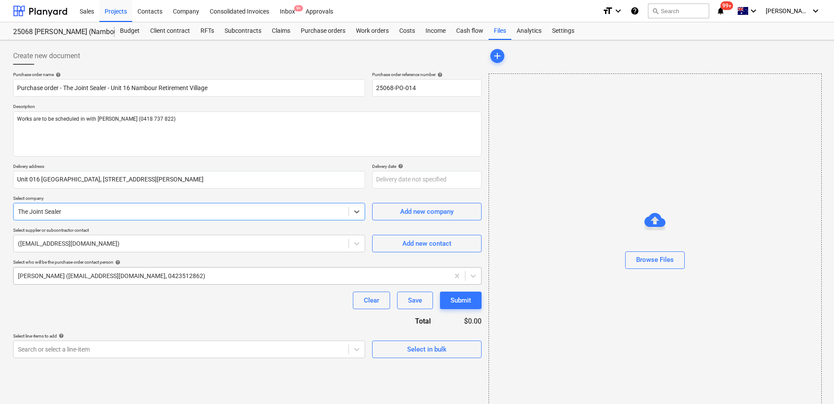
click at [71, 276] on div at bounding box center [231, 276] width 427 height 9
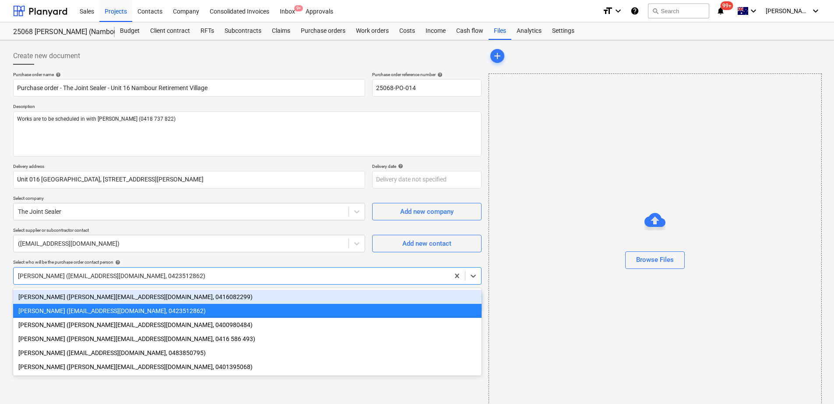
click at [70, 300] on div "[PERSON_NAME] ([PERSON_NAME][EMAIL_ADDRESS][DOMAIN_NAME], 0416082299)" at bounding box center [247, 297] width 468 height 14
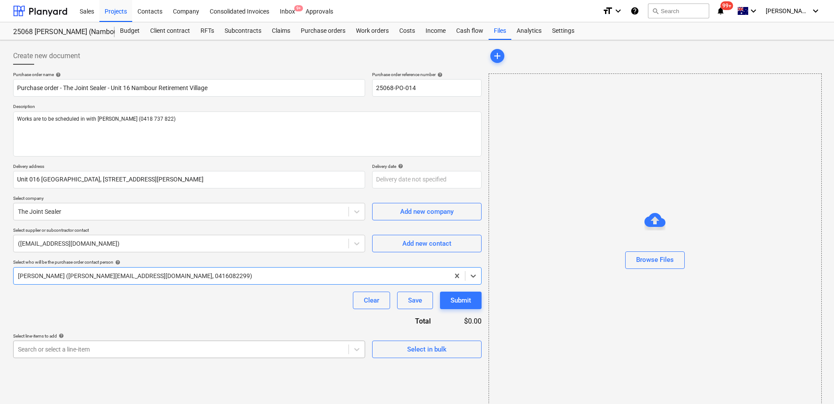
click at [71, 355] on body "Sales Projects Contacts Company Consolidated Invoices Inbox 9+ Approvals format…" at bounding box center [417, 202] width 834 height 404
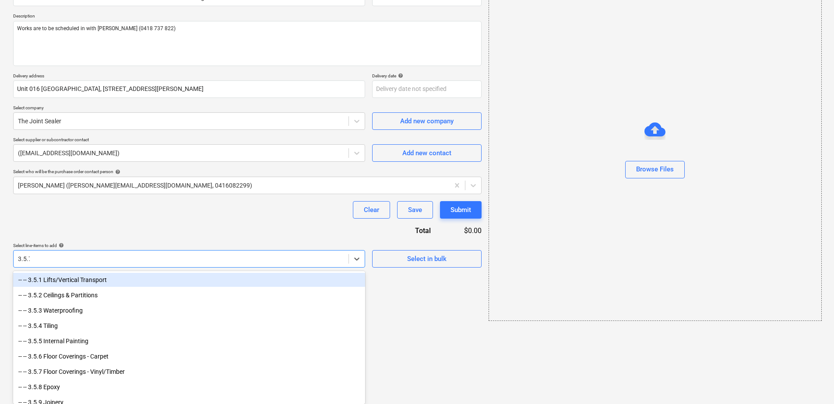
scroll to position [14, 0]
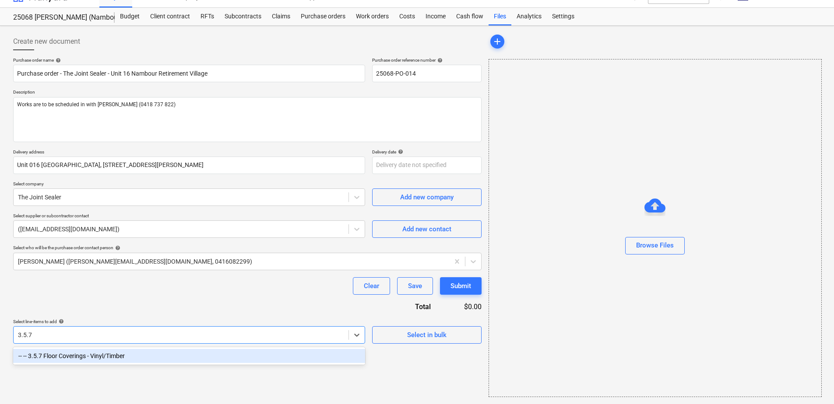
click at [71, 355] on div "-- -- 3.5.7 Floor Coverings - Vinyl/Timber" at bounding box center [189, 356] width 352 height 14
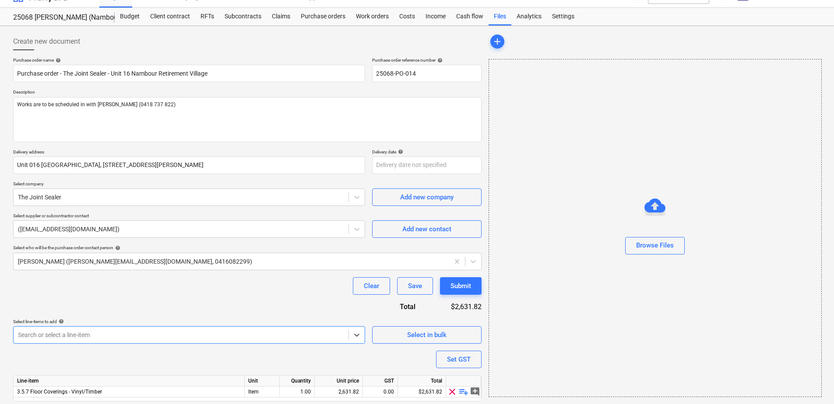
click at [157, 298] on div "Purchase order name help Purchase order - The Joint Sealer - Unit 16 Nambour Re…" at bounding box center [247, 241] width 468 height 369
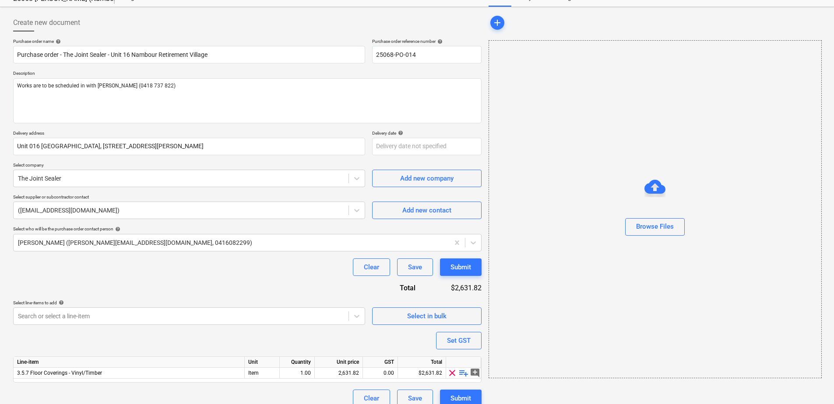
scroll to position [43, 0]
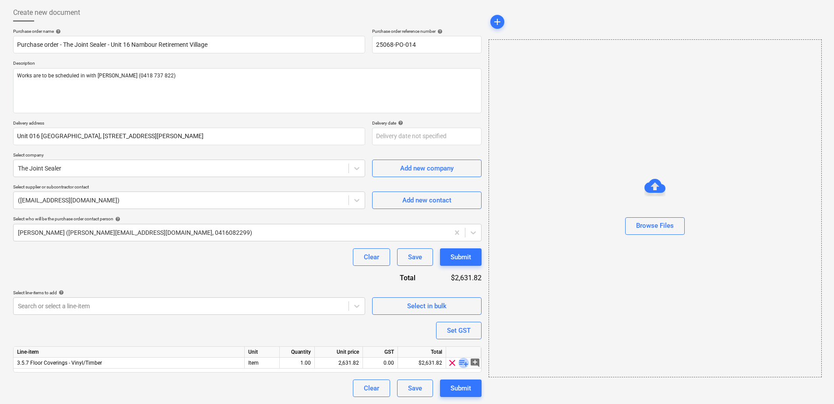
click at [461, 361] on span "playlist_add" at bounding box center [463, 363] width 11 height 11
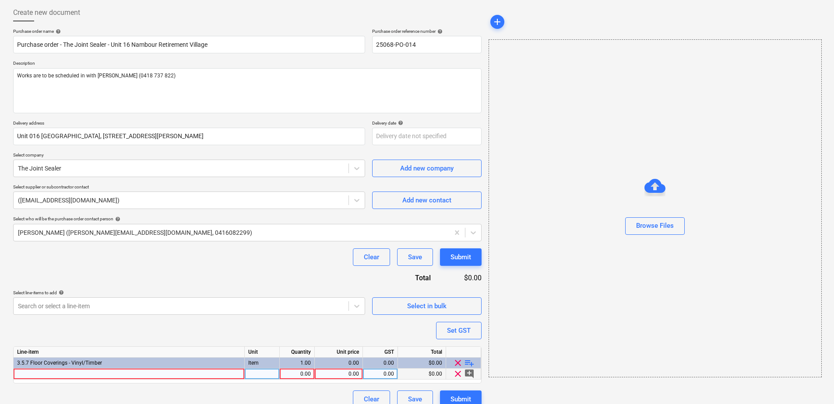
click at [54, 375] on div at bounding box center [129, 374] width 231 height 11
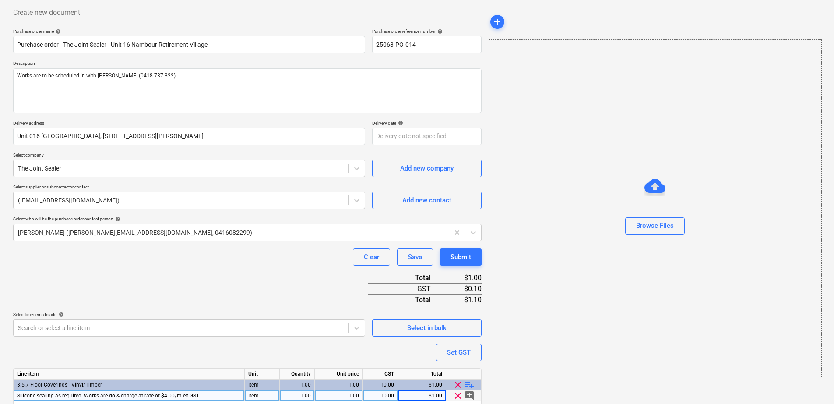
click at [270, 285] on div "Purchase order name help Purchase order - The Joint Sealer - Unit 16 Nambour Re…" at bounding box center [247, 229] width 468 height 402
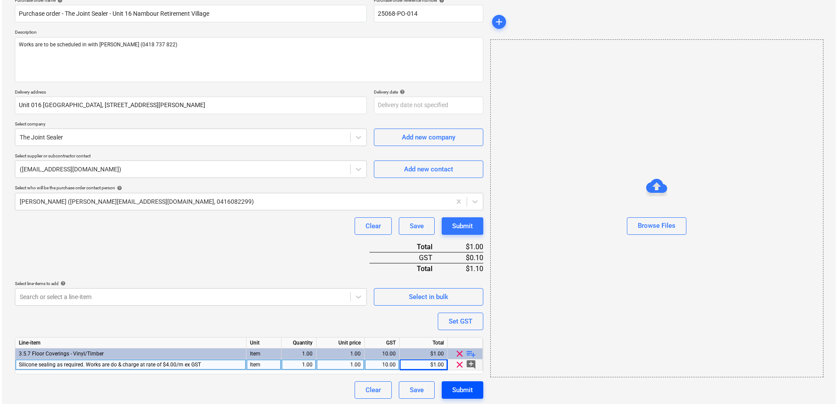
scroll to position [76, 0]
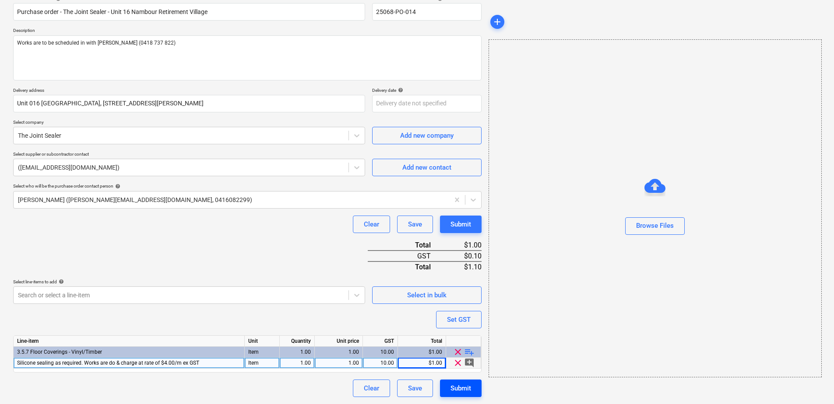
click at [470, 384] on div "Submit" at bounding box center [460, 388] width 21 height 11
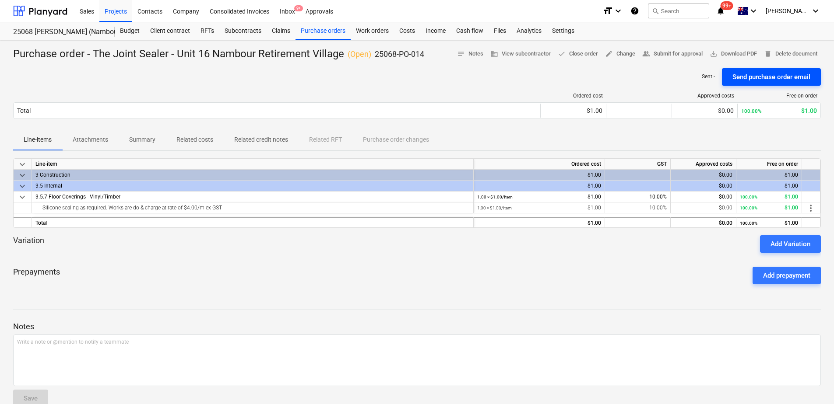
click at [756, 75] on div "Send purchase order email" at bounding box center [771, 76] width 78 height 11
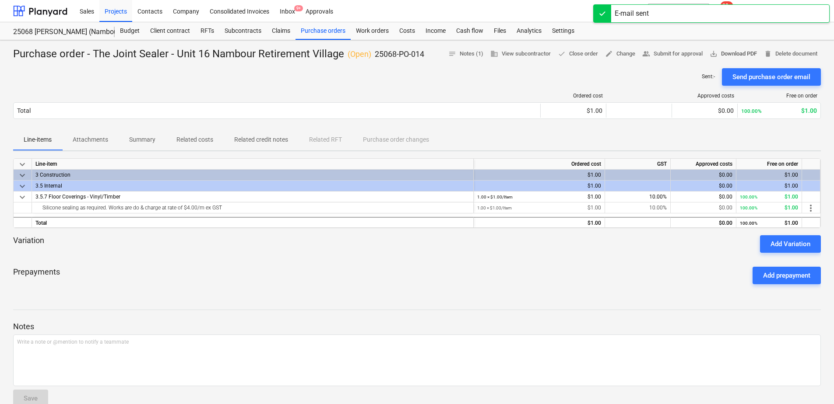
click at [738, 55] on span "save_alt Download PDF" at bounding box center [732, 54] width 47 height 10
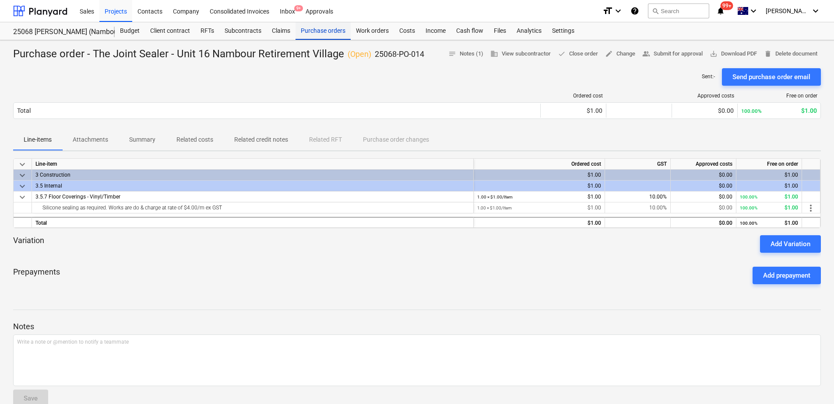
click at [312, 34] on div "Purchase orders" at bounding box center [322, 31] width 55 height 18
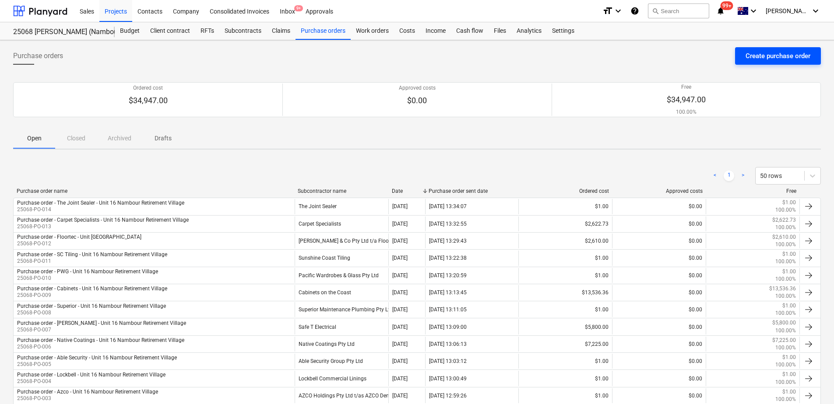
click at [798, 55] on div "Create purchase order" at bounding box center [777, 55] width 65 height 11
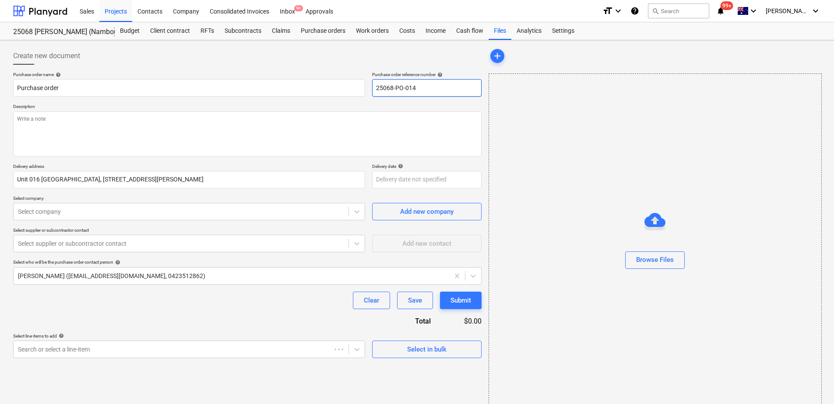
click at [436, 88] on input "25068-PO-014" at bounding box center [426, 88] width 109 height 18
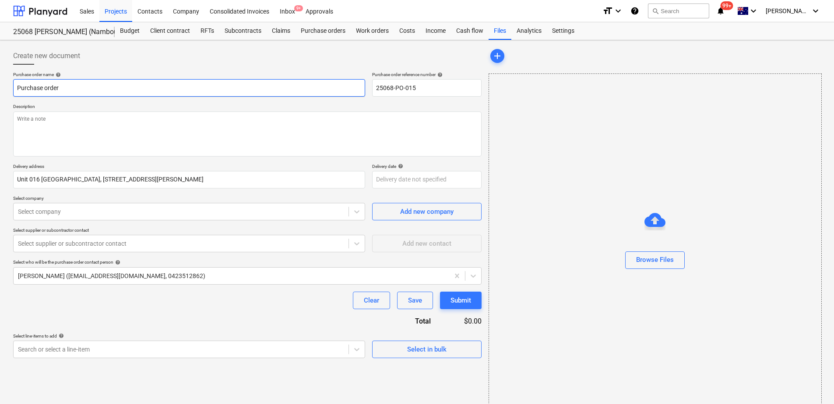
click at [337, 88] on input "Purchase order" at bounding box center [189, 88] width 352 height 18
click at [107, 88] on input "Purchase order - The Joint Sealer - Unit 16 Nambour Retirement Village" at bounding box center [189, 88] width 352 height 18
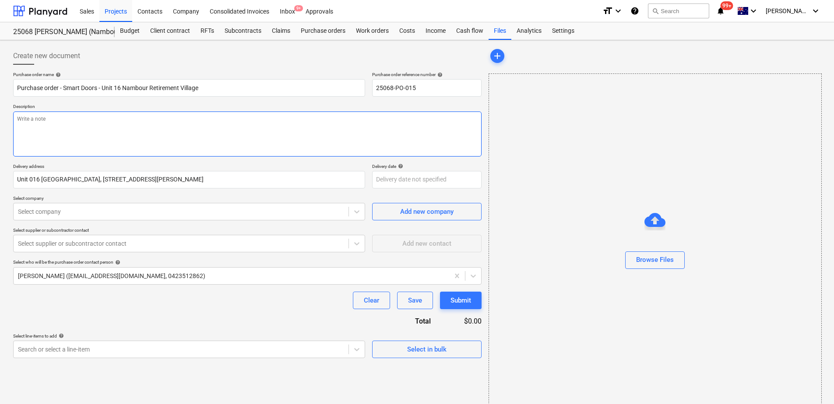
click at [126, 126] on textarea at bounding box center [247, 134] width 468 height 45
paste textarea "Works are to be scheduled in with [PERSON_NAME] (0418 737 822)"
click at [79, 213] on div at bounding box center [181, 211] width 326 height 9
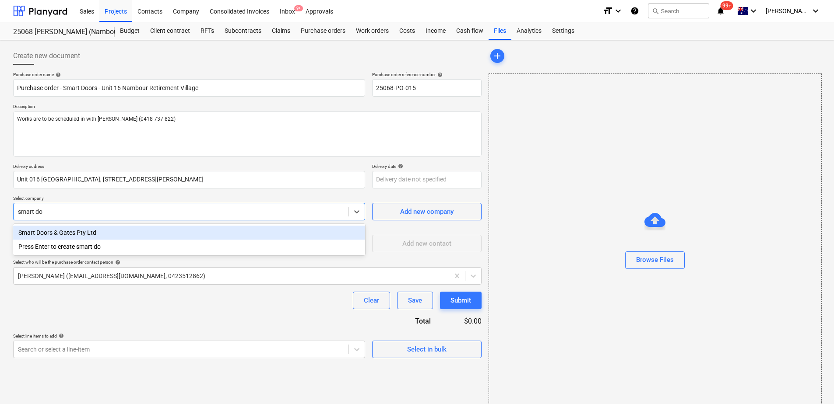
click at [80, 238] on div "Smart Doors & Gates Pty Ltd" at bounding box center [189, 233] width 352 height 14
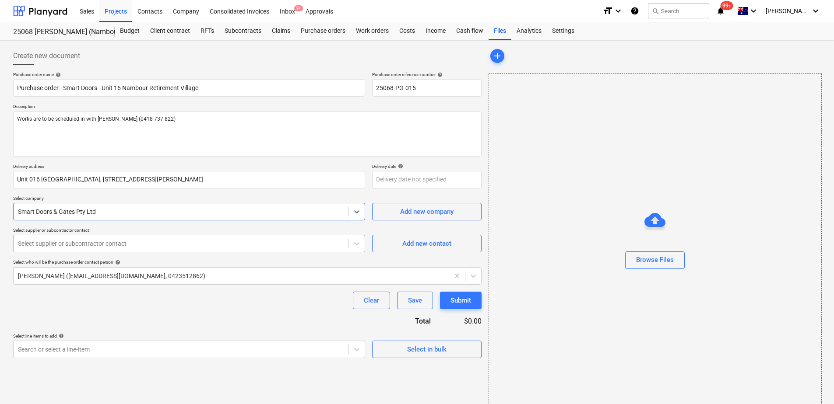
click at [79, 246] on div at bounding box center [181, 243] width 326 height 9
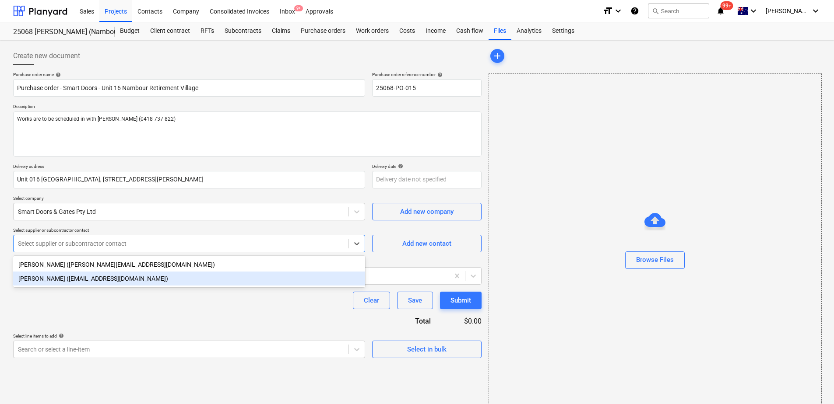
click at [69, 280] on div "[PERSON_NAME] ([EMAIL_ADDRESS][DOMAIN_NAME])" at bounding box center [189, 279] width 352 height 14
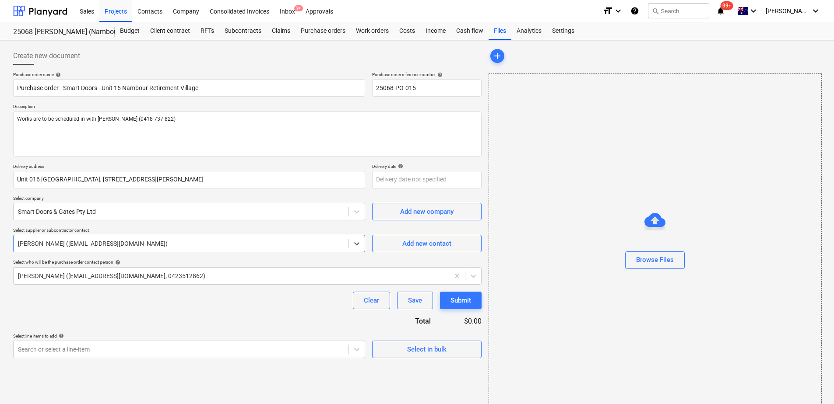
click at [69, 280] on div at bounding box center [231, 276] width 427 height 9
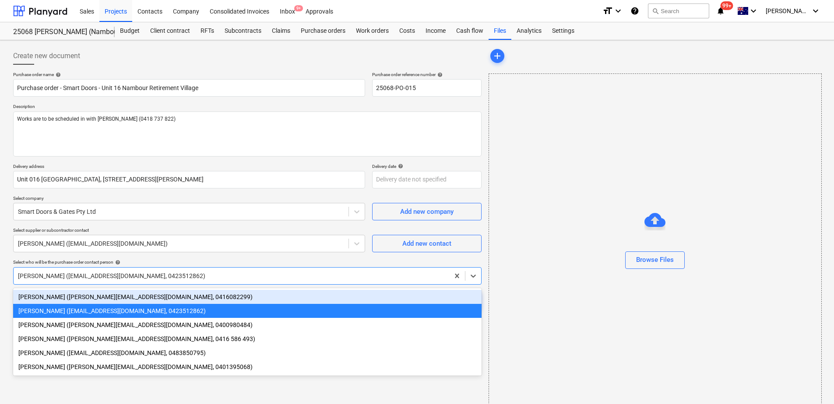
click at [69, 296] on div "[PERSON_NAME] ([PERSON_NAME][EMAIL_ADDRESS][DOMAIN_NAME], 0416082299)" at bounding box center [247, 297] width 468 height 14
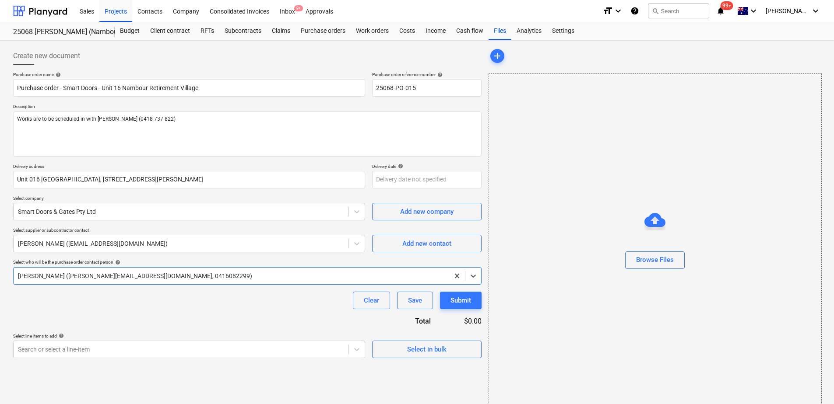
click at [69, 296] on div "Clear Save Submit" at bounding box center [247, 301] width 468 height 18
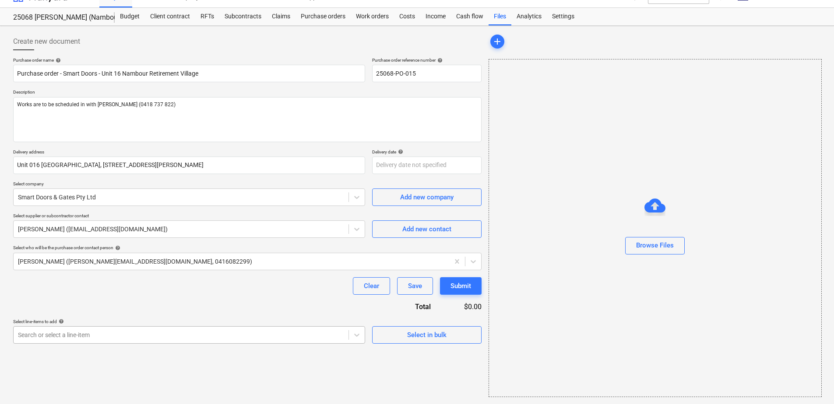
scroll to position [91, 0]
click at [87, 335] on body "Sales Projects Contacts Company Consolidated Invoices Inbox 9+ Approvals format…" at bounding box center [417, 188] width 834 height 404
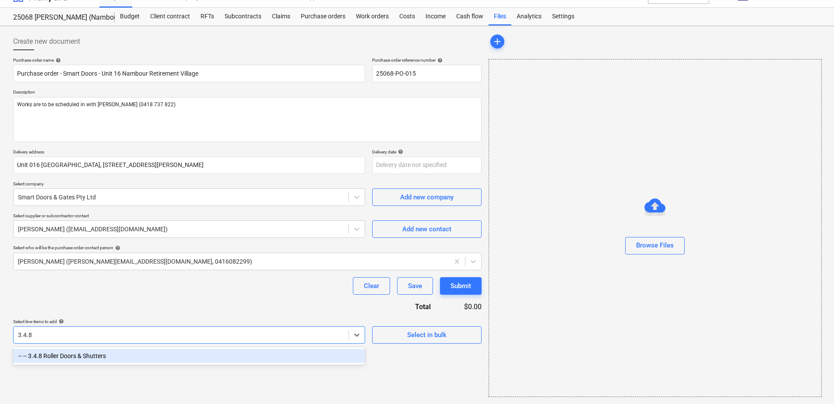
scroll to position [14, 0]
click at [88, 358] on div "-- -- 3.4.8 Roller Doors & Shutters" at bounding box center [189, 356] width 352 height 14
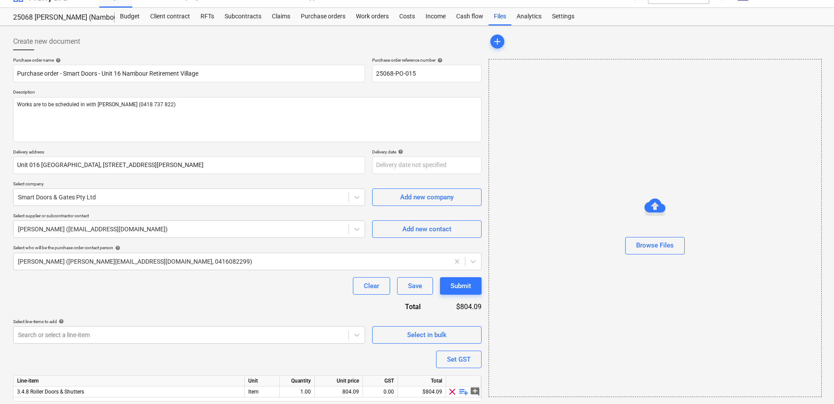
click at [100, 291] on div "Clear Save Submit" at bounding box center [247, 286] width 468 height 18
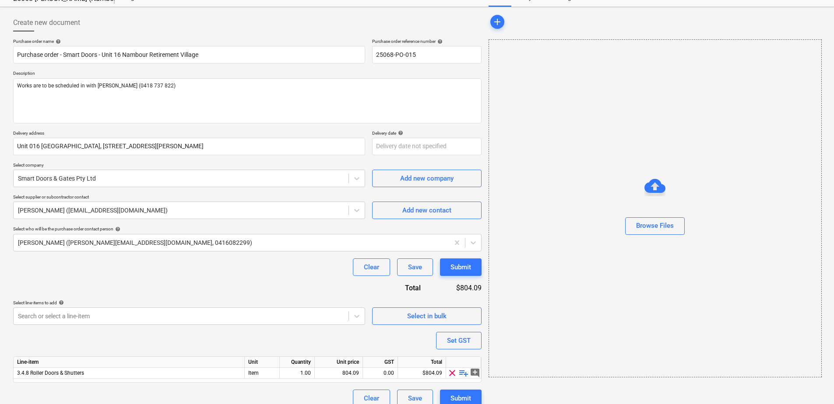
scroll to position [43, 0]
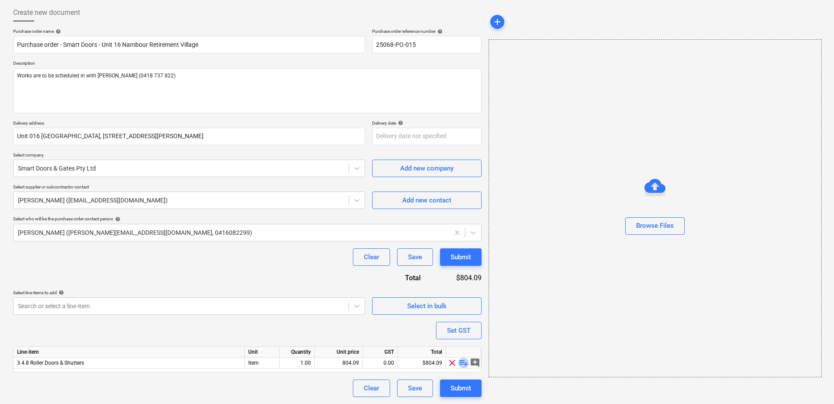
click at [463, 364] on span "playlist_add" at bounding box center [463, 363] width 11 height 11
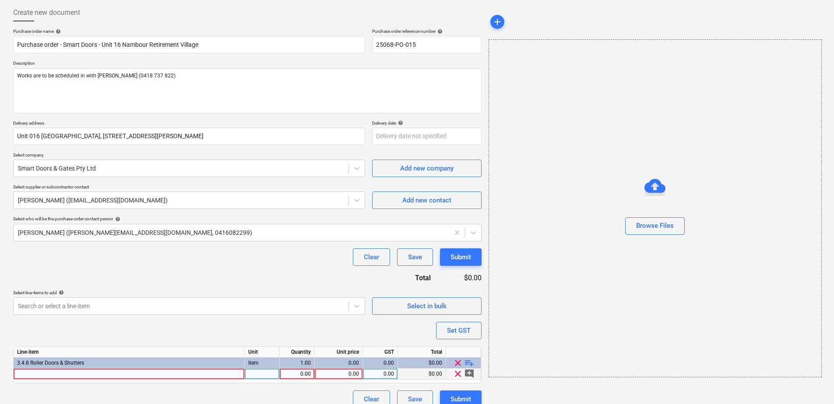
click at [95, 373] on div at bounding box center [129, 374] width 231 height 11
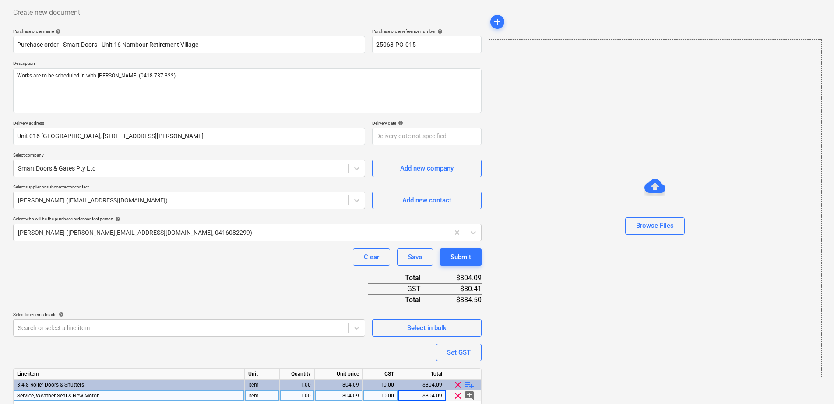
click at [285, 286] on div "Purchase order name help Purchase order - Smart Doors - Unit 16 Nambour Retirem…" at bounding box center [247, 229] width 468 height 402
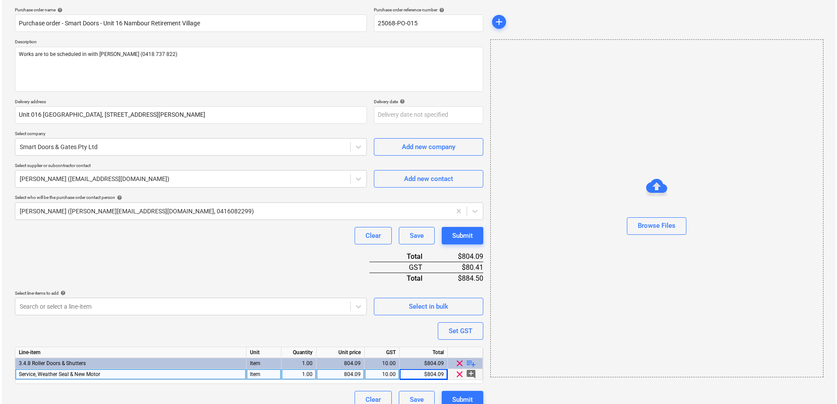
scroll to position [76, 0]
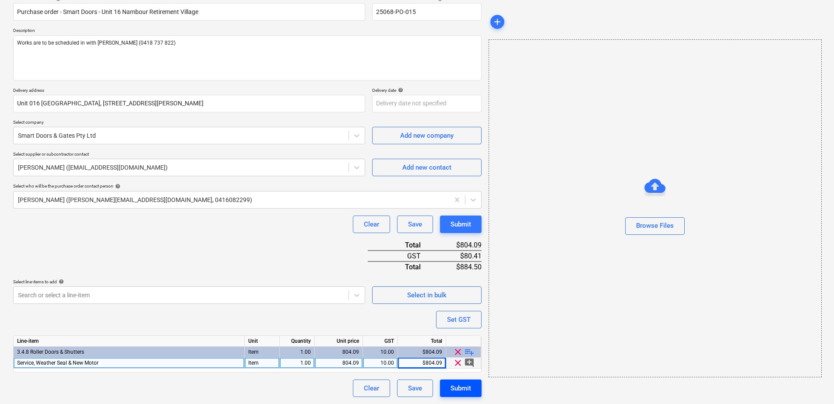
click at [455, 389] on div "Submit" at bounding box center [460, 388] width 21 height 11
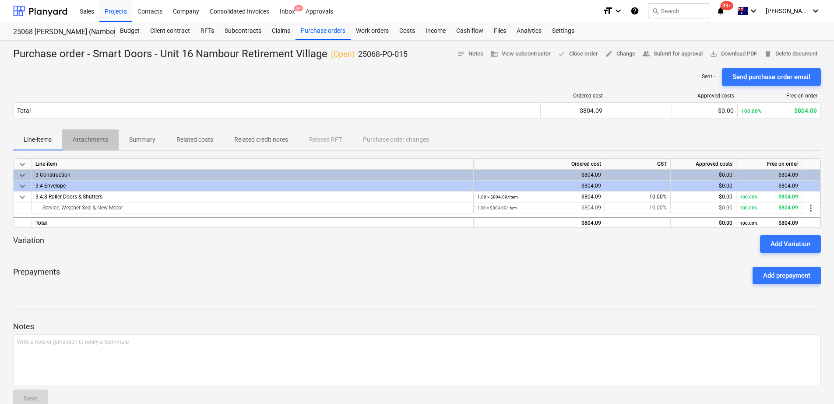
click at [88, 142] on p "Attachments" at bounding box center [90, 139] width 35 height 9
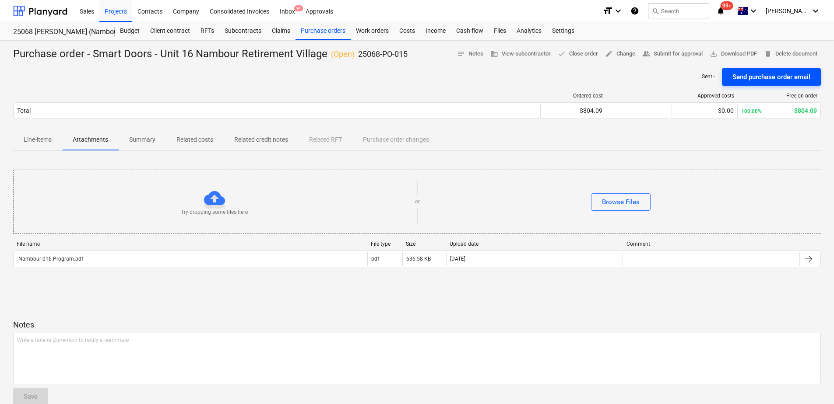
click at [771, 77] on div "Send purchase order email" at bounding box center [771, 76] width 78 height 11
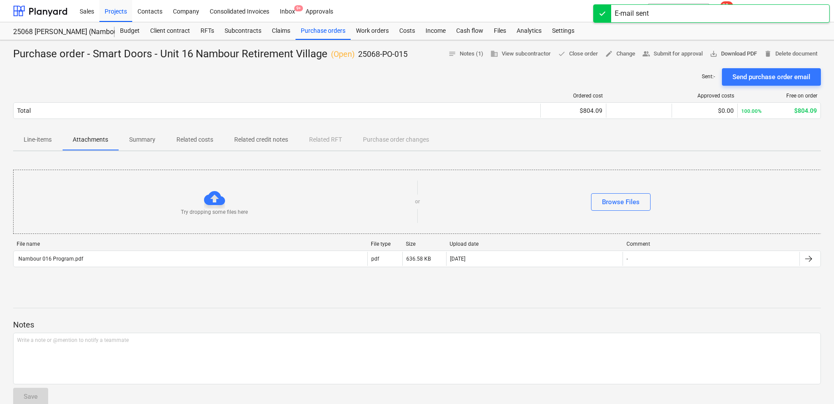
click at [736, 53] on span "save_alt Download PDF" at bounding box center [732, 54] width 47 height 10
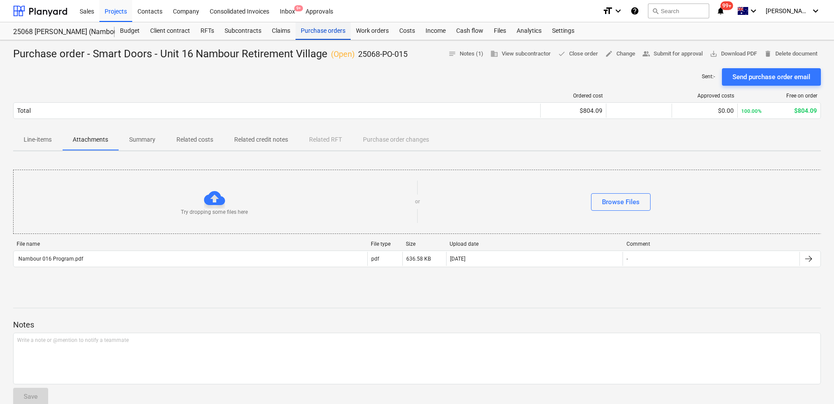
click at [316, 33] on div "Purchase orders" at bounding box center [322, 31] width 55 height 18
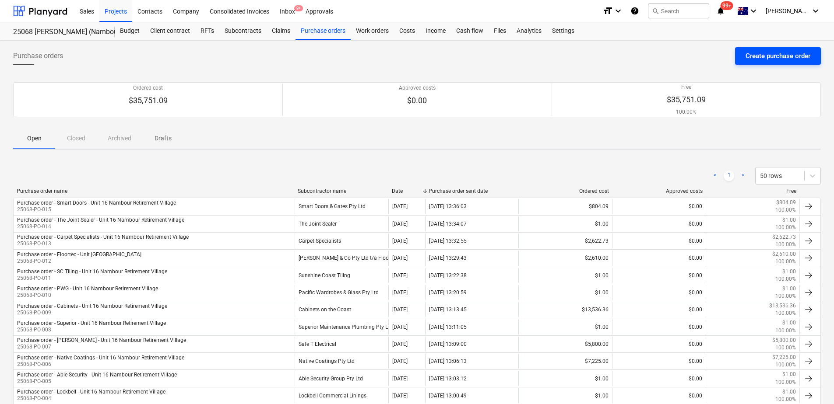
click at [771, 55] on div "Create purchase order" at bounding box center [777, 55] width 65 height 11
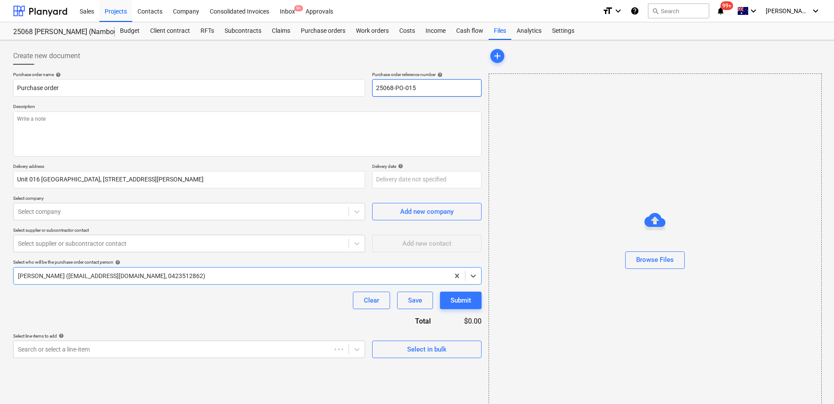
click at [440, 87] on input "25068-PO-015" at bounding box center [426, 88] width 109 height 18
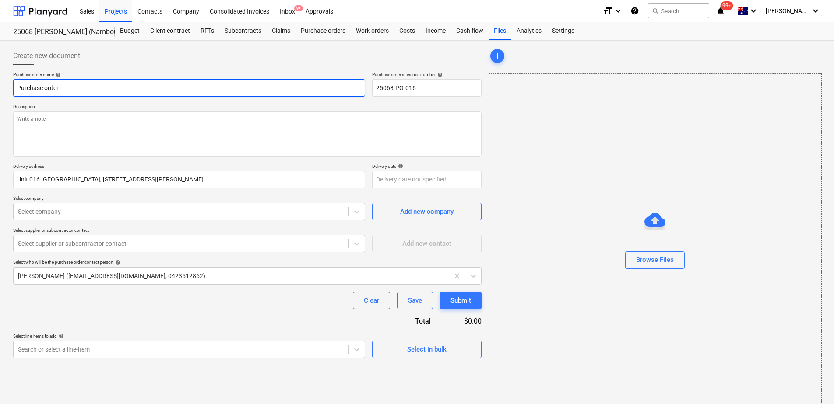
click at [243, 91] on input "Purchase order" at bounding box center [189, 88] width 352 height 18
click at [96, 88] on input "Purchase order - Smart Doors - Unit 16 Nambour Retirement Village" at bounding box center [189, 88] width 352 height 18
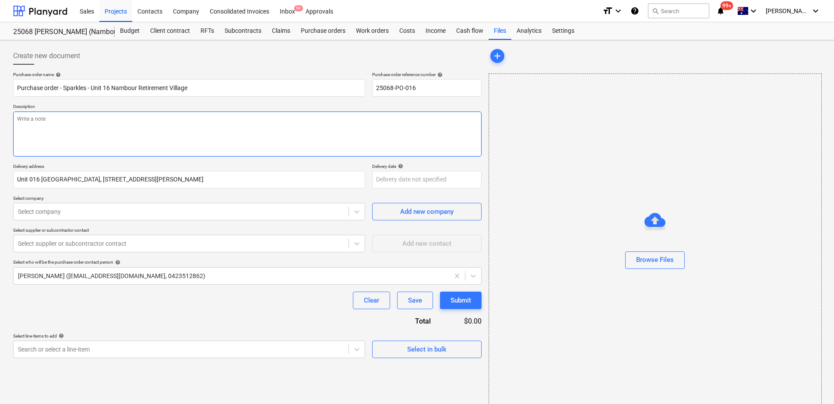
click at [76, 121] on textarea at bounding box center [247, 134] width 468 height 45
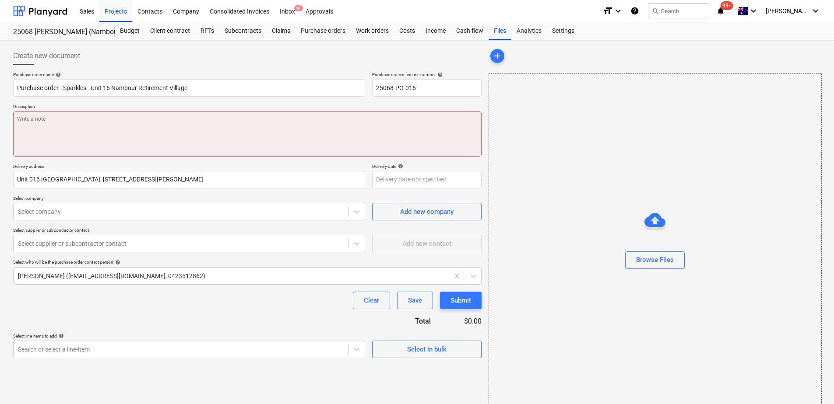
click at [74, 134] on textarea at bounding box center [247, 134] width 468 height 45
paste textarea "Works are to be scheduled in with [PERSON_NAME] (0418 737 822)"
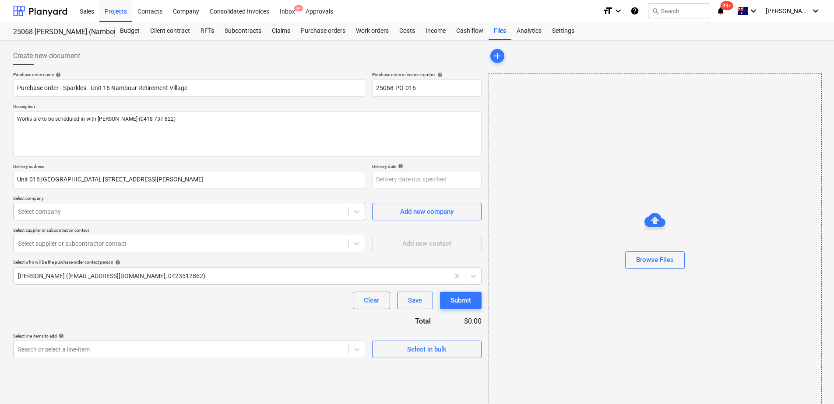
click at [84, 212] on div at bounding box center [181, 211] width 326 height 9
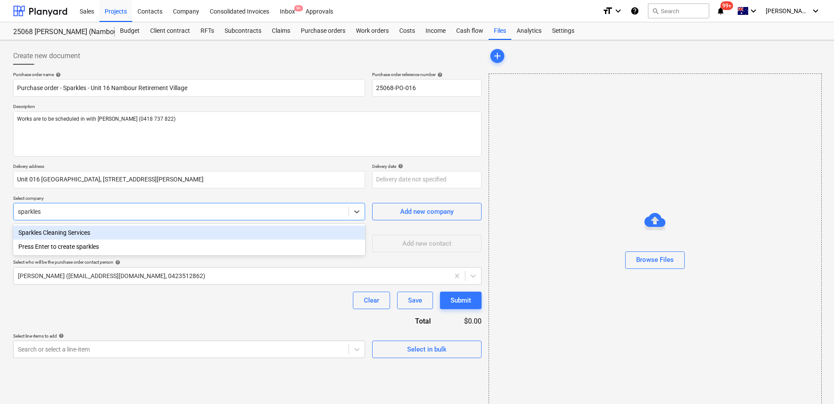
click at [93, 231] on div "Sparkles Cleaning Services" at bounding box center [189, 233] width 352 height 14
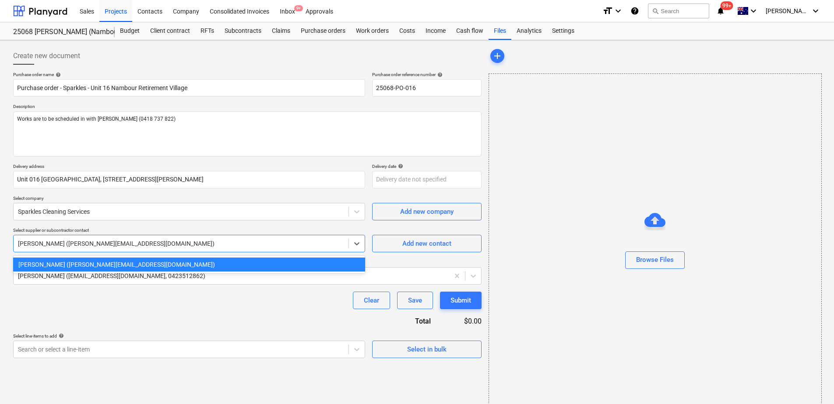
click at [77, 245] on div at bounding box center [181, 243] width 326 height 9
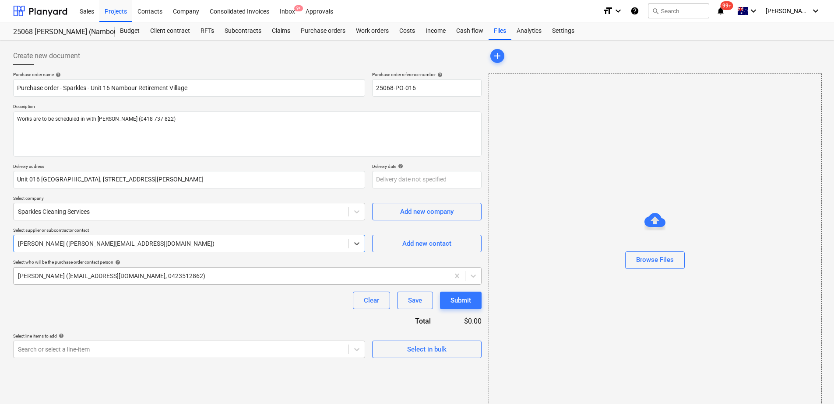
click at [71, 278] on div at bounding box center [231, 276] width 427 height 9
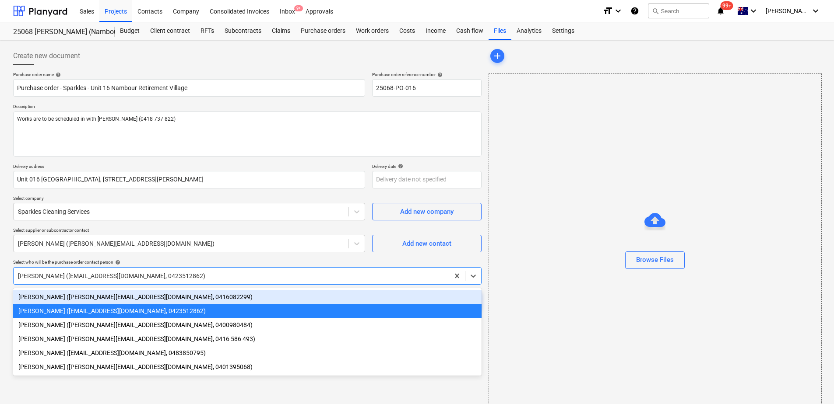
click at [68, 296] on div "[PERSON_NAME] ([PERSON_NAME][EMAIL_ADDRESS][DOMAIN_NAME], 0416082299)" at bounding box center [247, 297] width 468 height 14
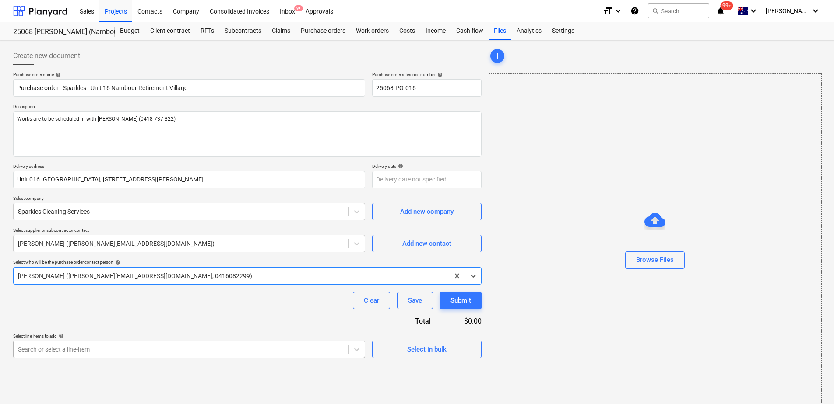
click at [68, 348] on body "Sales Projects Contacts Company Consolidated Invoices Inbox 9+ Approvals format…" at bounding box center [417, 202] width 834 height 404
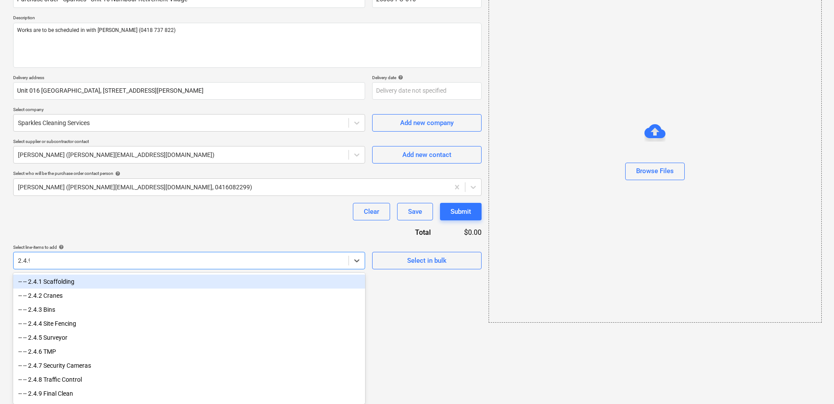
scroll to position [14, 0]
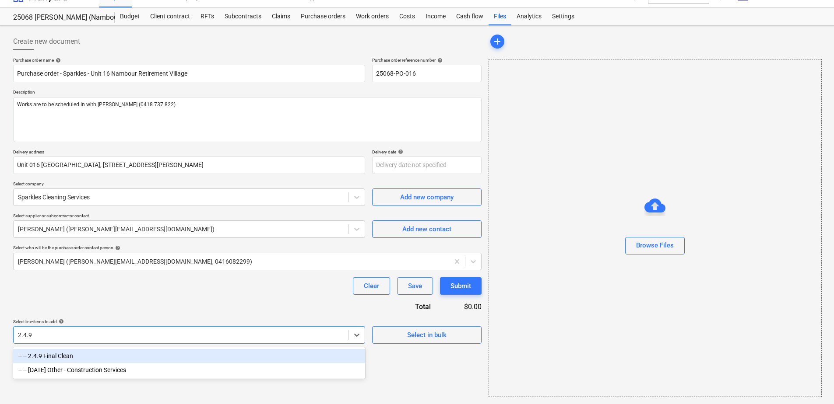
click at [65, 355] on div "-- -- 2.4.9 Final Clean" at bounding box center [189, 356] width 352 height 14
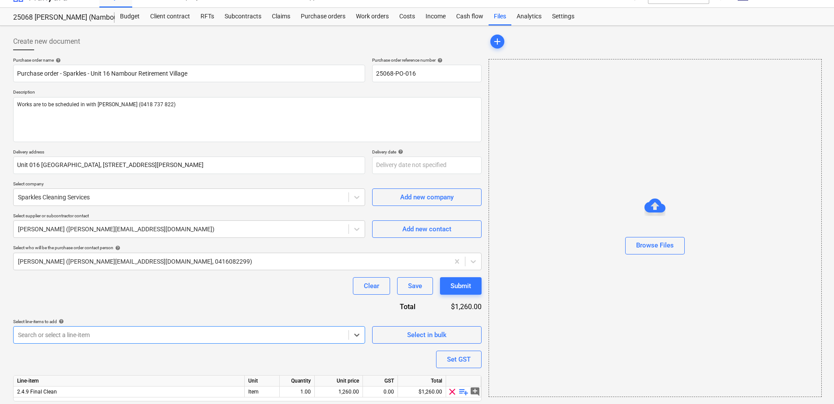
click at [125, 295] on div "Purchase order name help Purchase order - Sparkles - Unit 16 Nambour Retirement…" at bounding box center [247, 241] width 468 height 369
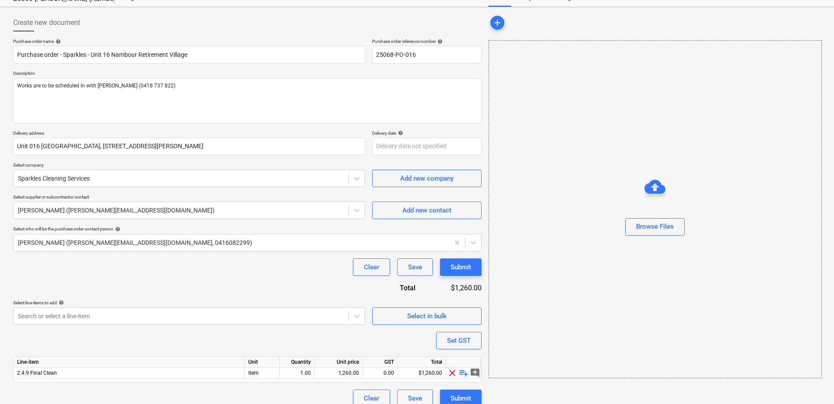
scroll to position [43, 0]
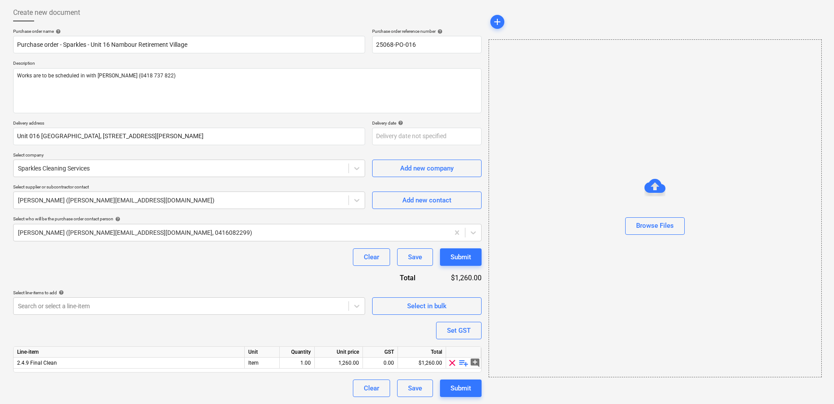
click at [462, 364] on span "playlist_add" at bounding box center [463, 363] width 11 height 11
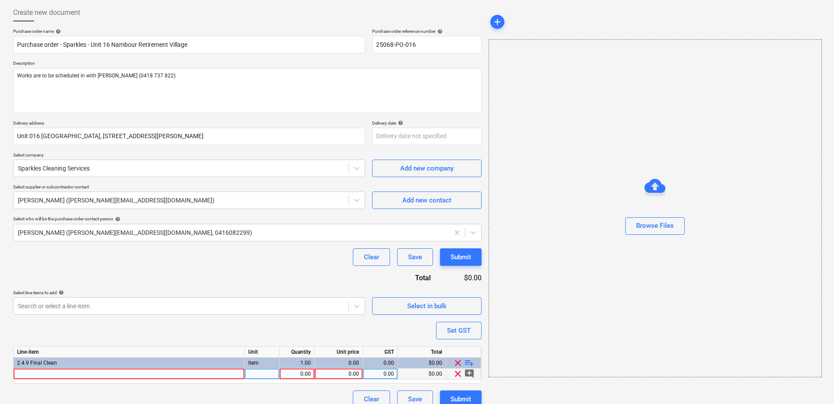
click at [69, 372] on div at bounding box center [129, 374] width 231 height 11
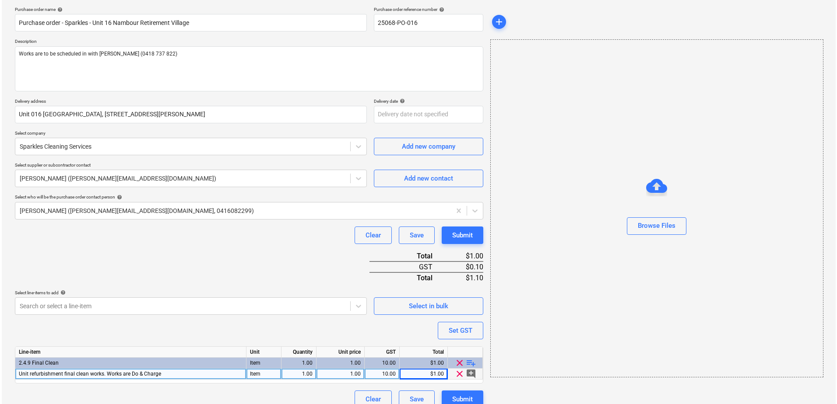
scroll to position [76, 0]
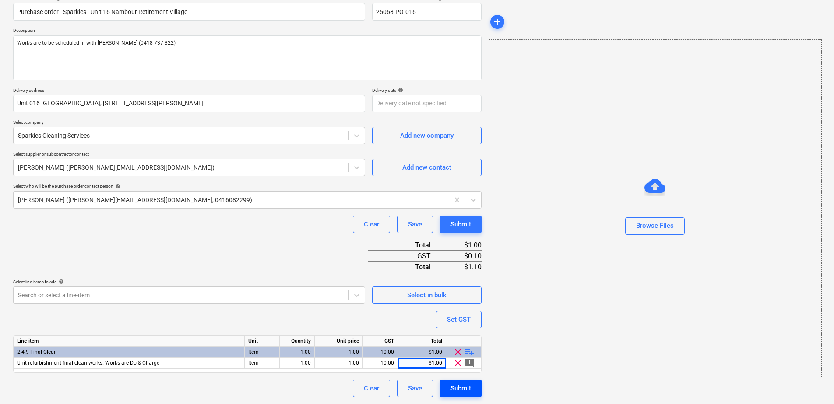
click at [449, 386] on button "Submit" at bounding box center [461, 389] width 42 height 18
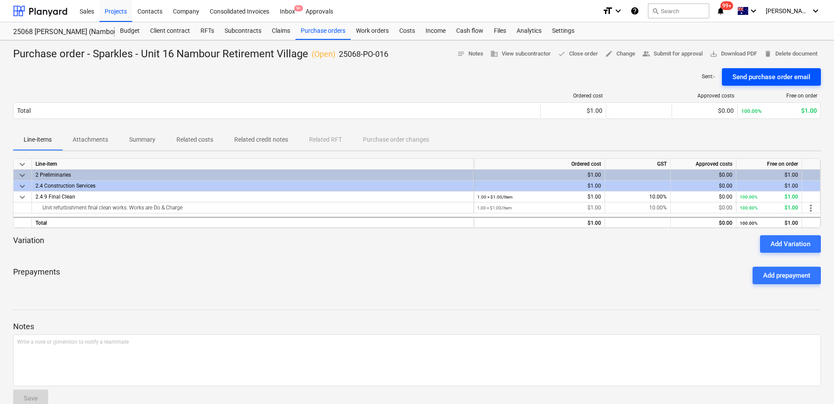
click at [750, 77] on div "Send purchase order email" at bounding box center [771, 76] width 78 height 11
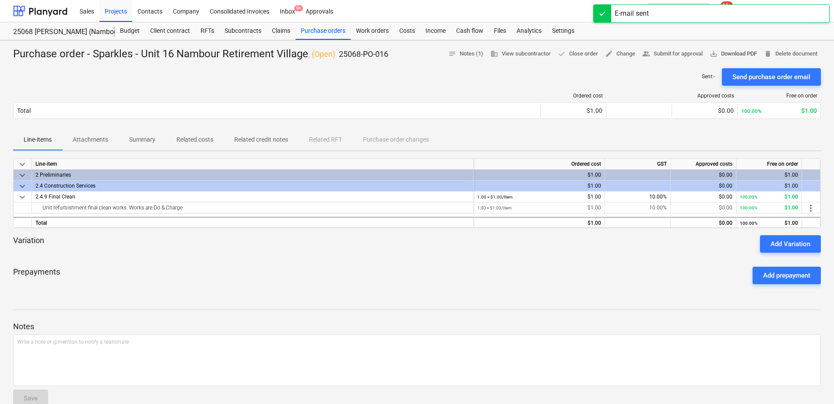
click at [743, 55] on span "save_alt Download PDF" at bounding box center [732, 54] width 47 height 10
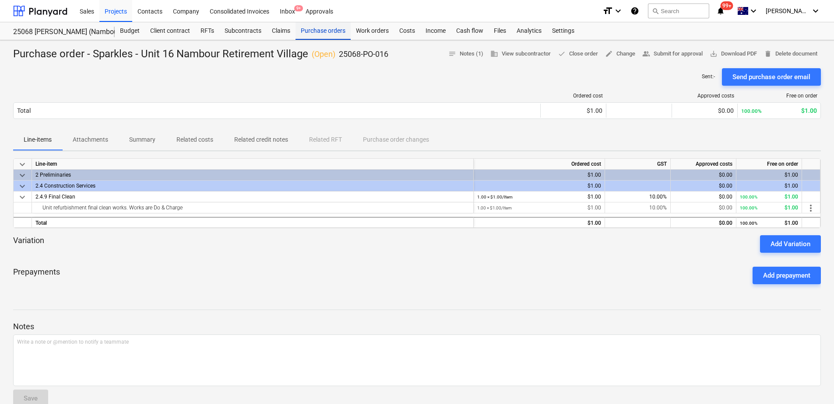
click at [325, 33] on div "Purchase orders" at bounding box center [322, 31] width 55 height 18
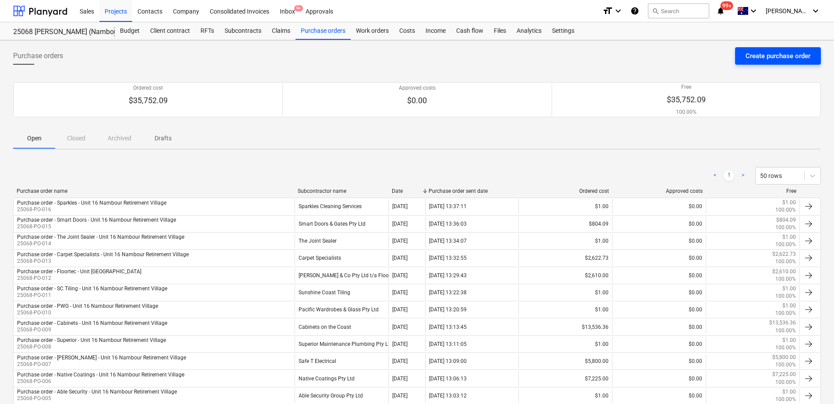
click at [762, 57] on div "Create purchase order" at bounding box center [777, 55] width 65 height 11
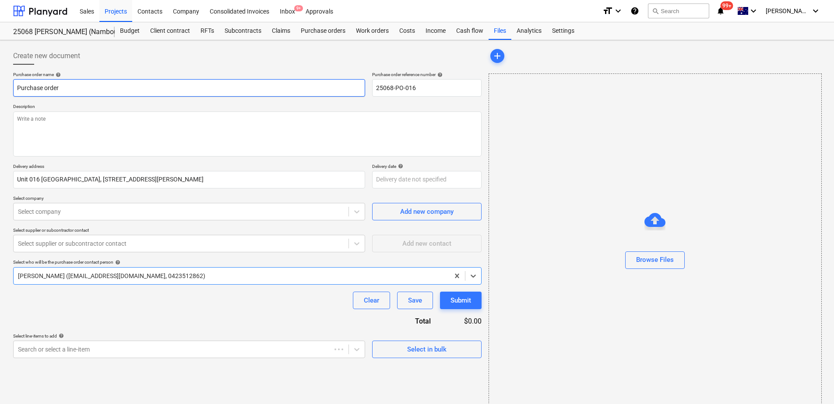
click at [72, 91] on input "Purchase order" at bounding box center [189, 88] width 352 height 18
click at [86, 89] on input "Purchase order - Sparkles - Unit 16 Nambour Retirement Village" at bounding box center [189, 88] width 352 height 18
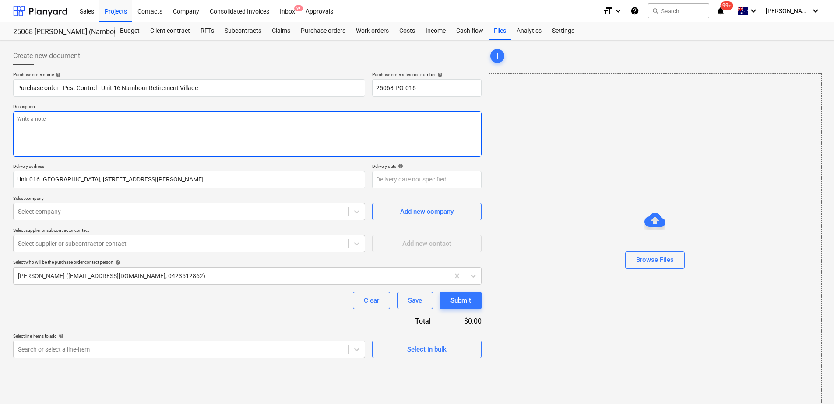
click at [95, 129] on textarea at bounding box center [247, 134] width 468 height 45
paste textarea "Works are to be scheduled in with [PERSON_NAME] (0418 737 822). Final bill to i…"
click at [181, 118] on textarea "Works are to be scheduled in with [PERSON_NAME] (0418 737 822). Final bill to i…" at bounding box center [247, 134] width 468 height 45
click at [103, 211] on div at bounding box center [181, 211] width 326 height 9
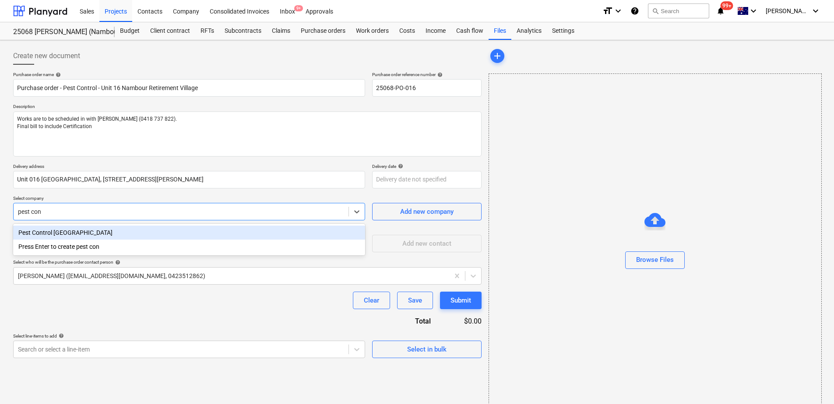
click at [103, 233] on div "Pest Control [GEOGRAPHIC_DATA]" at bounding box center [189, 233] width 352 height 14
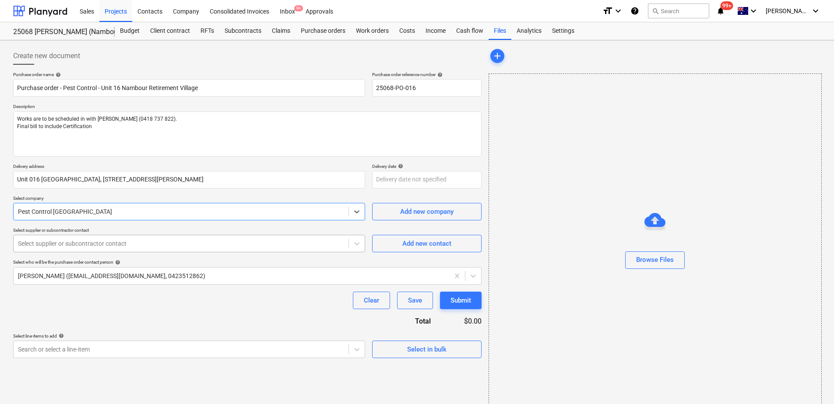
click at [91, 245] on div at bounding box center [181, 243] width 326 height 9
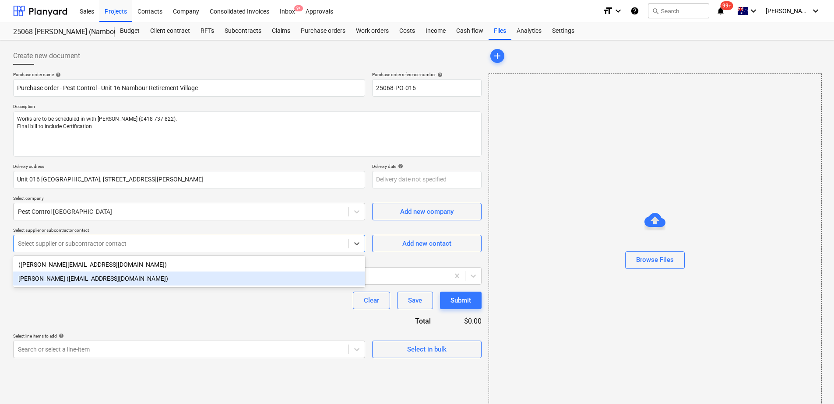
click at [70, 282] on div "[PERSON_NAME] ([EMAIL_ADDRESS][DOMAIN_NAME])" at bounding box center [189, 279] width 352 height 14
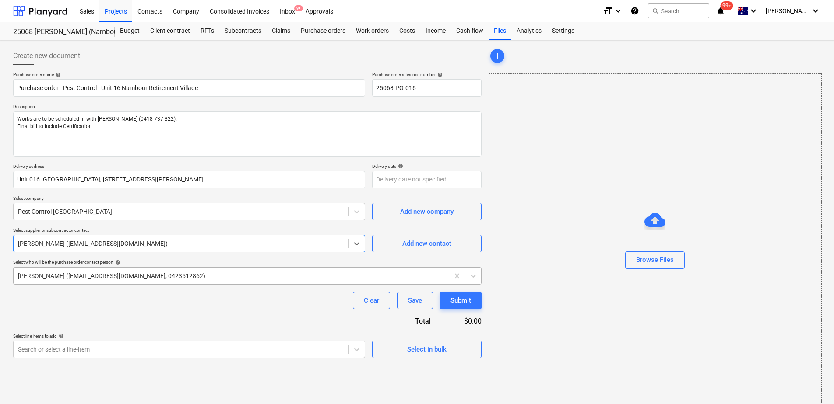
click at [77, 280] on div at bounding box center [231, 276] width 427 height 9
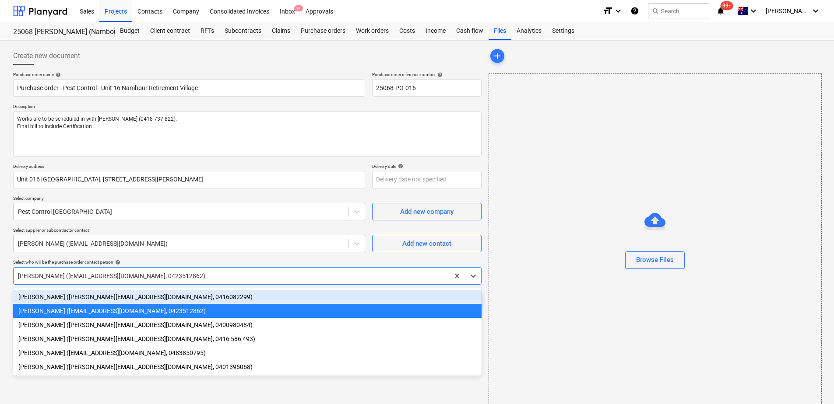
click at [72, 298] on div "[PERSON_NAME] ([PERSON_NAME][EMAIL_ADDRESS][DOMAIN_NAME], 0416082299)" at bounding box center [247, 297] width 468 height 14
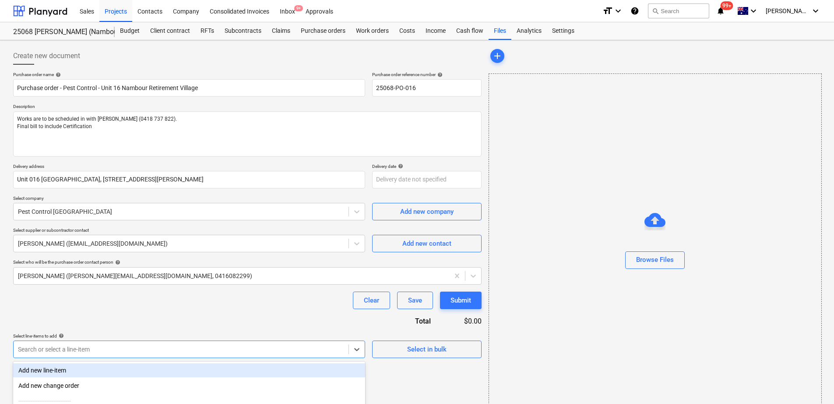
scroll to position [91, 0]
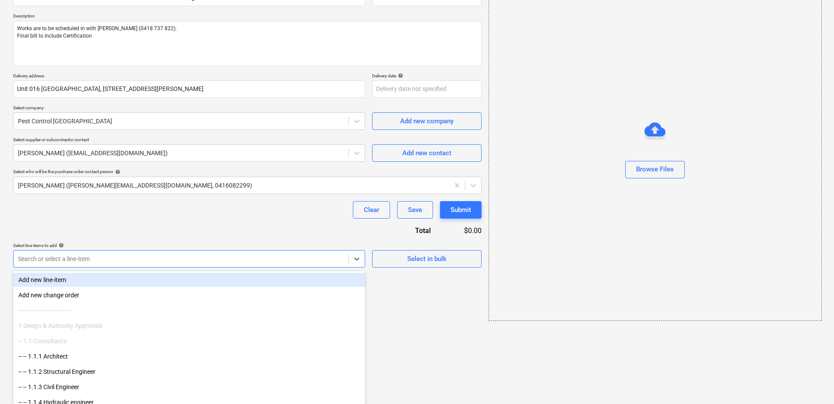
click at [62, 314] on body "Sales Projects Contacts Company Consolidated Invoices Inbox 9+ Approvals format…" at bounding box center [417, 111] width 834 height 404
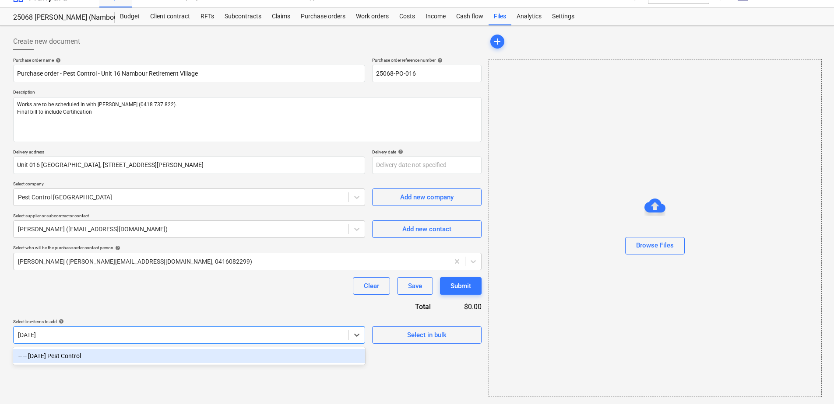
scroll to position [14, 0]
click at [62, 352] on div "-- -- [DATE] Pest Control" at bounding box center [189, 356] width 352 height 14
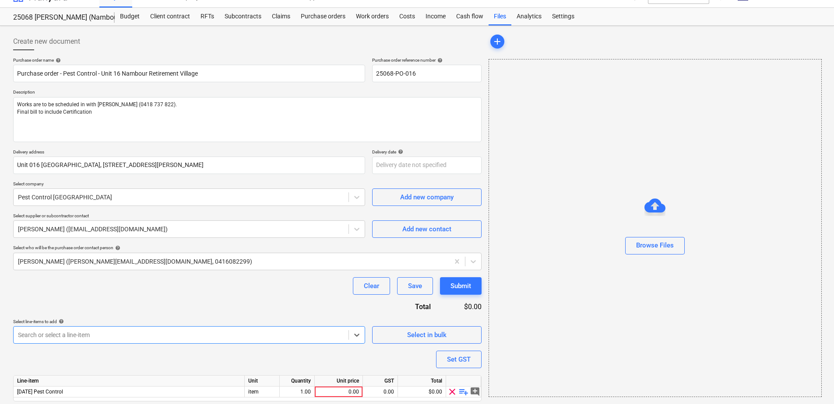
click at [128, 305] on div "Purchase order name help Purchase order - Pest Control - Unit 16 Nambour Retire…" at bounding box center [247, 241] width 468 height 369
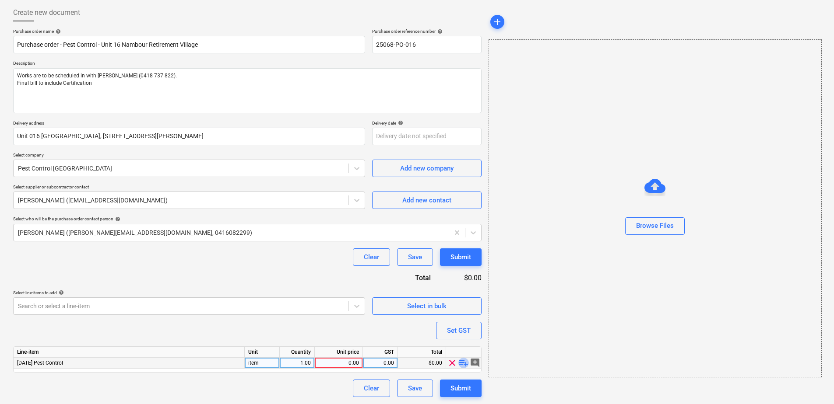
click at [463, 363] on span "playlist_add" at bounding box center [463, 363] width 11 height 11
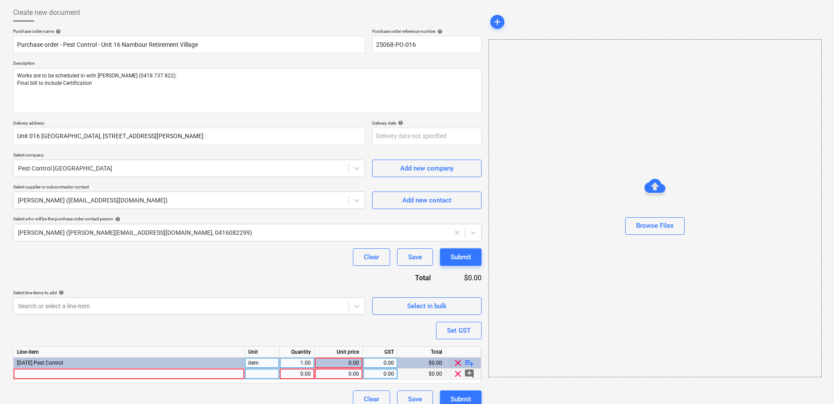
click at [97, 375] on div at bounding box center [129, 374] width 231 height 11
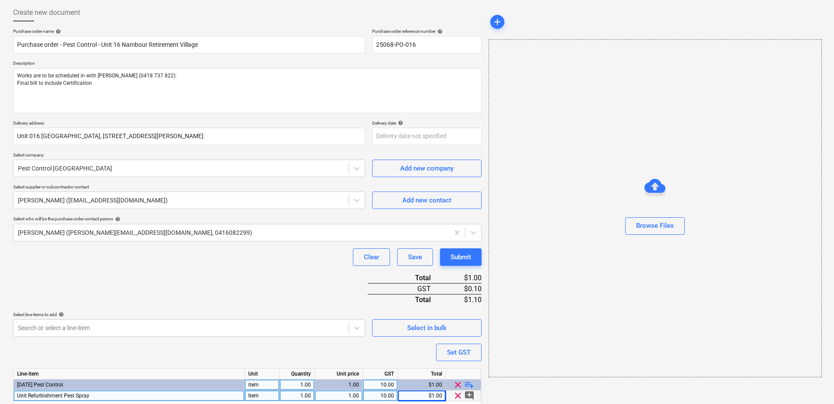
click at [185, 278] on div "Purchase order name help Purchase order - Pest Control - Unit 16 Nambour Retire…" at bounding box center [247, 229] width 468 height 402
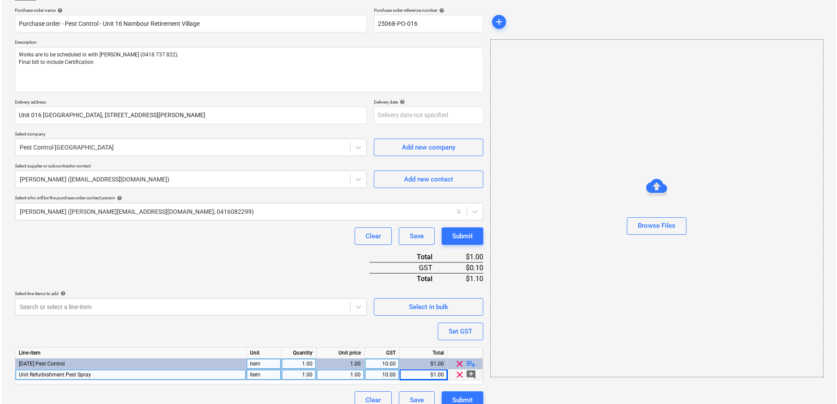
scroll to position [76, 0]
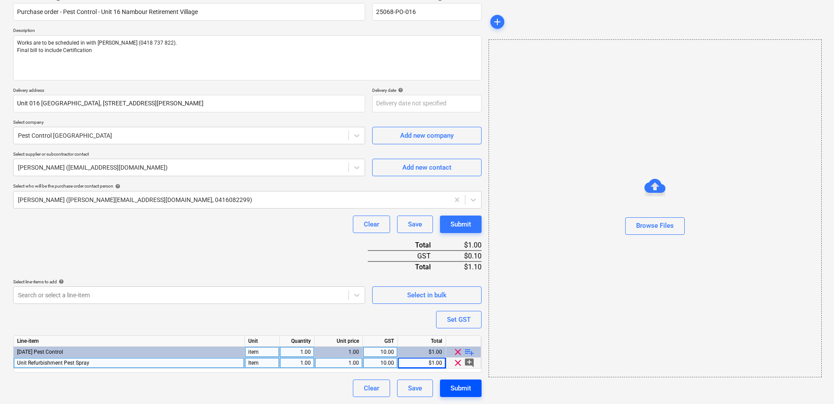
click at [460, 392] on div "Submit" at bounding box center [460, 388] width 21 height 11
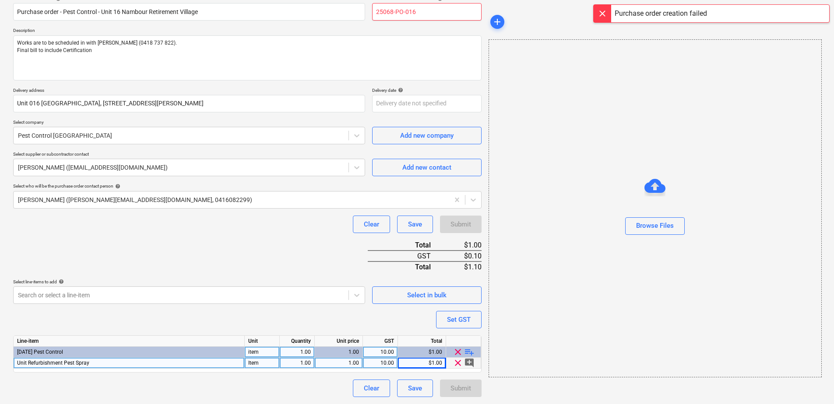
click at [426, 12] on input "25068-PO-016" at bounding box center [426, 12] width 109 height 18
click at [468, 386] on div "Submit" at bounding box center [460, 388] width 21 height 11
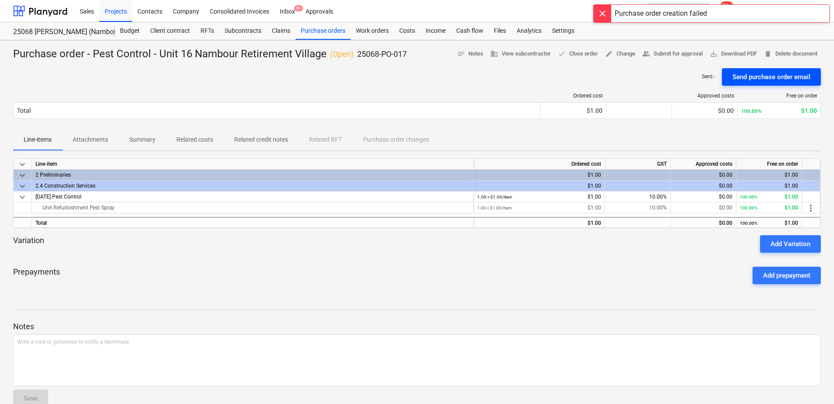
click at [774, 78] on div "Send purchase order email" at bounding box center [771, 76] width 78 height 11
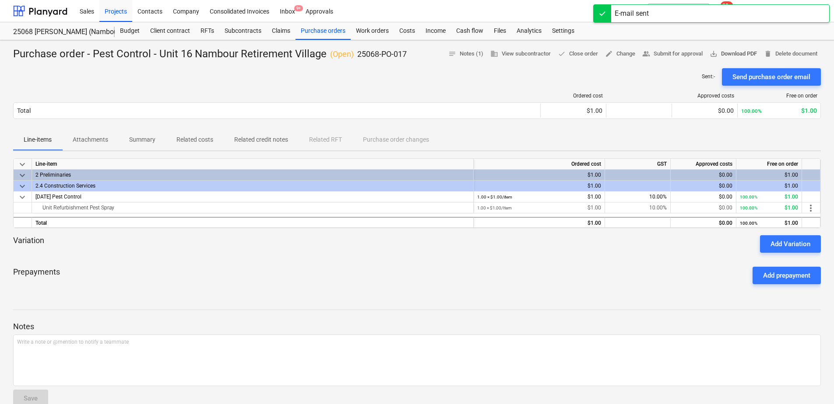
click at [736, 54] on span "save_alt Download PDF" at bounding box center [732, 54] width 47 height 10
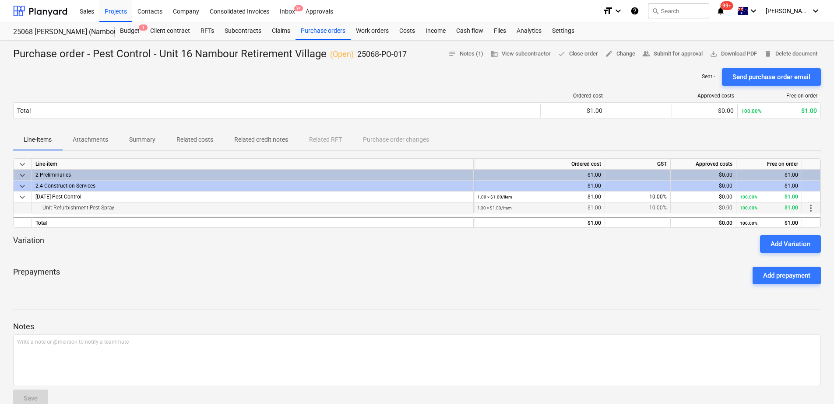
click at [117, 207] on div "Unit Refurbishment Pest Spray" at bounding box center [252, 208] width 434 height 11
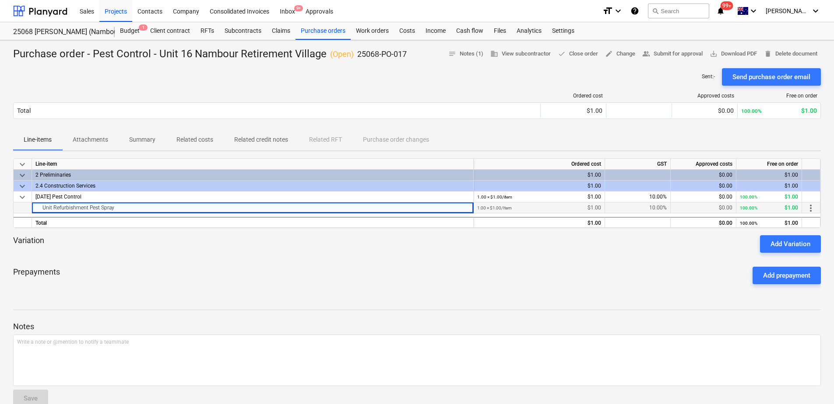
click at [810, 205] on span "more_vert" at bounding box center [810, 208] width 11 height 11
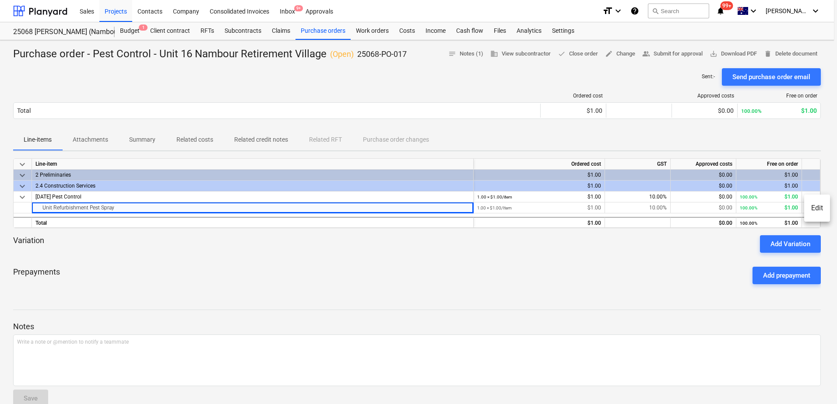
click at [816, 206] on li "Edit" at bounding box center [817, 208] width 26 height 20
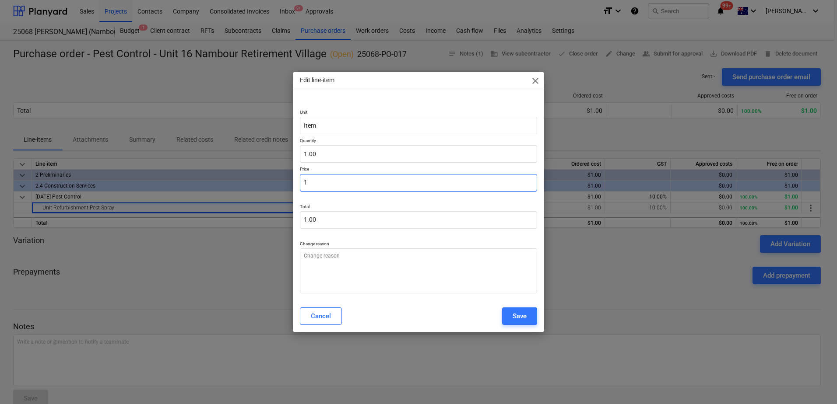
click at [321, 184] on input "1" at bounding box center [418, 183] width 237 height 18
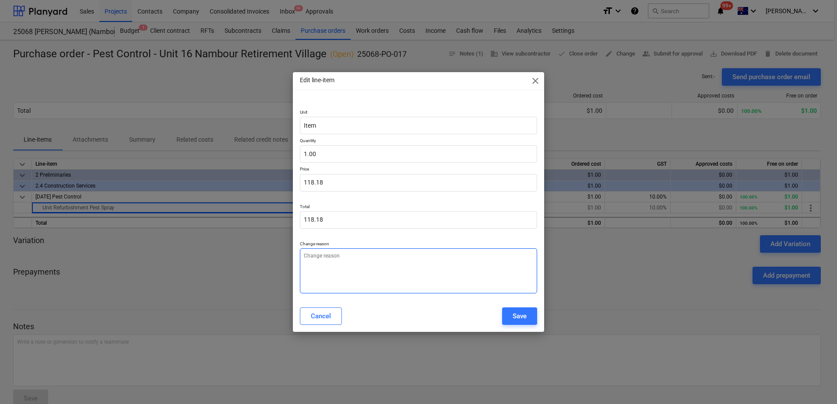
click at [355, 258] on textarea at bounding box center [418, 271] width 237 height 45
click at [523, 318] on div "Save" at bounding box center [519, 316] width 14 height 11
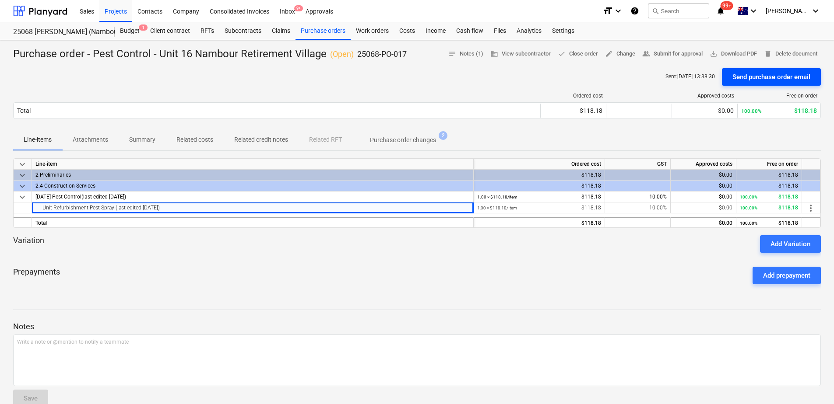
click at [756, 74] on div "Send purchase order email" at bounding box center [771, 76] width 78 height 11
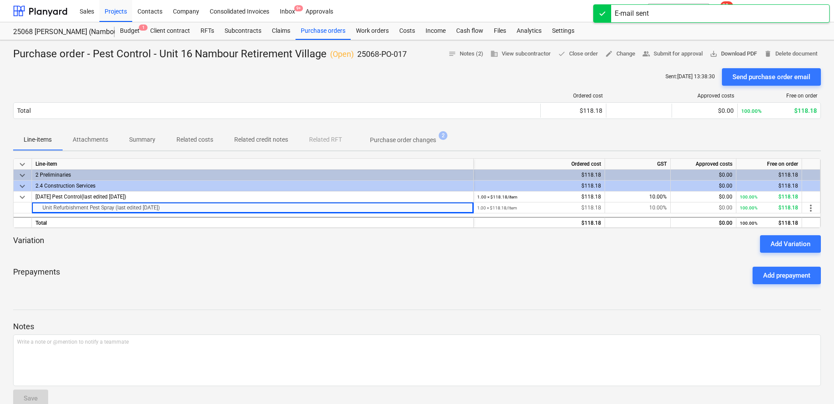
click at [744, 55] on span "save_alt Download PDF" at bounding box center [732, 54] width 47 height 10
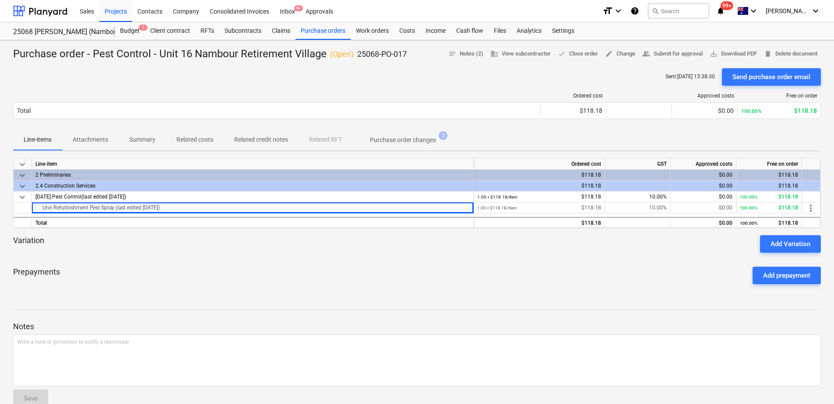
click at [813, 32] on div "Budget 1 Client contract RFTs Subcontracts Claims Purchase orders Work orders C…" at bounding box center [468, 31] width 706 height 18
drag, startPoint x: 341, startPoint y: 32, endPoint x: 325, endPoint y: 37, distance: 17.2
click at [341, 32] on div "Purchase orders" at bounding box center [322, 31] width 55 height 18
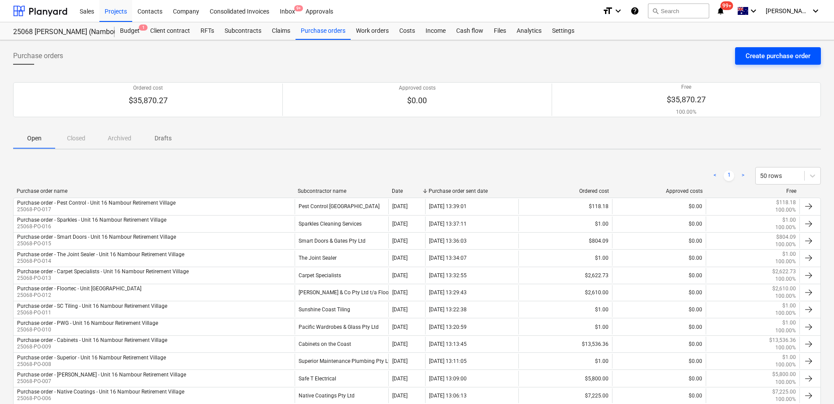
click at [752, 58] on div "Create purchase order" at bounding box center [777, 55] width 65 height 11
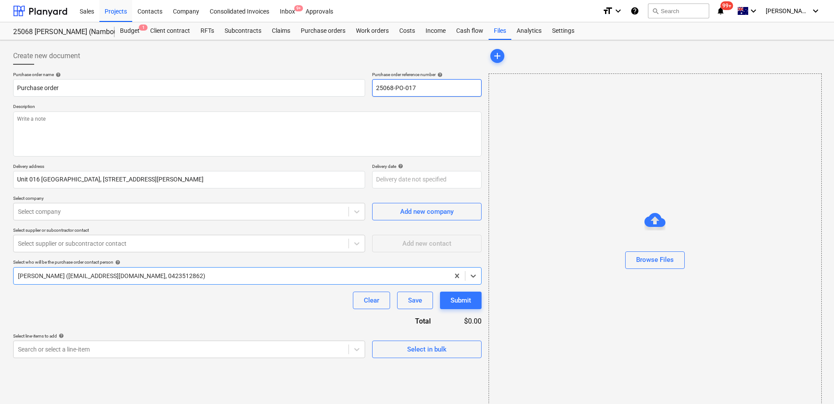
click at [423, 89] on input "25068-PO-017" at bounding box center [426, 88] width 109 height 18
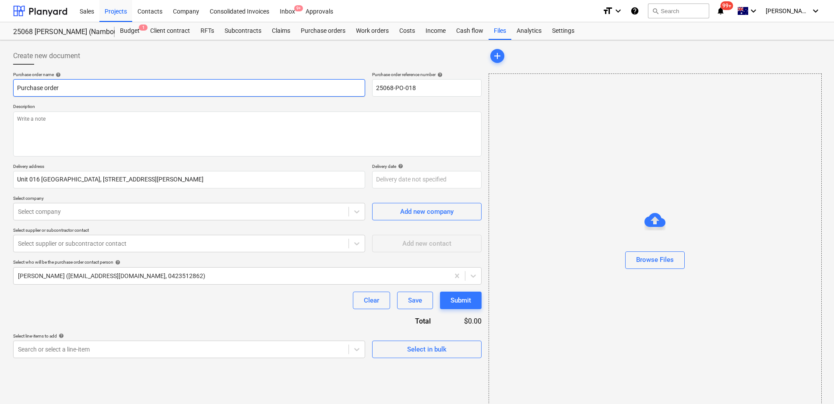
drag, startPoint x: 88, startPoint y: 84, endPoint x: 87, endPoint y: 91, distance: 7.6
click at [88, 84] on input "Purchase order" at bounding box center [189, 88] width 352 height 18
click at [96, 87] on input "Purchase order - Pest Control - Unit 16 Nambour Retirement Village" at bounding box center [189, 88] width 352 height 18
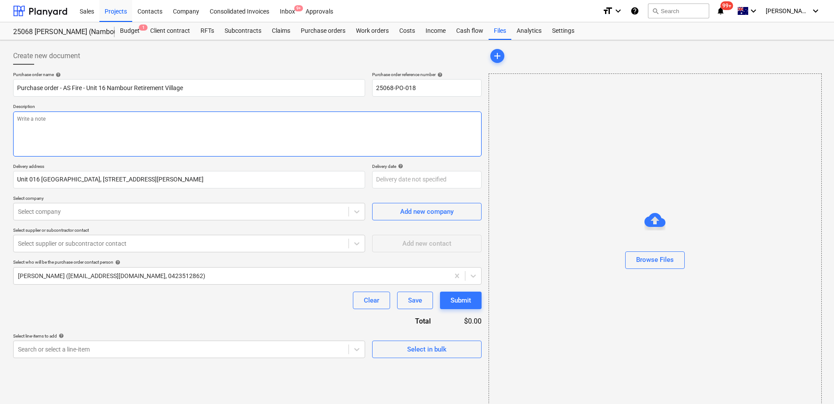
click at [54, 135] on textarea at bounding box center [247, 134] width 468 height 45
click at [64, 214] on div at bounding box center [181, 211] width 326 height 9
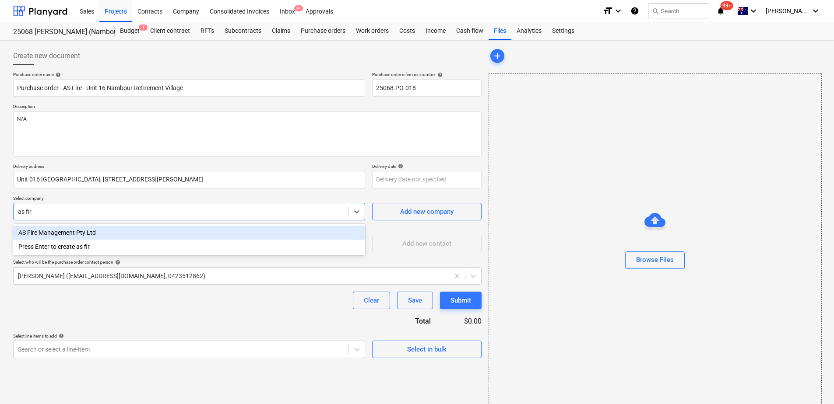
click at [74, 227] on div "AS Fire Management Pty Ltd" at bounding box center [189, 233] width 352 height 14
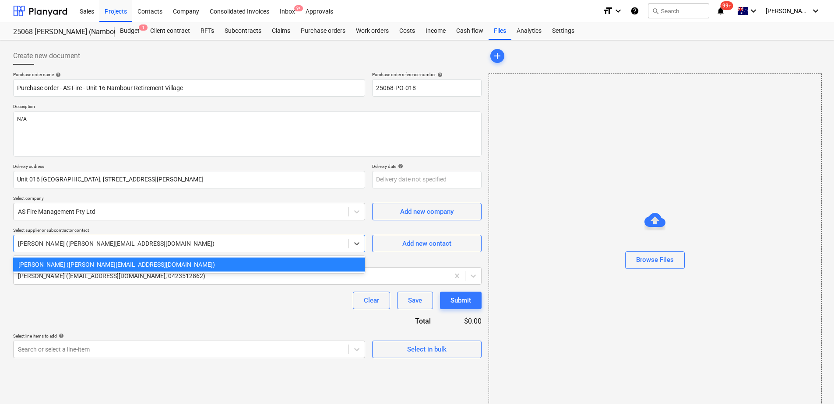
click at [74, 243] on div at bounding box center [181, 243] width 326 height 9
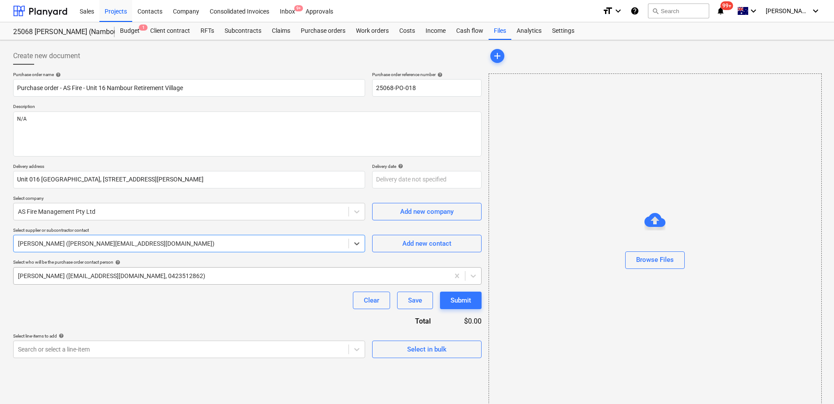
click at [73, 281] on div "[PERSON_NAME] ([EMAIL_ADDRESS][DOMAIN_NAME], 0423512862)" at bounding box center [231, 276] width 435 height 12
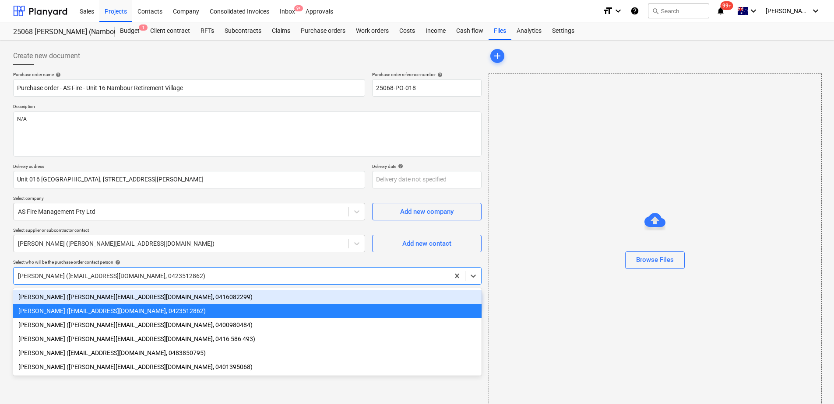
click at [70, 298] on div "[PERSON_NAME] ([PERSON_NAME][EMAIL_ADDRESS][DOMAIN_NAME], 0416082299)" at bounding box center [247, 297] width 468 height 14
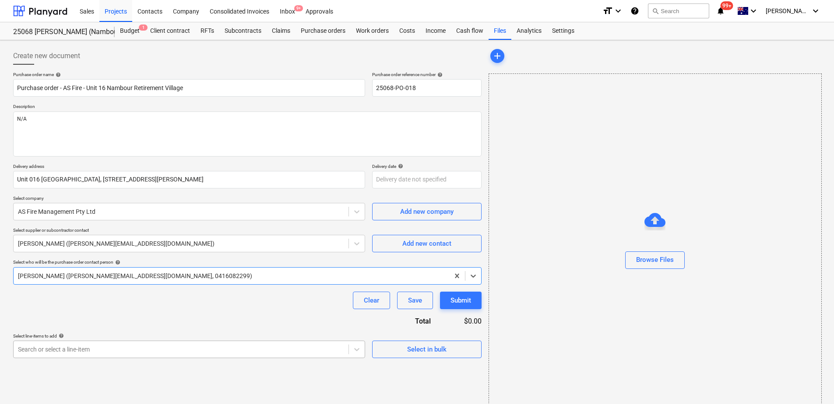
click at [55, 349] on body "Sales Projects Contacts Company Consolidated Invoices Inbox 9+ Approvals format…" at bounding box center [417, 202] width 834 height 404
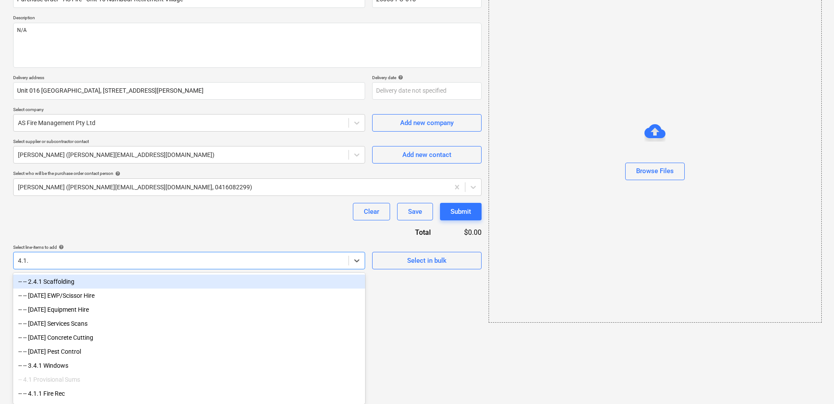
scroll to position [14, 0]
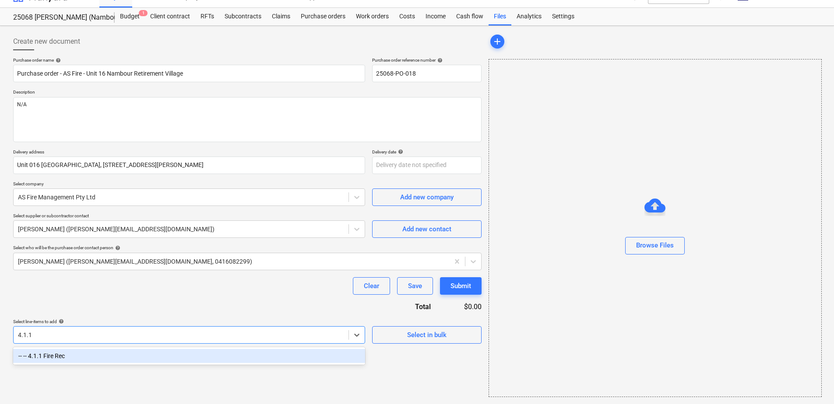
click at [56, 361] on div "-- -- 4.1.1 Fire Rec" at bounding box center [189, 356] width 352 height 14
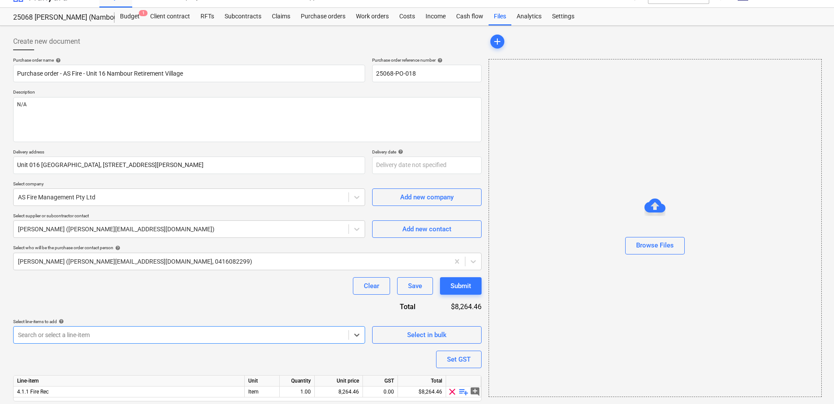
click at [88, 285] on div "Clear Save Submit" at bounding box center [247, 286] width 468 height 18
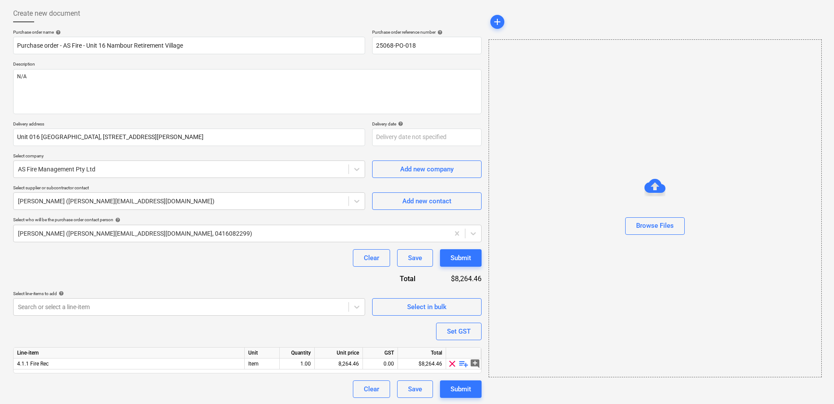
scroll to position [43, 0]
click at [461, 365] on span "playlist_add" at bounding box center [463, 363] width 11 height 11
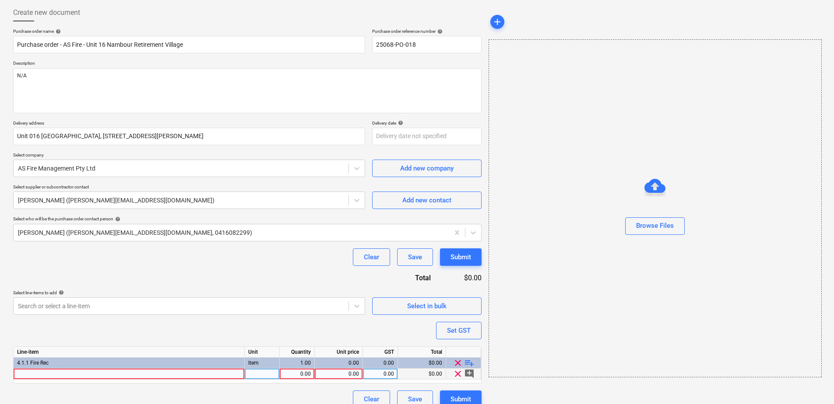
click at [88, 373] on div at bounding box center [129, 374] width 231 height 11
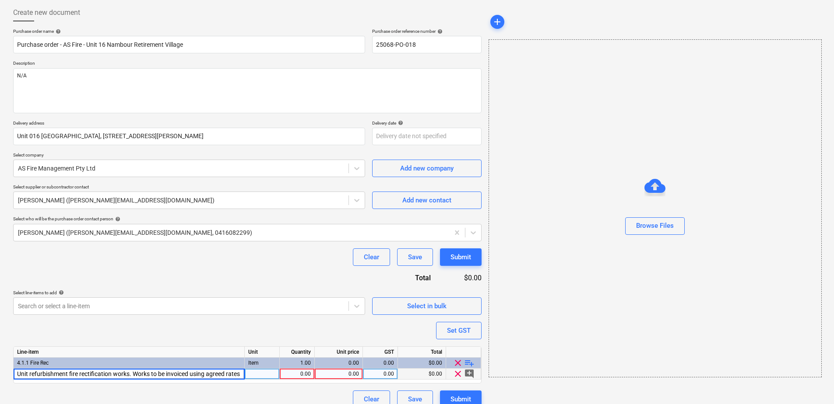
scroll to position [0, 65]
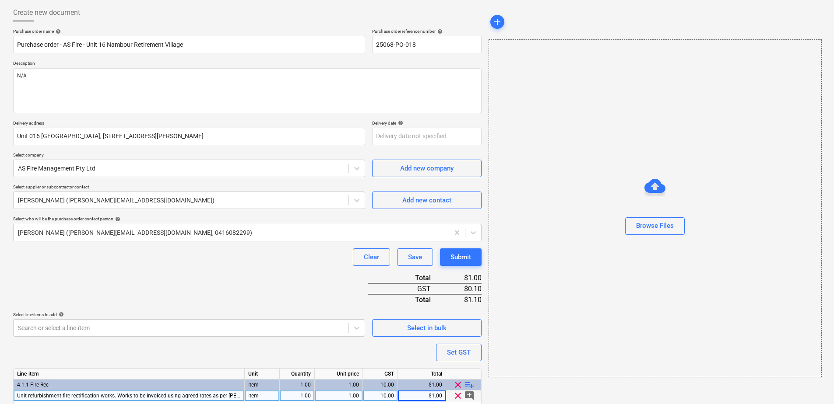
click at [185, 277] on div "Purchase order name help Purchase order - AS Fire - Unit 16 Nambour Retirement …" at bounding box center [247, 229] width 468 height 402
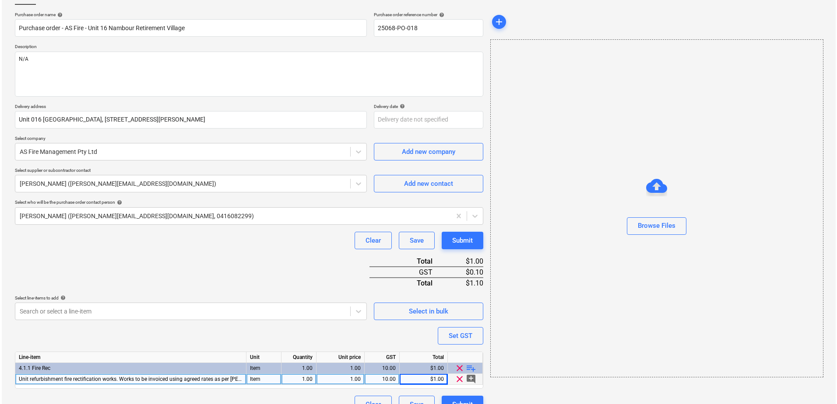
scroll to position [76, 0]
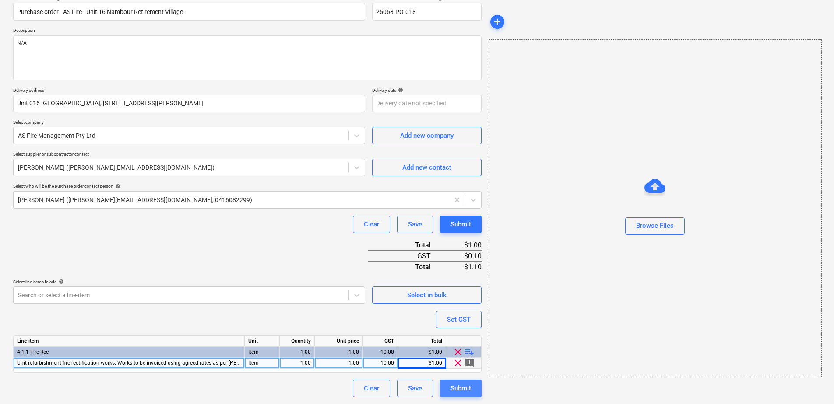
click at [457, 389] on div "Submit" at bounding box center [460, 388] width 21 height 11
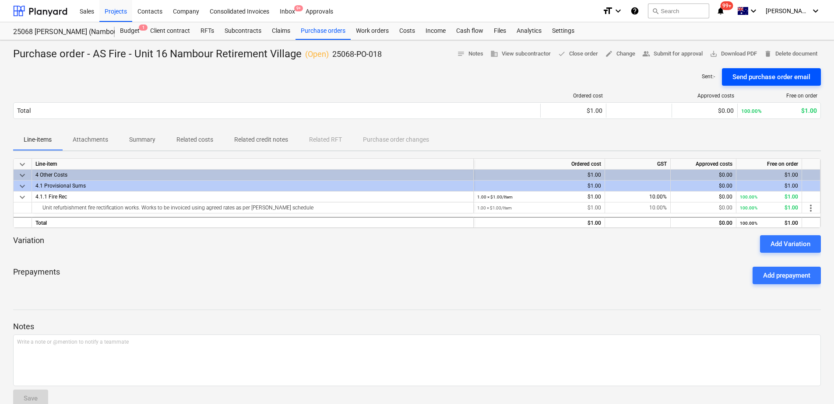
click at [764, 79] on div "Send purchase order email" at bounding box center [771, 76] width 78 height 11
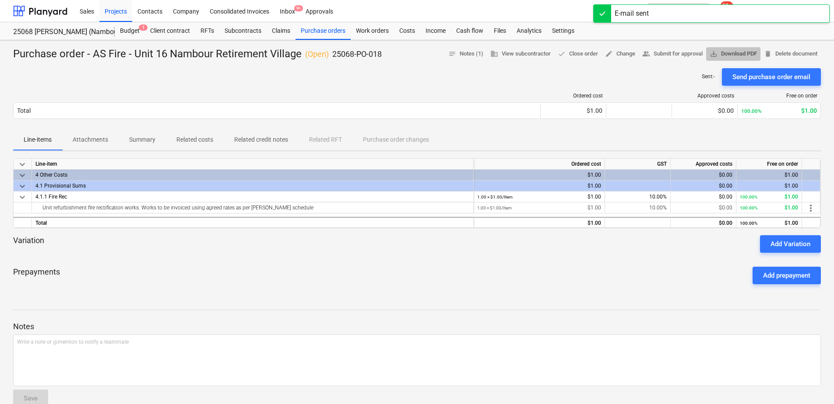
click at [729, 51] on span "save_alt Download PDF" at bounding box center [732, 54] width 47 height 10
